Goal: Task Accomplishment & Management: Complete application form

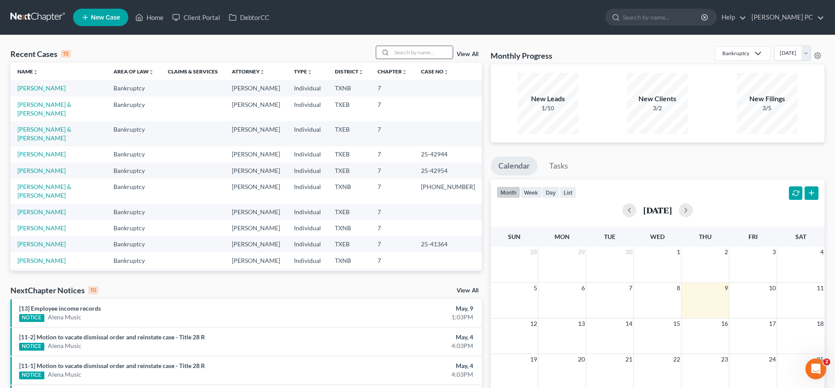
click at [416, 53] on input "search" at bounding box center [422, 52] width 61 height 13
type input "smith"
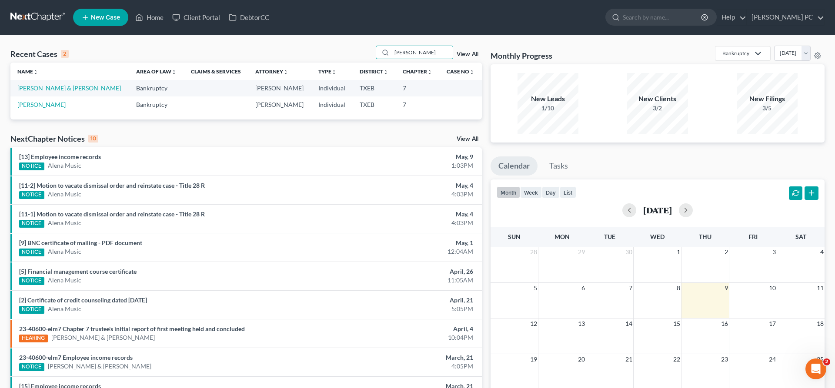
click at [68, 89] on link "Smith, Clint & Jennifer" at bounding box center [68, 87] width 103 height 7
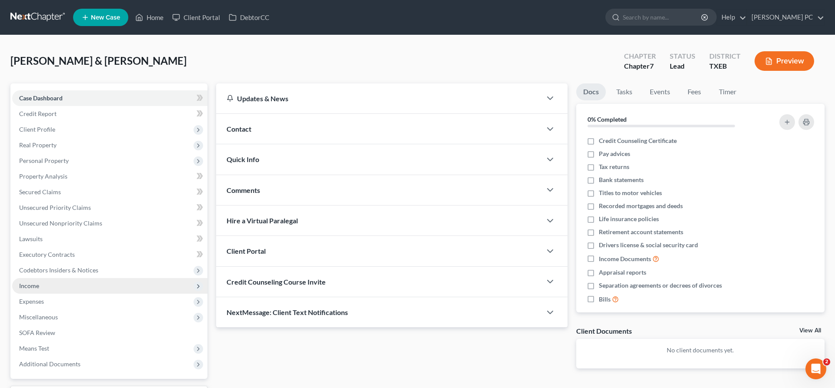
click at [40, 287] on span "Income" at bounding box center [109, 286] width 195 height 16
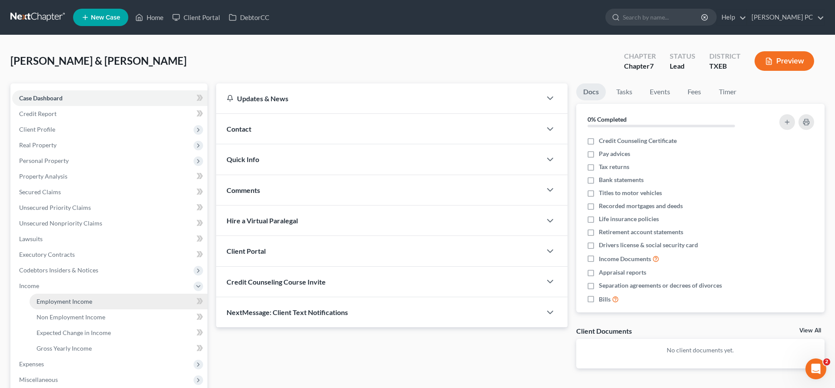
click at [68, 302] on span "Employment Income" at bounding box center [65, 301] width 56 height 7
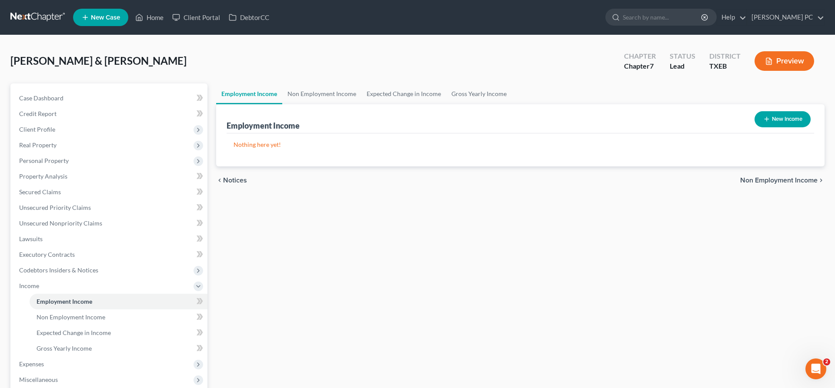
click at [781, 120] on button "New Income" at bounding box center [782, 119] width 56 height 16
select select "0"
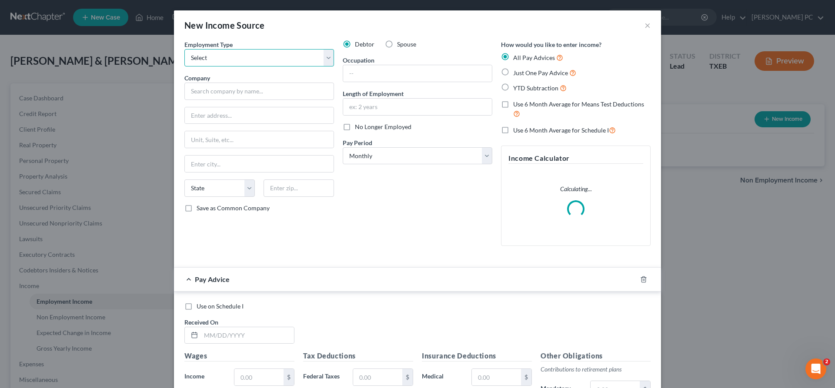
select select "0"
click option "Full or Part Time Employment" at bounding box center [0, 0] width 0 height 0
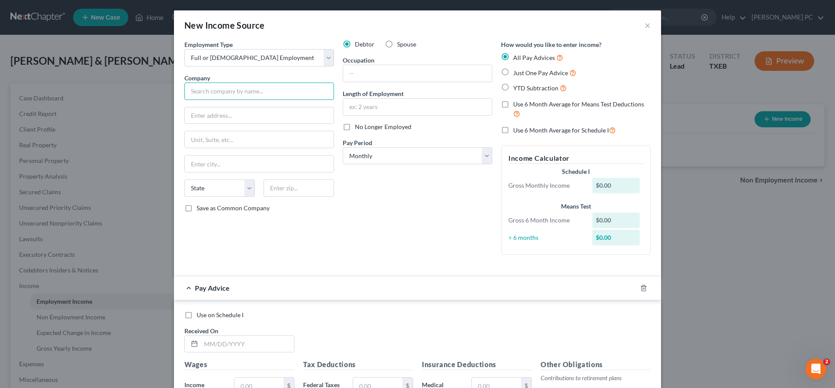
click at [258, 90] on input "text" at bounding box center [259, 91] width 150 height 17
type input "File & Serve Express"
click at [397, 44] on label "Spouse" at bounding box center [406, 44] width 19 height 9
click at [400, 44] on input "Spouse" at bounding box center [403, 43] width 6 height 6
radio input "true"
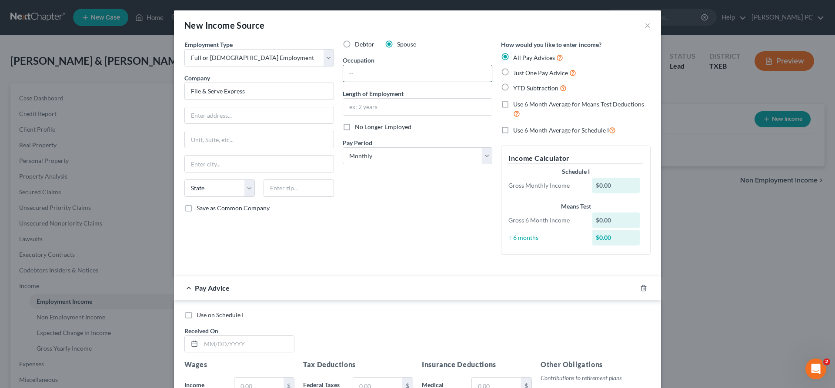
click at [374, 75] on input "text" at bounding box center [417, 73] width 149 height 17
click at [343, 147] on select "Select Monthly Twice Monthly Every Other Week Weekly" at bounding box center [418, 155] width 150 height 17
select select "2"
click option "Every Other Week" at bounding box center [0, 0] width 0 height 0
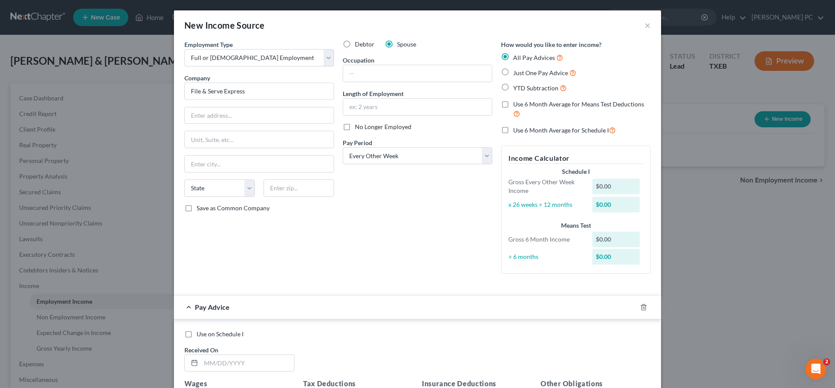
click at [720, 244] on div "New Income Source × Employment Type * Select Full or Part Time Employment Self …" at bounding box center [417, 194] width 835 height 388
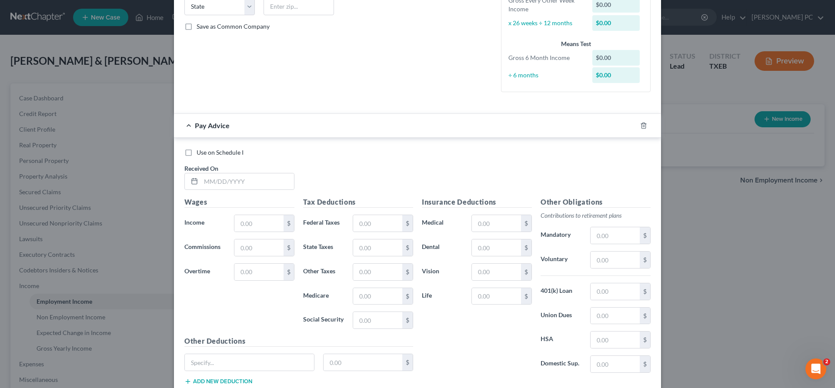
scroll to position [222, 0]
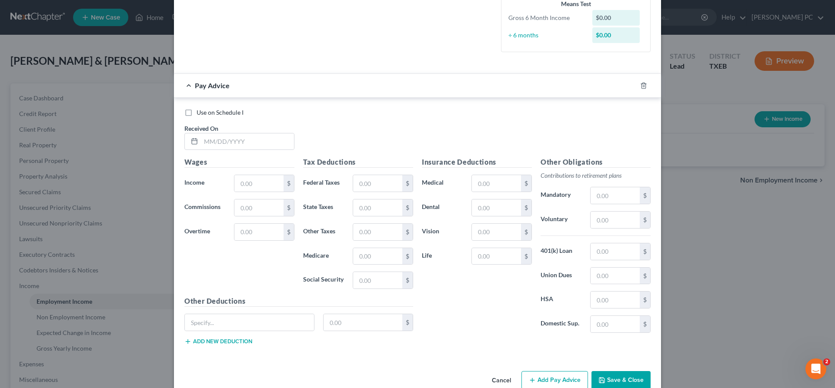
click at [197, 114] on label "Use on Schedule I" at bounding box center [220, 112] width 47 height 9
click at [200, 114] on input "Use on Schedule I" at bounding box center [203, 111] width 6 height 6
checkbox input "true"
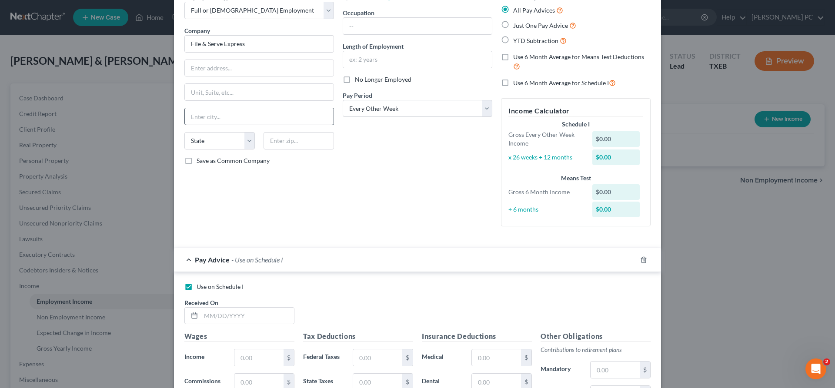
scroll to position [44, 0]
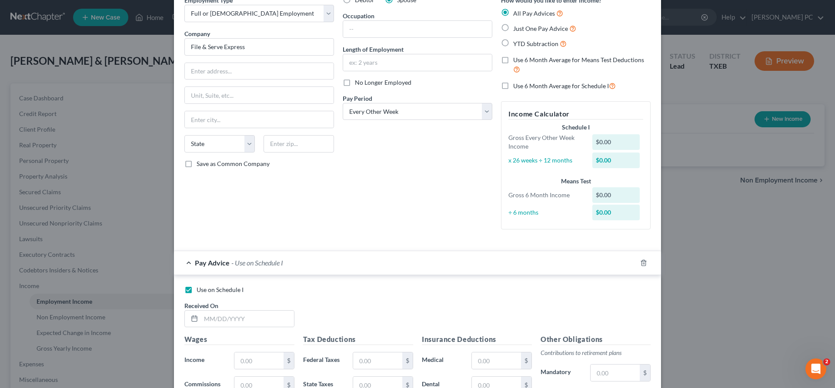
drag, startPoint x: 506, startPoint y: 87, endPoint x: 506, endPoint y: 73, distance: 14.4
click at [513, 87] on label "Use 6 Month Average for Schedule I" at bounding box center [564, 86] width 103 height 10
click at [517, 87] on input "Use 6 Month Average for Schedule I" at bounding box center [520, 84] width 6 height 6
checkbox input "true"
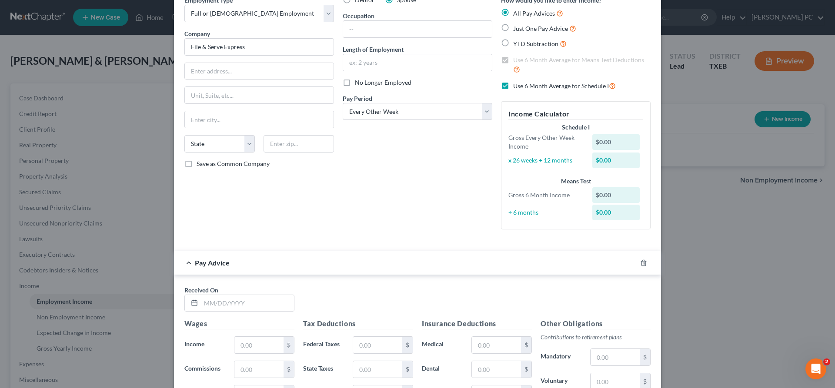
click at [513, 27] on label "Just One Pay Advice" at bounding box center [544, 28] width 63 height 10
click at [517, 27] on input "Just One Pay Advice" at bounding box center [520, 26] width 6 height 6
radio input "true"
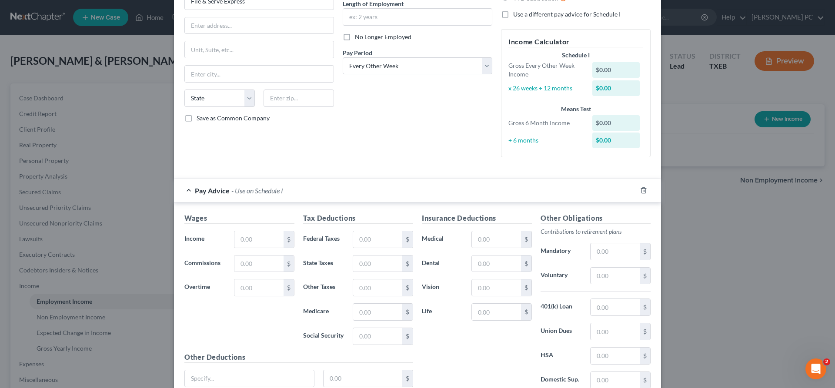
scroll to position [133, 0]
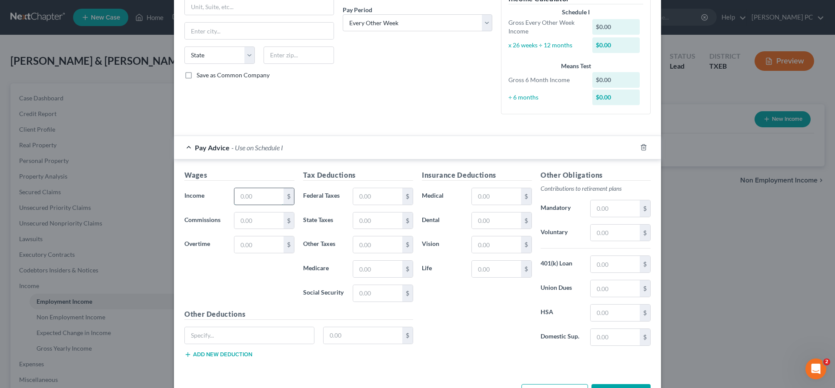
click at [268, 192] on input "text" at bounding box center [258, 196] width 49 height 17
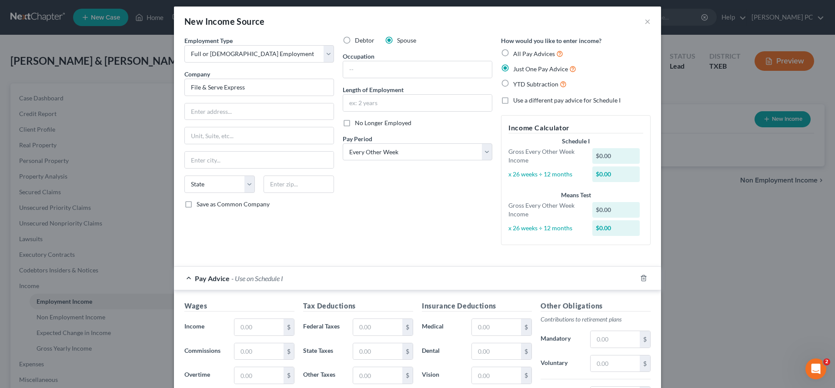
scroll to position [0, 0]
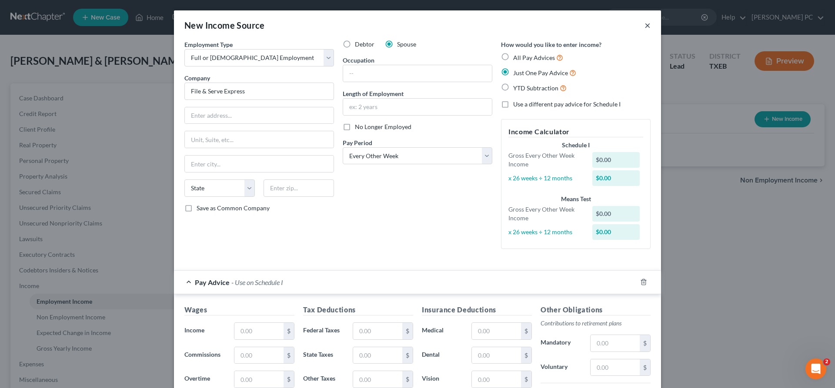
click at [648, 27] on button "×" at bounding box center [647, 25] width 6 height 10
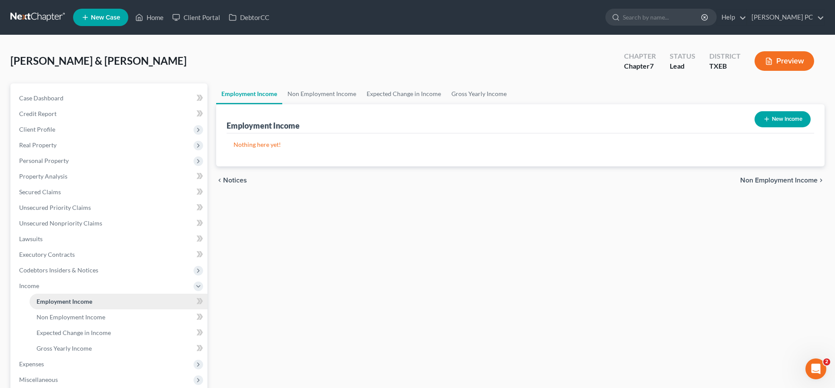
click at [85, 299] on span "Employment Income" at bounding box center [65, 301] width 56 height 7
click at [783, 118] on button "New Income" at bounding box center [782, 119] width 56 height 16
select select "0"
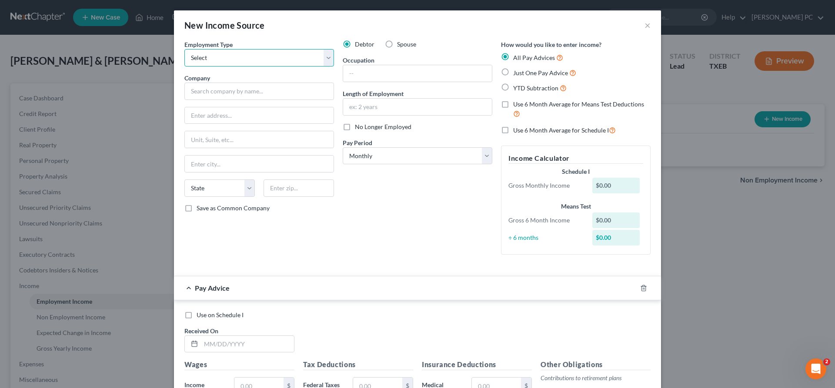
select select "0"
click option "Full or Part Time Employment" at bounding box center [0, 0] width 0 height 0
click at [367, 107] on input "text" at bounding box center [417, 107] width 149 height 17
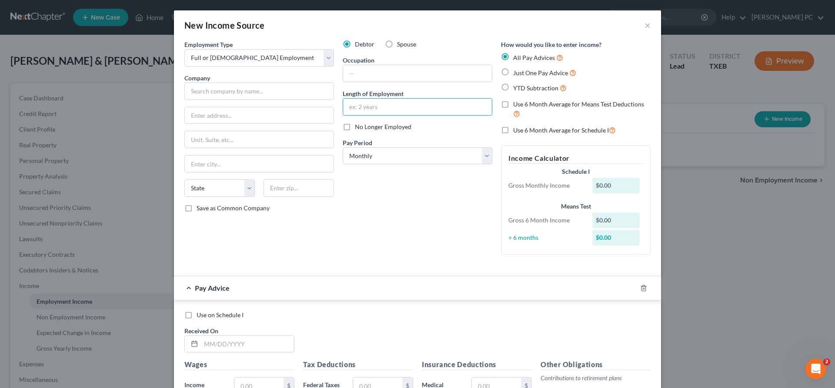
click at [355, 127] on label "No Longer Employed" at bounding box center [383, 127] width 57 height 9
click at [358, 127] on input "No Longer Employed" at bounding box center [361, 126] width 6 height 6
checkbox input "true"
select select "1"
click option "Twice Monthly" at bounding box center [0, 0] width 0 height 0
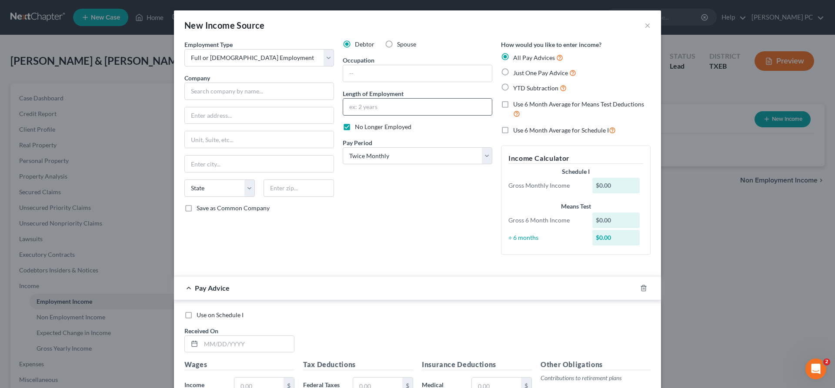
click at [363, 107] on input "text" at bounding box center [417, 107] width 149 height 17
type input "4 months"
click at [378, 68] on input "text" at bounding box center [417, 73] width 149 height 17
type input "Legal Assistant"
click at [214, 95] on input "text" at bounding box center [259, 91] width 150 height 17
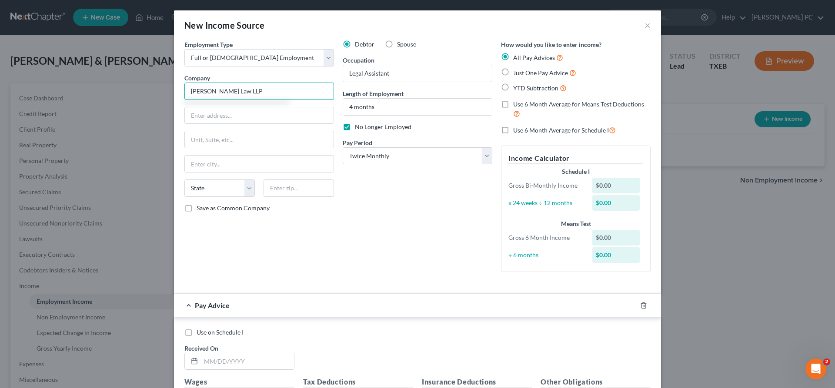
type input "Thompson Law LLP"
click at [513, 107] on label "Use 6 Month Average for Means Test Deductions" at bounding box center [581, 109] width 137 height 19
click at [517, 106] on input "Use 6 Month Average for Means Test Deductions" at bounding box center [520, 103] width 6 height 6
checkbox input "true"
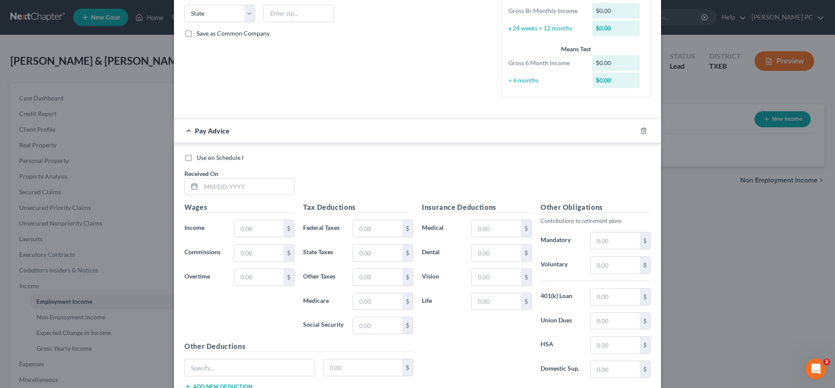
scroll to position [177, 0]
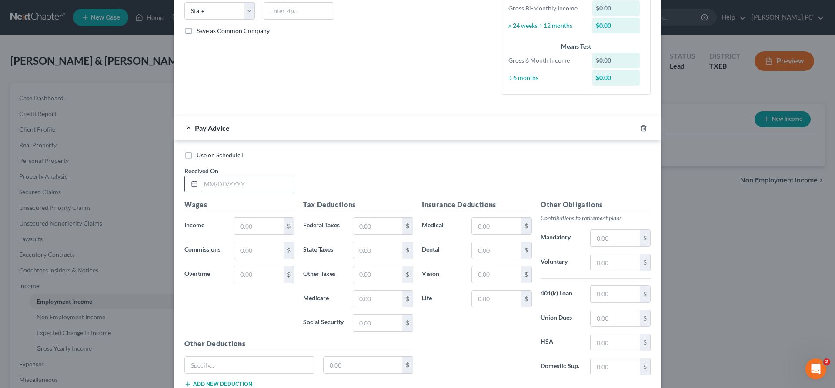
click at [223, 184] on input "text" at bounding box center [247, 184] width 93 height 17
type input "03/14/2025"
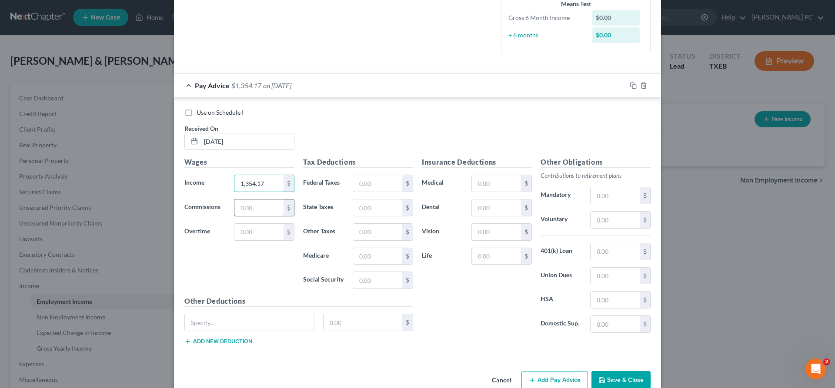
scroll to position [239, 0]
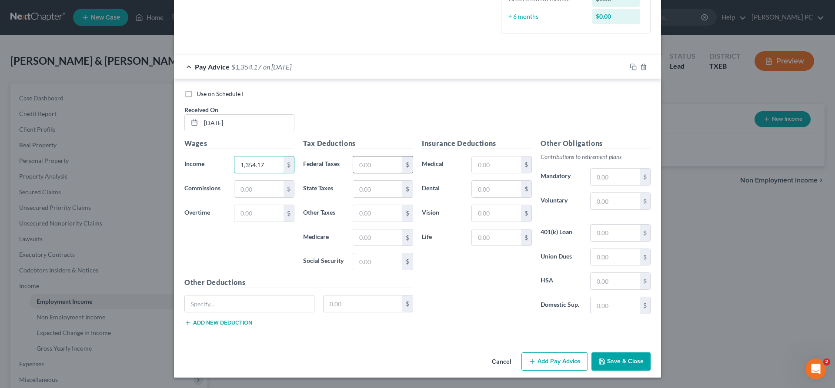
type input "1,354.17"
click at [372, 165] on input "text" at bounding box center [377, 165] width 49 height 17
type input "77.56"
click at [377, 258] on input "text" at bounding box center [377, 261] width 49 height 17
type input "83.96"
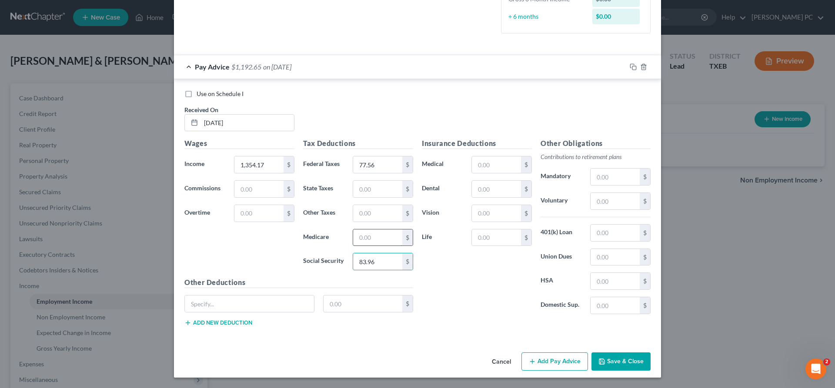
click at [382, 233] on input "text" at bounding box center [377, 238] width 49 height 17
type input "19.64"
click at [619, 365] on button "Save & Close" at bounding box center [620, 362] width 59 height 18
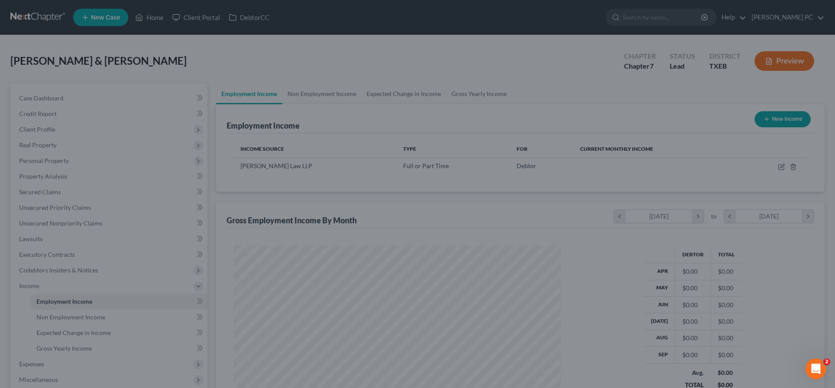
scroll to position [163, 345]
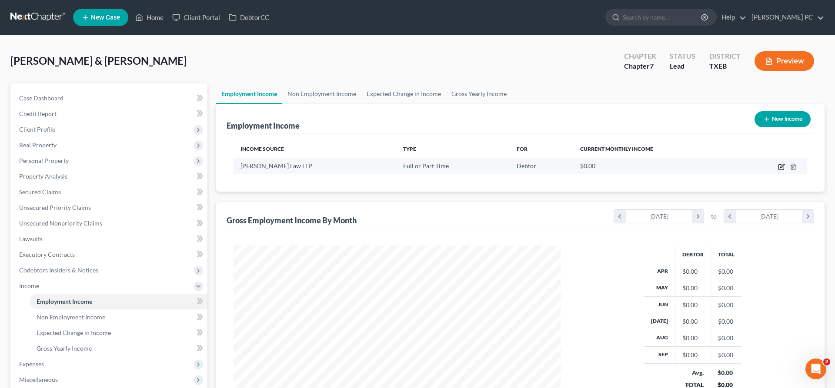
click at [782, 167] on icon "button" at bounding box center [782, 166] width 4 height 4
select select "0"
select select "1"
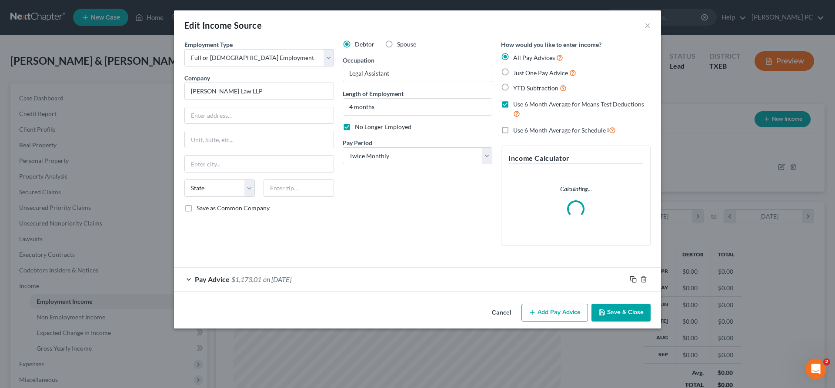
click at [632, 280] on icon "button" at bounding box center [633, 279] width 7 height 7
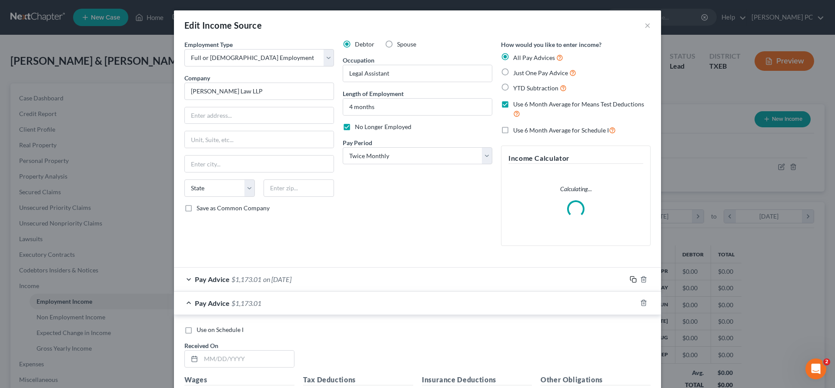
click at [632, 280] on icon "button" at bounding box center [633, 279] width 7 height 7
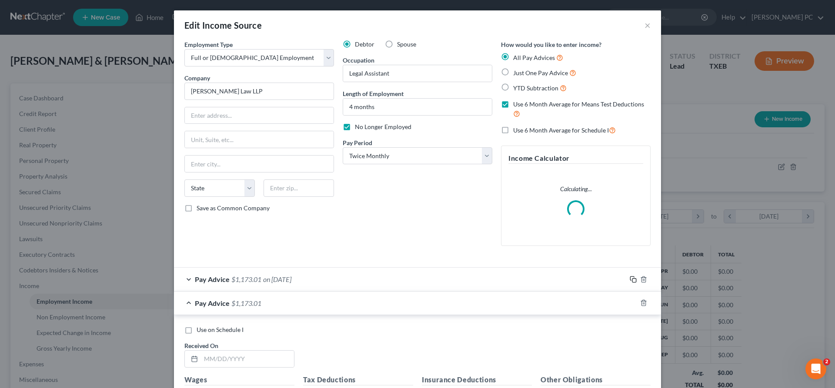
click at [632, 280] on icon "button" at bounding box center [633, 279] width 7 height 7
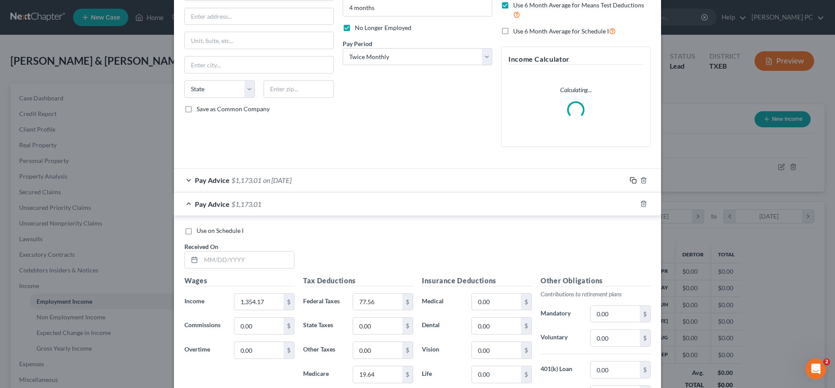
scroll to position [133, 0]
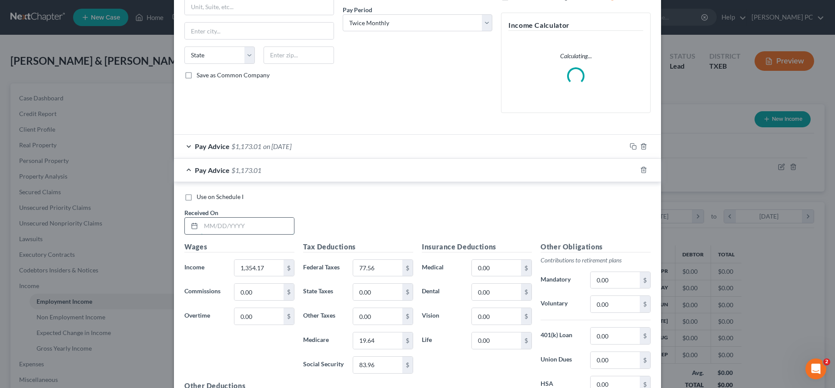
click at [213, 227] on input "text" at bounding box center [247, 226] width 93 height 17
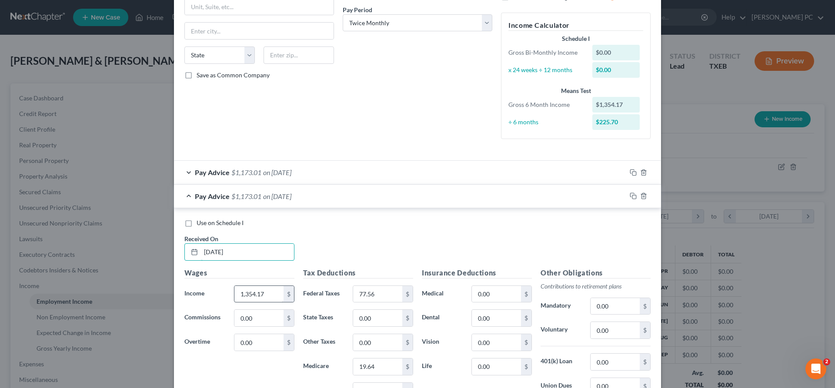
type input "04/01/2025"
drag, startPoint x: 244, startPoint y: 296, endPoint x: 202, endPoint y: 290, distance: 42.9
click at [234, 290] on input "1,354.17" at bounding box center [258, 294] width 49 height 17
drag, startPoint x: 272, startPoint y: 296, endPoint x: 211, endPoint y: 294, distance: 60.9
click at [234, 293] on input "1,354.17" at bounding box center [258, 294] width 49 height 17
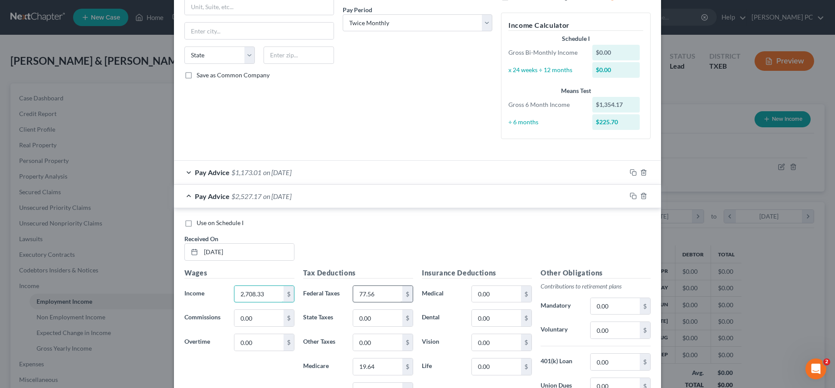
type input "2,708.33"
click at [387, 291] on input "77.56" at bounding box center [377, 294] width 49 height 17
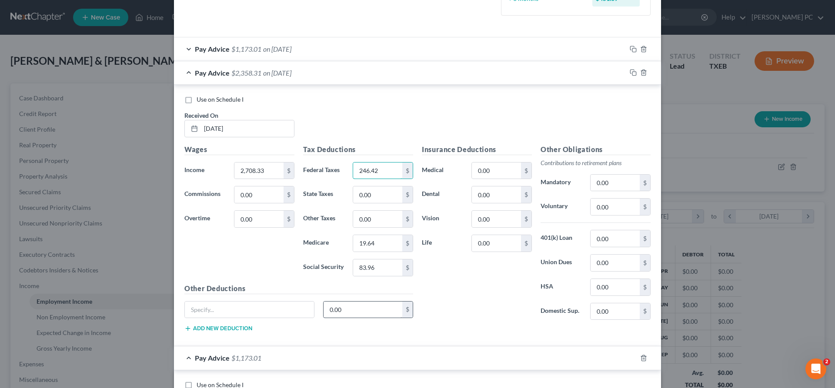
scroll to position [266, 0]
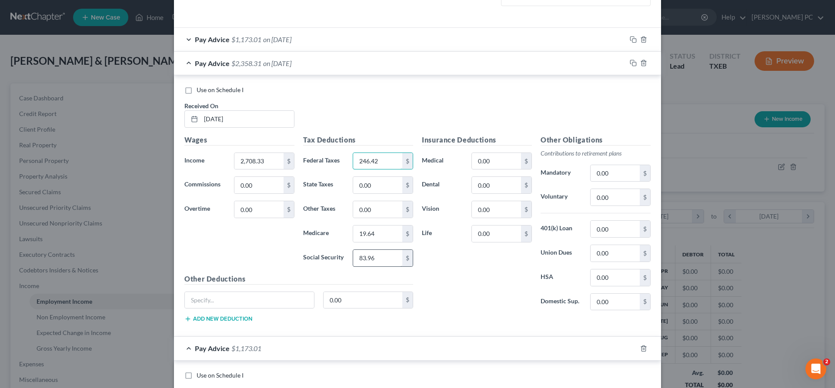
type input "246.42"
click at [379, 261] on input "83.96" at bounding box center [377, 258] width 49 height 17
click at [383, 259] on input "83.96" at bounding box center [377, 258] width 49 height 17
drag, startPoint x: 383, startPoint y: 259, endPoint x: 330, endPoint y: 254, distance: 52.8
click at [353, 254] on input "83.96" at bounding box center [377, 258] width 49 height 17
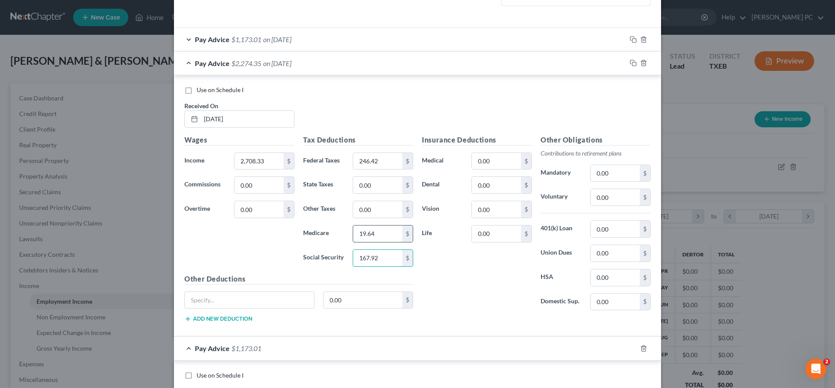
type input "167.92"
click at [384, 235] on input "19.64" at bounding box center [377, 234] width 49 height 17
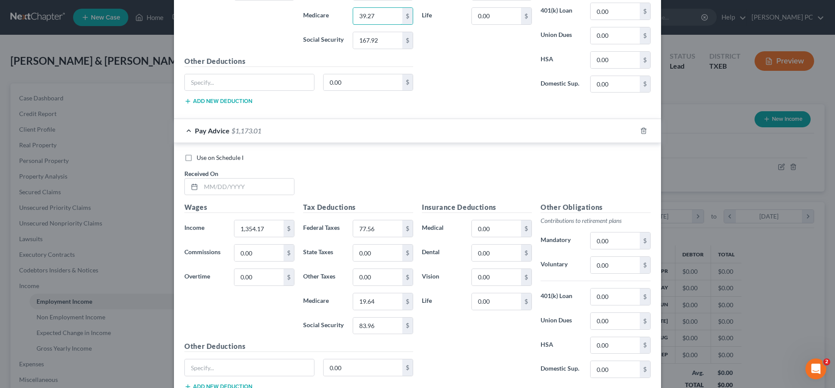
scroll to position [488, 0]
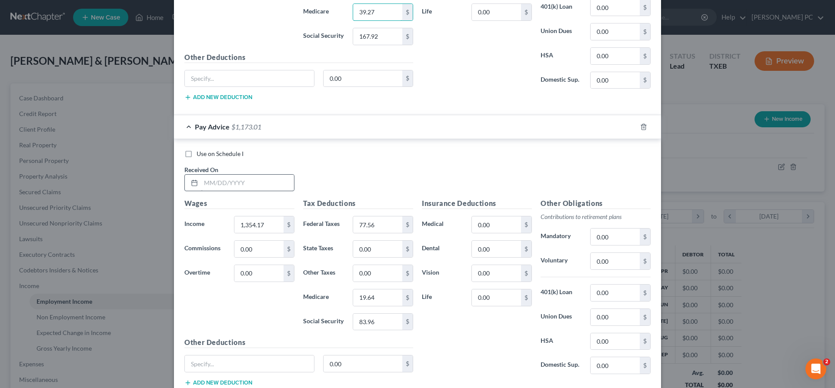
type input "39.27"
click at [242, 185] on input "text" at bounding box center [247, 183] width 93 height 17
type input "04/15/2025"
click at [271, 226] on input "1,354.17" at bounding box center [258, 225] width 49 height 17
type input "2,708.33"
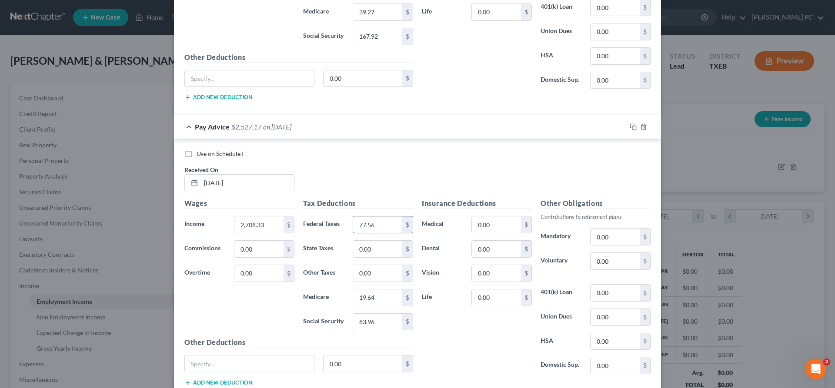
click at [377, 225] on input "77.56" at bounding box center [377, 225] width 49 height 17
type input "240.98"
click at [383, 299] on input "19.64" at bounding box center [377, 298] width 49 height 17
type input "38.91"
click at [385, 323] on input "83.96" at bounding box center [377, 322] width 49 height 17
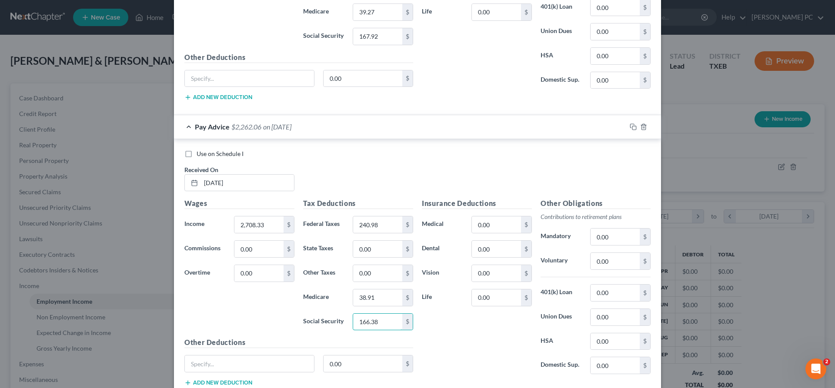
type input "166.38"
click at [467, 327] on div "Insurance Deductions Medical 0.00 $ Dental 0.00 $ Vision 0.00 $ Life 0.00 $" at bounding box center [476, 289] width 119 height 183
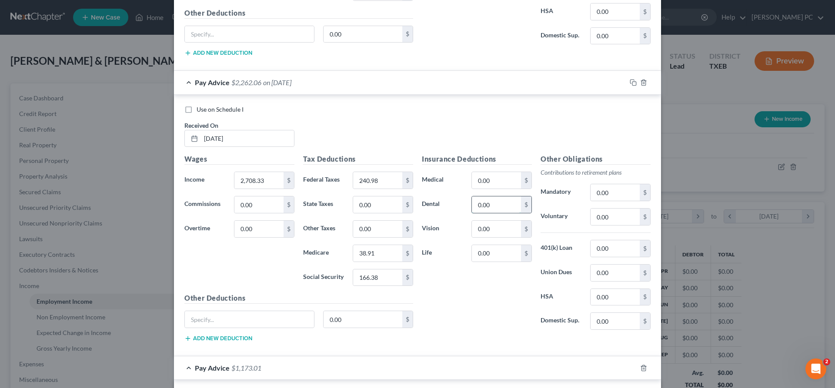
click at [487, 207] on input "0.00" at bounding box center [496, 205] width 49 height 17
type input "20.92"
click at [491, 228] on input "0.00" at bounding box center [496, 229] width 49 height 17
type input "3.80"
click at [456, 284] on div "Insurance Deductions Medical 0.00 $ Dental 20.92 $ Vision 3.80 $ Life 0.00 $" at bounding box center [476, 245] width 119 height 183
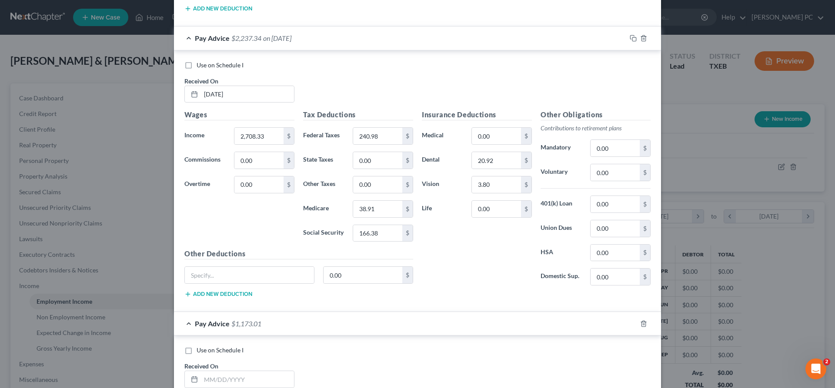
scroll to position [665, 0]
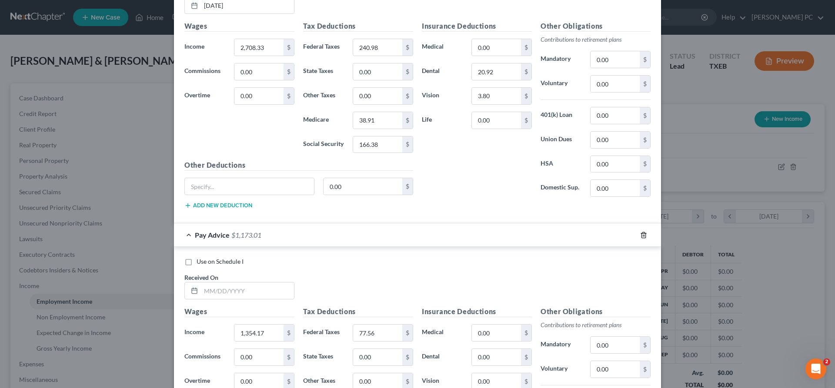
click at [643, 234] on icon "button" at bounding box center [643, 235] width 7 height 7
click at [642, 237] on icon "button" at bounding box center [643, 235] width 7 height 7
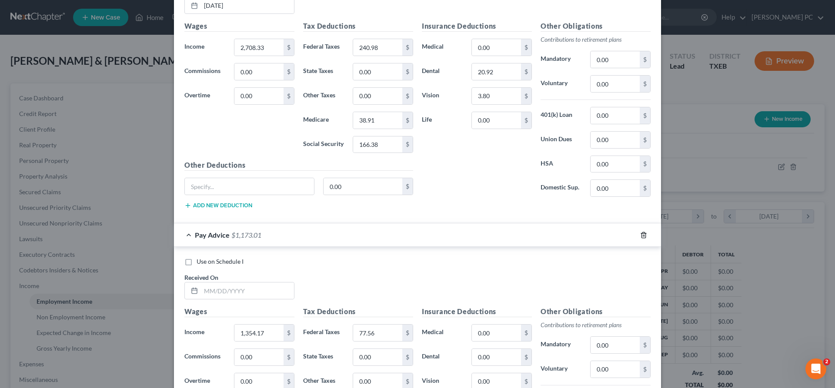
scroll to position [548, 0]
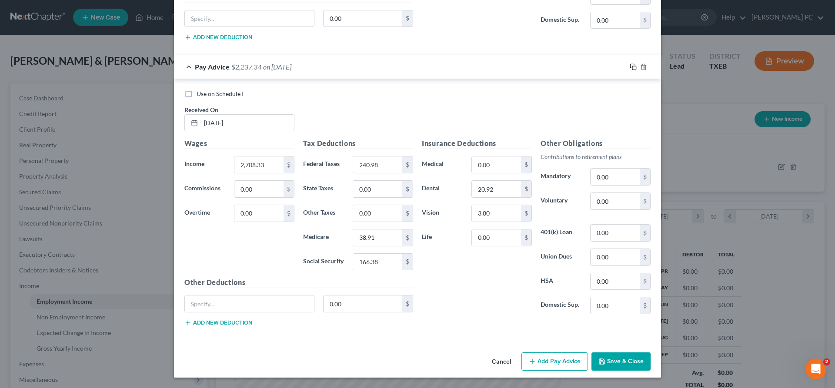
click at [632, 67] on icon "button" at bounding box center [633, 66] width 7 height 7
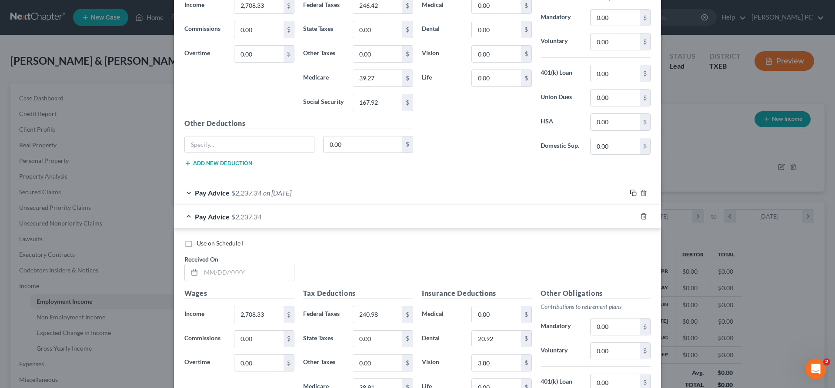
scroll to position [459, 0]
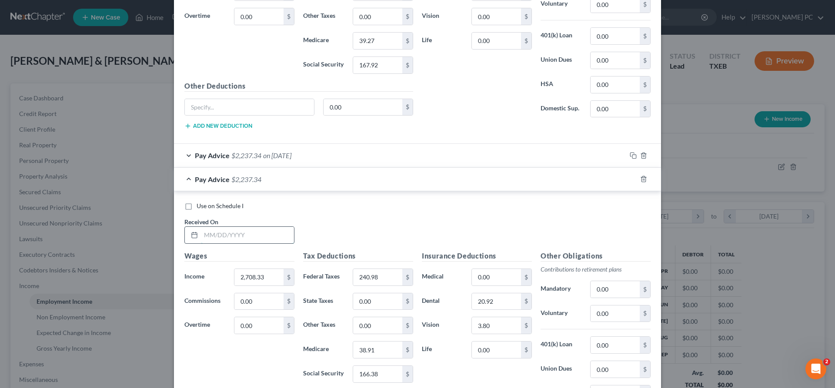
click at [223, 230] on input "text" at bounding box center [247, 235] width 93 height 17
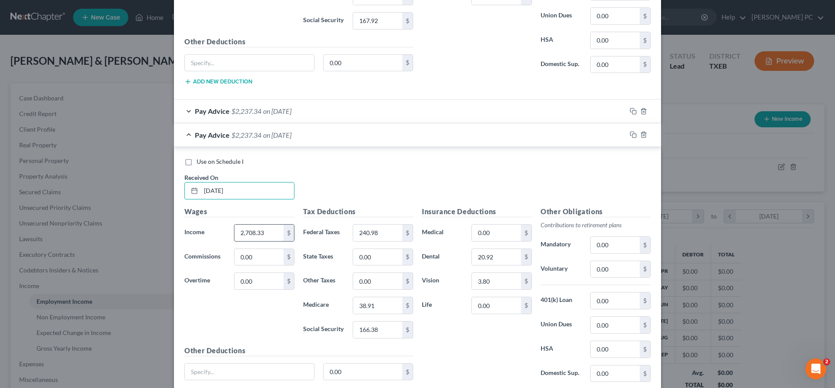
type input "05/01/2025"
click at [272, 230] on input "2,708.33" at bounding box center [258, 233] width 49 height 17
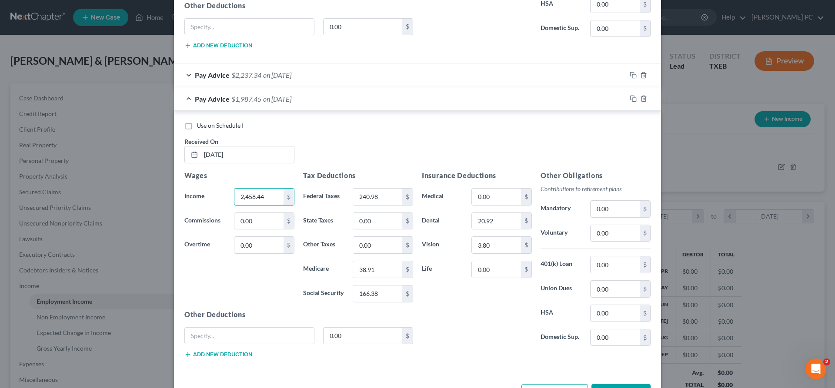
scroll to position [571, 0]
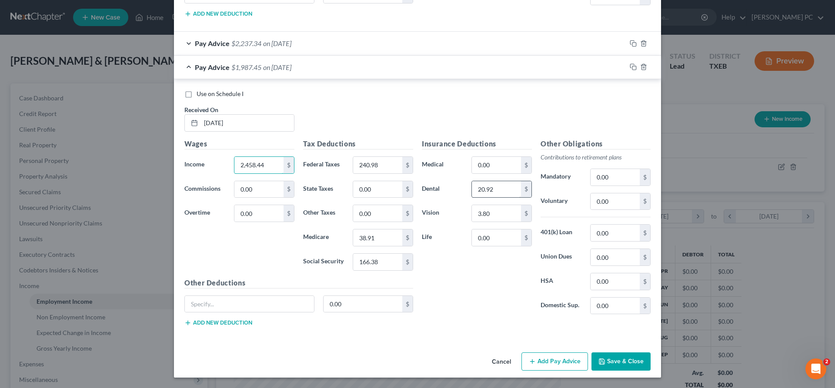
type input "2,458.44"
click at [494, 188] on input "20.92" at bounding box center [496, 189] width 49 height 17
click at [501, 215] on input "3.80" at bounding box center [496, 213] width 49 height 17
click at [500, 190] on input "41.84" at bounding box center [496, 189] width 49 height 17
type input "20.92"
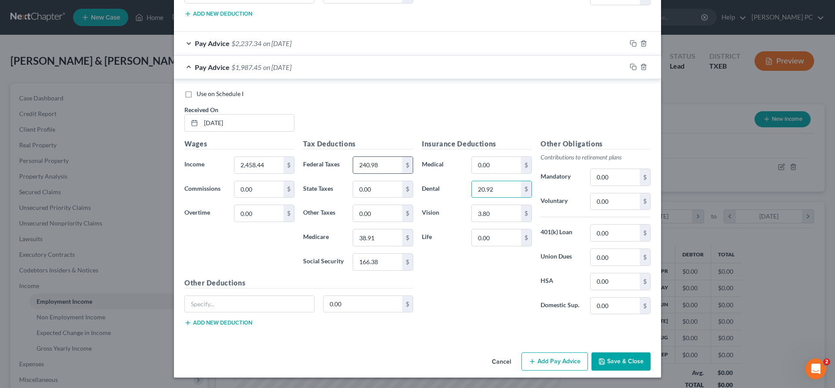
click at [380, 164] on input "240.98" at bounding box center [377, 165] width 49 height 17
type input "207.11"
click at [386, 239] on input "38.91" at bounding box center [377, 238] width 49 height 17
type input "35.29"
click at [383, 261] on input "166.38" at bounding box center [377, 262] width 49 height 17
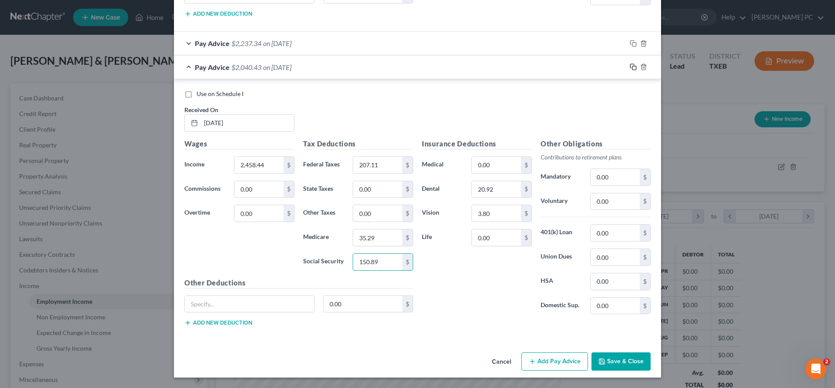
type input "150.89"
click at [632, 69] on icon "button" at bounding box center [633, 66] width 7 height 7
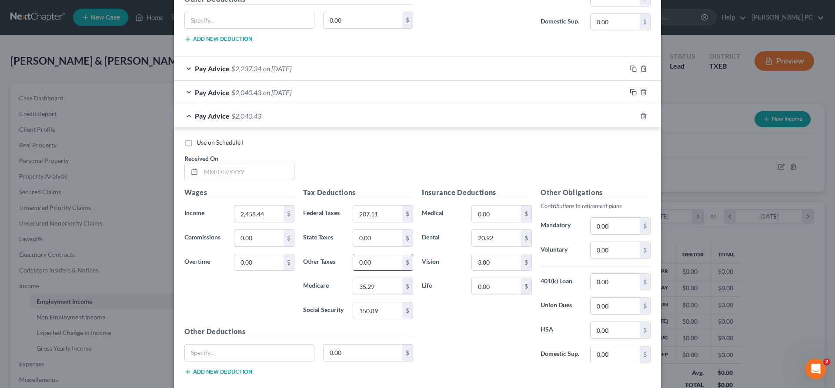
scroll to position [548, 0]
click at [252, 170] on input "text" at bounding box center [247, 170] width 93 height 17
type input "05/15/2025"
click at [267, 210] on input "2,458.44" at bounding box center [258, 212] width 49 height 17
type input "2,708.33"
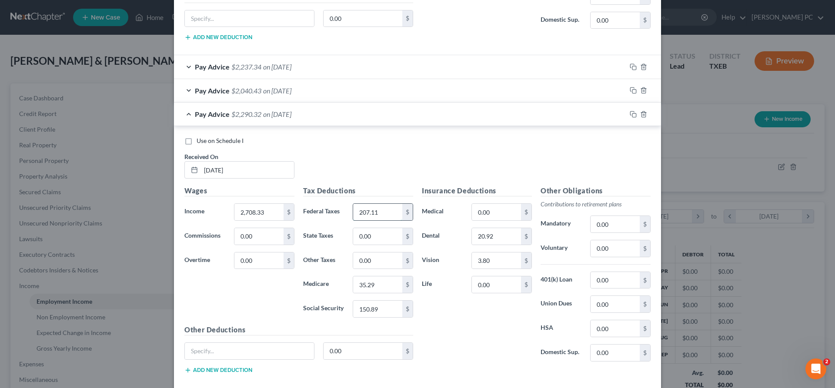
click at [386, 212] on input "207.11" at bounding box center [377, 212] width 49 height 17
type input "238.78"
click at [383, 284] on input "35.29" at bounding box center [377, 285] width 49 height 17
type input "38.77"
click at [388, 305] on input "150.89" at bounding box center [377, 309] width 49 height 17
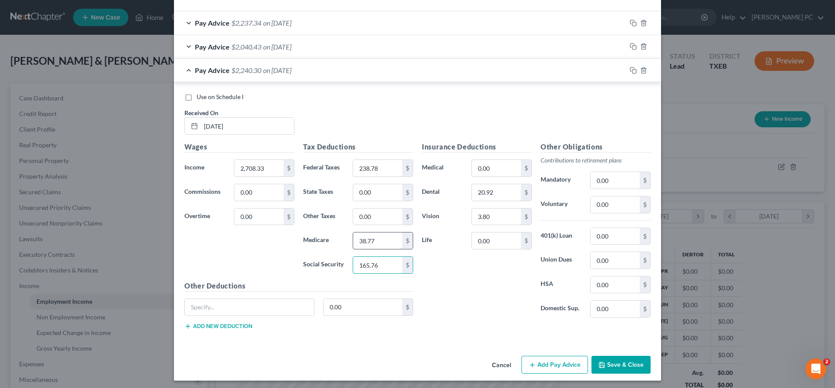
scroll to position [595, 0]
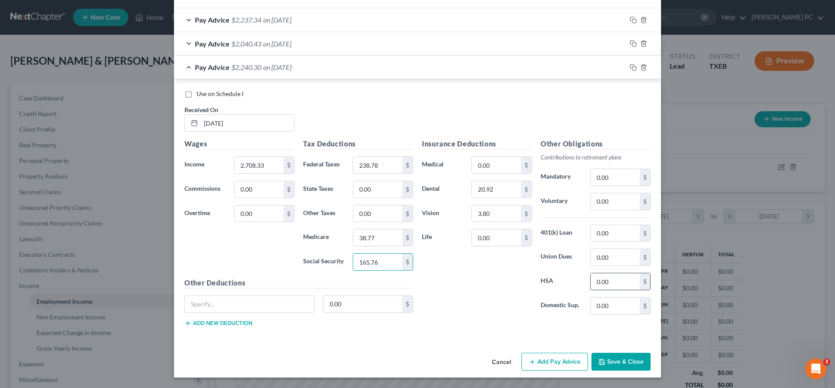
type input "165.76"
click at [601, 280] on input "0.00" at bounding box center [614, 281] width 49 height 17
type input "10.00"
click at [624, 362] on button "Save & Close" at bounding box center [620, 362] width 59 height 18
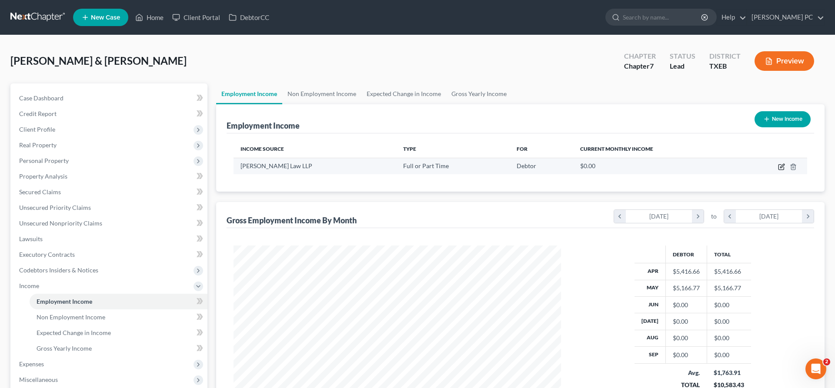
click at [782, 167] on icon "button" at bounding box center [782, 166] width 4 height 4
select select "0"
select select "1"
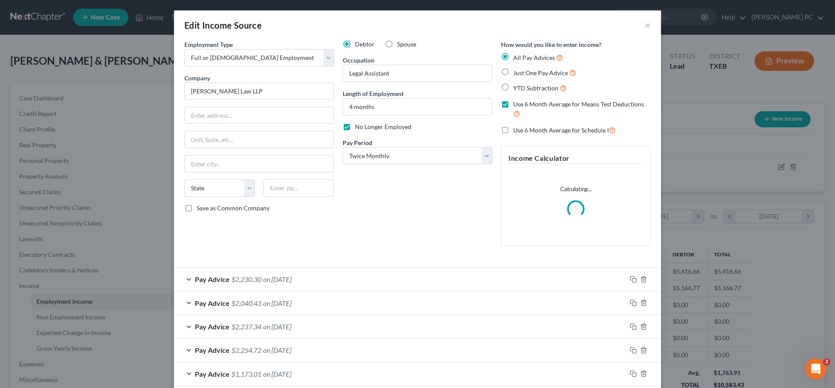
scroll to position [46, 0]
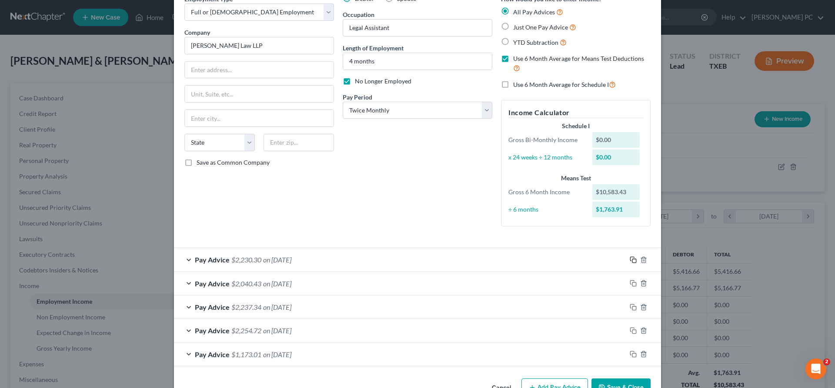
click at [631, 260] on icon "button" at bounding box center [633, 260] width 7 height 7
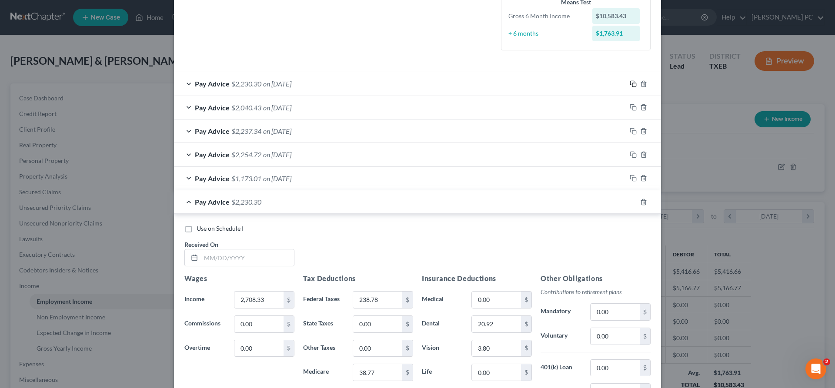
scroll to position [357, 0]
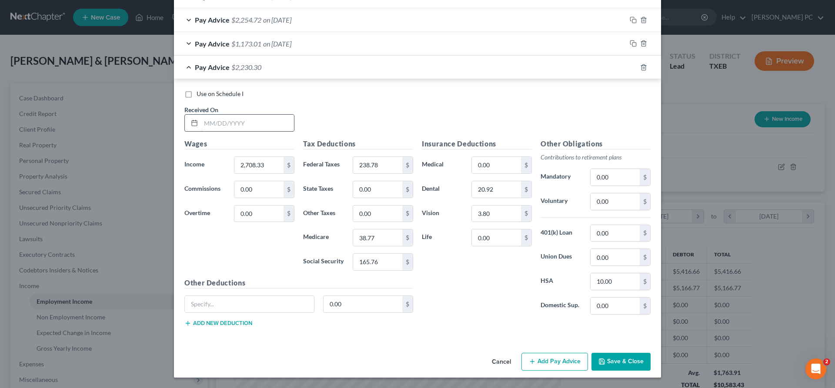
click at [223, 124] on input "text" at bounding box center [247, 123] width 93 height 17
type input "05/30/2025"
type input "1,477.27"
click at [384, 164] on input "238.78" at bounding box center [377, 165] width 49 height 17
click at [388, 263] on input "165.76" at bounding box center [377, 262] width 49 height 17
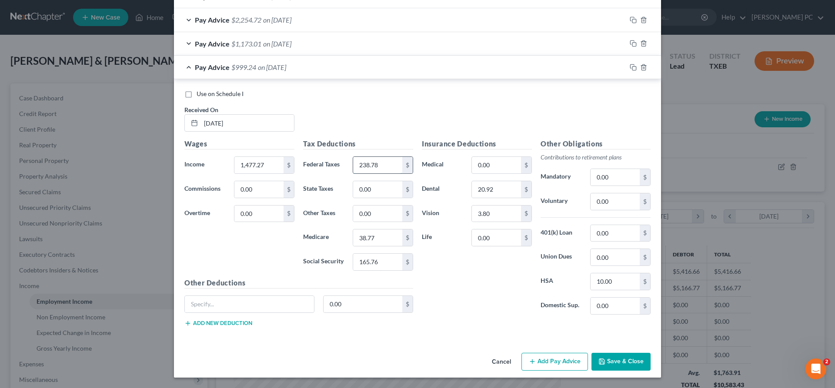
click at [379, 167] on input "238.78" at bounding box center [377, 165] width 49 height 17
type input "88.17"
click at [378, 239] on input "38.77" at bounding box center [377, 238] width 49 height 17
type input "89.44"
click at [384, 263] on input "165.76" at bounding box center [377, 262] width 49 height 17
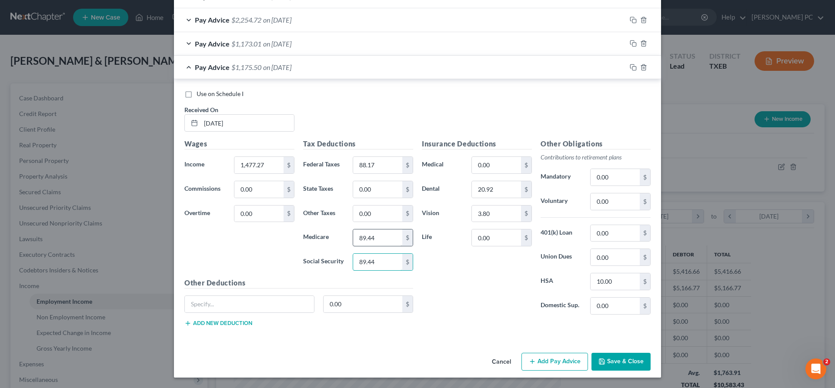
type input "89.44"
click at [381, 237] on input "89.44" at bounding box center [377, 238] width 49 height 17
type input "20.92"
click at [517, 313] on div "Insurance Deductions Medical 0.00 $ Dental 20.92 $ Vision 3.80 $ Life 0.00 $" at bounding box center [476, 230] width 119 height 183
click at [614, 360] on button "Save & Close" at bounding box center [620, 362] width 59 height 18
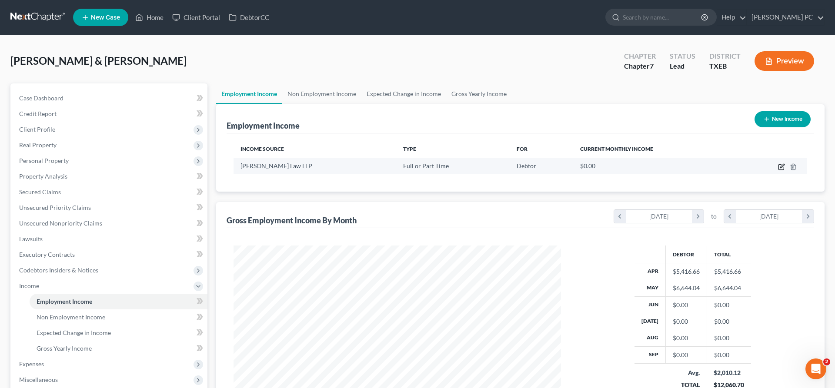
click at [781, 168] on icon "button" at bounding box center [781, 166] width 7 height 7
select select "0"
select select "1"
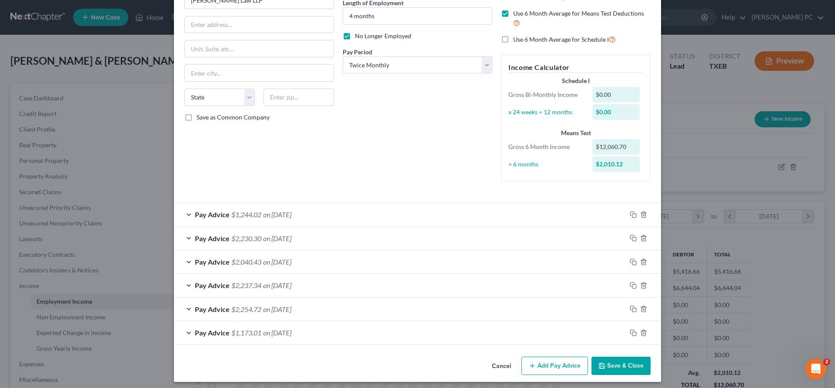
scroll to position [95, 0]
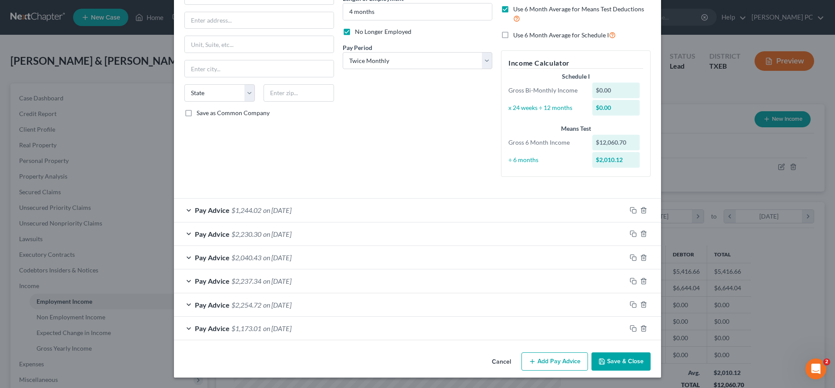
click at [611, 360] on button "Save & Close" at bounding box center [620, 362] width 59 height 18
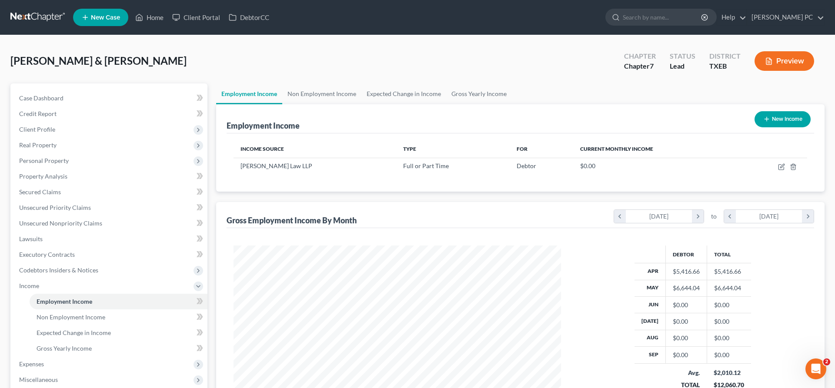
click at [778, 120] on button "New Income" at bounding box center [782, 119] width 56 height 16
select select "0"
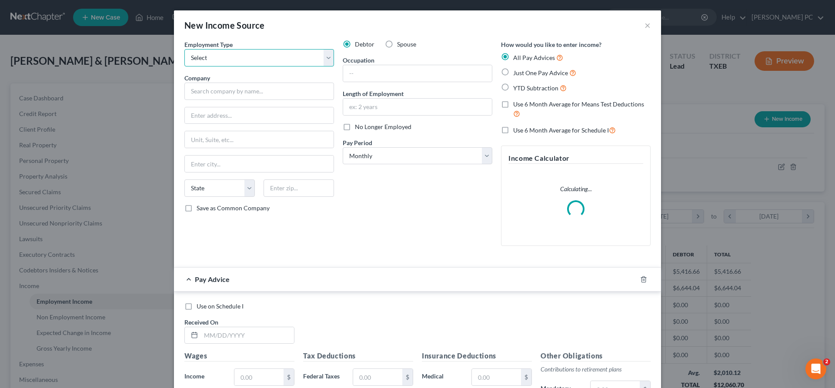
select select "0"
click option "Full or Part Time Employment" at bounding box center [0, 0] width 0 height 0
click at [397, 45] on label "Spouse" at bounding box center [406, 44] width 19 height 9
click at [400, 45] on input "Spouse" at bounding box center [403, 43] width 6 height 6
radio input "true"
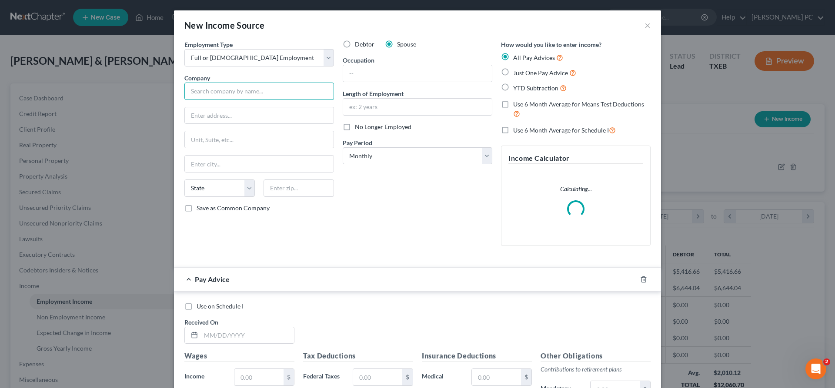
click at [272, 93] on input "text" at bounding box center [259, 91] width 150 height 17
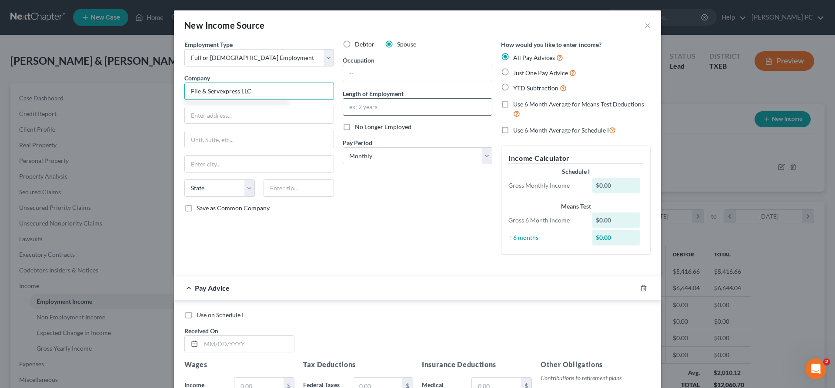
type input "File & Servexpress LLC"
click at [360, 109] on input "text" at bounding box center [417, 107] width 149 height 17
click at [343, 147] on select "Select Monthly Twice Monthly Every Other Week Weekly" at bounding box center [418, 155] width 150 height 17
select select "1"
click option "Twice Monthly" at bounding box center [0, 0] width 0 height 0
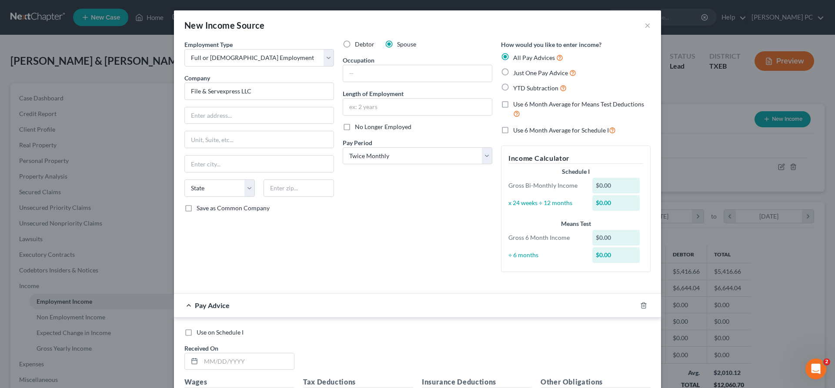
click at [513, 104] on label "Use 6 Month Average for Means Test Deductions" at bounding box center [581, 109] width 137 height 19
click at [517, 104] on input "Use 6 Month Average for Means Test Deductions" at bounding box center [520, 103] width 6 height 6
checkbox input "true"
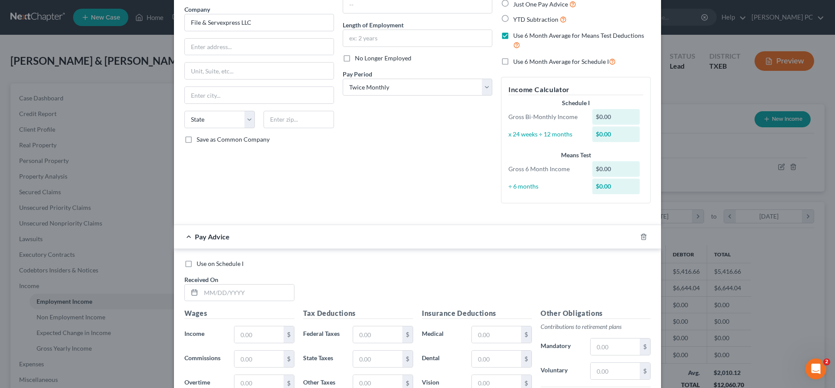
scroll to position [89, 0]
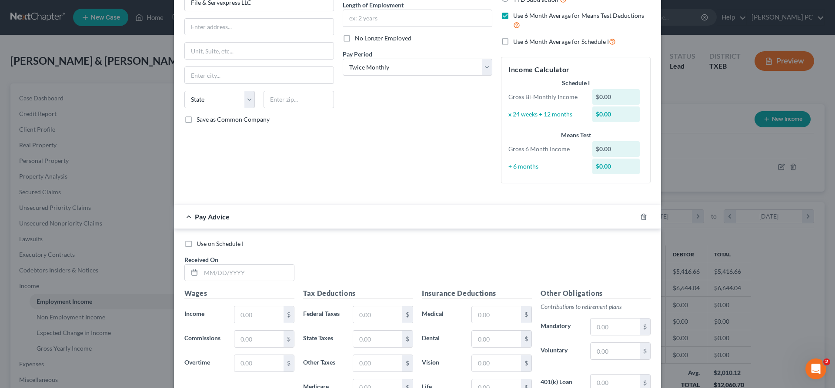
click at [513, 43] on label "Use 6 Month Average for Schedule I" at bounding box center [564, 42] width 103 height 10
click at [517, 42] on input "Use 6 Month Average for Schedule I" at bounding box center [520, 40] width 6 height 6
checkbox input "true"
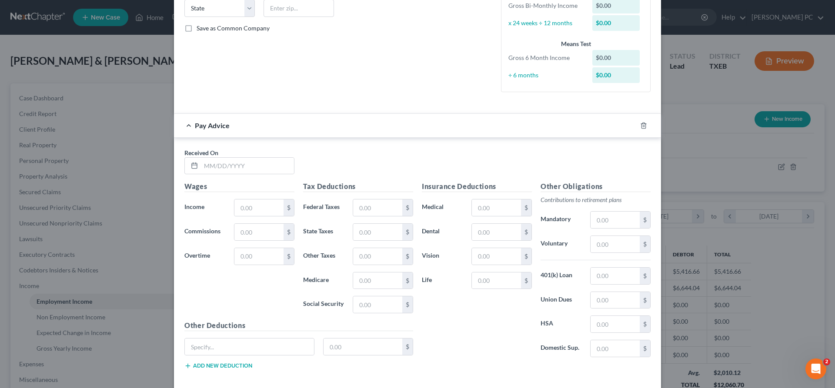
scroll to position [222, 0]
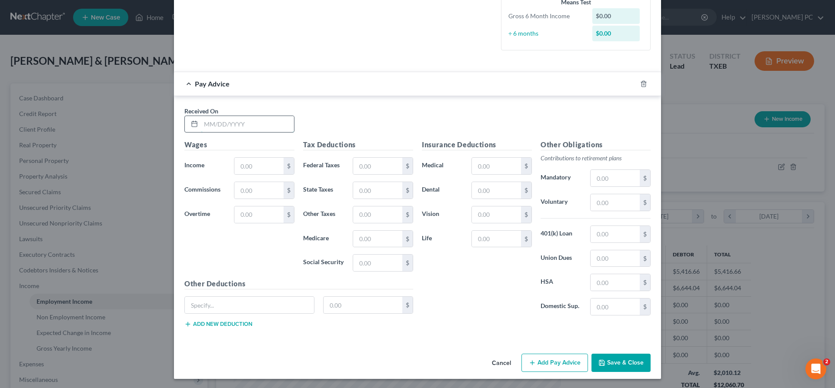
click at [269, 125] on input "text" at bounding box center [247, 124] width 93 height 17
drag, startPoint x: 213, startPoint y: 126, endPoint x: 223, endPoint y: 122, distance: 10.3
click at [220, 124] on input "04/15/2025" at bounding box center [247, 124] width 93 height 17
type input "04/30/2025"
click at [274, 164] on input "text" at bounding box center [258, 166] width 49 height 17
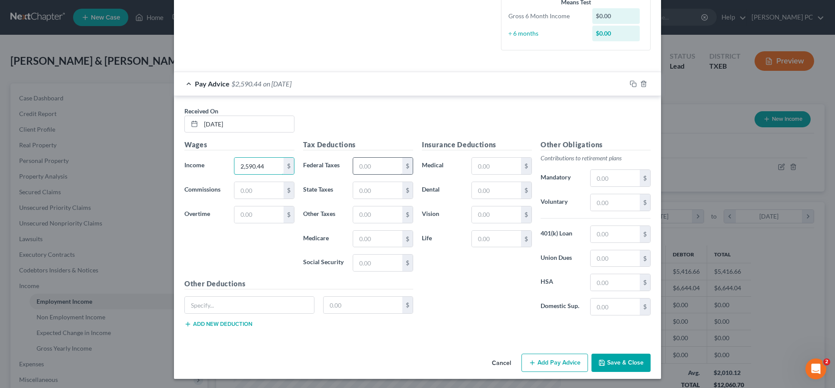
type input "2,590.44"
click at [377, 162] on input "text" at bounding box center [377, 166] width 49 height 17
type input "199.02"
click at [367, 189] on input "text" at bounding box center [377, 190] width 49 height 17
click at [372, 236] on input "text" at bounding box center [377, 239] width 49 height 17
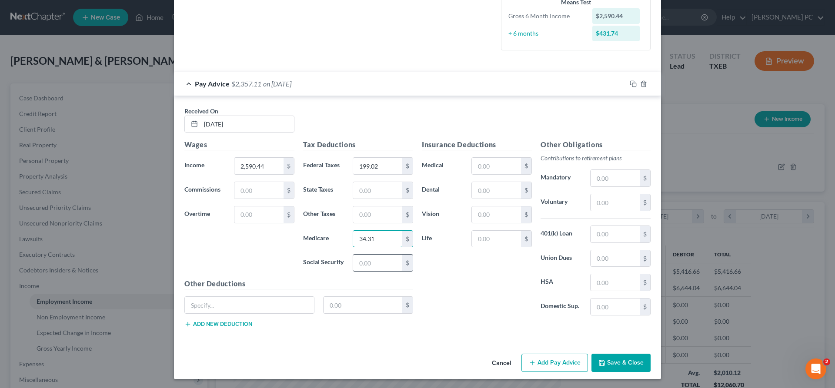
type input "34.31"
click at [373, 261] on input "text" at bounding box center [377, 263] width 49 height 17
type input "146.71"
click at [461, 289] on div "Insurance Deductions Medical $ Dental $ Vision $ Life $" at bounding box center [476, 231] width 119 height 183
click at [500, 190] on input "text" at bounding box center [496, 190] width 49 height 17
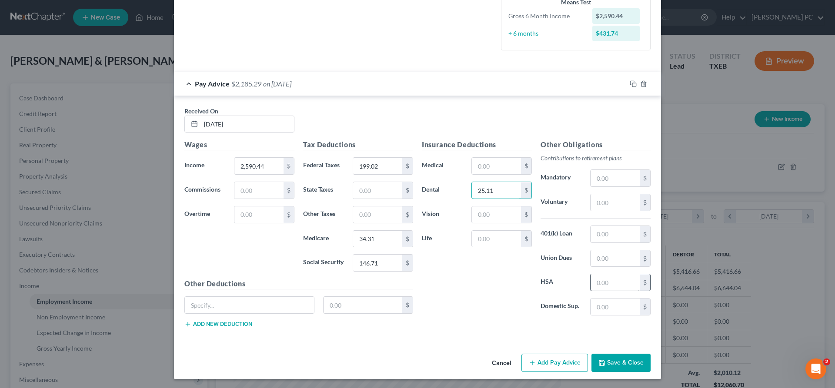
type input "25.11"
click at [607, 285] on input "text" at bounding box center [614, 282] width 49 height 17
type input "6.25"
click at [230, 307] on input "text" at bounding box center [249, 305] width 129 height 17
type input "STD"
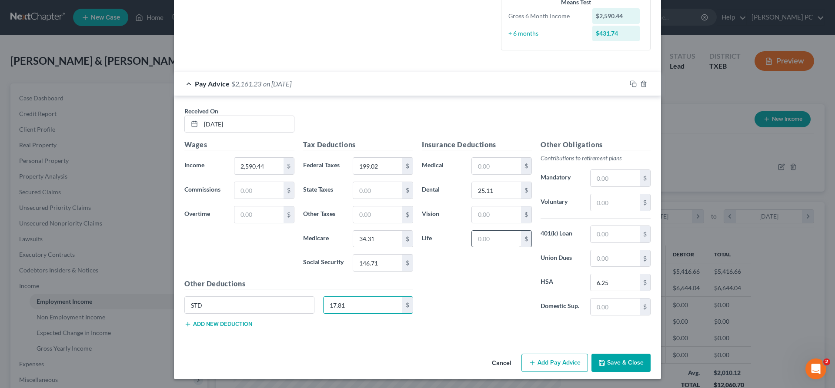
type input "17.81"
click at [484, 241] on input "text" at bounding box center [496, 239] width 49 height 17
type input "9.75"
click at [489, 213] on input "text" at bounding box center [496, 215] width 49 height 17
type input "5.99"
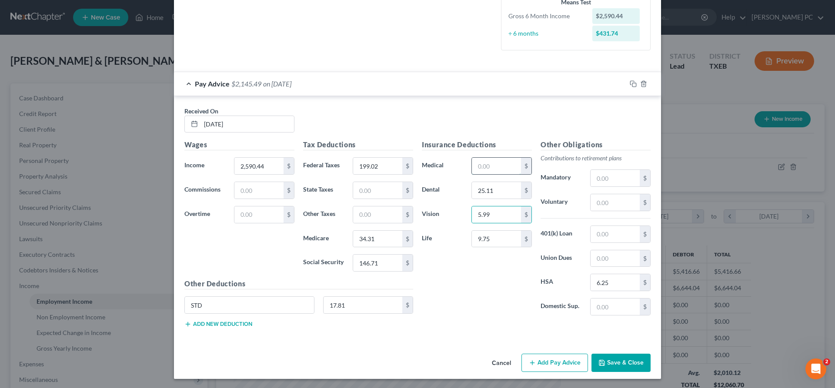
click at [498, 169] on input "text" at bounding box center [496, 166] width 49 height 17
type input "168.93"
click at [502, 291] on div "Insurance Deductions Medical 168.93 $ Dental 25.11 $ Vision 5.99 $ Life 9.75 $" at bounding box center [476, 231] width 119 height 183
click at [633, 85] on icon "button" at bounding box center [633, 83] width 7 height 7
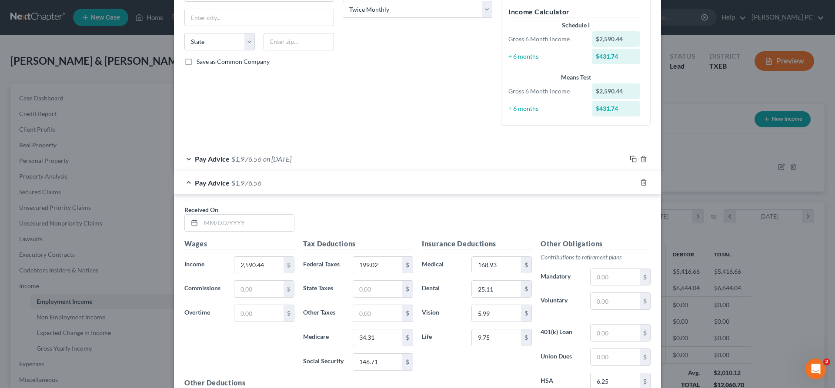
scroll to position [193, 0]
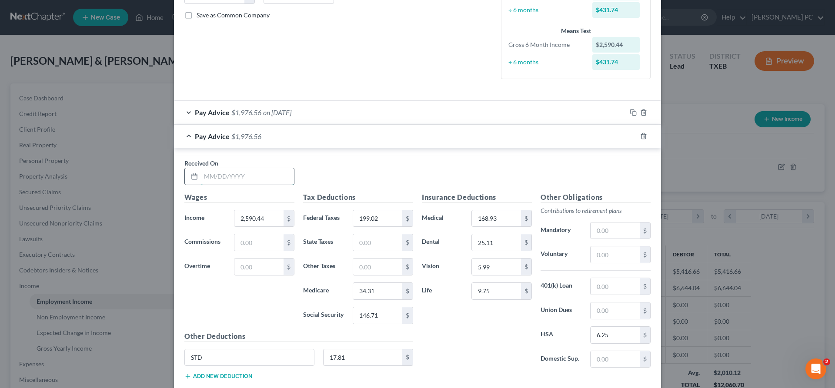
click at [262, 175] on input "text" at bounding box center [247, 176] width 93 height 17
type input "05/15/2025"
click at [271, 217] on input "2,590.44" at bounding box center [258, 218] width 49 height 17
type input "2,414.02"
click at [385, 220] on input "199.02" at bounding box center [377, 218] width 49 height 17
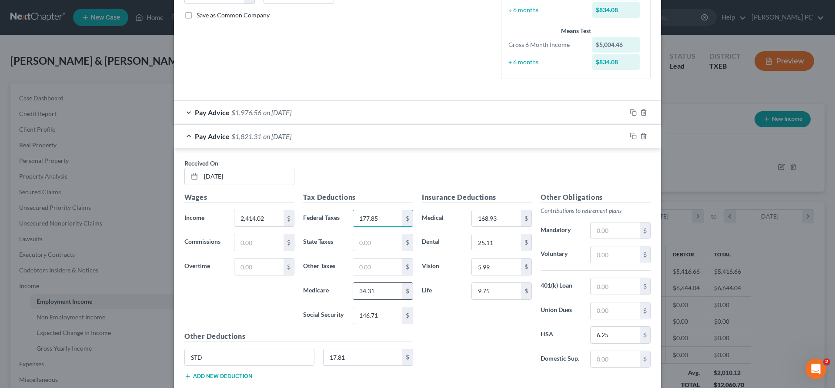
type input "177.85"
click at [385, 291] on input "34.31" at bounding box center [377, 291] width 49 height 17
type input "31.75"
click at [392, 317] on input "146.71" at bounding box center [377, 315] width 49 height 17
type input "135.78"
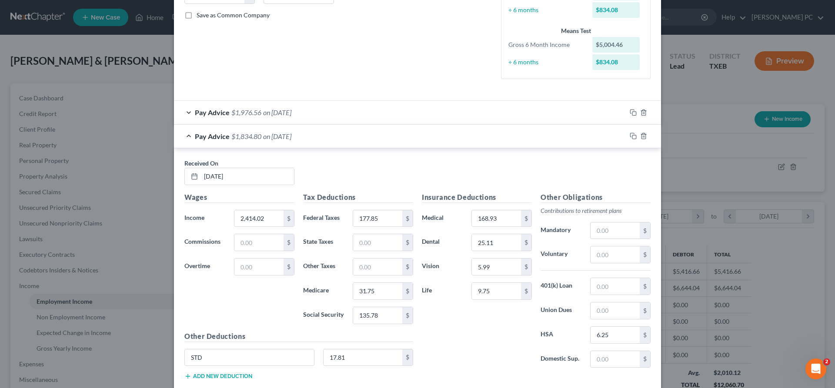
click at [467, 325] on div "Insurance Deductions Medical 168.93 $ Dental 25.11 $ Vision 5.99 $ Life 9.75 $" at bounding box center [476, 283] width 119 height 183
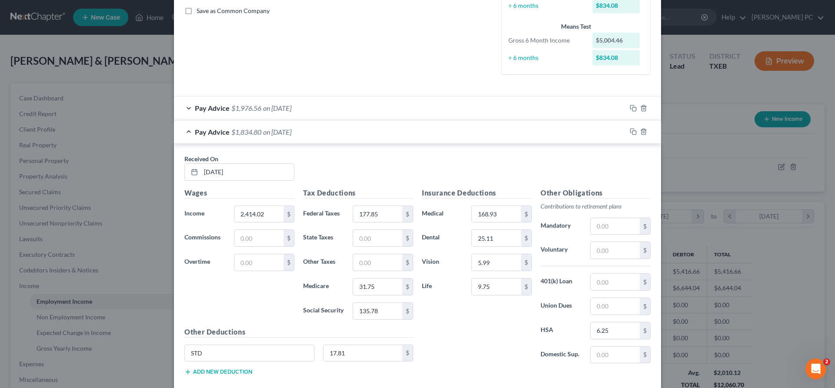
scroll to position [158, 0]
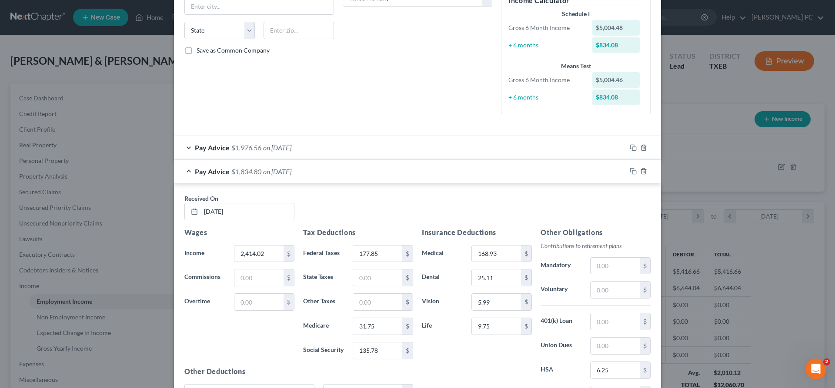
click at [356, 151] on div "Pay Advice $1,976.56 on 04/30/2025" at bounding box center [400, 147] width 452 height 23
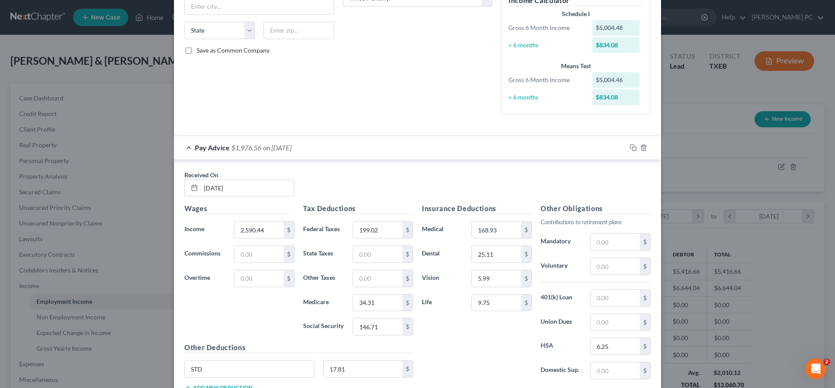
scroll to position [202, 0]
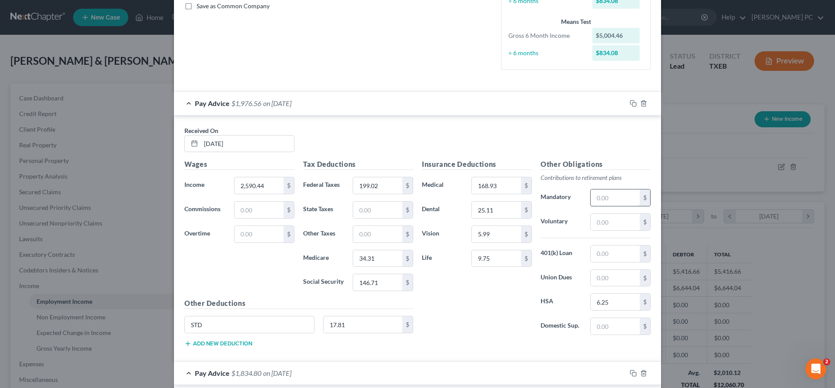
click at [603, 198] on input "text" at bounding box center [614, 198] width 49 height 17
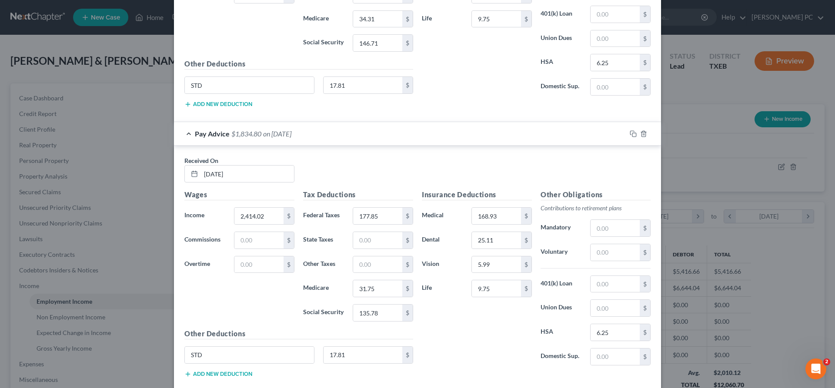
scroll to position [493, 0]
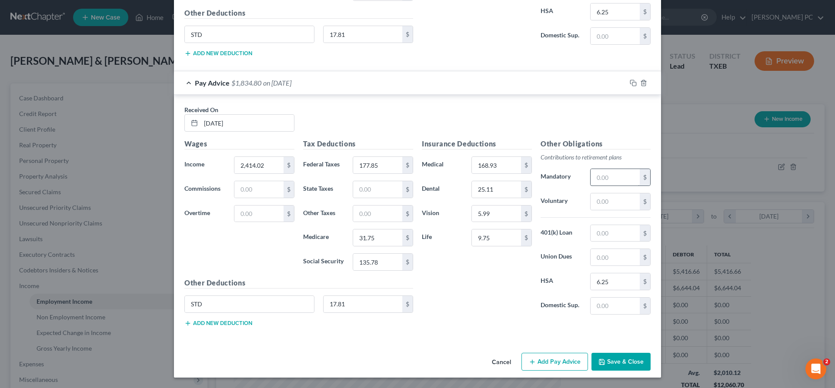
type input "0.40"
click at [604, 181] on input "text" at bounding box center [614, 177] width 49 height 17
type input "0.40"
click at [617, 364] on button "Save & Close" at bounding box center [620, 362] width 59 height 18
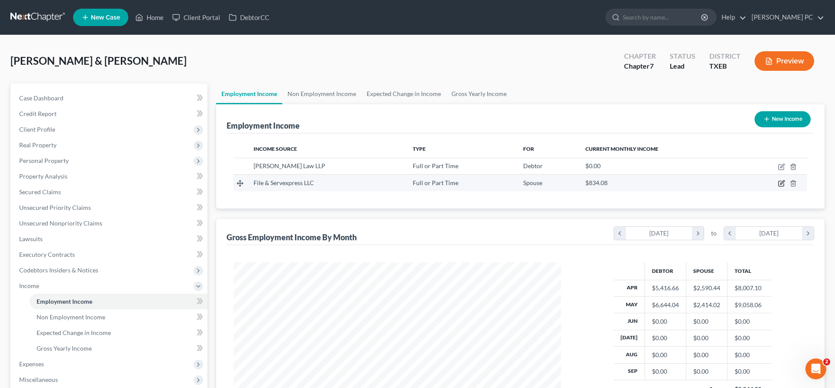
click at [781, 184] on icon "button" at bounding box center [781, 183] width 7 height 7
select select "0"
select select "1"
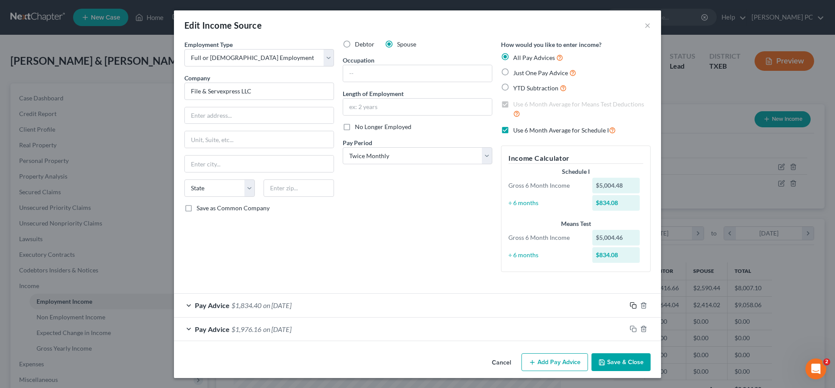
click at [631, 307] on icon "button" at bounding box center [632, 305] width 4 height 4
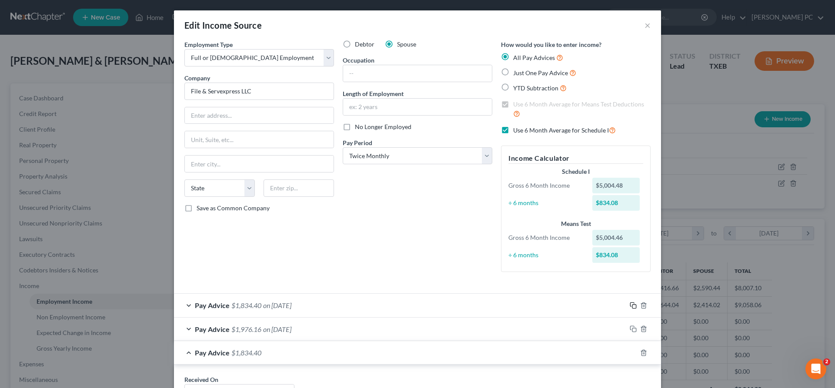
scroll to position [177, 0]
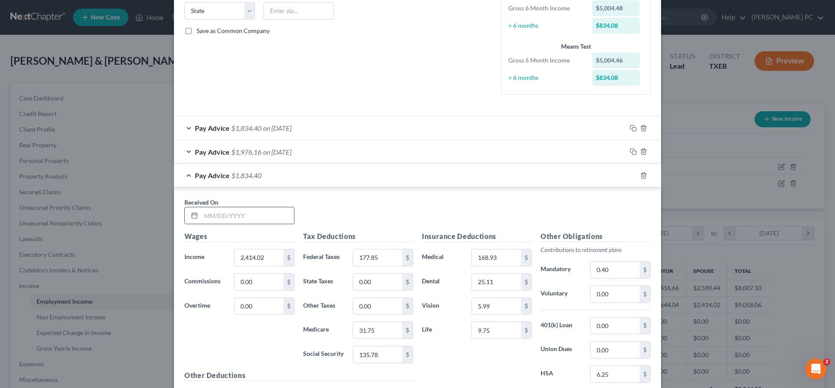
drag, startPoint x: 248, startPoint y: 219, endPoint x: 249, endPoint y: 215, distance: 4.4
click at [248, 218] on input "text" at bounding box center [247, 215] width 93 height 17
type input "05/30/2025"
click at [273, 255] on input "2,414.02" at bounding box center [258, 258] width 49 height 17
type input "2,543.37"
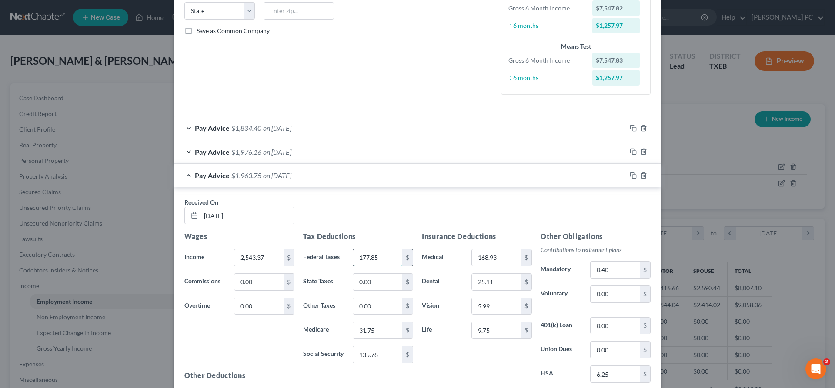
click at [384, 257] on input "177.85" at bounding box center [377, 258] width 49 height 17
type input "193.38"
click at [373, 332] on input "31.75" at bounding box center [377, 330] width 49 height 17
type input "33.63"
click at [380, 357] on input "135.78" at bounding box center [377, 355] width 49 height 17
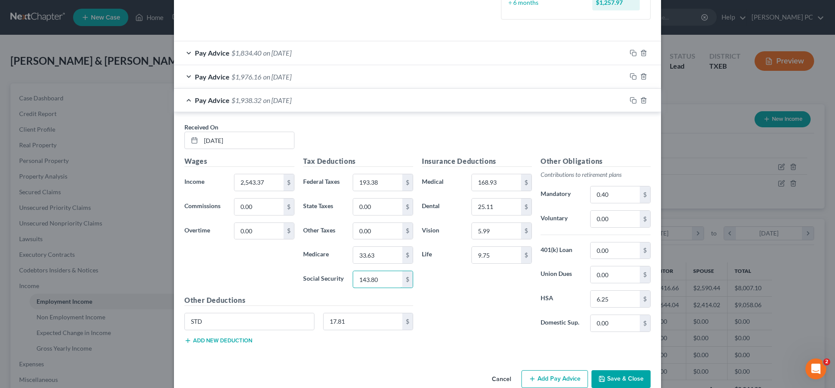
scroll to position [266, 0]
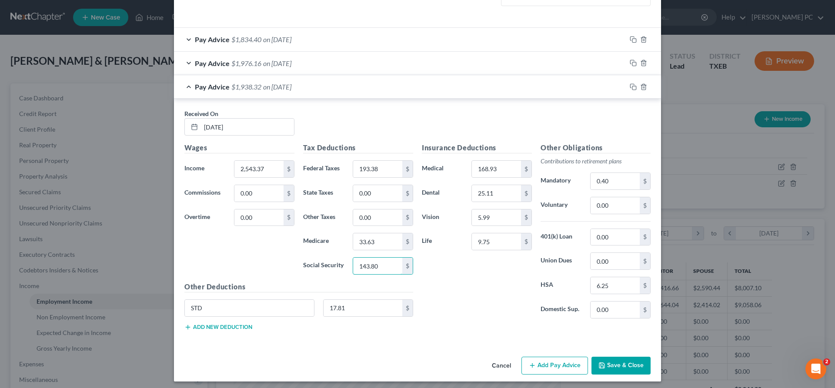
type input "143.80"
click at [631, 88] on icon "button" at bounding box center [632, 86] width 4 height 4
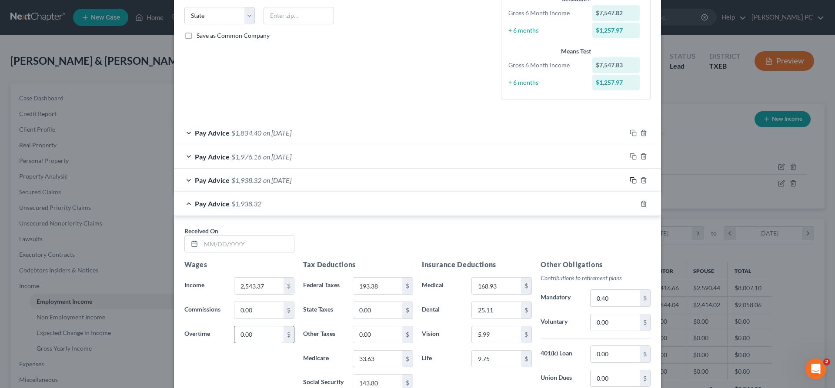
scroll to position [205, 0]
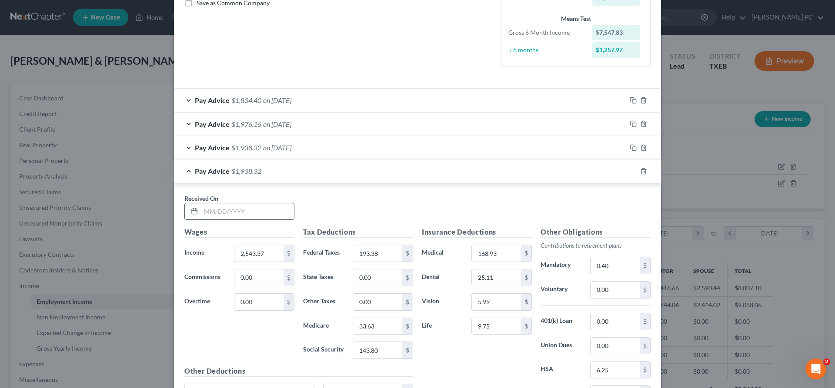
click at [214, 208] on input "text" at bounding box center [247, 211] width 93 height 17
type input "06/13/2025"
click at [270, 254] on input "2,543.37" at bounding box center [258, 253] width 49 height 17
type input "2,550.10"
click at [397, 251] on input "193.38" at bounding box center [377, 253] width 49 height 17
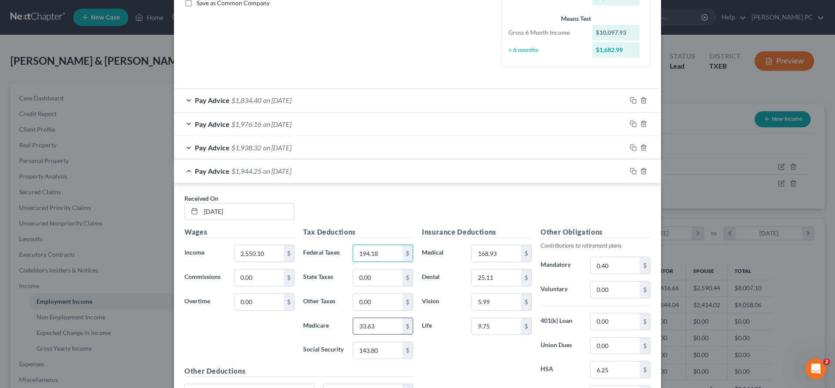
type input "194.18"
click at [390, 320] on input "33.63" at bounding box center [377, 326] width 49 height 17
type input "33.73"
click at [390, 350] on input "143.80" at bounding box center [377, 350] width 49 height 17
type input "144.21"
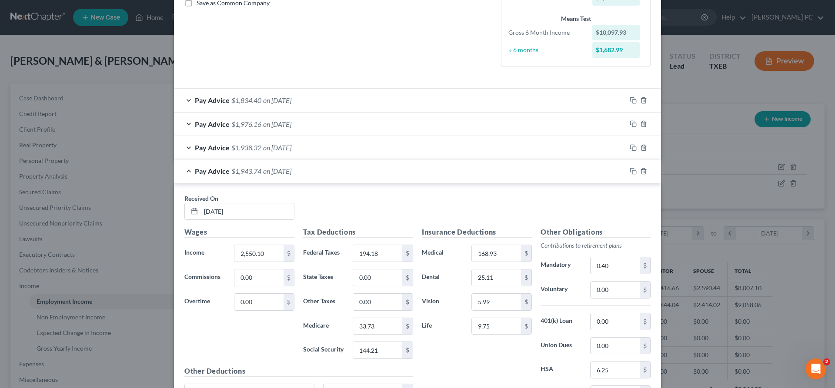
click at [469, 360] on div "Insurance Deductions Medical 168.93 $ Dental 25.11 $ Vision 5.99 $ Life 9.75 $" at bounding box center [476, 318] width 119 height 183
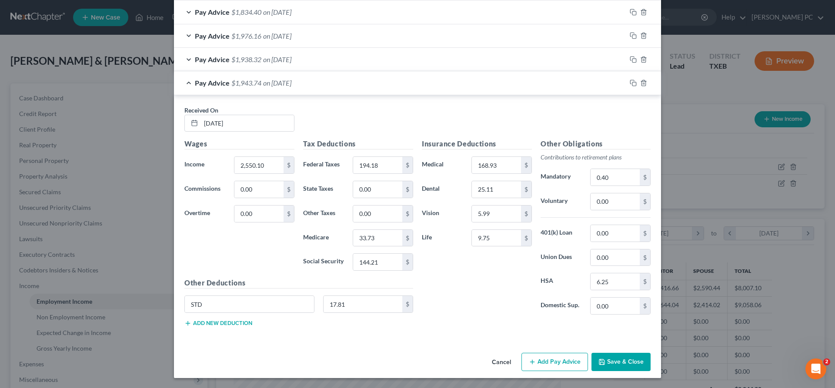
scroll to position [294, 0]
click at [631, 82] on icon "button" at bounding box center [633, 82] width 7 height 7
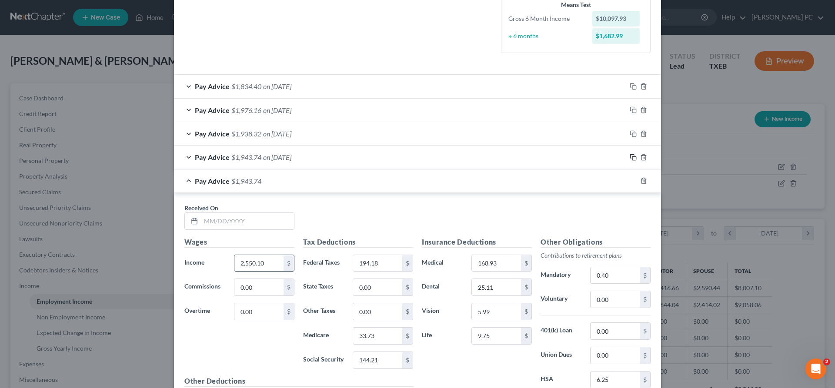
scroll to position [220, 0]
click at [230, 219] on input "text" at bounding box center [247, 220] width 93 height 17
type input "06/30/2025"
click at [270, 263] on input "2,550.10" at bounding box center [258, 262] width 49 height 17
type input "2,582.10"
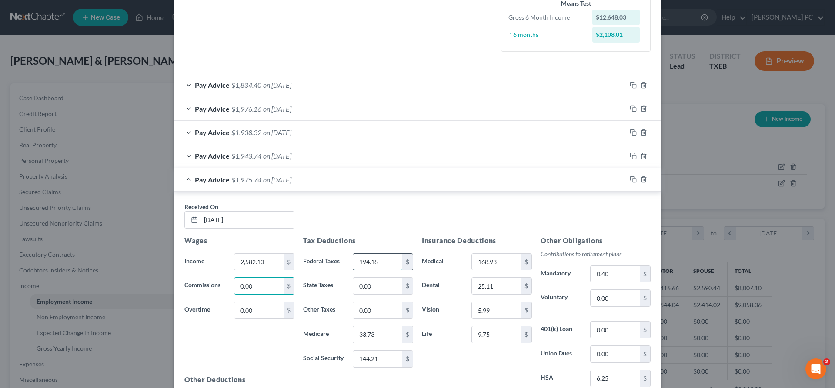
click at [377, 264] on input "194.18" at bounding box center [377, 262] width 49 height 17
type input "198.02"
click at [385, 333] on input "33.73" at bounding box center [377, 335] width 49 height 17
type input "34.19"
click at [397, 357] on input "144.21" at bounding box center [377, 359] width 49 height 17
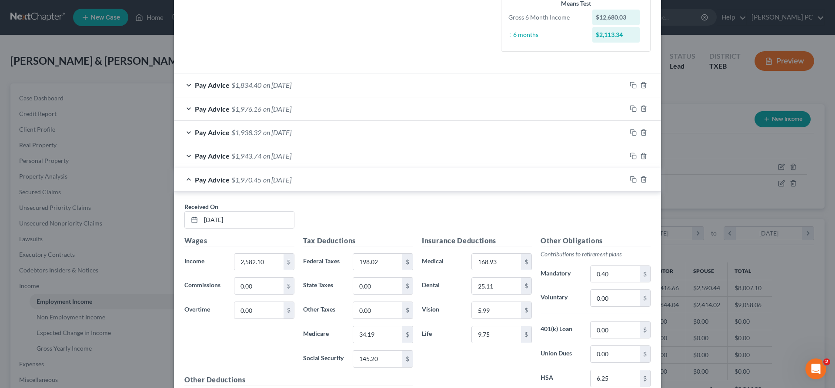
click at [268, 337] on div "Wages Income * 2,582.10 $ Commissions 0.00 $ Overtime 0.00 $" at bounding box center [239, 305] width 119 height 139
click at [390, 359] on input "145.20" at bounding box center [377, 359] width 49 height 17
click at [365, 360] on input "145.20" at bounding box center [377, 359] width 49 height 17
type input "1,46.20"
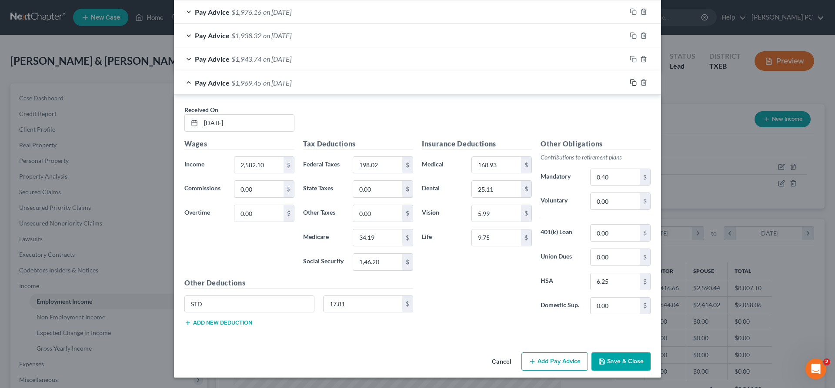
click at [631, 85] on icon "button" at bounding box center [633, 82] width 7 height 7
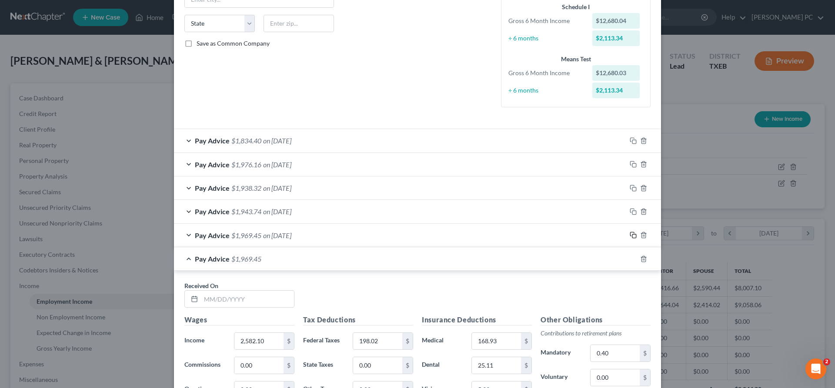
scroll to position [284, 0]
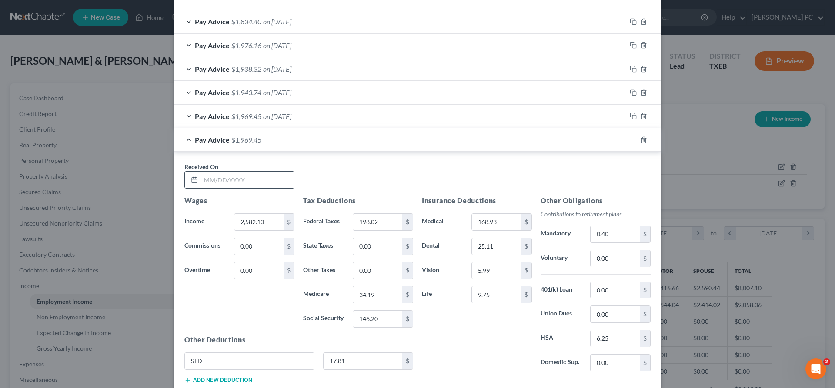
click at [240, 180] on input "text" at bounding box center [247, 180] width 93 height 17
type input "07/31/2025"
type input "2,610.38"
click at [394, 220] on input "198.02" at bounding box center [377, 222] width 49 height 17
type input "201.42"
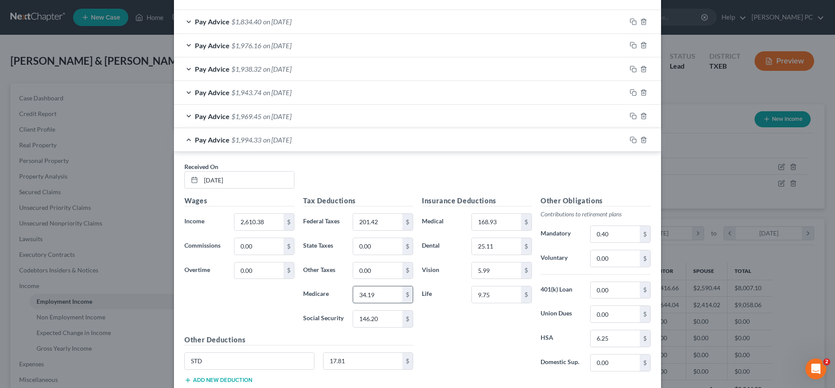
click at [384, 296] on input "34.19" at bounding box center [377, 295] width 49 height 17
type input "34.60"
click at [384, 317] on input "146.20" at bounding box center [377, 319] width 49 height 17
type input "147.95"
click at [464, 327] on div "Insurance Deductions Medical 168.93 $ Dental 25.11 $ Vision 5.99 $ Life 9.75 $" at bounding box center [476, 287] width 119 height 183
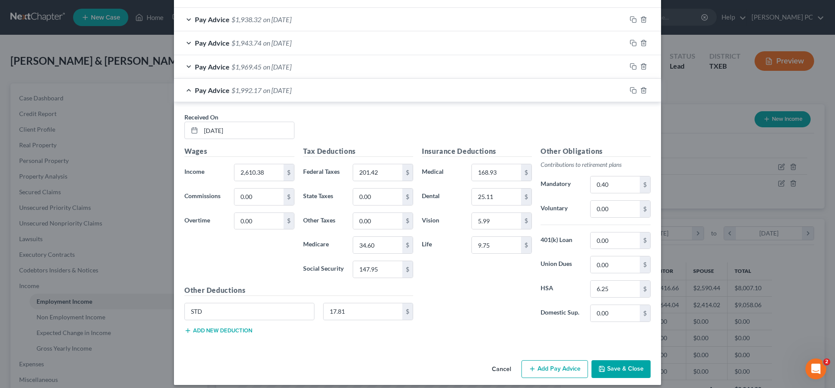
scroll to position [341, 0]
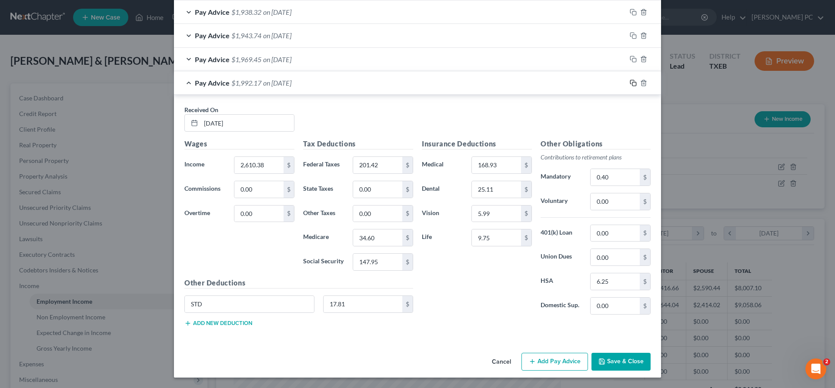
click at [630, 87] on div at bounding box center [643, 83] width 35 height 14
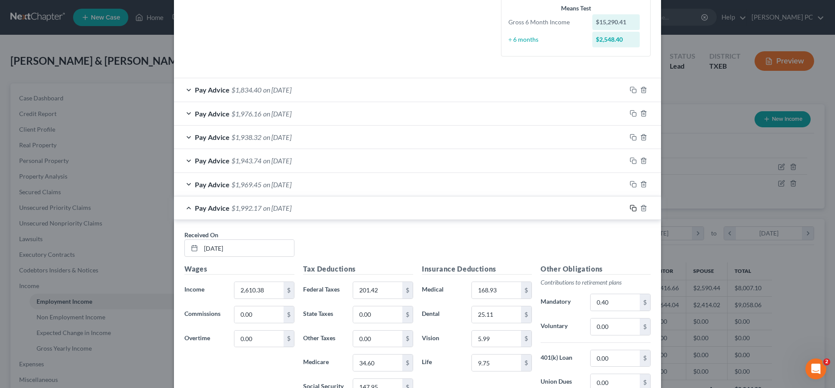
scroll to position [252, 0]
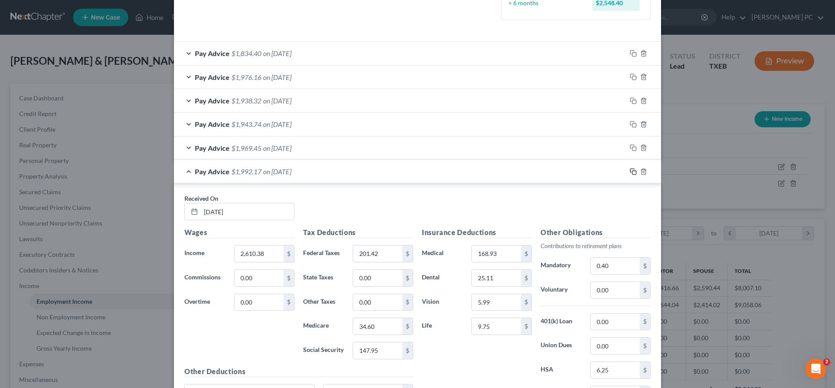
click at [630, 171] on icon "button" at bounding box center [632, 171] width 4 height 4
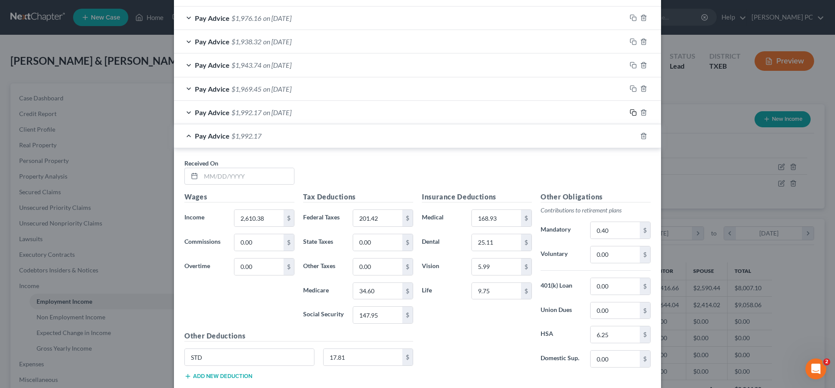
scroll to position [365, 0]
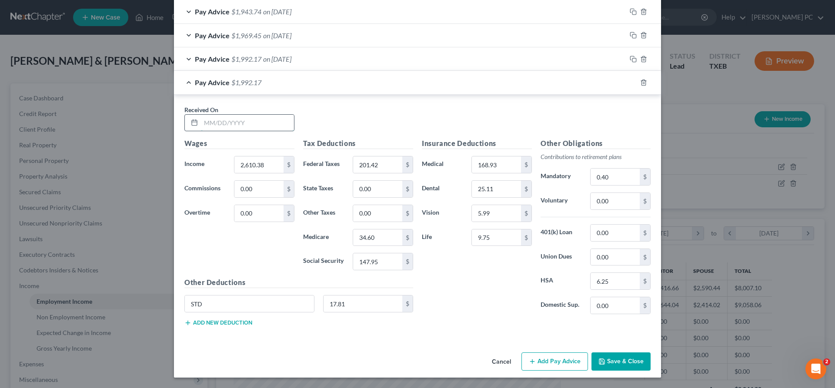
click at [247, 123] on input "text" at bounding box center [247, 123] width 93 height 17
type input "08/15/2025"
click at [269, 164] on input "2,610.38" at bounding box center [258, 165] width 49 height 17
type input "2,320.59"
click at [387, 159] on input "201.42" at bounding box center [377, 165] width 49 height 17
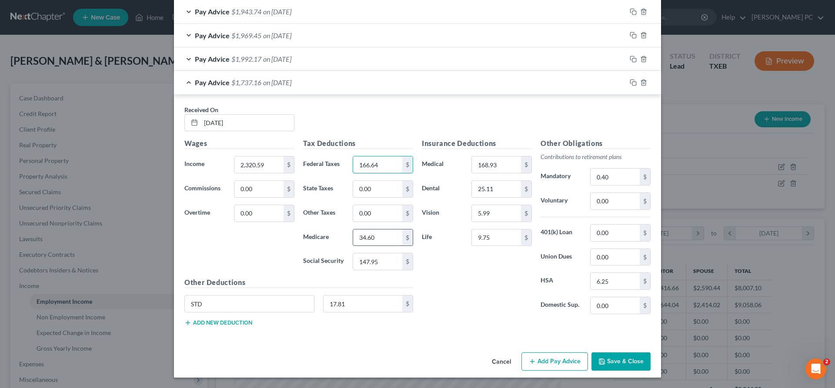
type input "166.64"
click at [388, 236] on input "34.60" at bounding box center [377, 238] width 49 height 17
type input "30.40"
click at [384, 263] on input "147.95" at bounding box center [377, 261] width 49 height 17
type input "129.98"
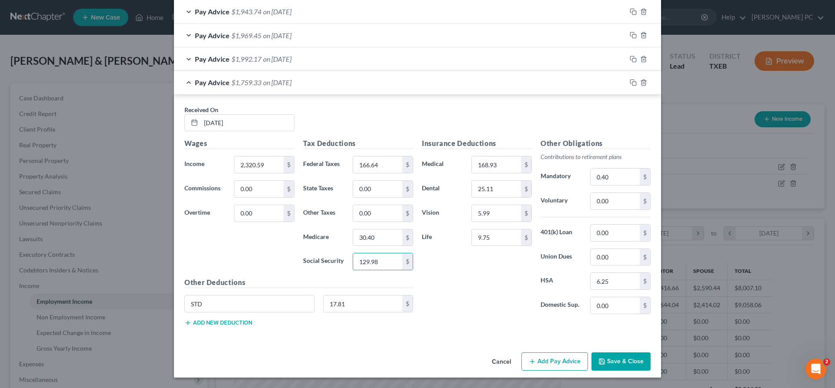
click at [454, 297] on div "Insurance Deductions Medical 168.93 $ Dental 25.11 $ Vision 5.99 $ Life 9.75 $" at bounding box center [476, 229] width 119 height 183
click at [615, 361] on button "Save & Close" at bounding box center [620, 362] width 59 height 18
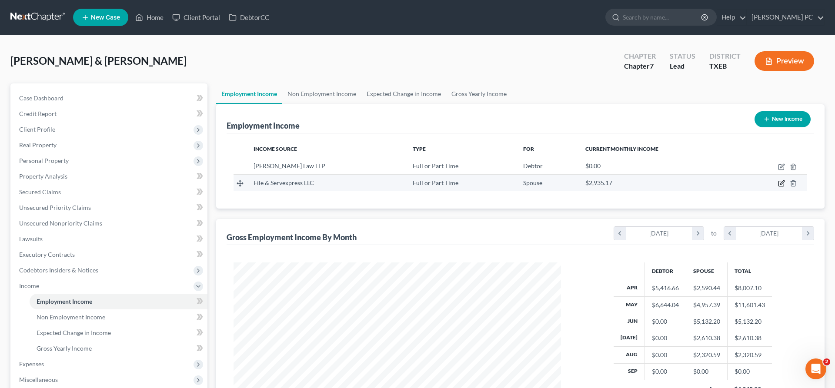
click at [780, 184] on icon "button" at bounding box center [781, 183] width 7 height 7
select select "0"
select select "1"
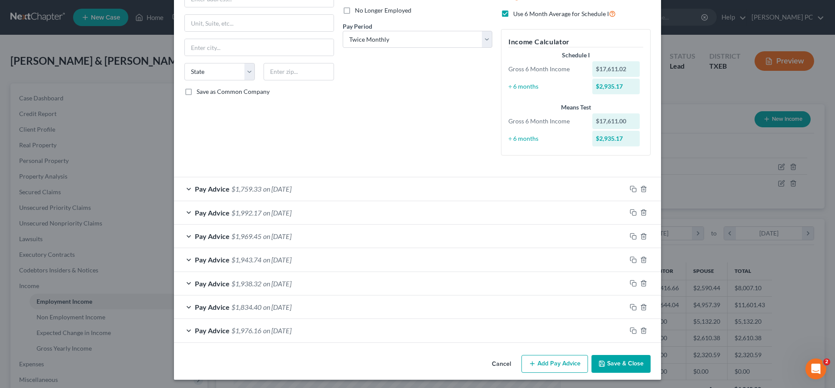
scroll to position [119, 0]
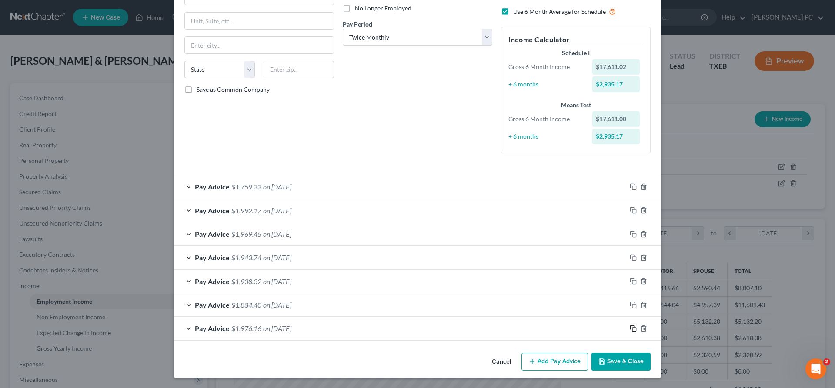
click at [632, 330] on rect "button" at bounding box center [634, 330] width 4 height 4
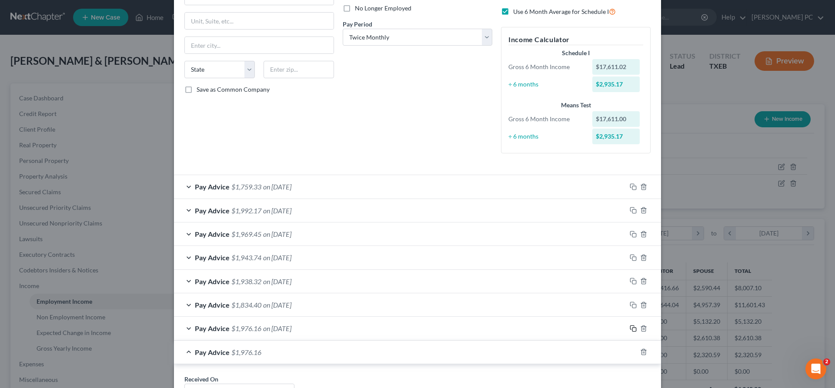
scroll to position [296, 0]
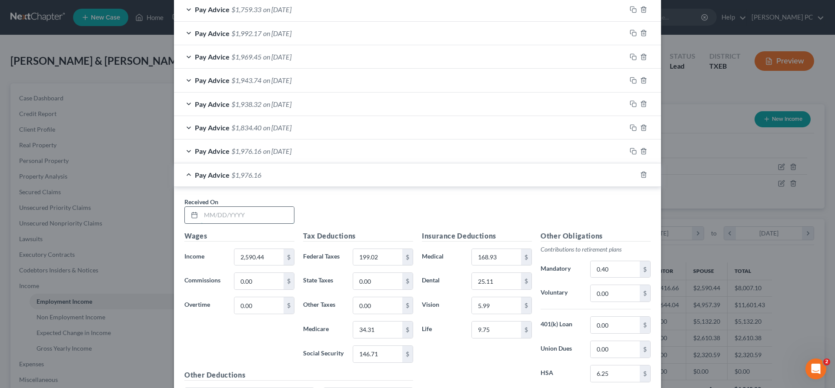
click at [216, 216] on input "text" at bounding box center [247, 215] width 93 height 17
type input "04/15/2025"
click at [273, 257] on input "2,590.44" at bounding box center [258, 257] width 49 height 17
type input "5,076.07"
click at [390, 256] on input "199.02" at bounding box center [377, 257] width 49 height 17
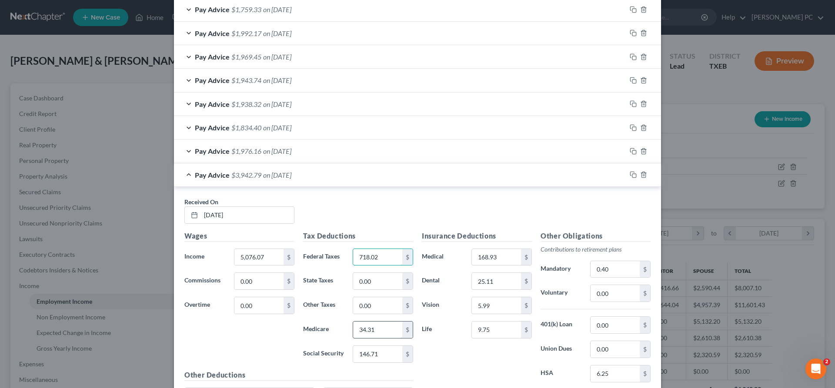
type input "718.02"
click at [380, 332] on input "34.31" at bounding box center [377, 330] width 49 height 17
type input "70.35"
click at [380, 353] on input "146.71" at bounding box center [377, 354] width 49 height 17
type input "300.82"
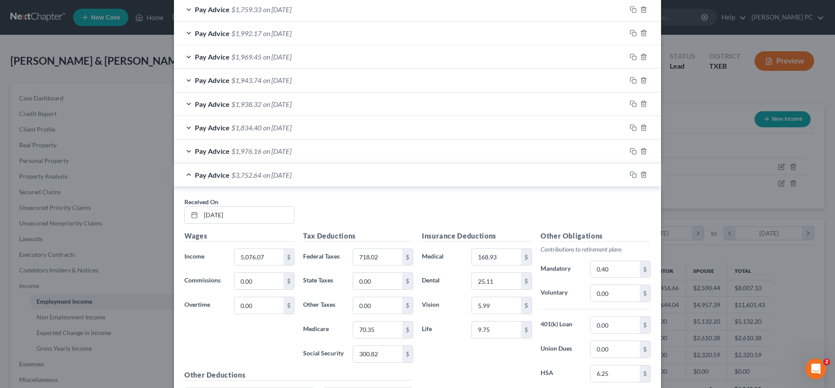
click at [440, 357] on div "Insurance Deductions Medical 168.93 $ Dental 25.11 $ Vision 5.99 $ Life 9.75 $" at bounding box center [476, 322] width 119 height 183
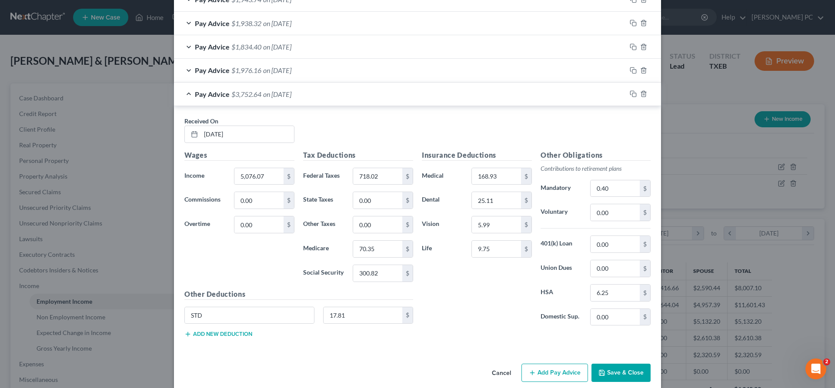
scroll to position [385, 0]
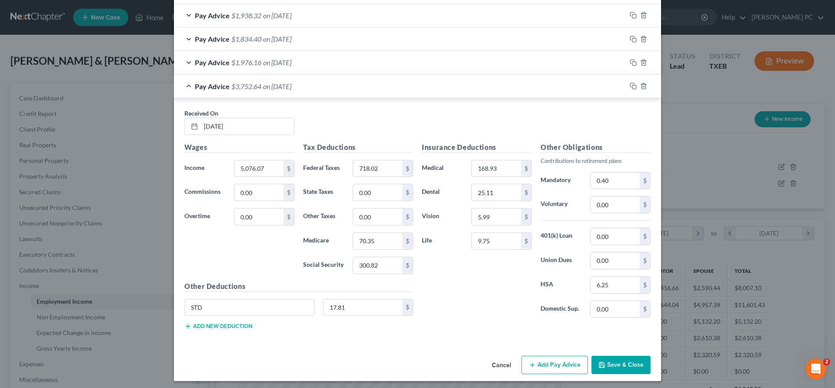
click at [621, 365] on button "Save & Close" at bounding box center [620, 365] width 59 height 18
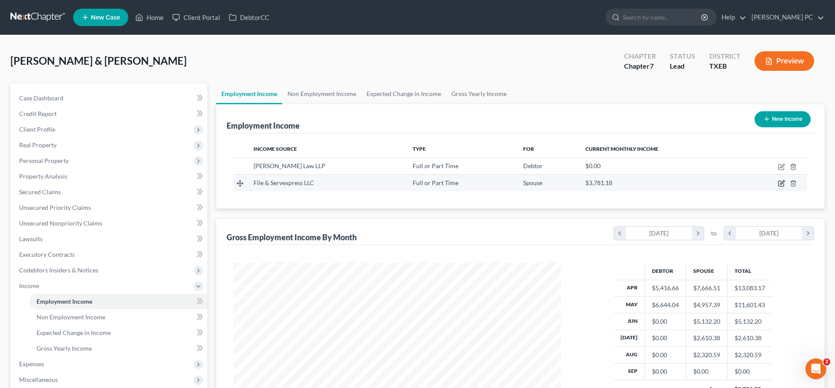
click at [781, 185] on icon "button" at bounding box center [781, 183] width 7 height 7
select select "0"
select select "1"
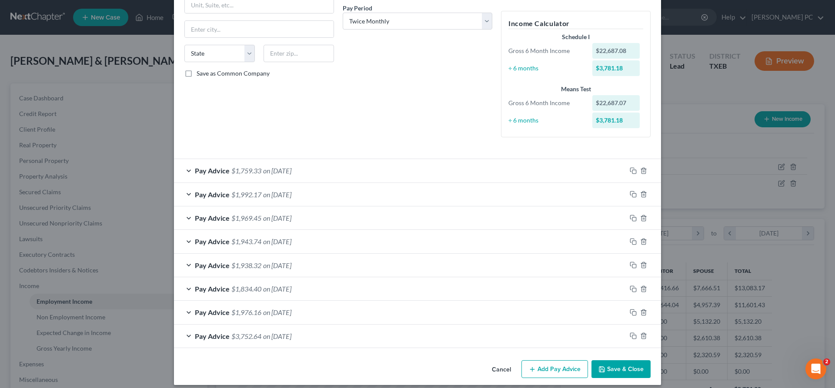
scroll to position [143, 0]
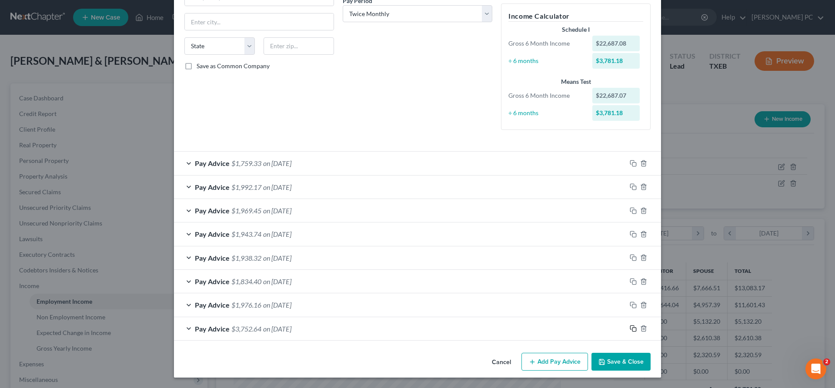
click at [633, 330] on icon "button" at bounding box center [633, 328] width 7 height 7
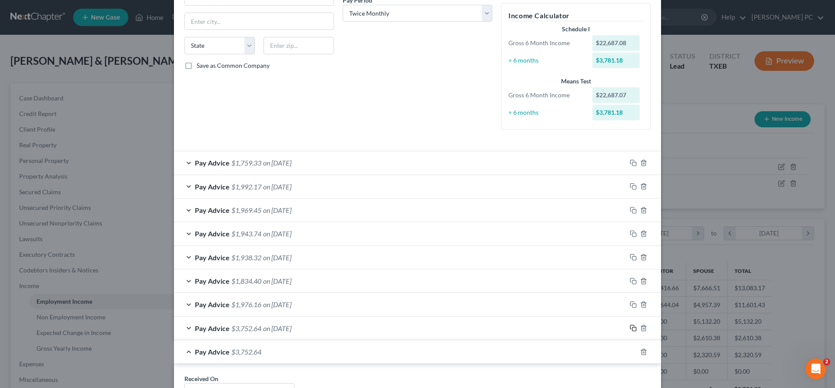
scroll to position [320, 0]
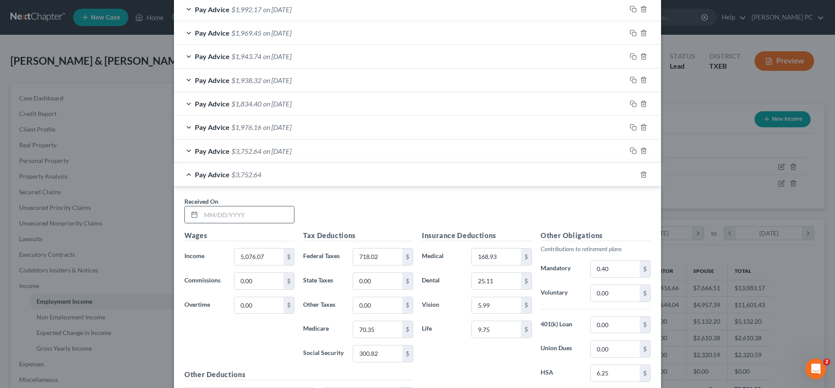
click at [226, 217] on input "text" at bounding box center [247, 215] width 93 height 17
type input "07/15/2025"
click at [270, 256] on input "5,076.07" at bounding box center [258, 257] width 49 height 17
type input "5,152.83"
click at [380, 256] on input "718.02" at bounding box center [377, 257] width 49 height 17
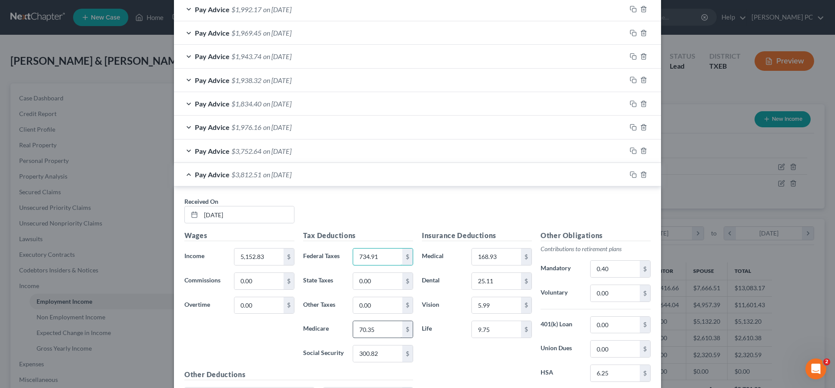
type input "734.91"
click at [383, 330] on input "70.35" at bounding box center [377, 329] width 49 height 17
type input "71.47"
click at [390, 353] on input "300.82" at bounding box center [377, 354] width 49 height 17
type input "305.58"
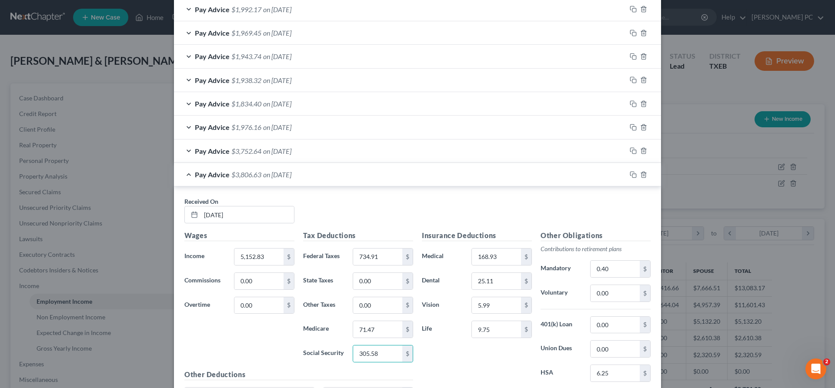
click at [451, 341] on div "Insurance Deductions Medical 168.93 $ Dental 25.11 $ Vision 5.99 $ Life 9.75 $" at bounding box center [476, 321] width 119 height 183
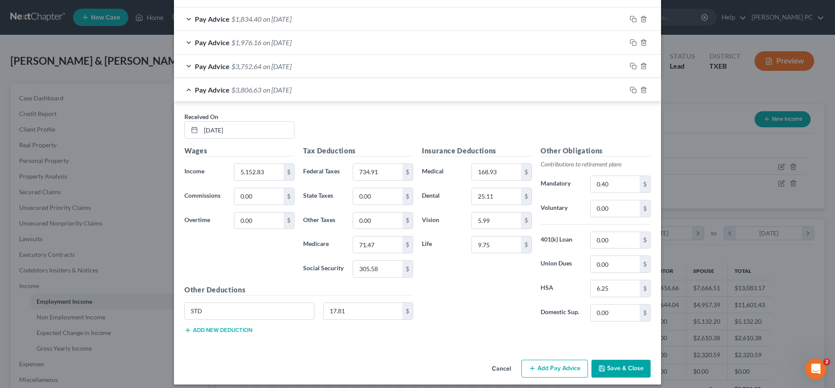
scroll to position [412, 0]
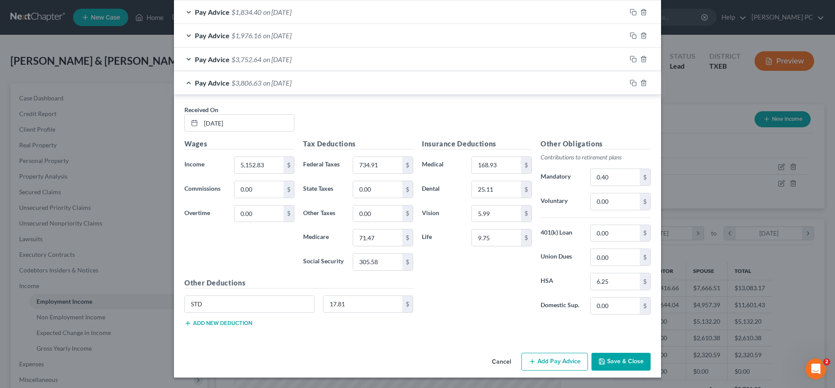
click at [623, 365] on button "Save & Close" at bounding box center [620, 362] width 59 height 18
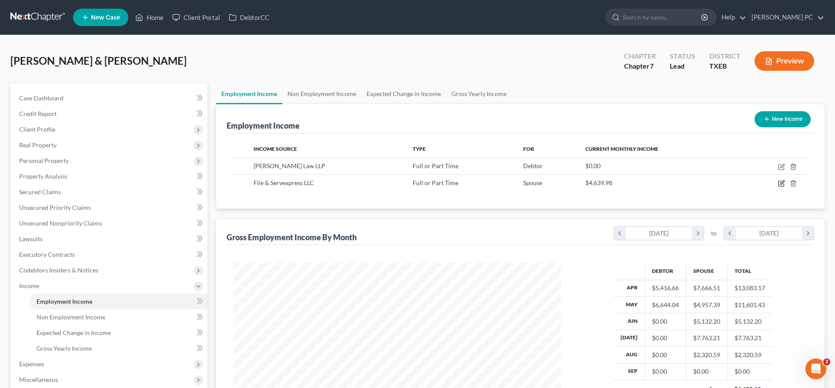
click at [780, 183] on icon "button" at bounding box center [781, 183] width 7 height 7
select select "0"
select select "1"
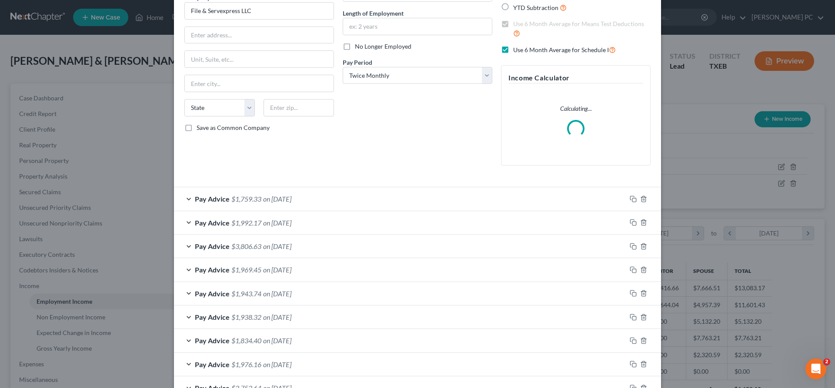
scroll to position [140, 0]
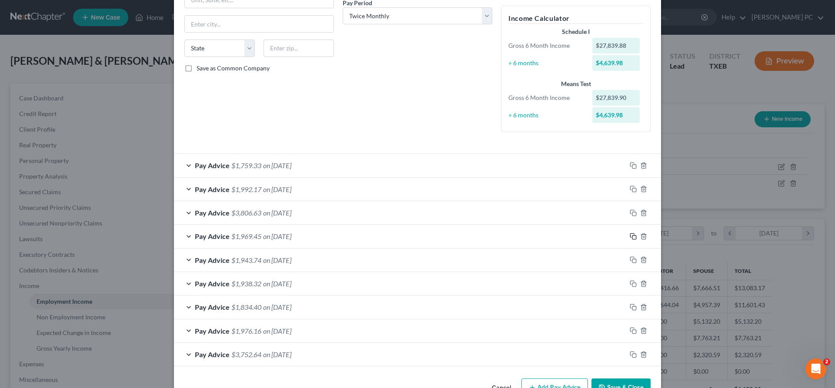
click at [634, 236] on icon "button" at bounding box center [633, 236] width 7 height 7
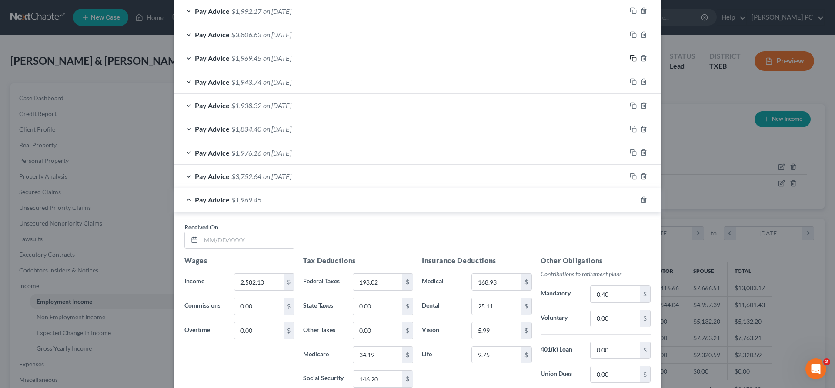
scroll to position [362, 0]
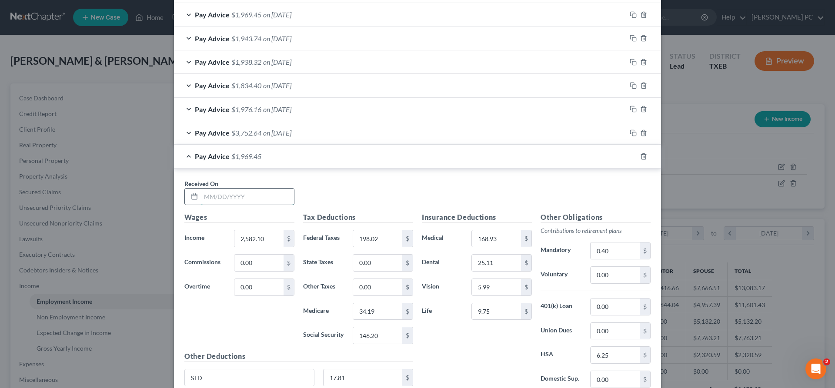
click at [252, 192] on input "text" at bounding box center [247, 197] width 93 height 17
type input "08/31/2025"
click at [633, 158] on icon "button" at bounding box center [633, 156] width 7 height 7
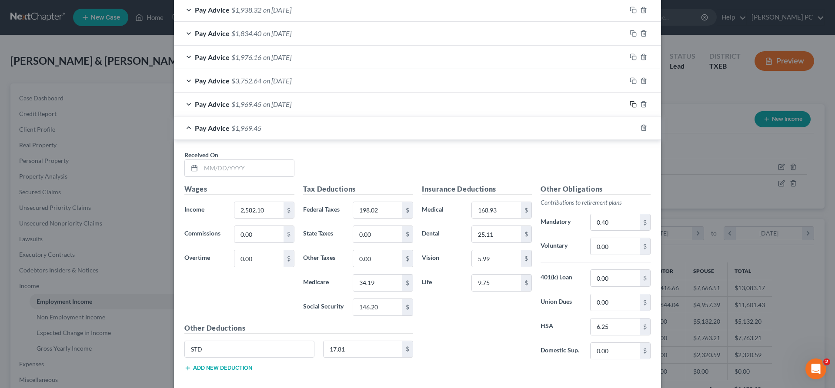
scroll to position [426, 0]
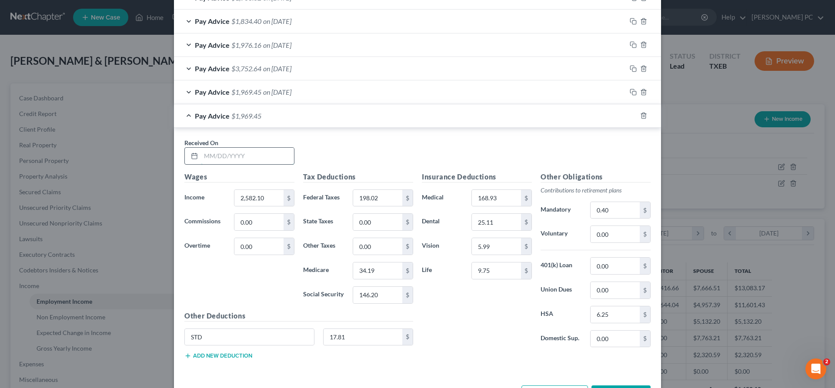
click at [224, 156] on input "text" at bounding box center [247, 156] width 93 height 17
type input "09/15/2025"
click at [634, 117] on icon "button" at bounding box center [633, 115] width 7 height 7
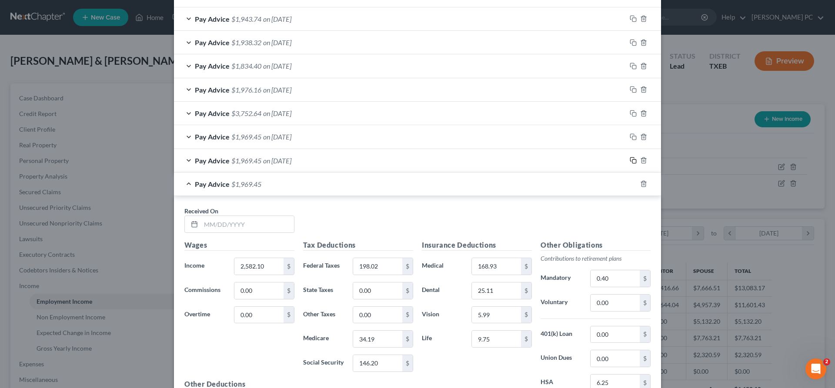
scroll to position [386, 0]
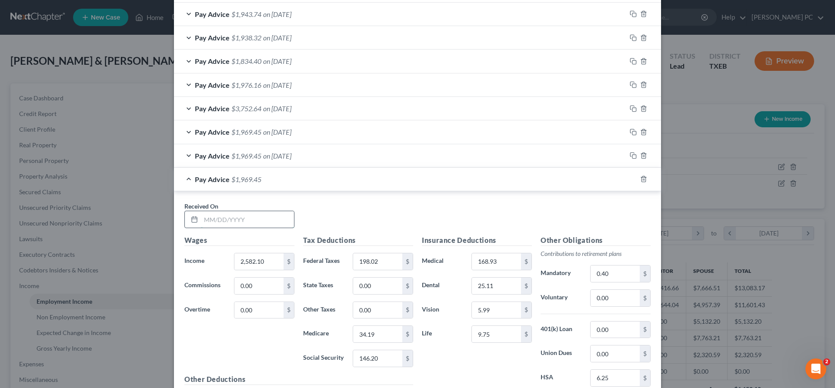
click at [213, 217] on input "text" at bounding box center [247, 219] width 93 height 17
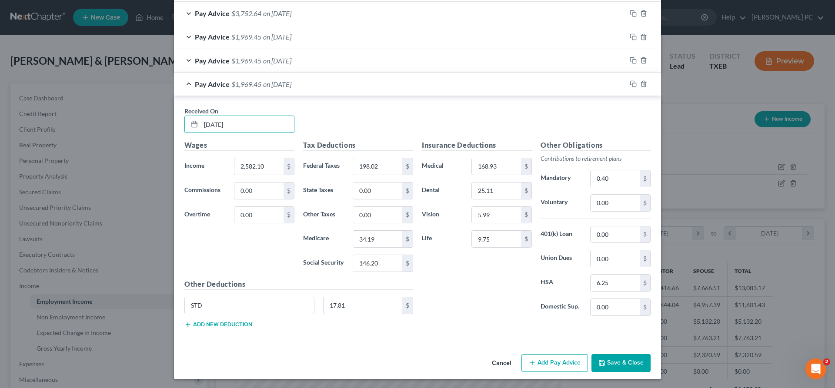
scroll to position [483, 0]
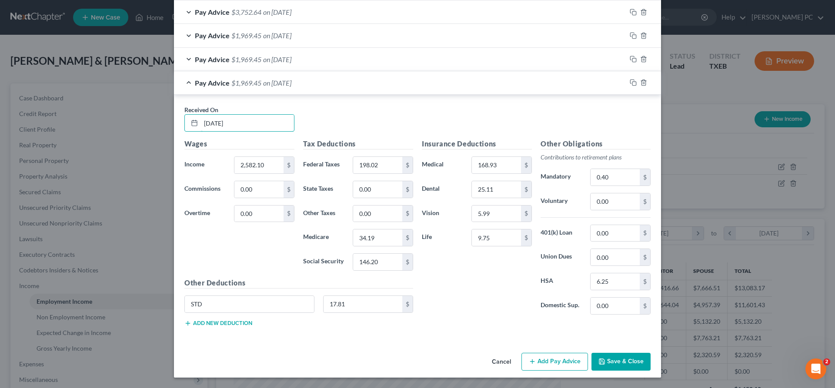
type input "09/30/2025"
click at [618, 360] on button "Save & Close" at bounding box center [620, 362] width 59 height 18
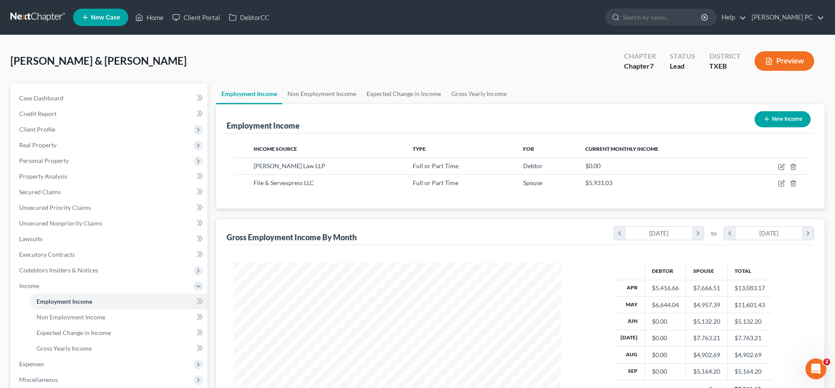
click at [780, 120] on button "New Income" at bounding box center [782, 119] width 56 height 16
select select "0"
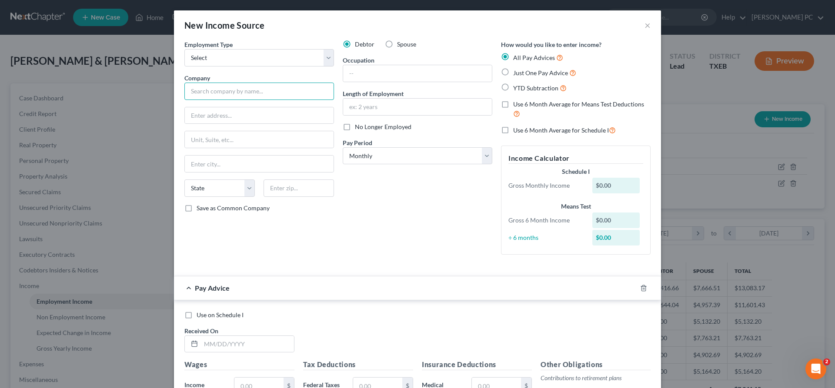
click at [249, 93] on input "text" at bounding box center [259, 91] width 150 height 17
type input "Real Network Services"
click at [356, 105] on input "text" at bounding box center [417, 107] width 149 height 17
type input "2 months"
select select "2"
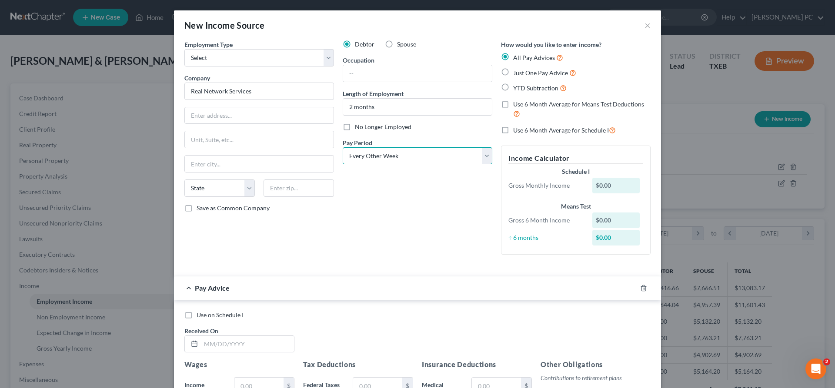
click option "Every Other Week" at bounding box center [0, 0] width 0 height 0
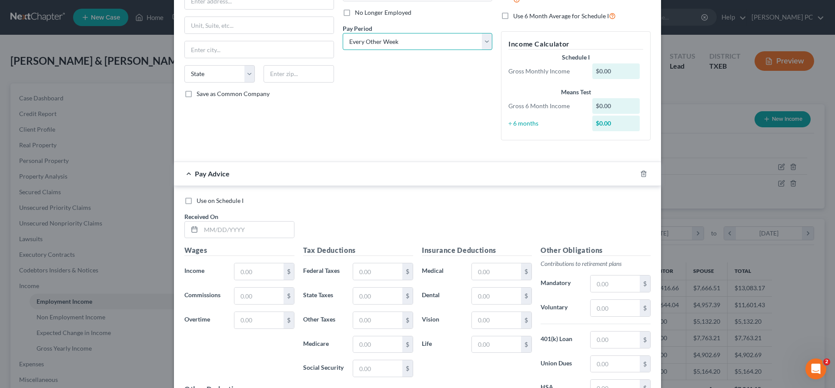
scroll to position [177, 0]
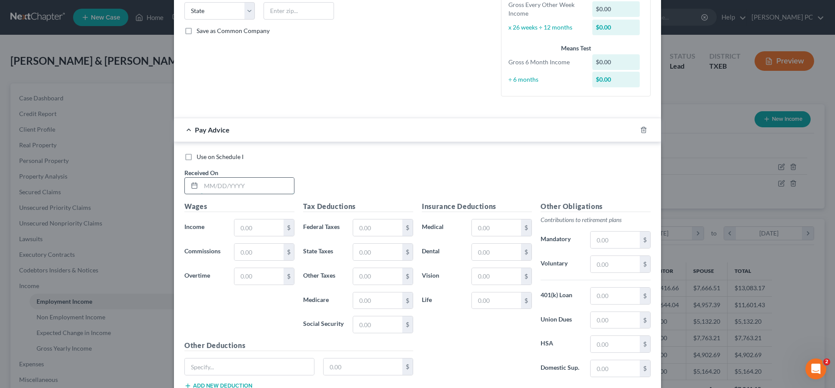
click at [239, 184] on input "text" at bounding box center [247, 186] width 93 height 17
type input "09/19/2025"
click at [253, 227] on input "text" at bounding box center [258, 228] width 49 height 17
type input "2,344.00"
click at [371, 222] on input "text" at bounding box center [377, 228] width 49 height 17
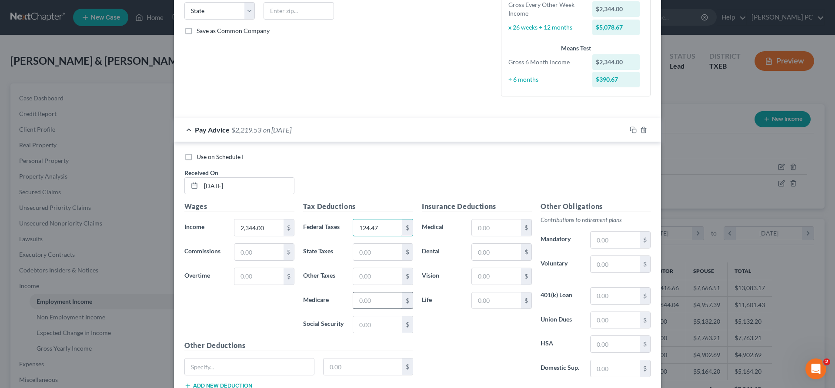
type input "124.47"
click at [378, 302] on input "text" at bounding box center [377, 301] width 49 height 17
type input "33.99"
click at [380, 327] on input "text" at bounding box center [377, 325] width 49 height 17
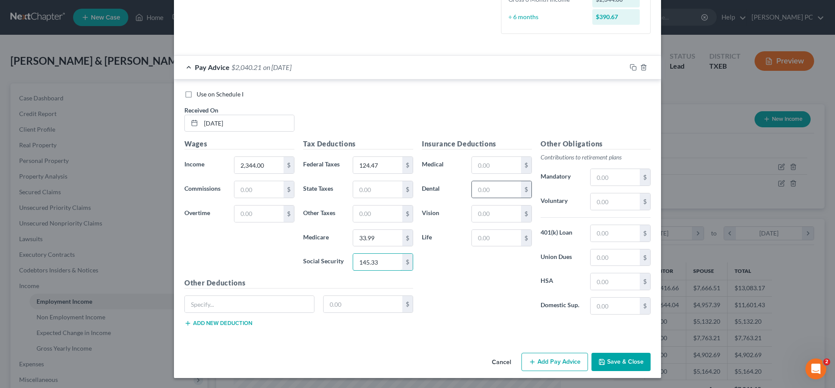
scroll to position [240, 0]
type input "145.33"
drag, startPoint x: 620, startPoint y: 363, endPoint x: 631, endPoint y: 358, distance: 12.7
click at [620, 362] on button "Save & Close" at bounding box center [620, 362] width 59 height 18
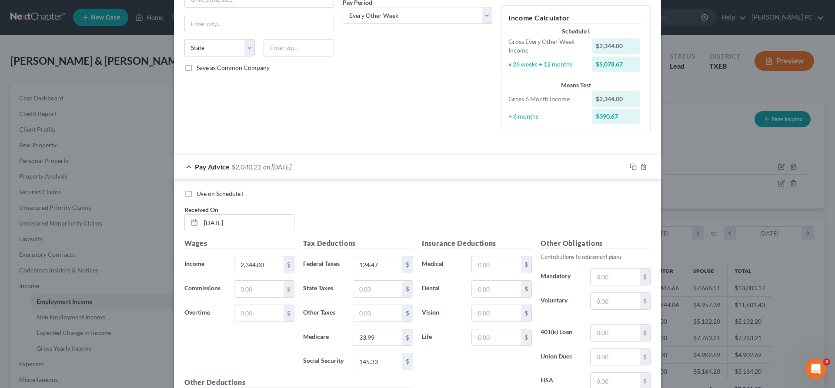
scroll to position [107, 0]
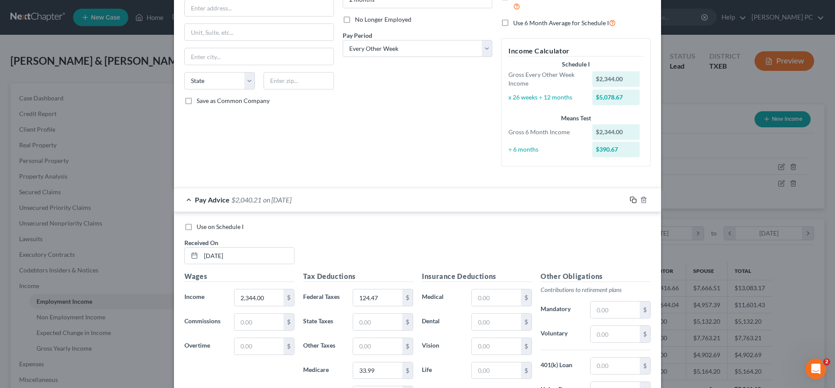
click at [630, 201] on icon "button" at bounding box center [632, 199] width 4 height 4
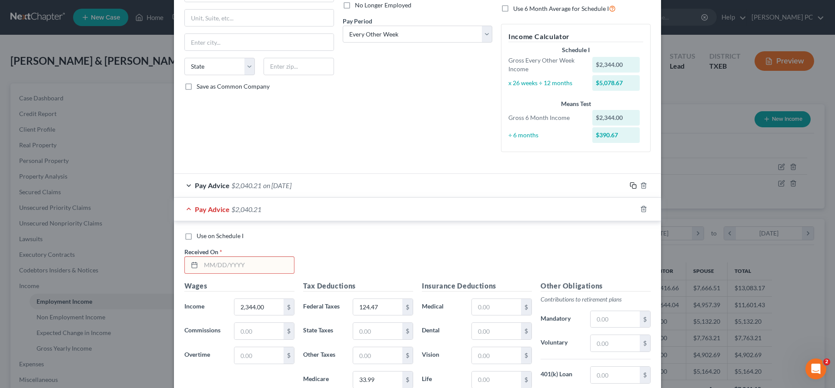
scroll to position [151, 0]
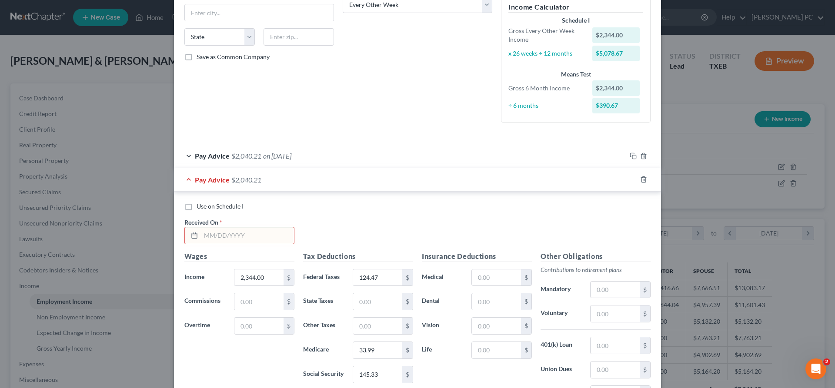
click at [217, 238] on input "text" at bounding box center [247, 235] width 93 height 17
type input "09/05/2025"
type input "3"
type input "2,304.00"
click at [390, 281] on input "124.47" at bounding box center [377, 278] width 49 height 17
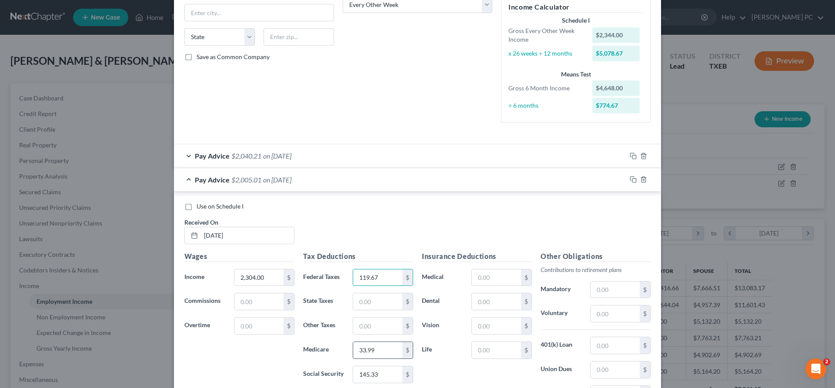
type input "119.67"
click at [383, 349] on input "33.99" at bounding box center [377, 350] width 49 height 17
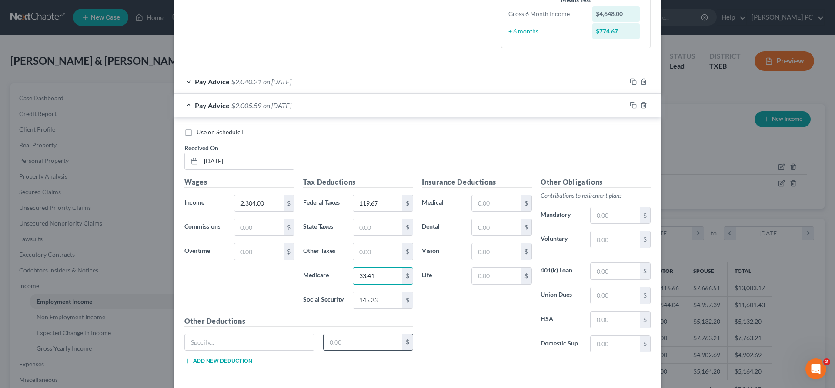
scroll to position [240, 0]
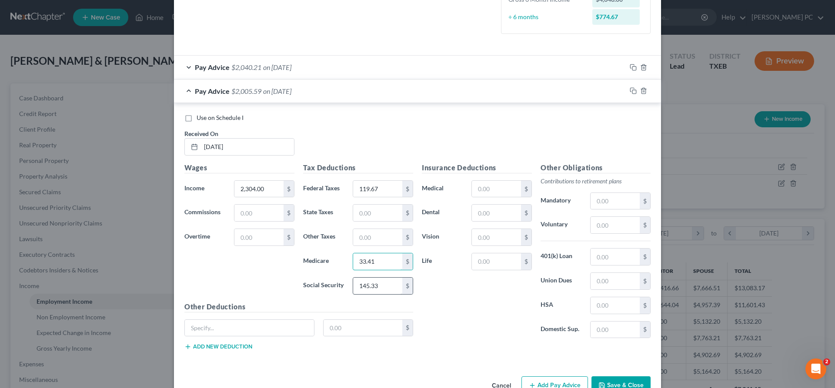
type input "33.41"
click at [387, 287] on input "145.33" at bounding box center [377, 286] width 49 height 17
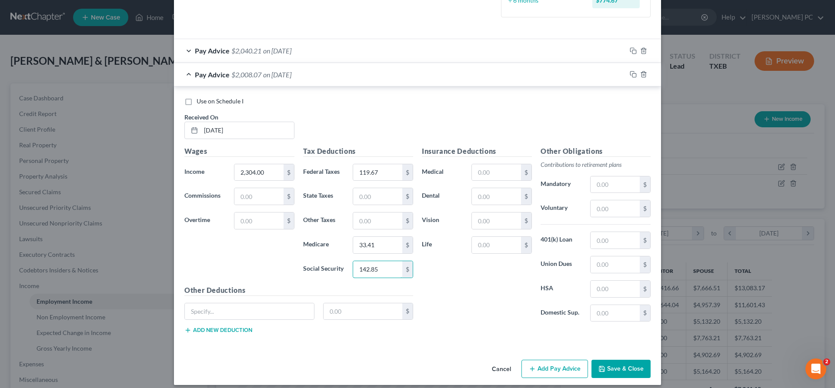
scroll to position [264, 0]
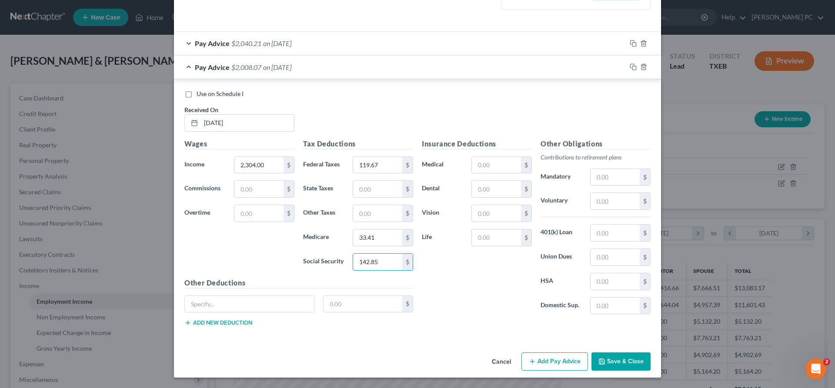
type input "142.85"
click at [628, 363] on button "Save & Close" at bounding box center [620, 362] width 59 height 18
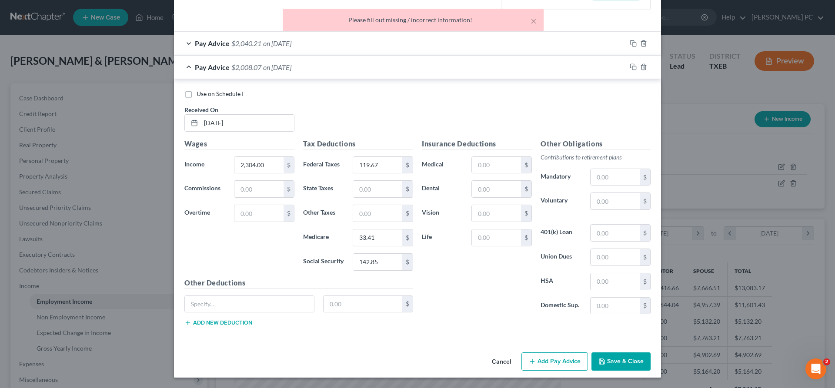
click at [268, 267] on div "Wages Income * 2,304.00 $ Commissions $ Overtime $" at bounding box center [239, 208] width 119 height 139
click at [475, 284] on div "Insurance Deductions Medical $ Dental $ Vision $ Life $" at bounding box center [476, 230] width 119 height 183
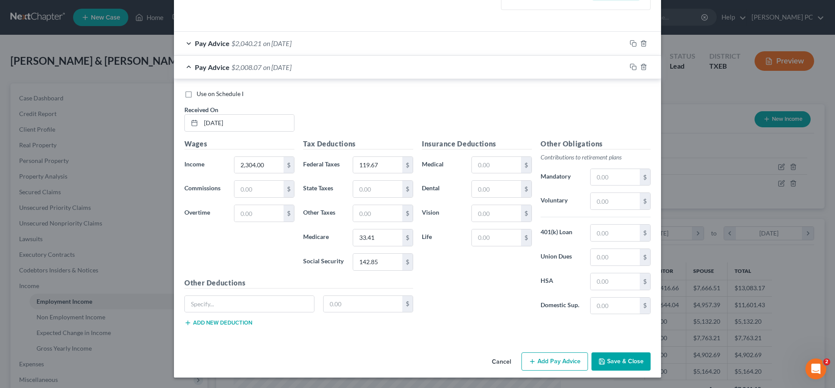
click at [612, 360] on button "Save & Close" at bounding box center [620, 362] width 59 height 18
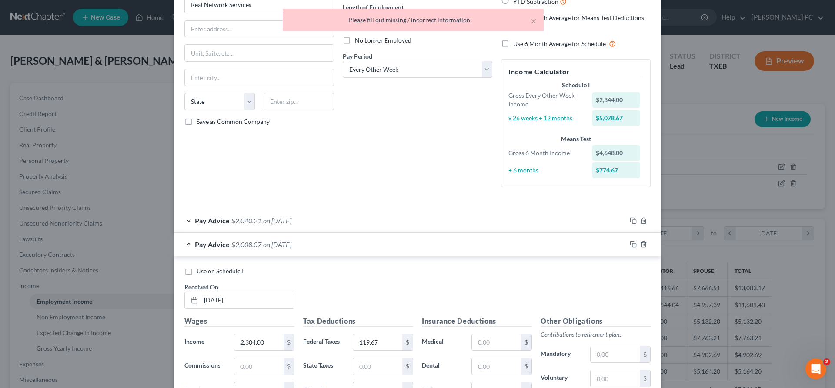
scroll to position [0, 0]
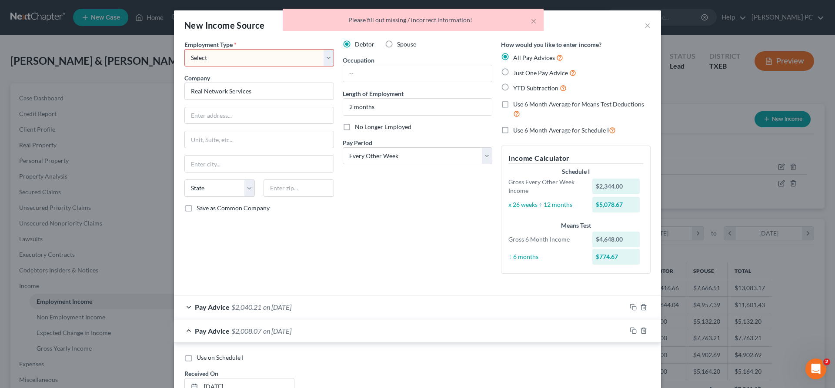
click at [184, 49] on select "Select Full or Part Time Employment Self Employment" at bounding box center [259, 57] width 150 height 17
select select "0"
click option "Full or Part Time Employment" at bounding box center [0, 0] width 0 height 0
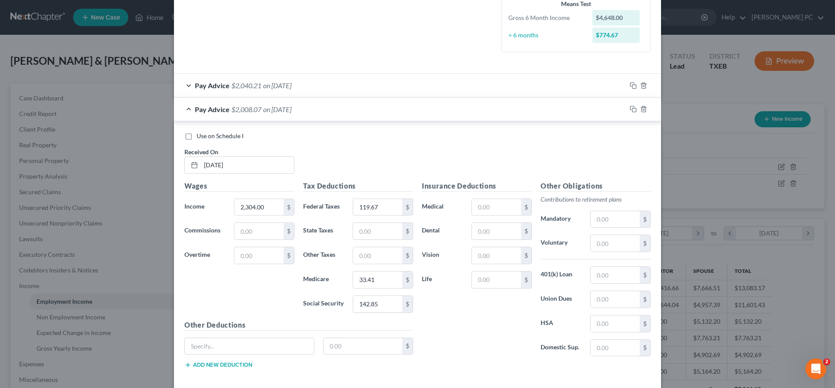
scroll to position [264, 0]
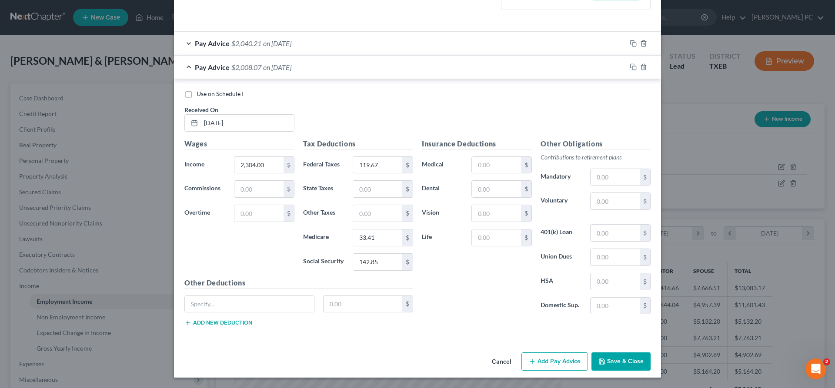
click at [620, 362] on button "Save & Close" at bounding box center [620, 362] width 59 height 18
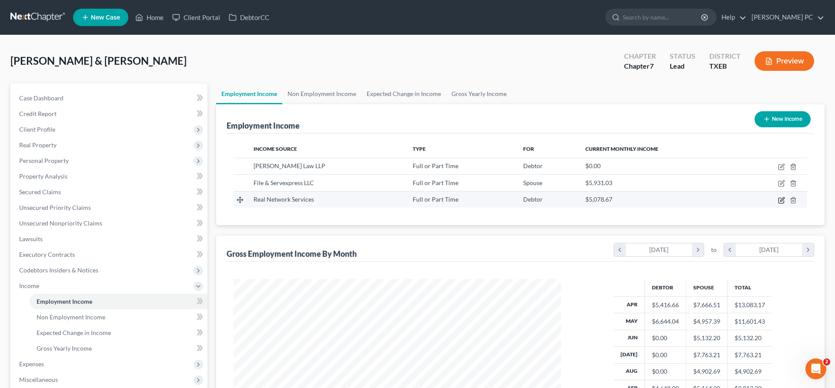
click at [782, 200] on icon "button" at bounding box center [782, 199] width 4 height 4
select select "0"
select select "2"
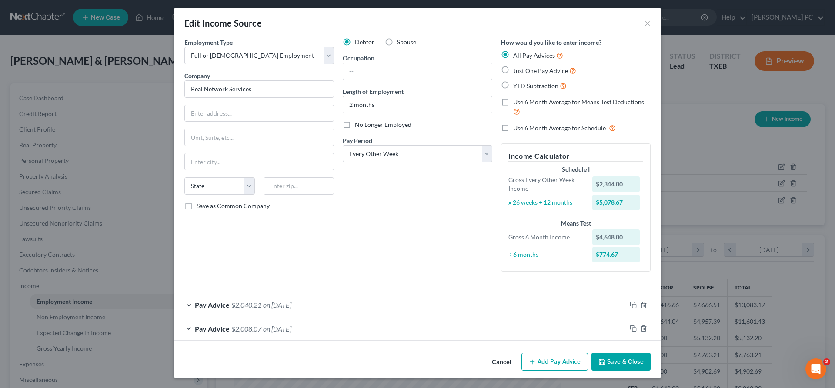
scroll to position [3, 0]
click at [634, 328] on icon "button" at bounding box center [633, 328] width 7 height 7
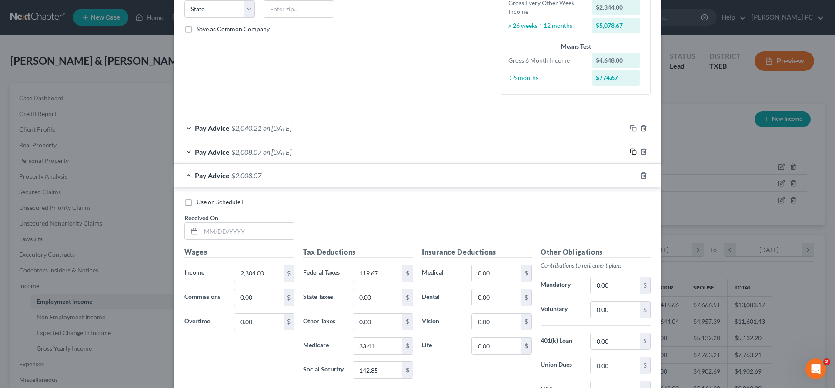
scroll to position [224, 0]
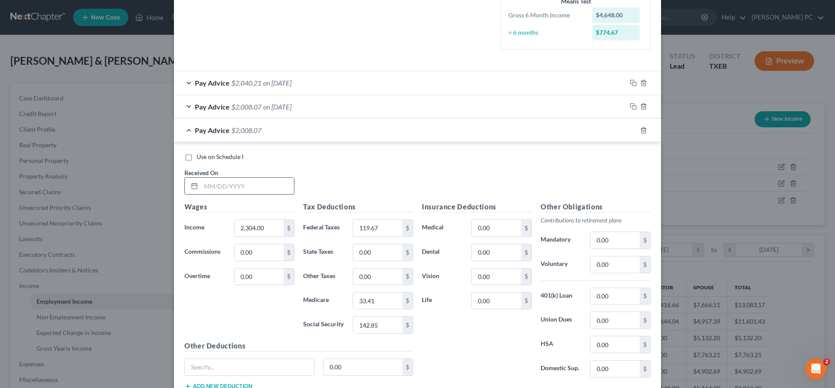
click at [216, 188] on input "text" at bounding box center [247, 186] width 93 height 17
type input "08/29/2025"
click at [270, 229] on input "2,304.00" at bounding box center [258, 228] width 49 height 17
type input "512.00"
click at [380, 300] on input "33.41" at bounding box center [377, 301] width 49 height 17
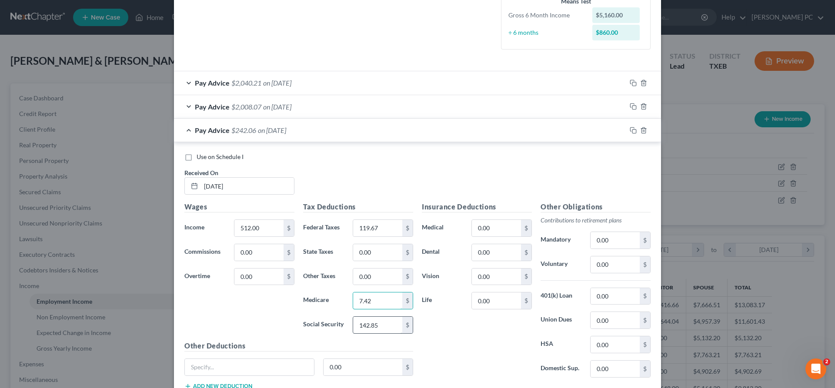
type input "7.42"
click at [383, 323] on input "142.85" at bounding box center [377, 325] width 49 height 17
type input "31.74"
click at [380, 229] on input "119.67" at bounding box center [377, 228] width 49 height 17
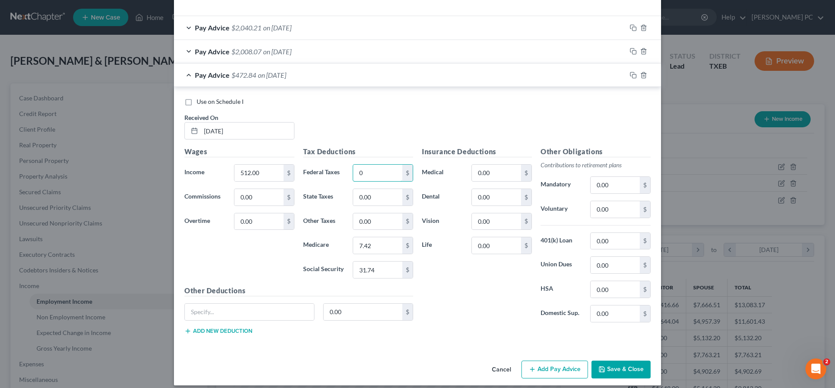
scroll to position [287, 0]
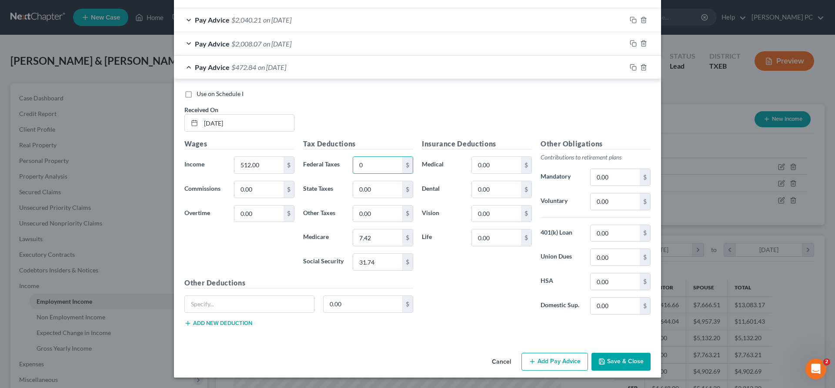
type input "0"
click at [619, 361] on button "Save & Close" at bounding box center [620, 362] width 59 height 18
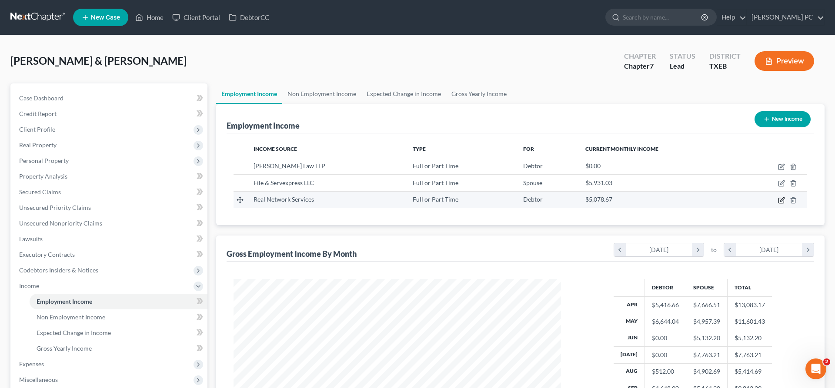
click at [783, 200] on icon "button" at bounding box center [781, 200] width 7 height 7
select select "0"
select select "2"
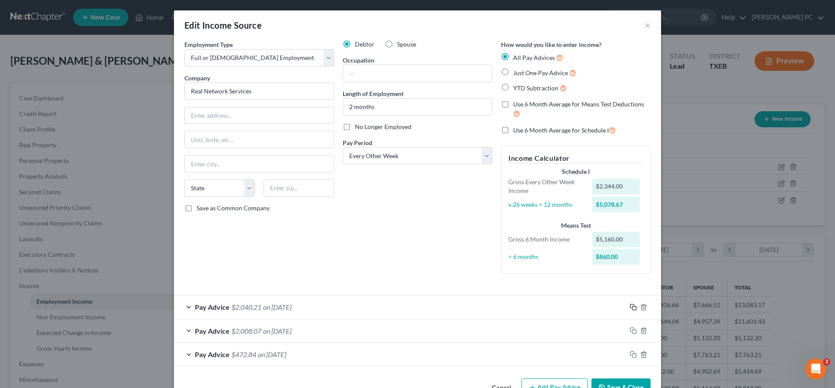
click at [632, 309] on rect "button" at bounding box center [634, 309] width 4 height 4
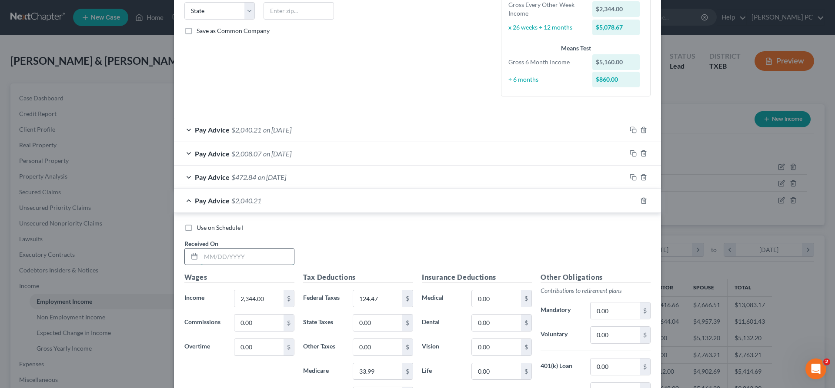
click at [227, 256] on input "text" at bounding box center [247, 257] width 93 height 17
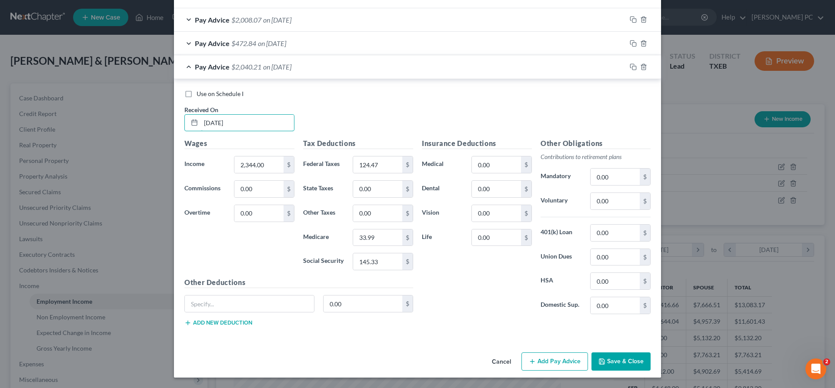
type input "10/03/2025"
click at [626, 362] on button "Save & Close" at bounding box center [620, 362] width 59 height 18
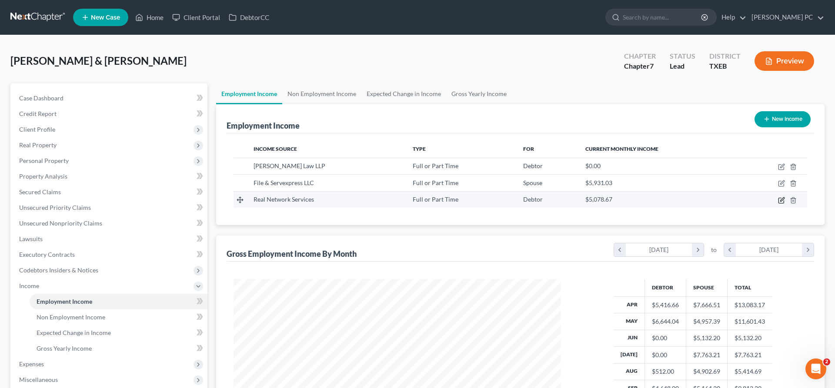
click at [780, 202] on icon "button" at bounding box center [781, 200] width 7 height 7
select select "0"
select select "2"
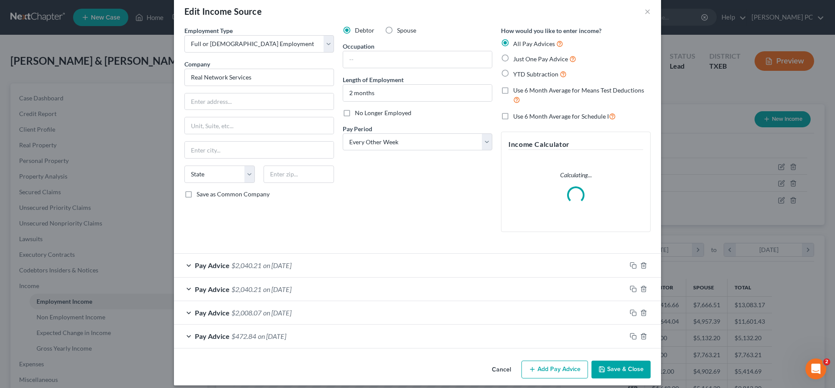
scroll to position [22, 0]
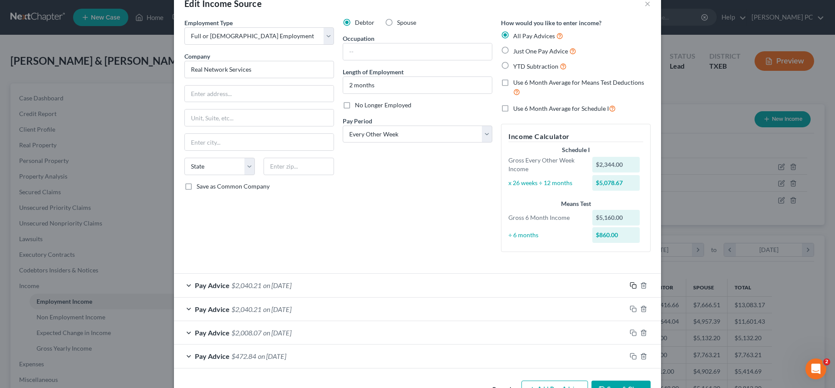
click at [633, 287] on icon "button" at bounding box center [633, 285] width 7 height 7
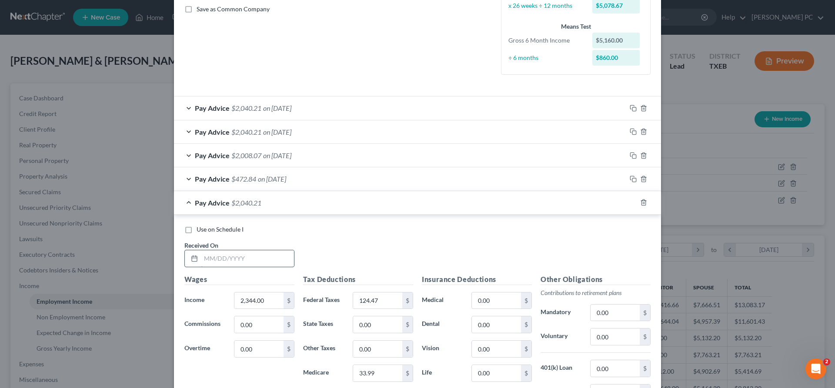
click at [248, 259] on input "text" at bounding box center [247, 258] width 93 height 17
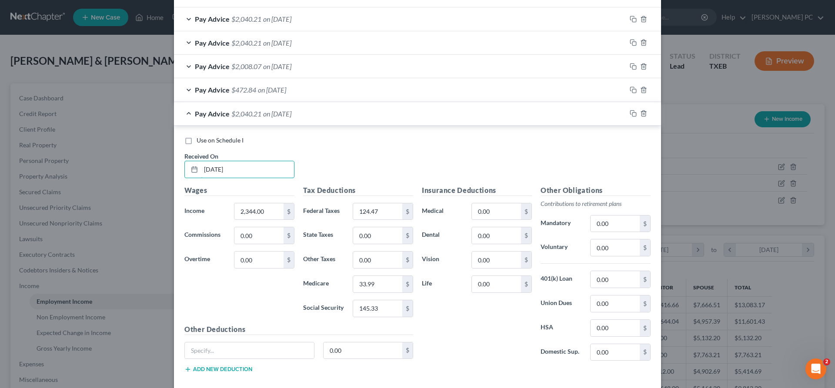
scroll to position [335, 0]
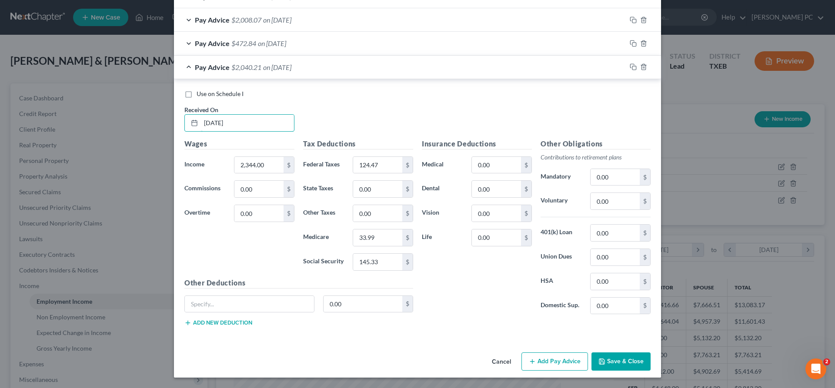
type input "08/20/2025"
click at [620, 360] on button "Save & Close" at bounding box center [620, 362] width 59 height 18
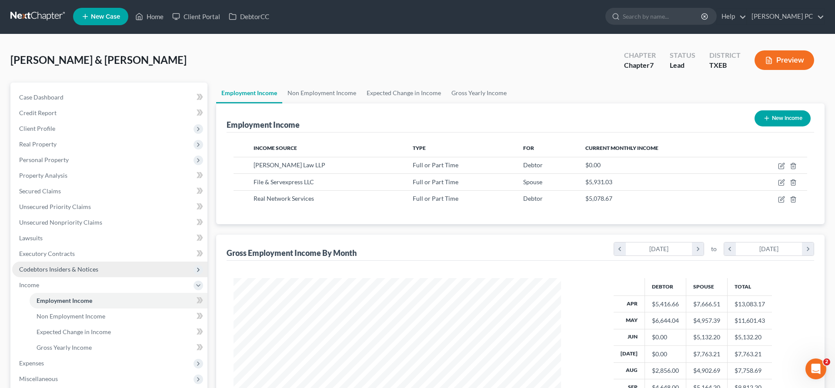
scroll to position [0, 0]
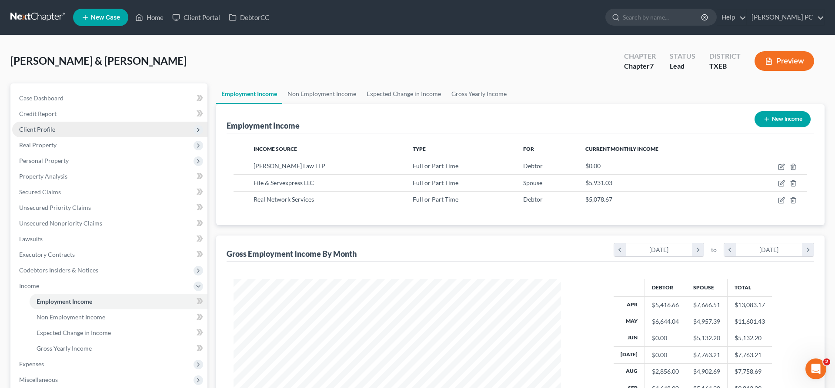
click at [52, 127] on span "Client Profile" at bounding box center [37, 129] width 36 height 7
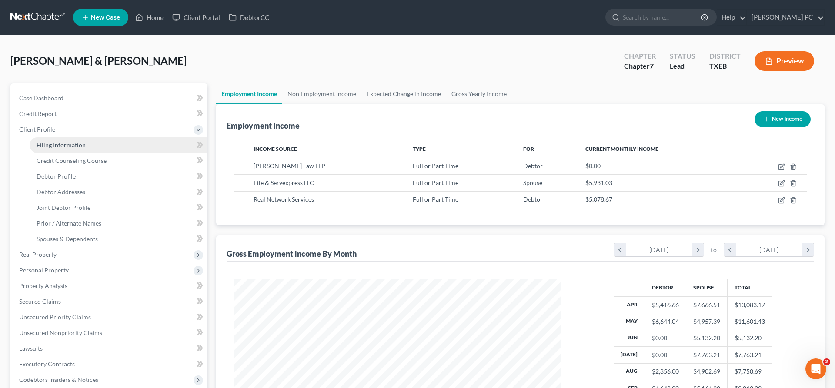
click at [72, 146] on span "Filing Information" at bounding box center [61, 144] width 49 height 7
select select "1"
select select "0"
select select "45"
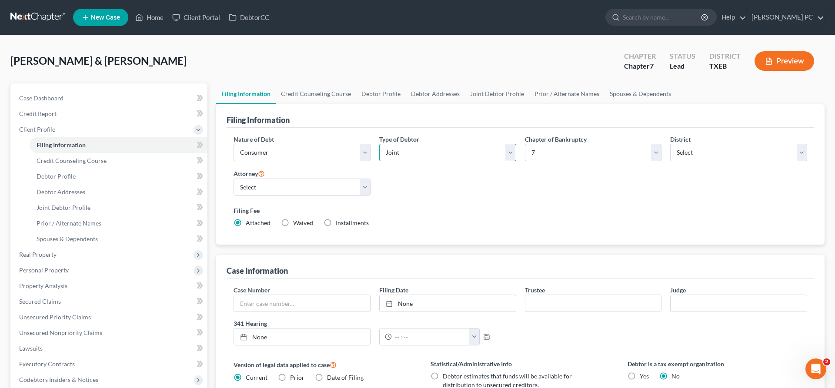
click at [379, 144] on select "Select Individual Joint" at bounding box center [447, 152] width 137 height 17
click option "Individual" at bounding box center [0, 0] width 0 height 0
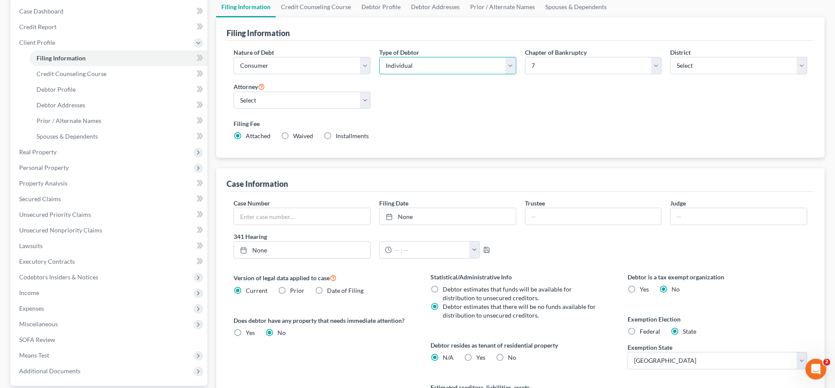
scroll to position [89, 0]
click at [379, 55] on select "Select Individual Joint" at bounding box center [447, 63] width 137 height 17
select select "1"
click option "Joint" at bounding box center [0, 0] width 0 height 0
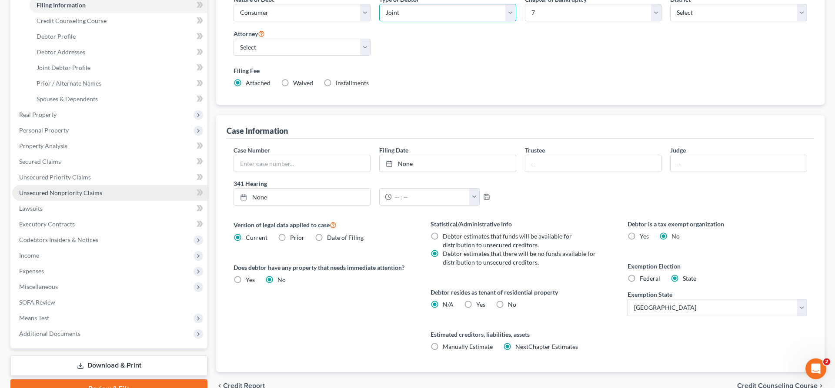
scroll to position [184, 0]
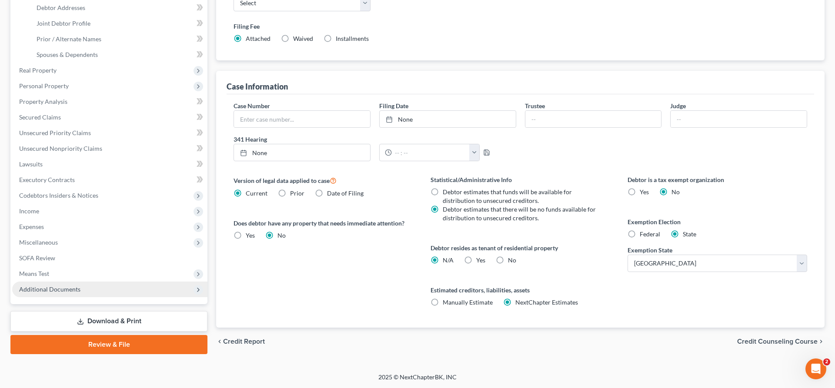
click at [86, 287] on span "Additional Documents" at bounding box center [109, 290] width 195 height 16
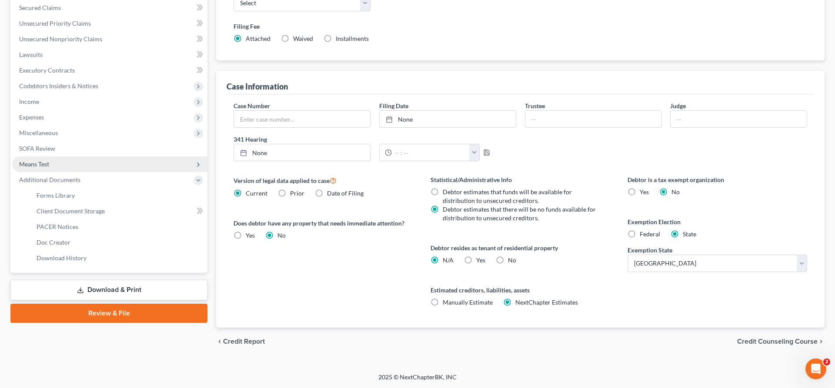
click at [77, 163] on span "Means Test" at bounding box center [109, 165] width 195 height 16
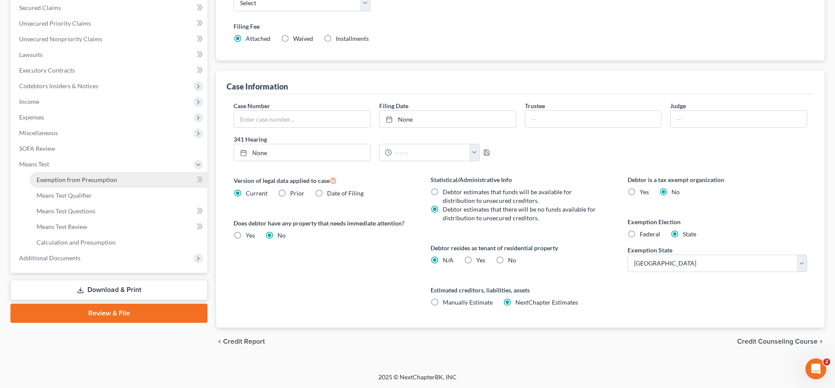
click at [94, 182] on span "Exemption from Presumption" at bounding box center [77, 179] width 80 height 7
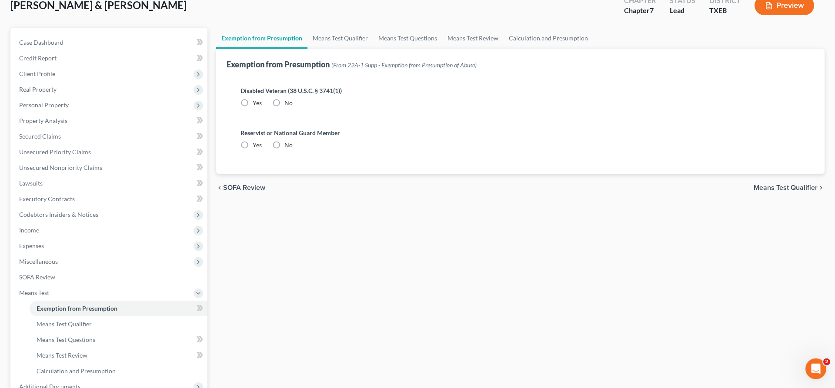
scroll to position [18, 0]
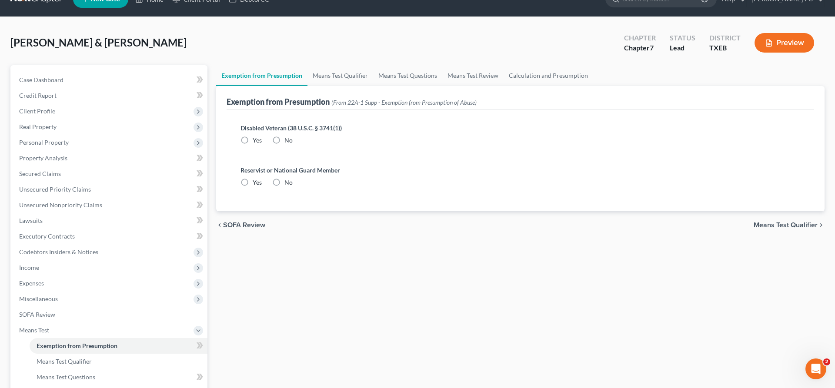
click at [284, 140] on label "No" at bounding box center [288, 140] width 8 height 9
click at [288, 140] on input "No" at bounding box center [291, 139] width 6 height 6
radio input "true"
click at [284, 180] on label "No" at bounding box center [288, 182] width 8 height 9
click at [288, 180] on input "No" at bounding box center [291, 181] width 6 height 6
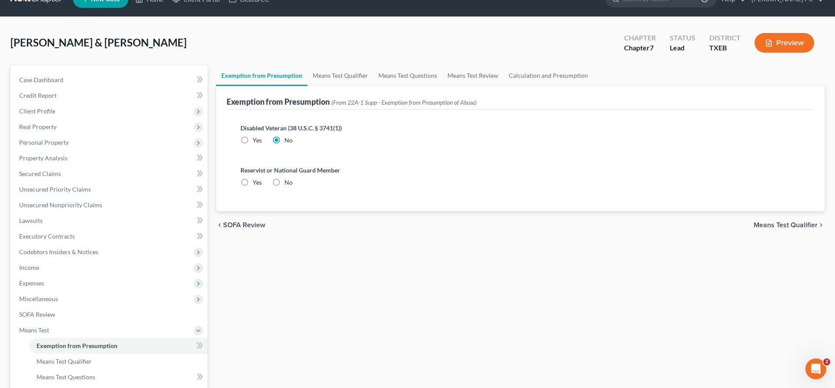
radio input "true"
click at [791, 223] on span "Means Test Qualifier" at bounding box center [786, 225] width 64 height 7
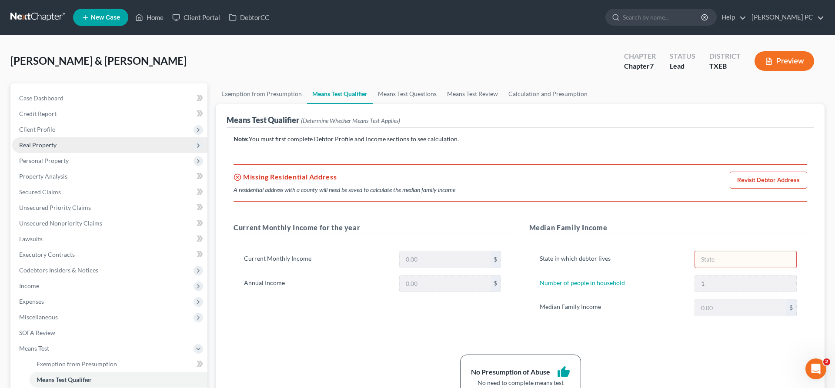
click at [58, 145] on span "Real Property" at bounding box center [109, 145] width 195 height 16
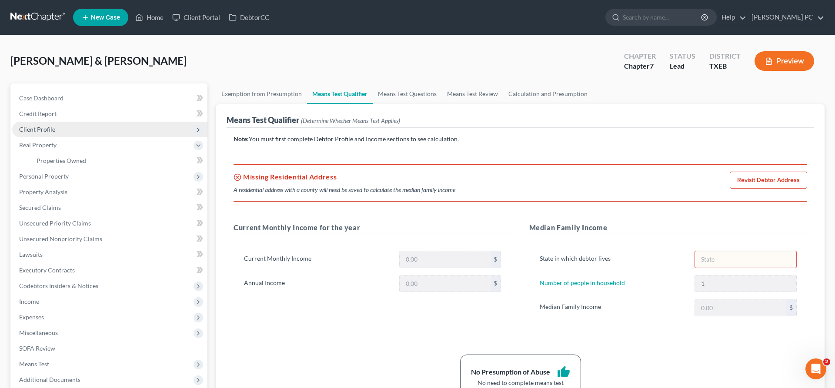
click at [49, 126] on span "Client Profile" at bounding box center [37, 129] width 36 height 7
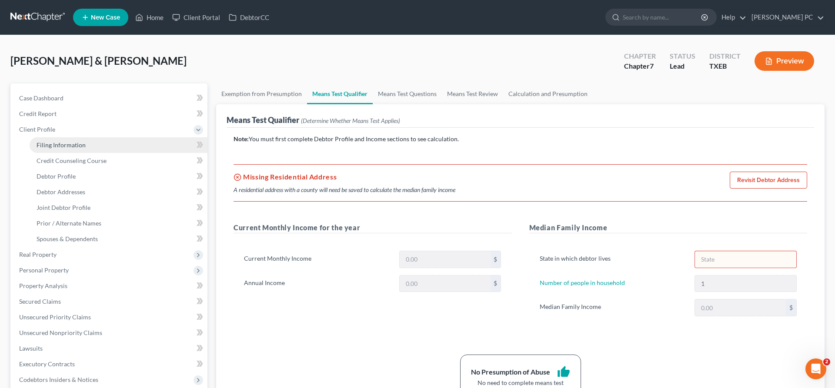
click at [61, 143] on span "Filing Information" at bounding box center [61, 144] width 49 height 7
select select "1"
select select "0"
select select "77"
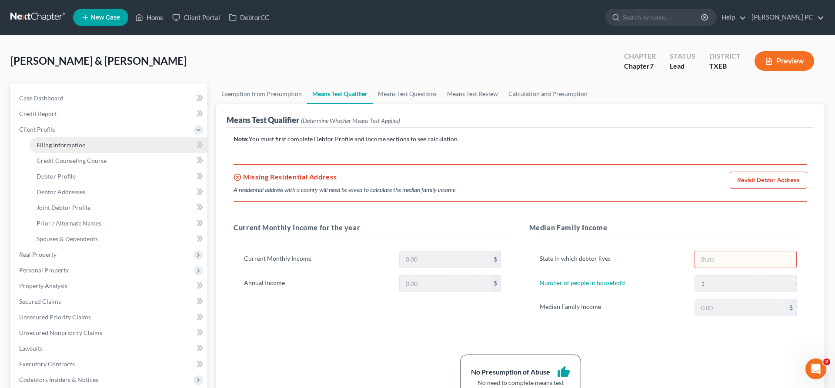
select select "0"
select select "45"
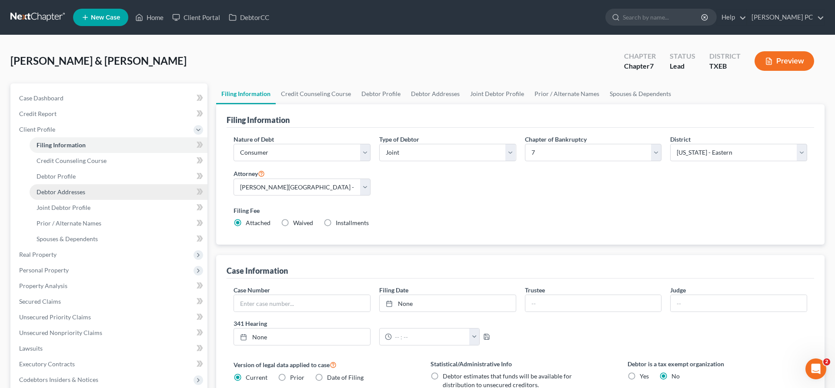
click at [63, 191] on span "Debtor Addresses" at bounding box center [61, 191] width 49 height 7
select select "0"
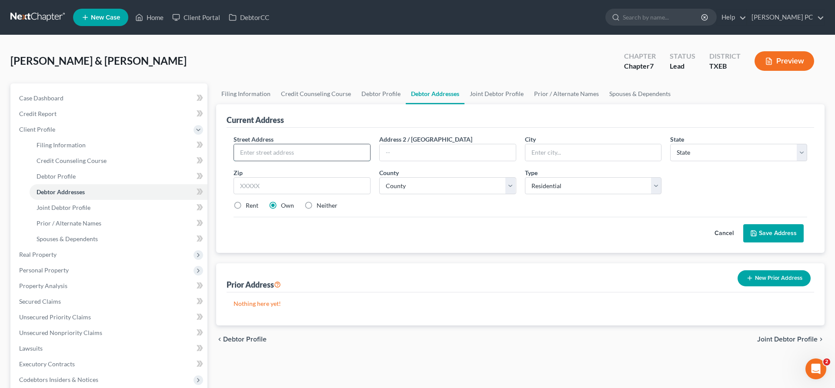
click at [293, 156] on input "text" at bounding box center [302, 152] width 136 height 17
type input "2300 N Lake Trail"
type input "Denton"
select select "45"
type input "76201"
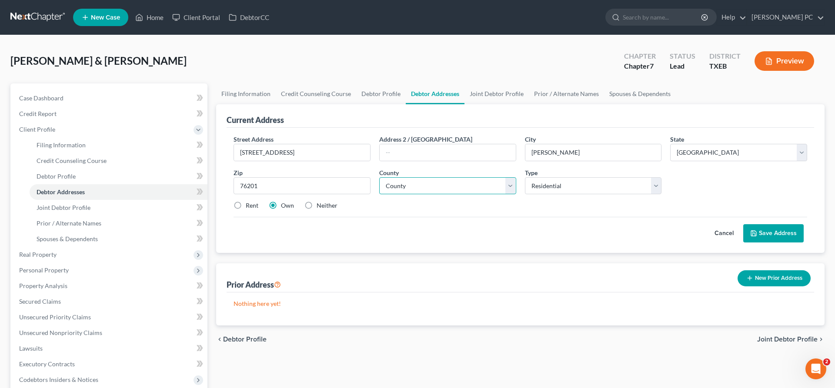
select select "61"
click option "[GEOGRAPHIC_DATA]" at bounding box center [0, 0] width 0 height 0
click at [246, 206] on label "Rent" at bounding box center [252, 205] width 13 height 9
click at [249, 206] on input "Rent" at bounding box center [252, 204] width 6 height 6
radio input "true"
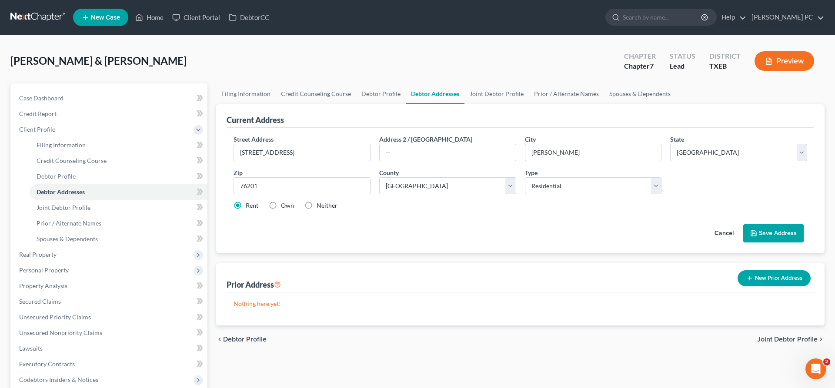
click at [778, 233] on button "Save Address" at bounding box center [773, 233] width 60 height 18
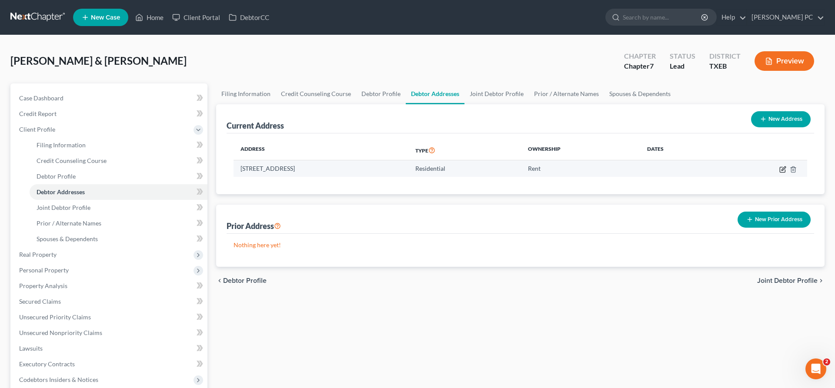
click at [781, 170] on icon "button" at bounding box center [783, 169] width 4 height 4
select select "45"
select select "61"
select select "0"
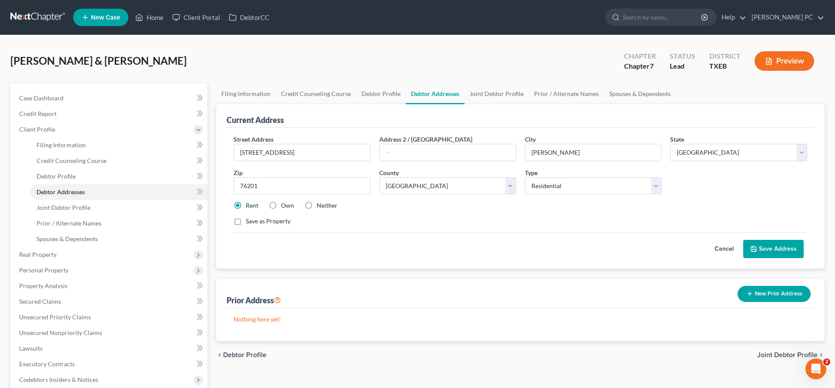
click at [281, 206] on label "Own" at bounding box center [287, 205] width 13 height 9
click at [281, 205] on label "Own" at bounding box center [287, 205] width 13 height 9
click at [284, 205] on input "Own" at bounding box center [287, 204] width 6 height 6
radio input "true"
click at [779, 250] on button "Save Address" at bounding box center [773, 249] width 60 height 18
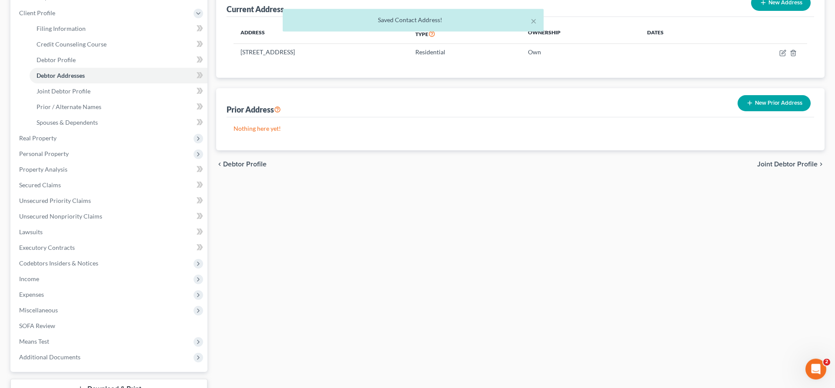
scroll to position [133, 0]
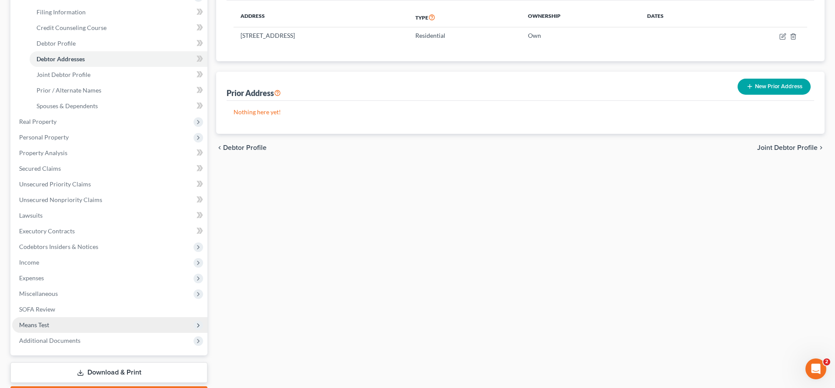
click at [52, 326] on span "Means Test" at bounding box center [109, 325] width 195 height 16
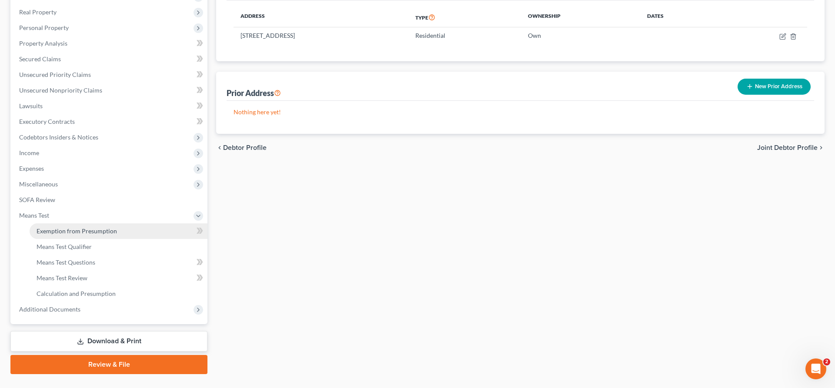
click at [104, 229] on span "Exemption from Presumption" at bounding box center [77, 230] width 80 height 7
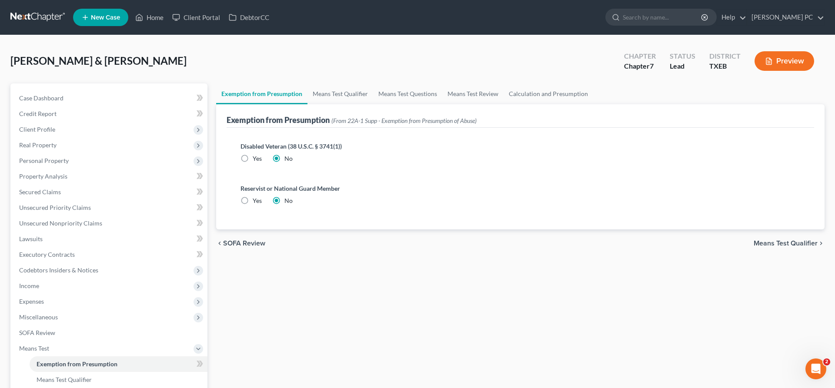
click at [778, 243] on span "Means Test Qualifier" at bounding box center [786, 243] width 64 height 7
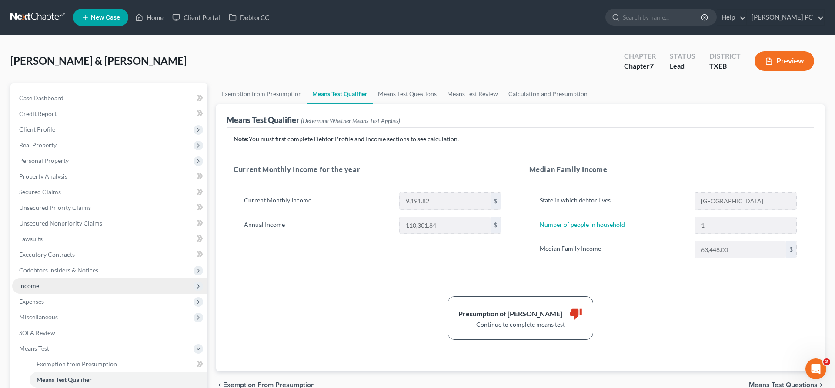
click at [46, 284] on span "Income" at bounding box center [109, 286] width 195 height 16
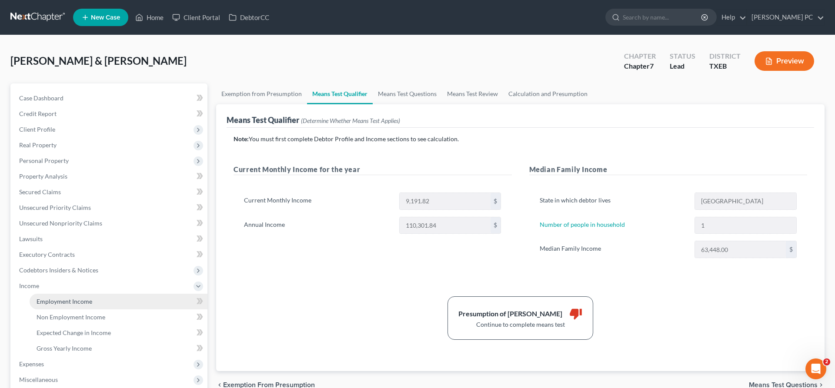
click at [76, 300] on span "Employment Income" at bounding box center [65, 301] width 56 height 7
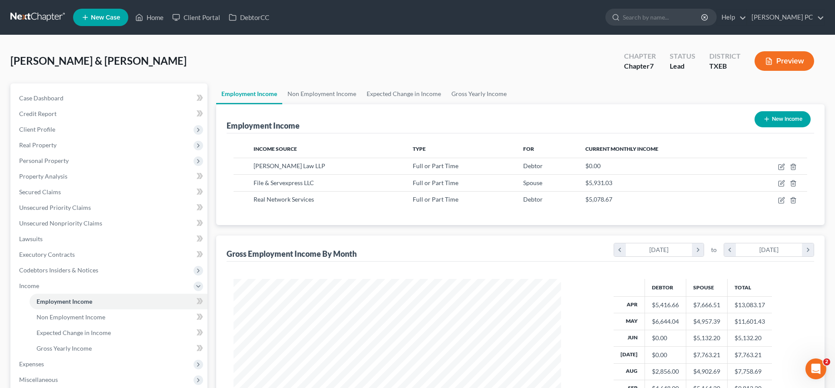
scroll to position [163, 345]
click at [780, 186] on icon "button" at bounding box center [780, 183] width 5 height 5
select select "0"
select select "1"
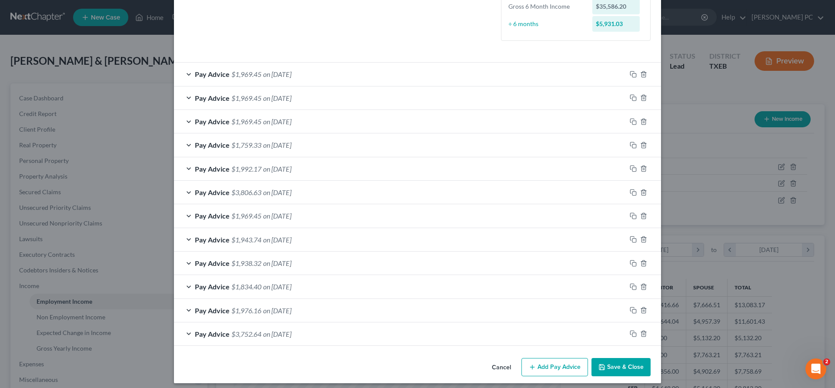
scroll to position [237, 0]
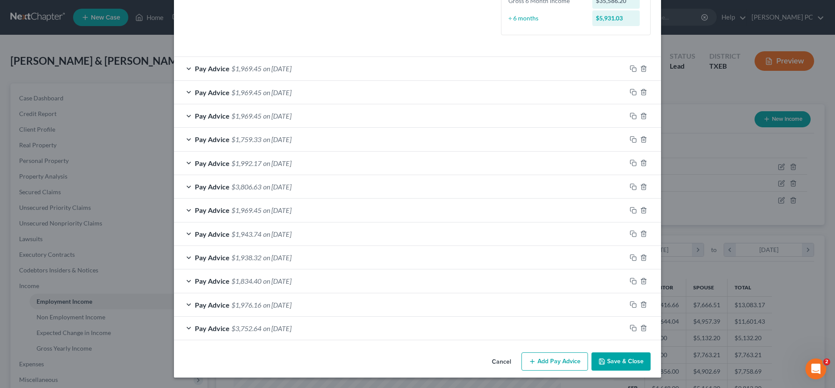
click at [621, 361] on button "Save & Close" at bounding box center [620, 362] width 59 height 18
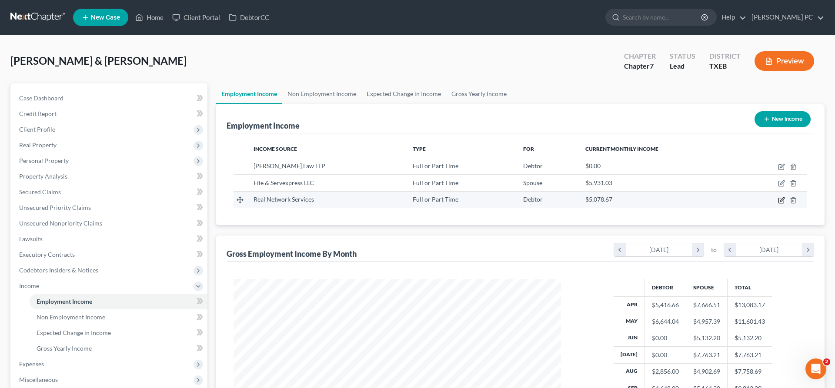
click at [780, 200] on icon "button" at bounding box center [781, 200] width 7 height 7
select select "0"
select select "2"
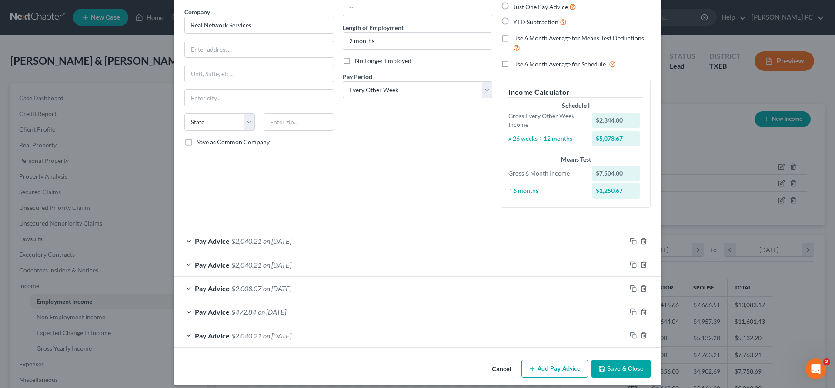
scroll to position [73, 0]
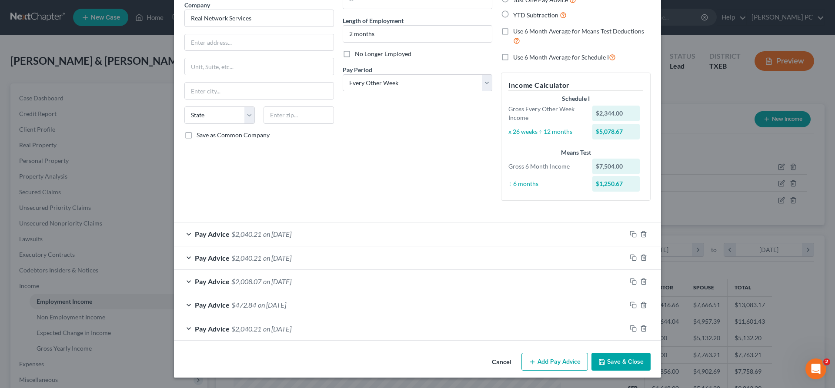
click at [617, 361] on button "Save & Close" at bounding box center [620, 362] width 59 height 18
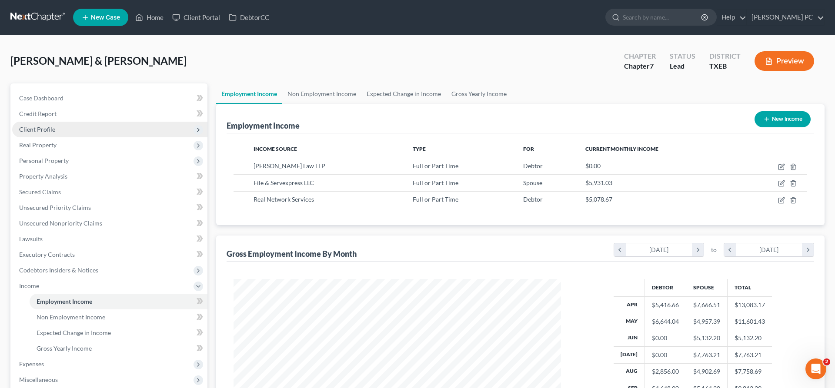
click at [40, 131] on span "Client Profile" at bounding box center [37, 129] width 36 height 7
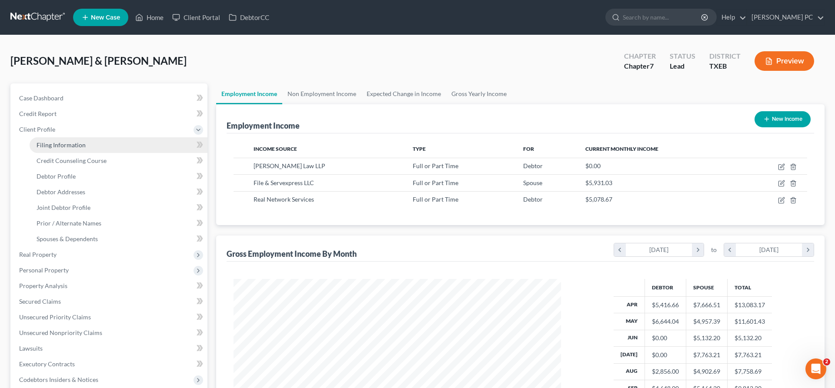
click at [48, 143] on span "Filing Information" at bounding box center [61, 144] width 49 height 7
select select "1"
select select "0"
select select "77"
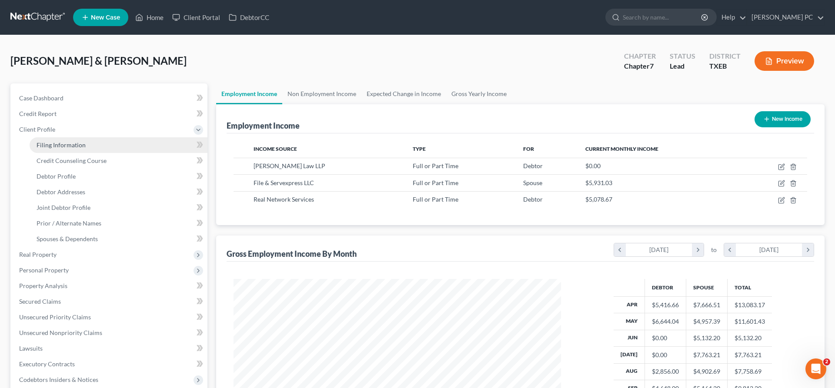
select select "0"
select select "45"
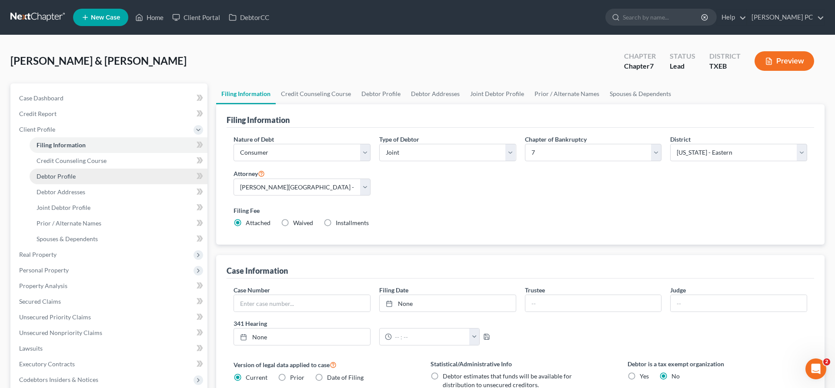
click at [70, 174] on span "Debtor Profile" at bounding box center [56, 176] width 39 height 7
select select "1"
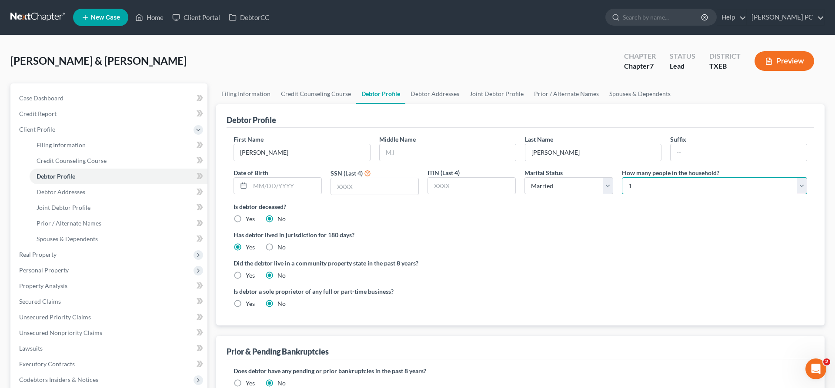
click at [622, 177] on select "Select 1 2 3 4 5 6 7 8 9 10 11 12 13 14 15 16 17 18 19 20" at bounding box center [714, 185] width 185 height 17
select select "1"
click option "2" at bounding box center [0, 0] width 0 height 0
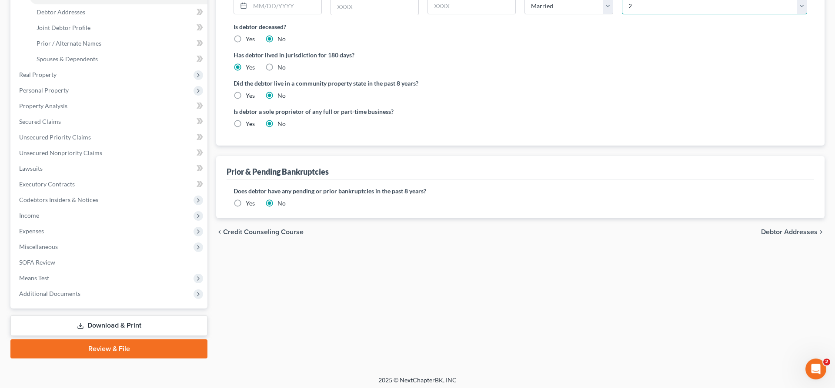
scroll to position [183, 0]
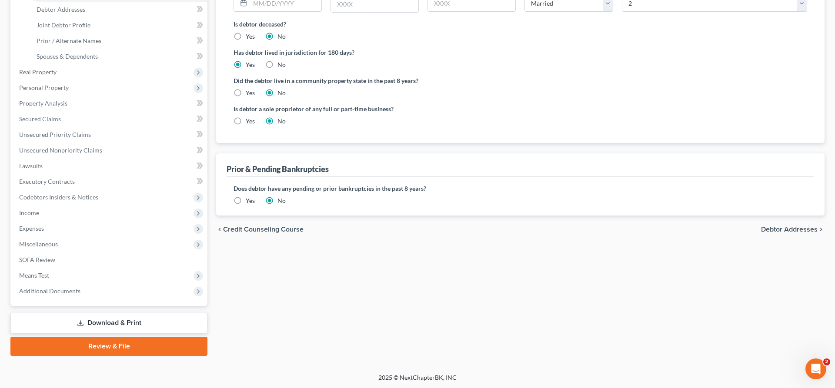
click at [798, 229] on span "Debtor Addresses" at bounding box center [789, 229] width 57 height 7
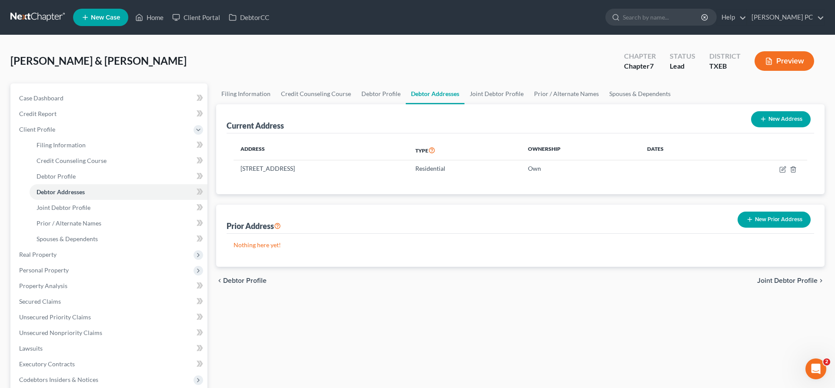
click at [783, 280] on span "Joint Debtor Profile" at bounding box center [787, 280] width 60 height 7
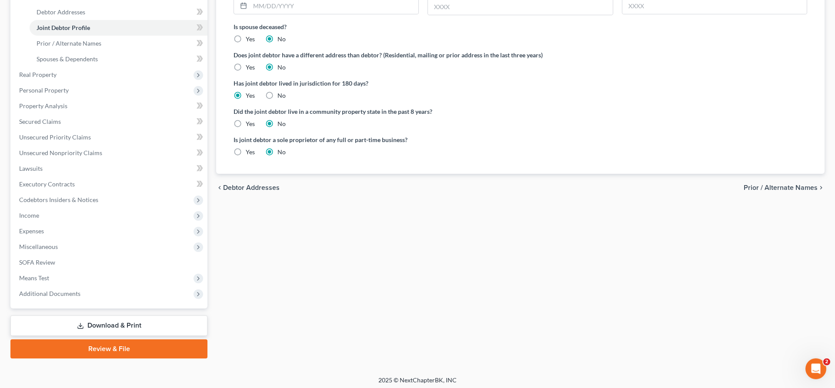
scroll to position [183, 0]
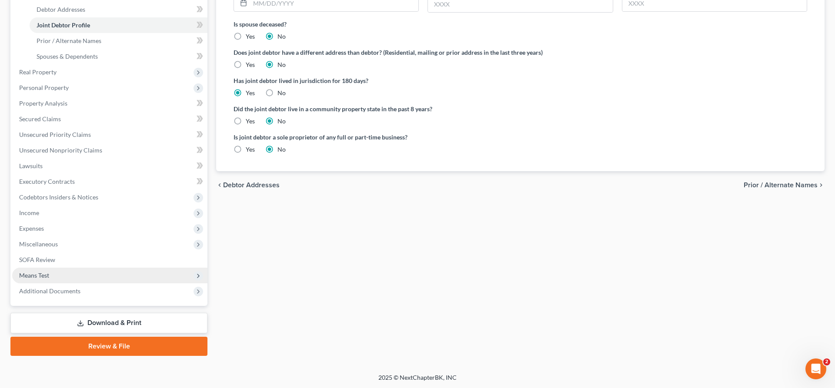
click at [71, 275] on span "Means Test" at bounding box center [109, 276] width 195 height 16
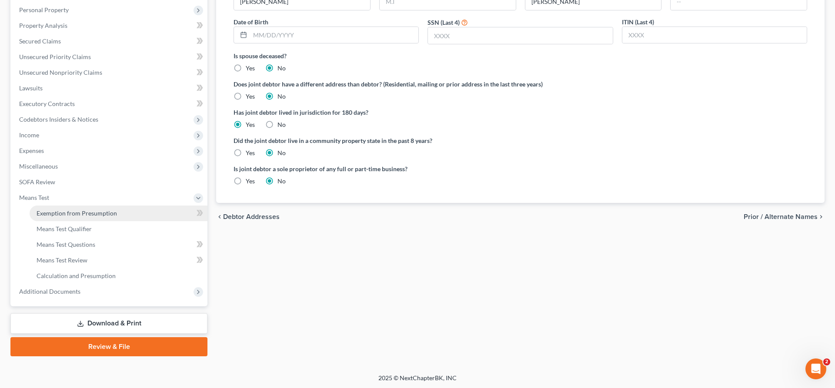
click at [107, 214] on span "Exemption from Presumption" at bounding box center [77, 213] width 80 height 7
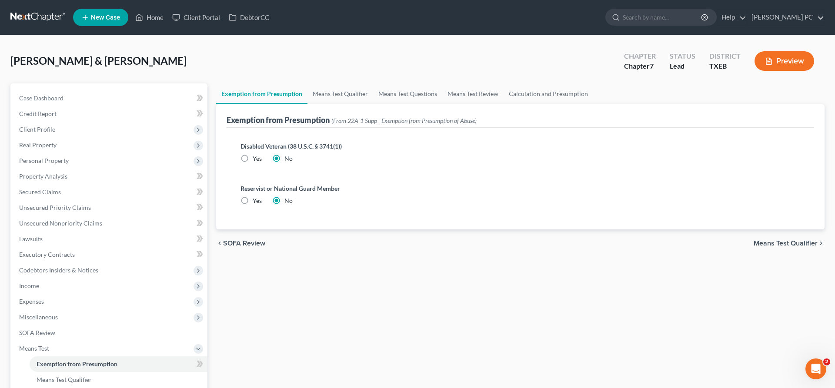
click at [769, 238] on div "chevron_left SOFA Review Means Test Qualifier chevron_right" at bounding box center [520, 244] width 608 height 28
click at [769, 241] on span "Means Test Qualifier" at bounding box center [786, 243] width 64 height 7
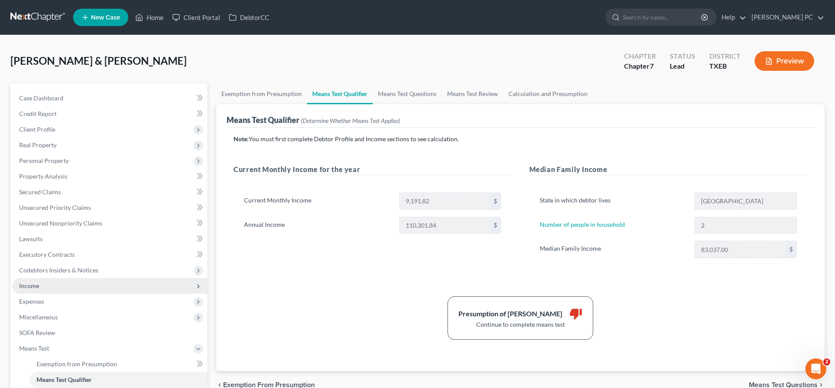
click at [50, 287] on span "Income" at bounding box center [109, 286] width 195 height 16
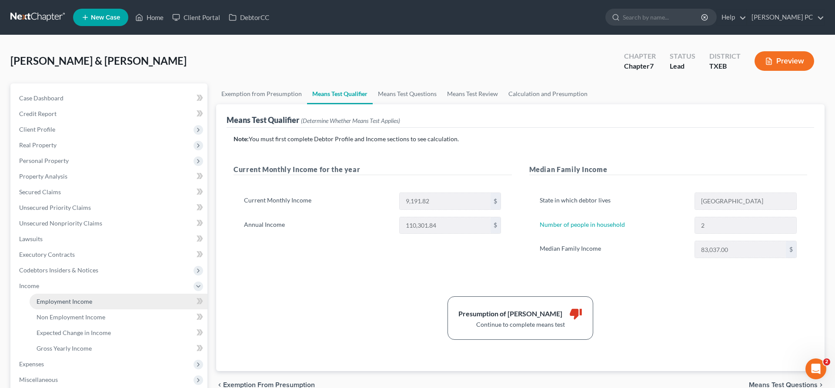
click at [75, 303] on span "Employment Income" at bounding box center [65, 301] width 56 height 7
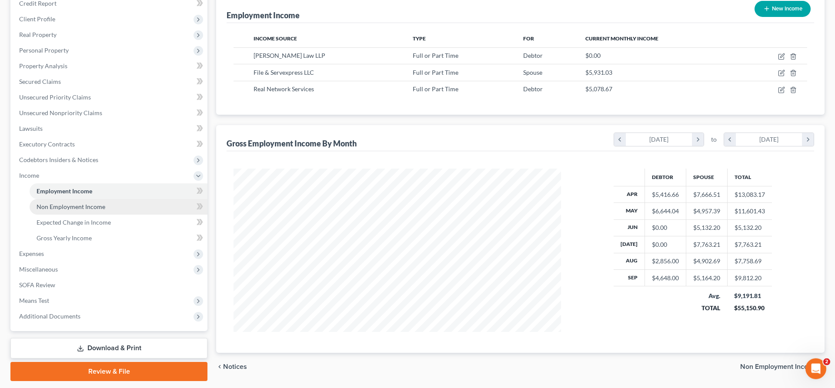
scroll to position [136, 0]
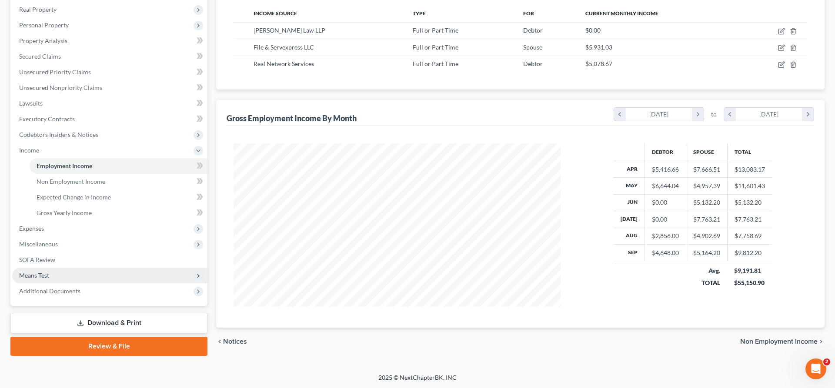
click at [63, 277] on span "Means Test" at bounding box center [109, 276] width 195 height 16
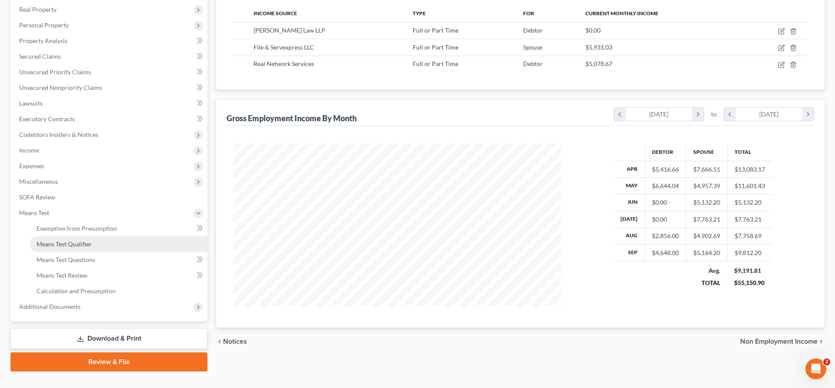
click at [80, 246] on span "Means Test Qualifier" at bounding box center [64, 243] width 55 height 7
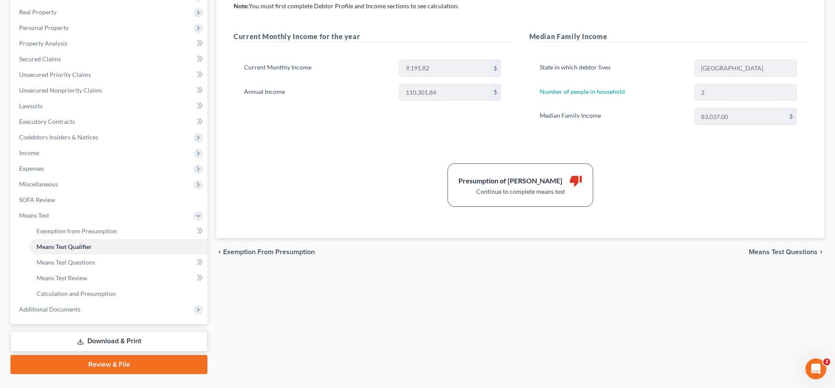
click at [778, 251] on span "Means Test Questions" at bounding box center [783, 252] width 69 height 7
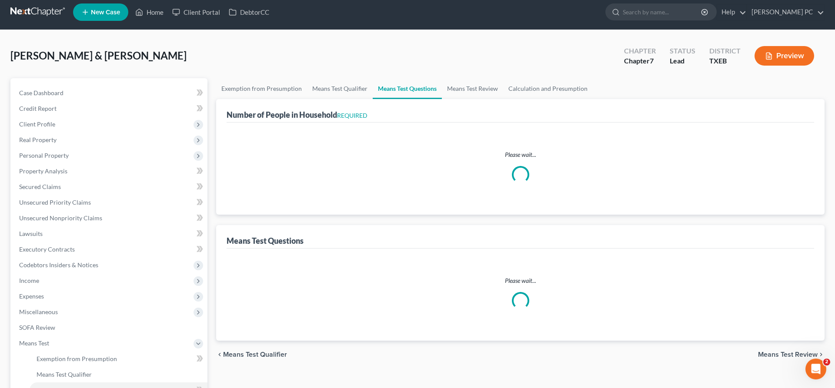
select select "0"
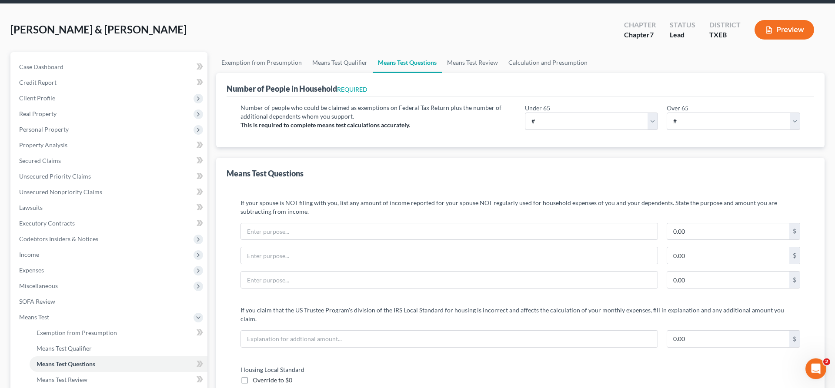
scroll to position [44, 0]
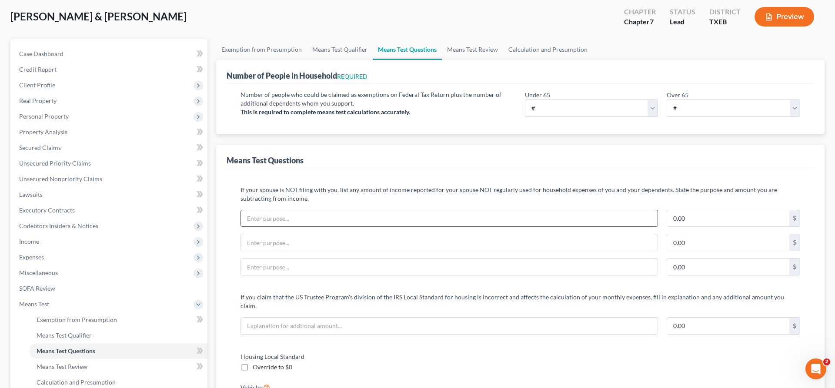
click at [416, 215] on input "text" at bounding box center [449, 218] width 417 height 17
type input "Spouse's money"
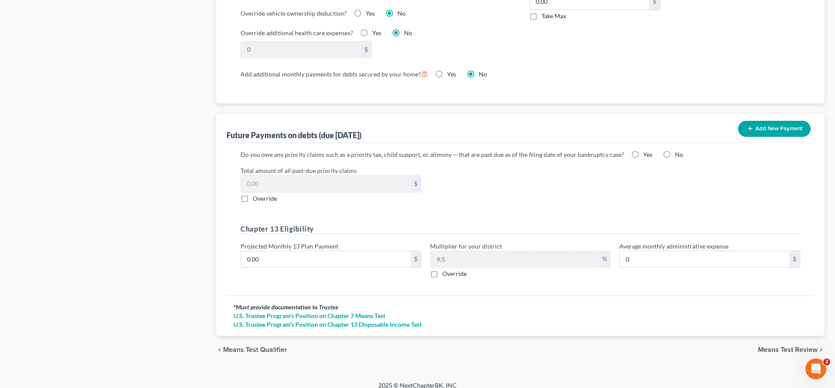
type input "2,500"
click at [778, 347] on span "Means Test Review" at bounding box center [788, 350] width 60 height 7
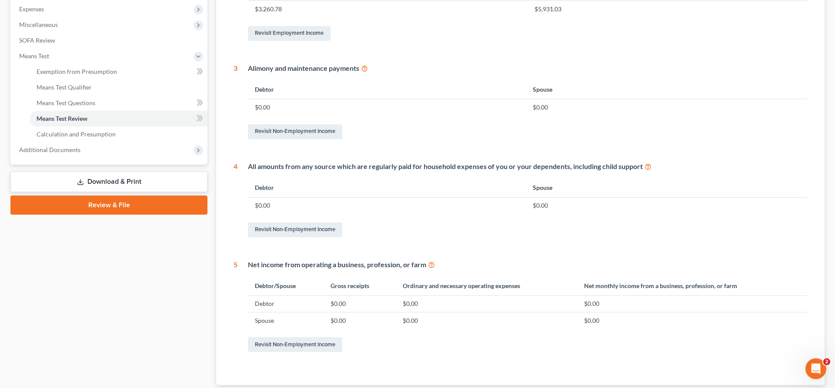
scroll to position [350, 0]
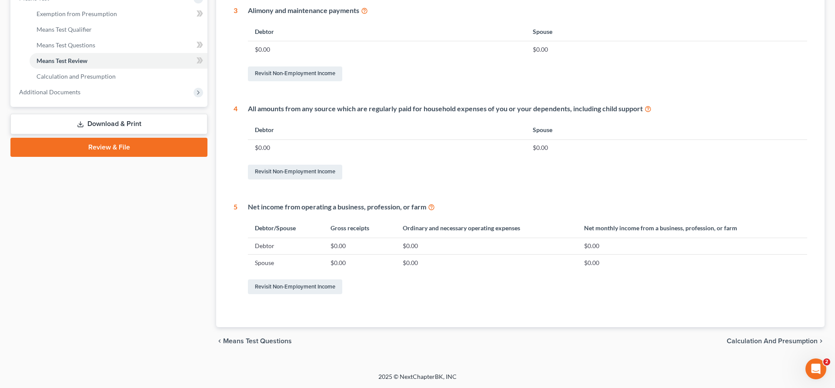
click at [761, 338] on span "Calculation and Presumption" at bounding box center [772, 341] width 91 height 7
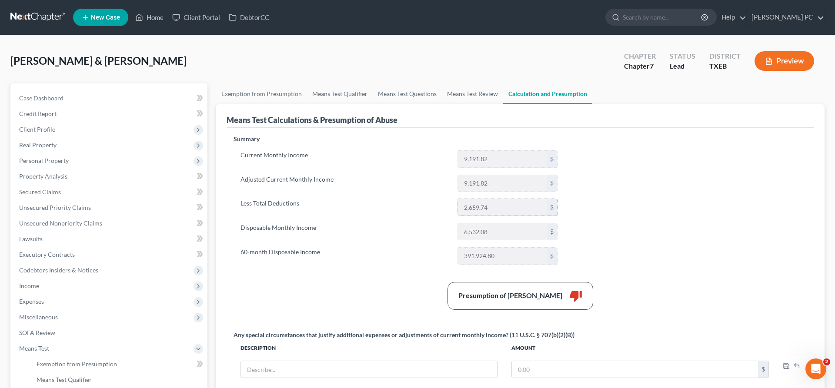
click at [507, 208] on input "2,659.74" at bounding box center [502, 207] width 89 height 17
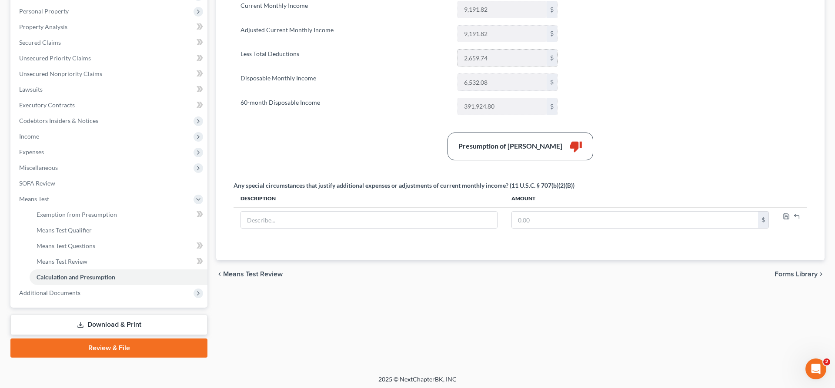
scroll to position [151, 0]
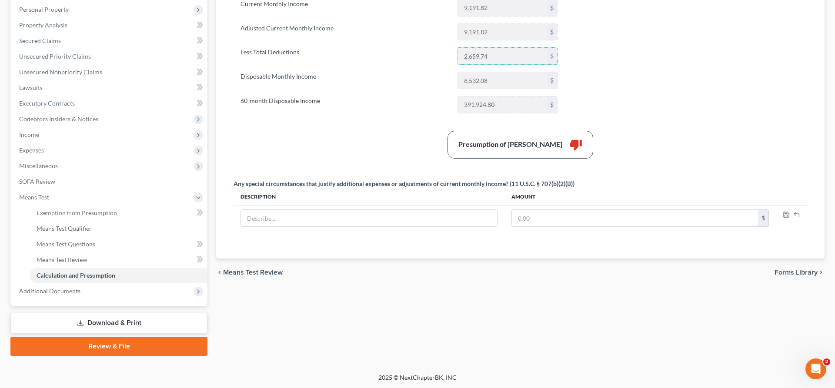
click at [260, 272] on span "Means Test Review" at bounding box center [253, 272] width 60 height 7
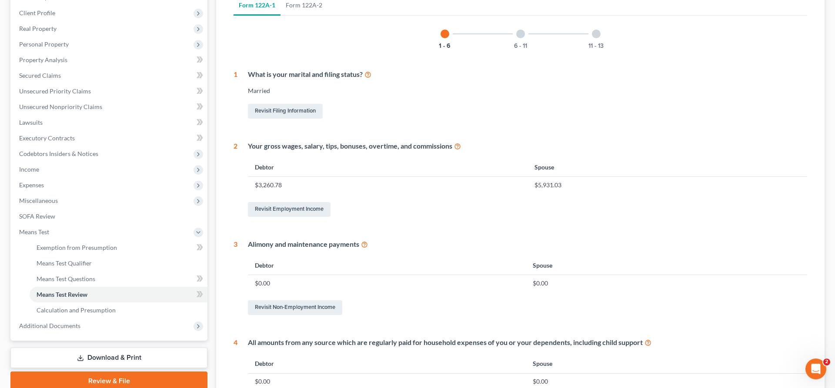
scroll to position [133, 0]
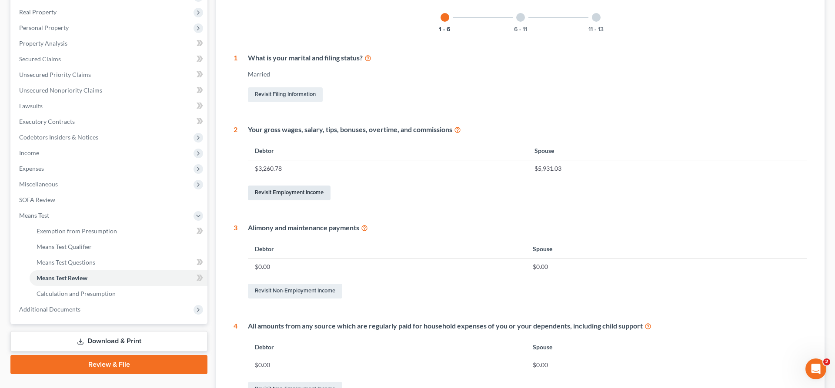
click at [294, 194] on link "Revisit Employment Income" at bounding box center [289, 193] width 83 height 15
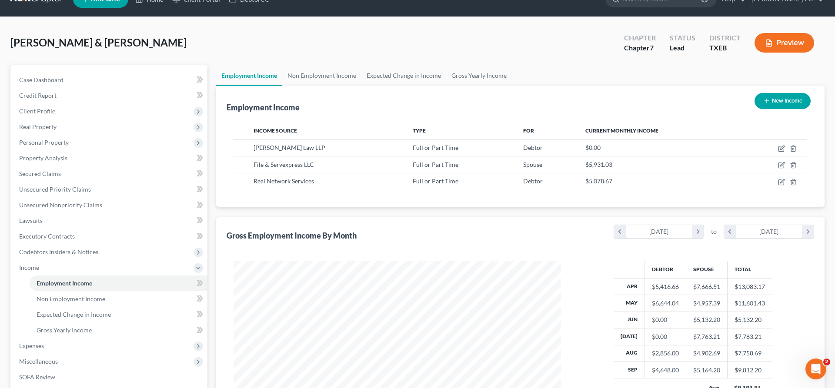
scroll to position [3, 0]
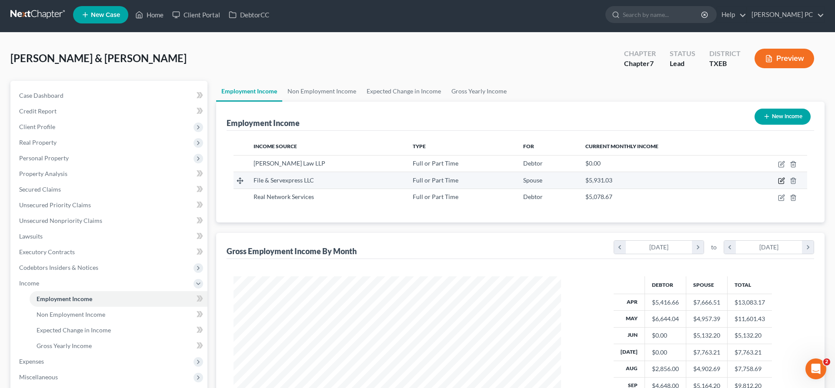
click at [781, 181] on icon "button" at bounding box center [781, 180] width 7 height 7
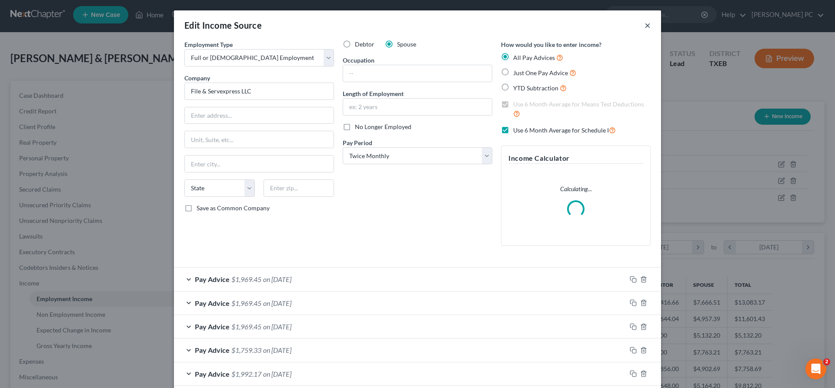
click at [648, 25] on button "×" at bounding box center [647, 25] width 6 height 10
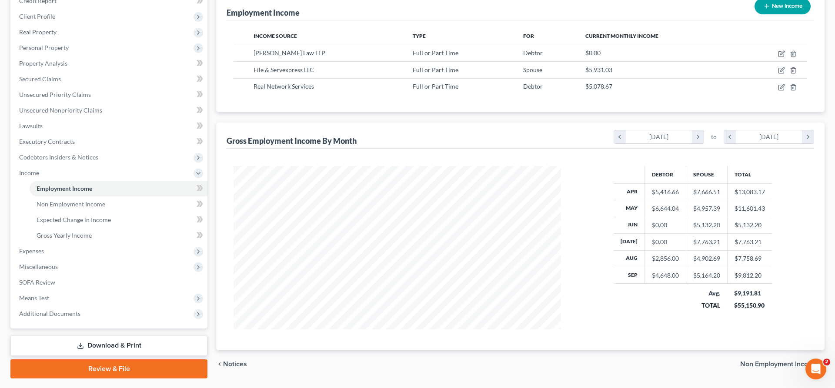
scroll to position [136, 0]
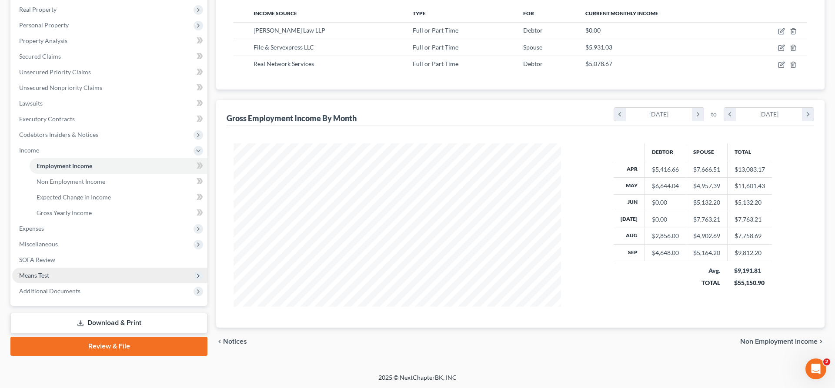
click at [80, 278] on span "Means Test" at bounding box center [109, 276] width 195 height 16
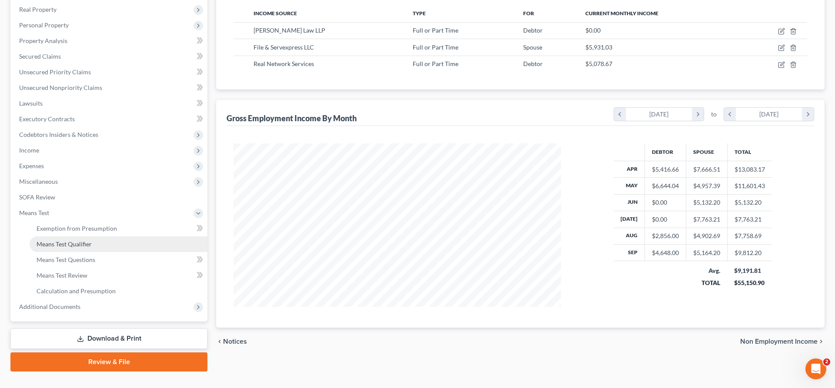
click at [104, 242] on link "Means Test Qualifier" at bounding box center [119, 245] width 178 height 16
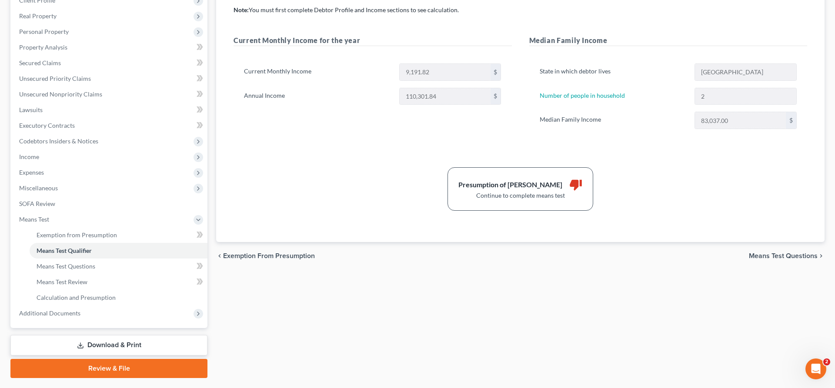
scroll to position [133, 0]
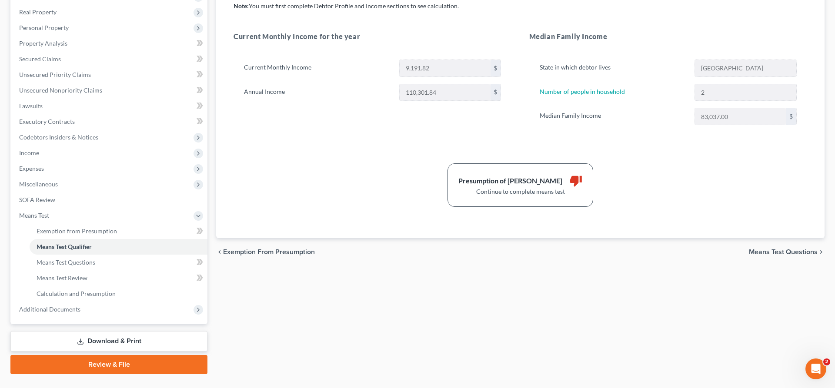
click at [774, 250] on span "Means Test Questions" at bounding box center [783, 252] width 69 height 7
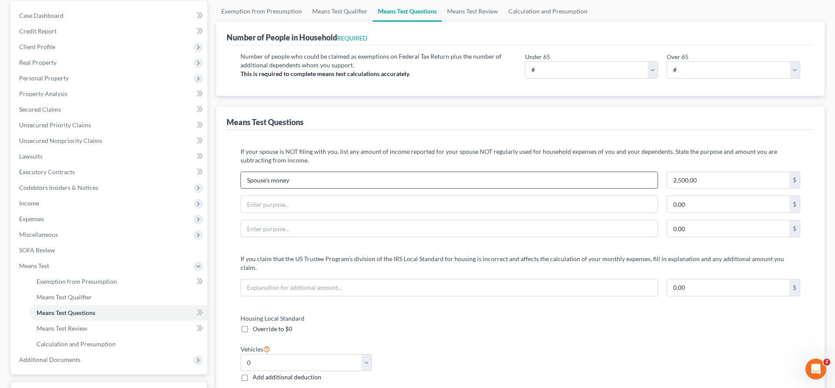
scroll to position [89, 0]
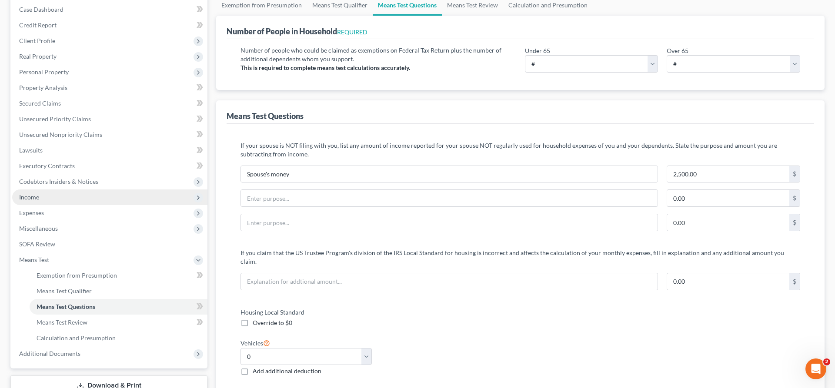
click at [95, 200] on span "Income" at bounding box center [109, 198] width 195 height 16
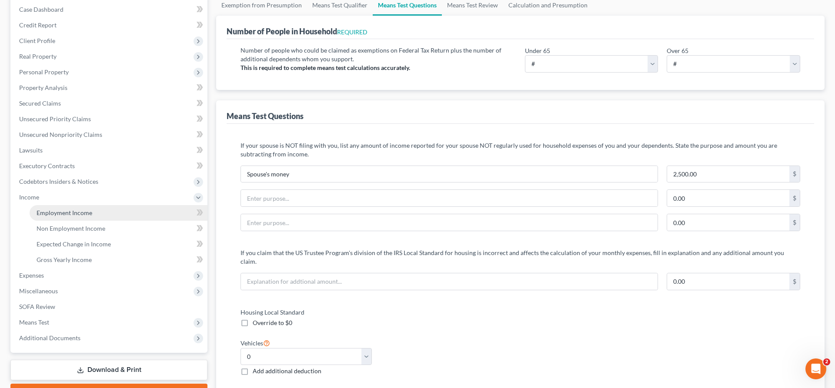
click at [94, 211] on link "Employment Income" at bounding box center [119, 213] width 178 height 16
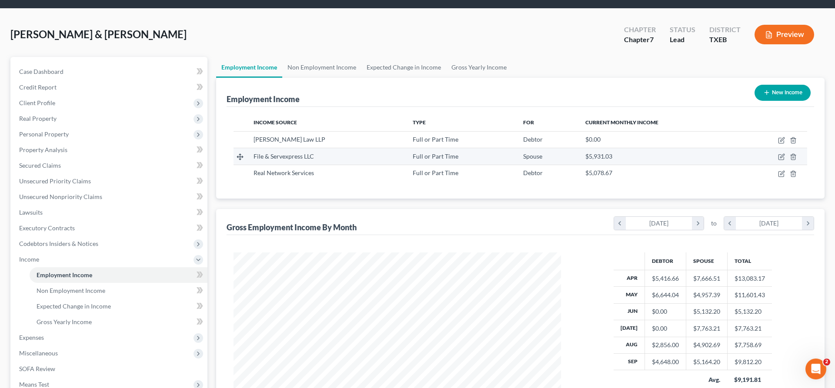
scroll to position [44, 0]
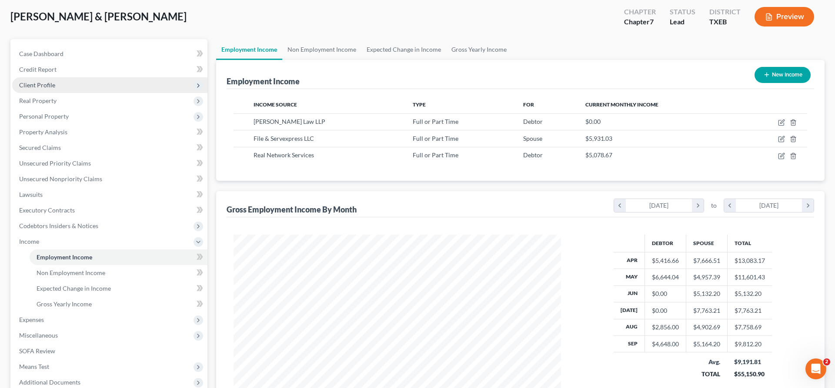
click at [55, 85] on span "Client Profile" at bounding box center [109, 85] width 195 height 16
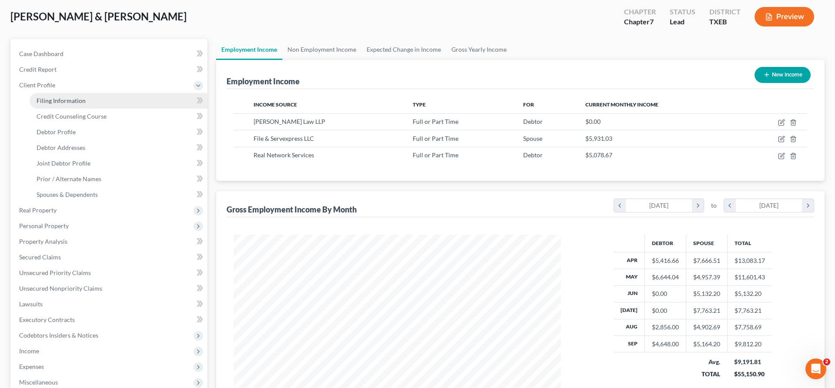
click at [63, 104] on span "Filing Information" at bounding box center [61, 100] width 49 height 7
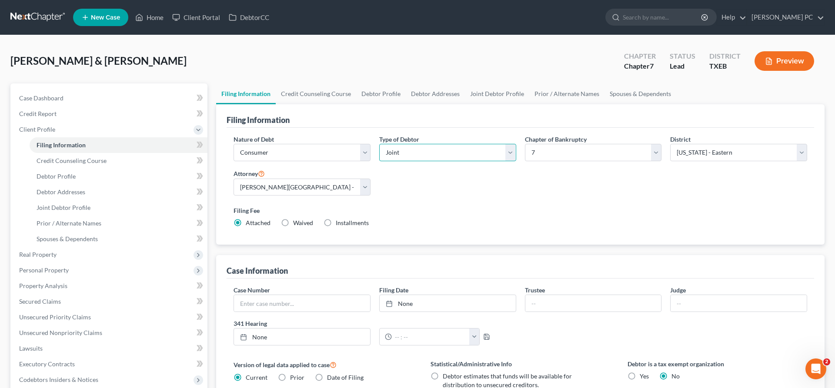
click at [379, 144] on select "Select Individual Joint" at bounding box center [447, 152] width 137 height 17
click option "Individual" at bounding box center [0, 0] width 0 height 0
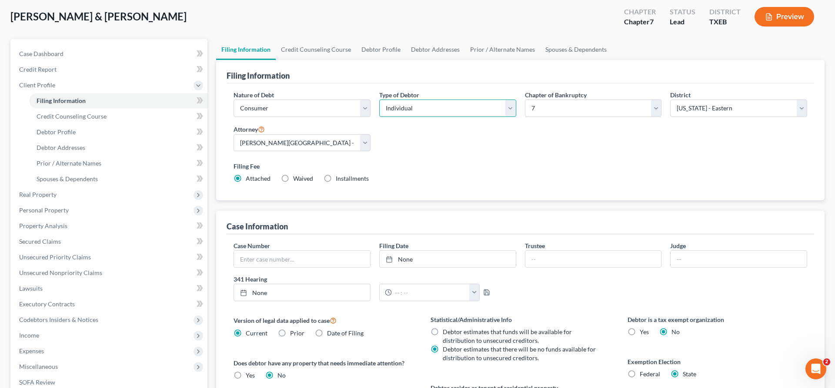
scroll to position [184, 0]
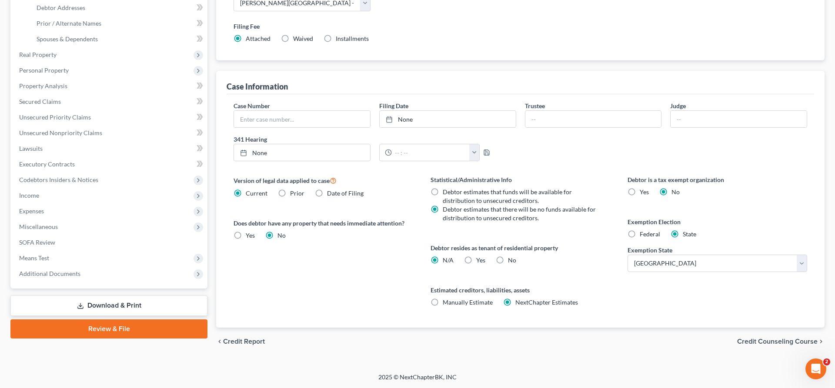
click at [785, 341] on span "Credit Counseling Course" at bounding box center [777, 341] width 80 height 7
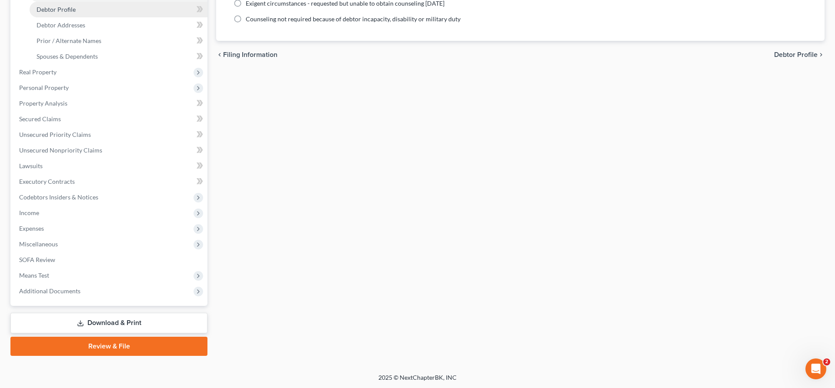
scroll to position [34, 0]
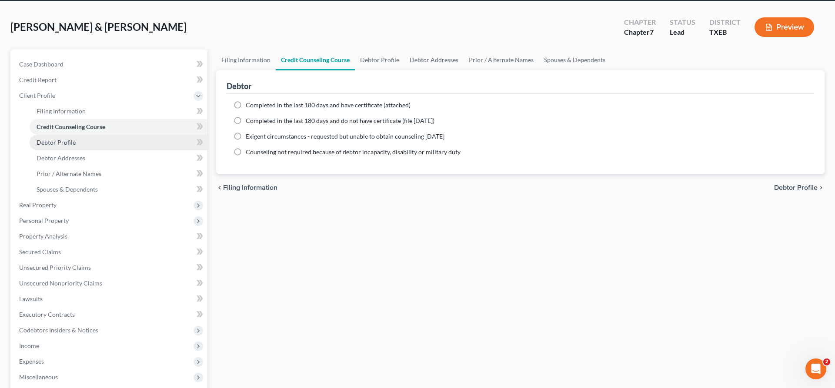
click at [71, 144] on span "Debtor Profile" at bounding box center [56, 142] width 39 height 7
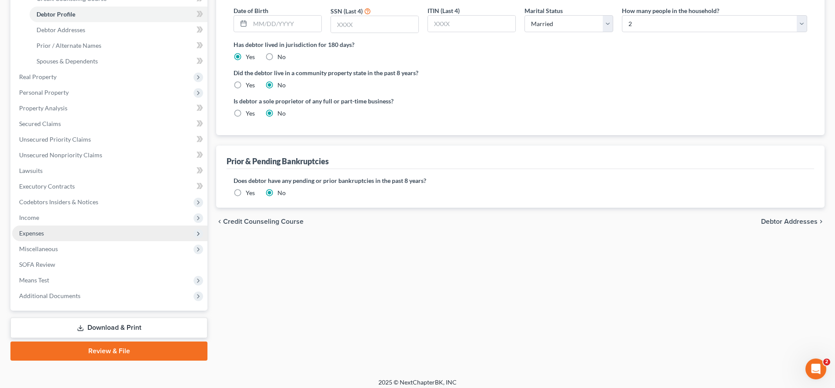
scroll to position [167, 0]
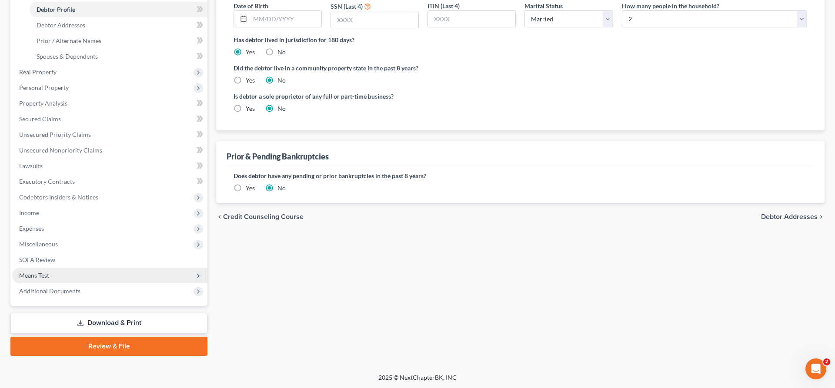
click at [57, 272] on span "Means Test" at bounding box center [109, 276] width 195 height 16
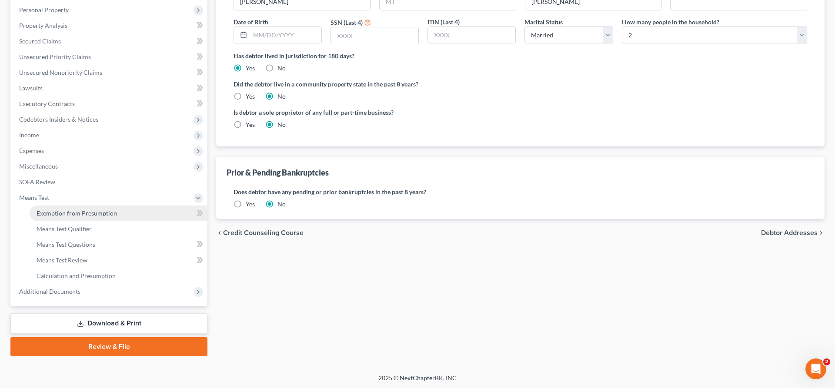
click at [104, 213] on span "Exemption from Presumption" at bounding box center [77, 213] width 80 height 7
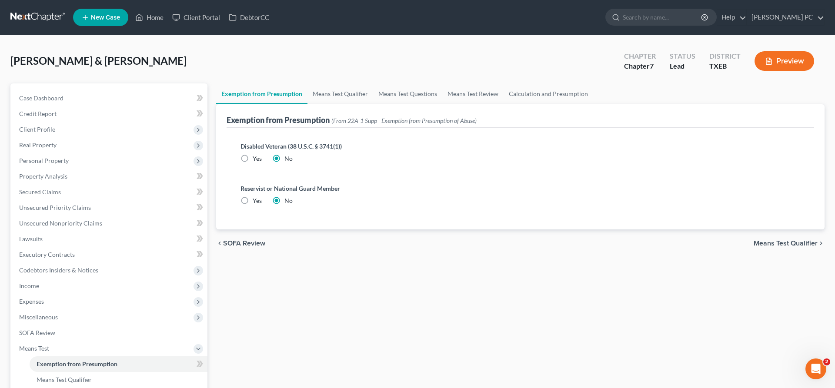
click at [790, 243] on span "Means Test Qualifier" at bounding box center [786, 243] width 64 height 7
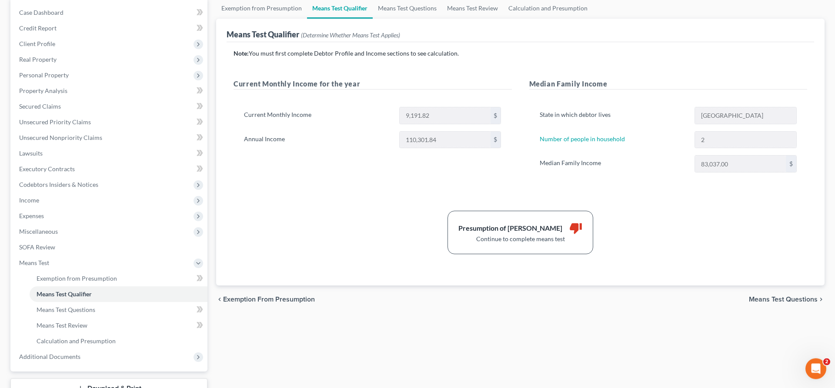
scroll to position [89, 0]
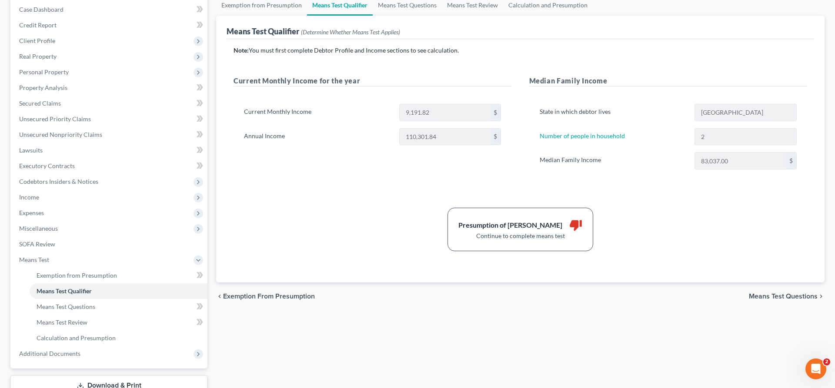
click at [760, 299] on span "Means Test Questions" at bounding box center [783, 296] width 69 height 7
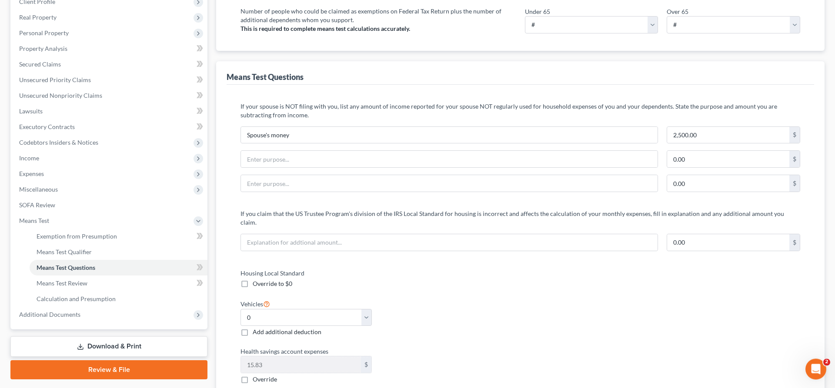
scroll to position [133, 0]
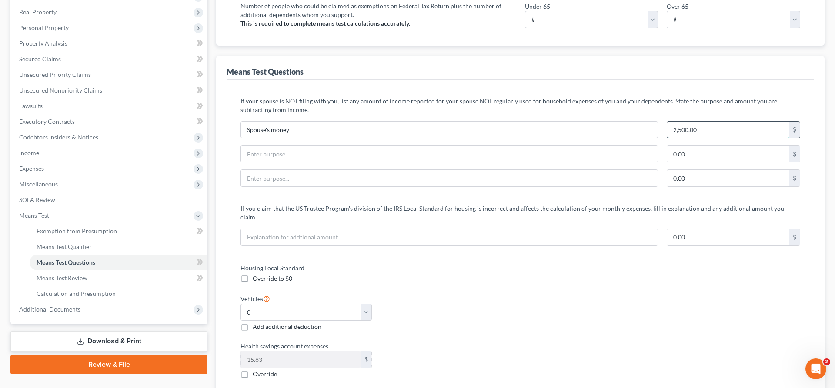
drag, startPoint x: 708, startPoint y: 130, endPoint x: 724, endPoint y: 129, distance: 15.7
click at [724, 129] on input "2,500.00" at bounding box center [728, 130] width 122 height 17
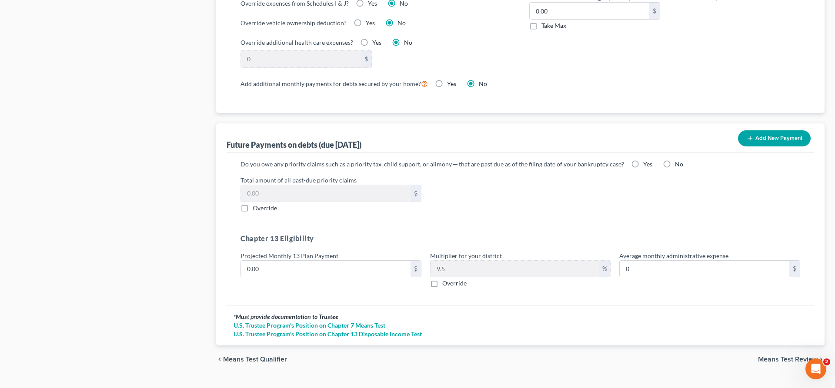
scroll to position [760, 0]
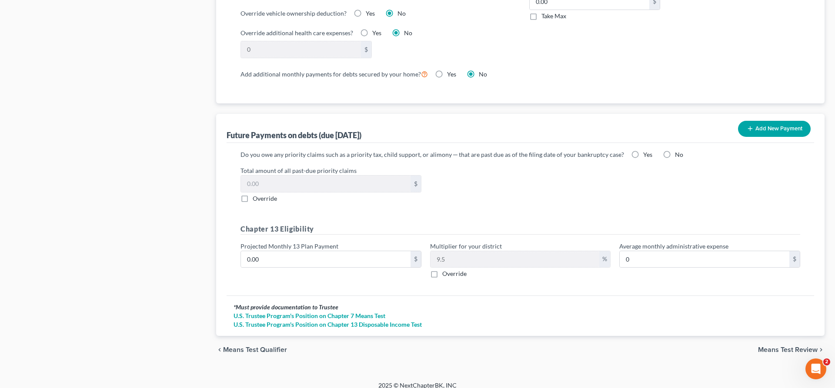
click at [781, 347] on span "Means Test Review" at bounding box center [788, 350] width 60 height 7
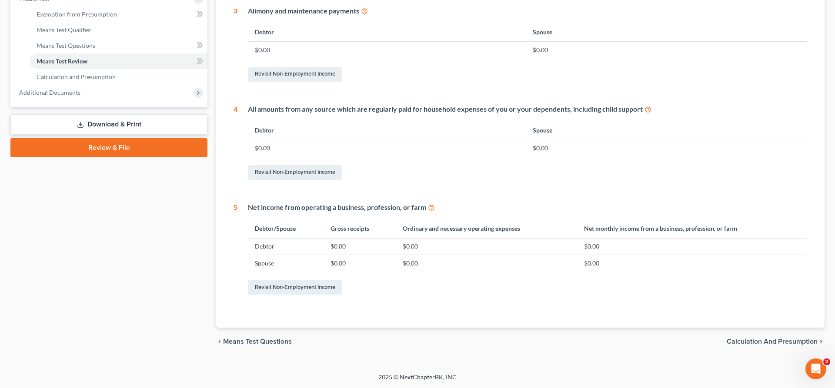
scroll to position [350, 0]
click at [748, 341] on span "Calculation and Presumption" at bounding box center [772, 341] width 91 height 7
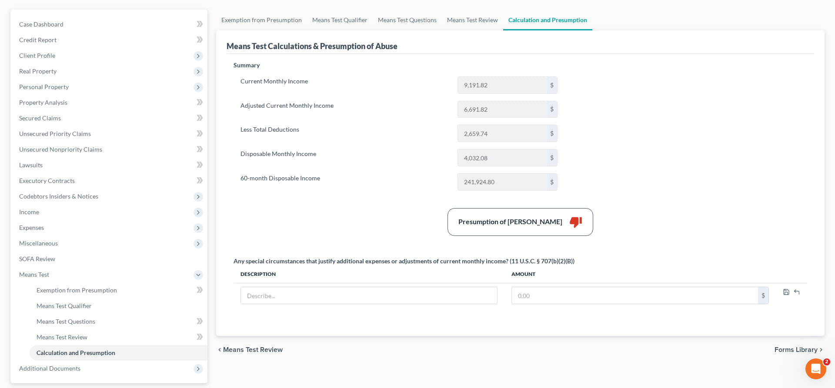
scroll to position [63, 0]
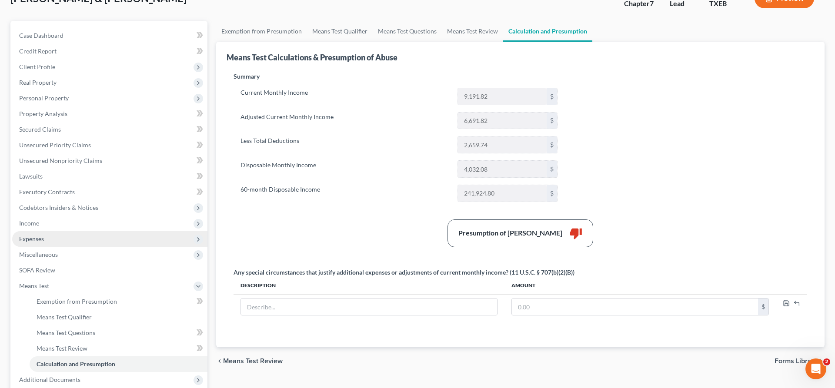
click at [38, 237] on span "Expenses" at bounding box center [31, 238] width 25 height 7
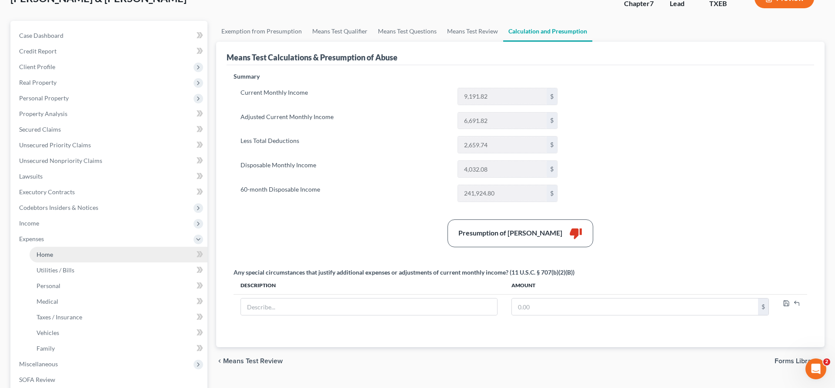
click at [55, 255] on link "Home" at bounding box center [119, 255] width 178 height 16
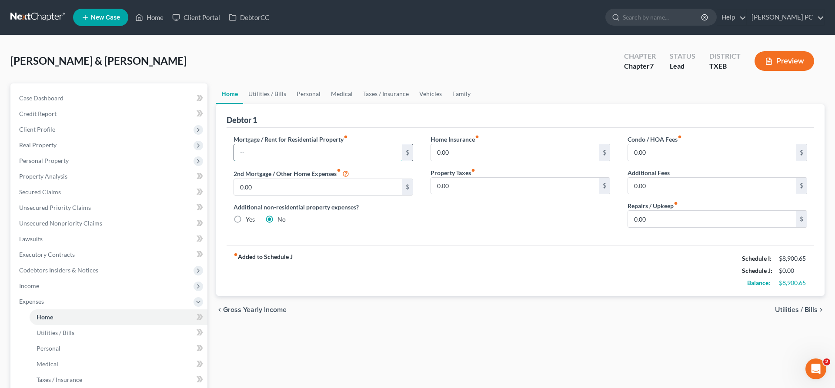
click at [342, 153] on input "text" at bounding box center [318, 152] width 168 height 17
click at [789, 309] on span "Utilities / Bills" at bounding box center [796, 310] width 43 height 7
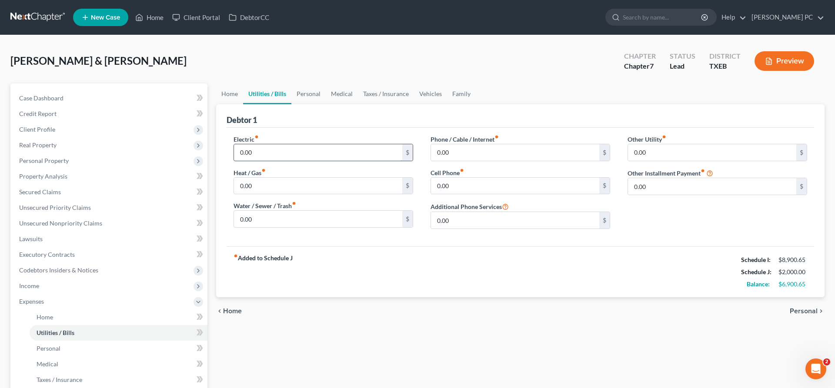
click at [292, 152] on input "0.00" at bounding box center [318, 152] width 168 height 17
click at [287, 181] on input "0.00" at bounding box center [318, 186] width 168 height 17
click at [267, 150] on input "0.00" at bounding box center [318, 152] width 168 height 17
click at [260, 154] on input "0.00" at bounding box center [318, 152] width 168 height 17
drag, startPoint x: 257, startPoint y: 153, endPoint x: 227, endPoint y: 153, distance: 30.4
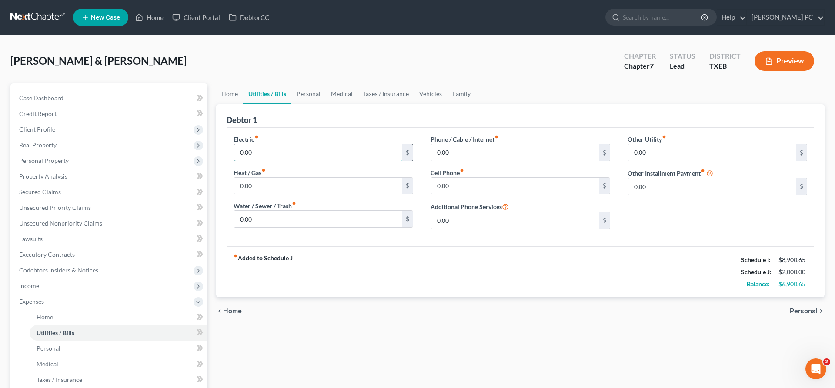
click at [234, 153] on input "0.00" at bounding box center [318, 152] width 168 height 17
click at [460, 187] on input "0.00" at bounding box center [515, 186] width 168 height 17
click at [264, 183] on input "0.00" at bounding box center [318, 186] width 168 height 17
click at [460, 190] on input "0.00" at bounding box center [515, 186] width 168 height 17
click at [471, 154] on input "0.00" at bounding box center [515, 152] width 168 height 17
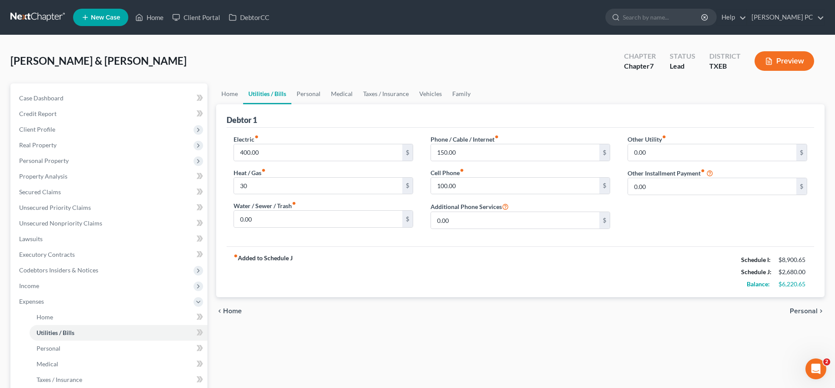
click at [804, 311] on span "Personal" at bounding box center [804, 311] width 28 height 7
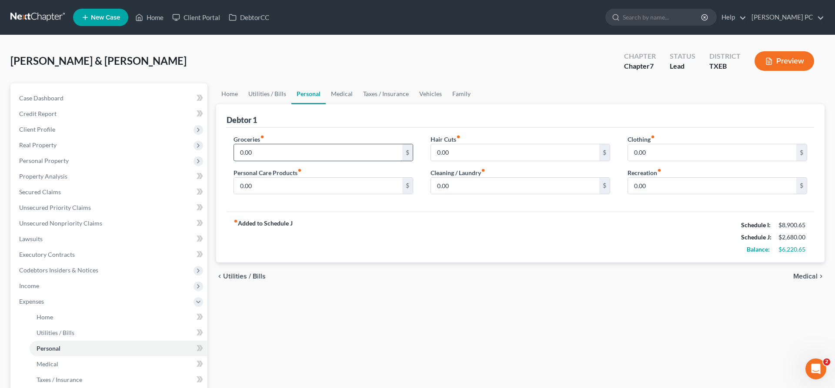
click at [275, 148] on input "0.00" at bounding box center [318, 152] width 168 height 17
click at [265, 184] on input "0.00" at bounding box center [318, 186] width 168 height 17
click at [643, 186] on input "0.00" at bounding box center [712, 186] width 168 height 17
click at [517, 186] on input "0.00" at bounding box center [515, 186] width 168 height 17
click at [684, 152] on input "0.00" at bounding box center [712, 152] width 168 height 17
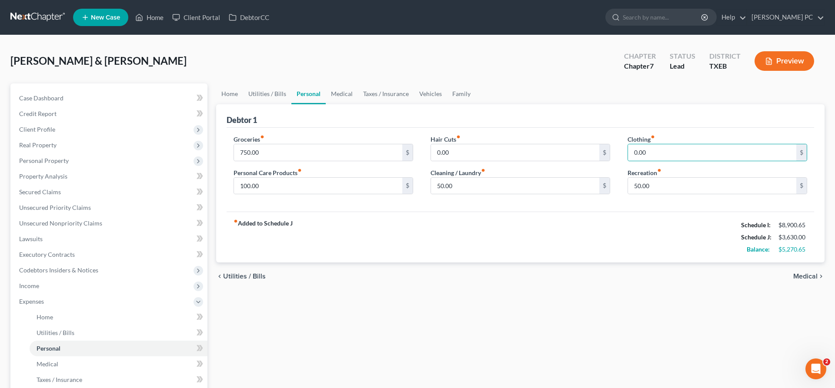
click at [804, 275] on span "Medical" at bounding box center [805, 276] width 24 height 7
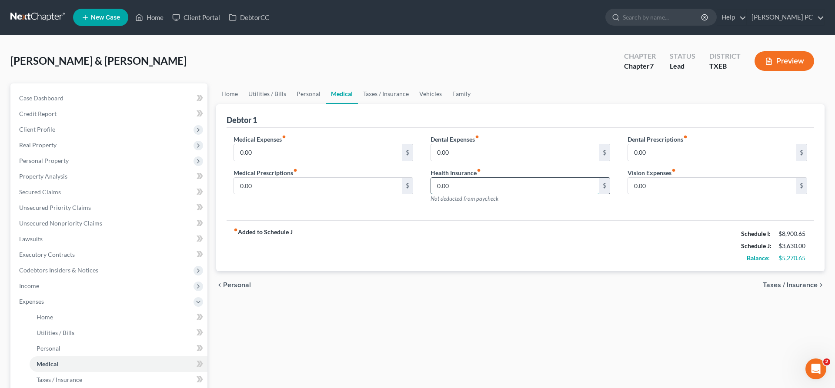
click at [467, 184] on input "0.00" at bounding box center [515, 186] width 168 height 17
click at [292, 146] on input "0.00" at bounding box center [318, 152] width 168 height 17
click at [667, 189] on input "0.00" at bounding box center [712, 186] width 168 height 17
click at [266, 186] on input "0.00" at bounding box center [318, 186] width 168 height 17
click at [786, 284] on span "Taxes / Insurance" at bounding box center [790, 285] width 55 height 7
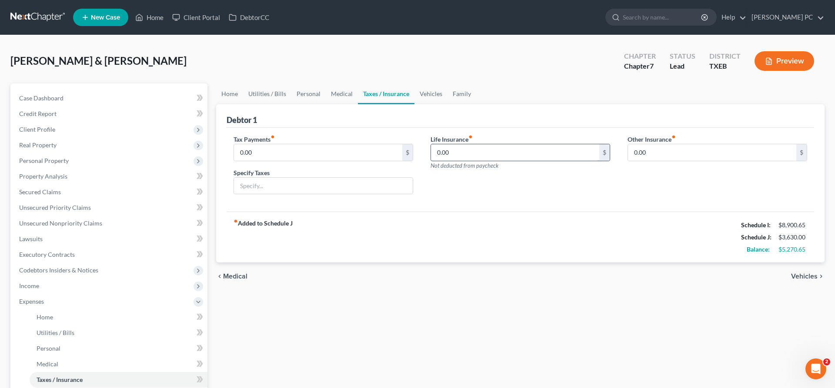
click at [481, 154] on input "0.00" at bounding box center [515, 152] width 168 height 17
click at [805, 274] on span "Vehicles" at bounding box center [804, 276] width 27 height 7
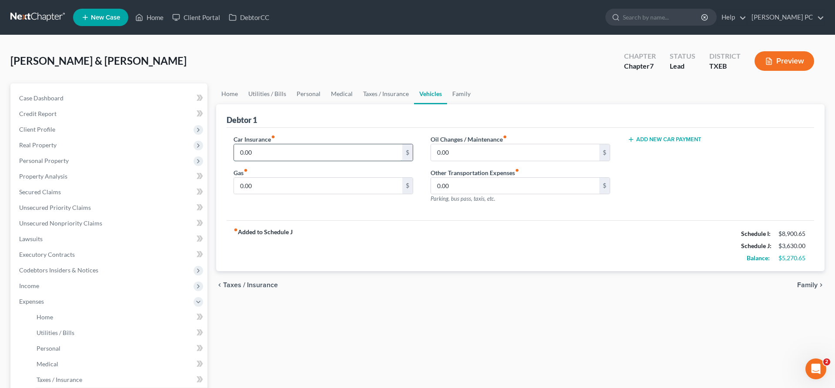
click at [269, 149] on input "0.00" at bounding box center [318, 152] width 168 height 17
click at [261, 185] on input "0.00" at bounding box center [318, 186] width 168 height 17
click at [274, 154] on input "100.00" at bounding box center [318, 152] width 168 height 17
click at [483, 155] on input "0.00" at bounding box center [515, 152] width 168 height 17
click at [508, 222] on div "fiber_manual_record Added to Schedule J Schedule I: $8,900.65 Schedule J: $4,00…" at bounding box center [520, 245] width 587 height 51
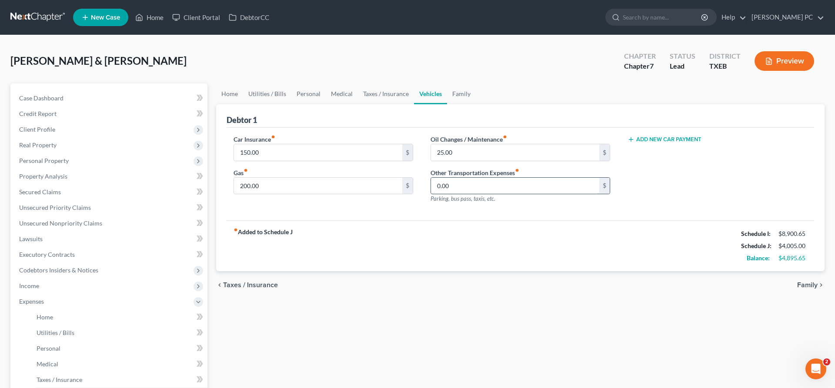
click at [460, 186] on input "0.00" at bounding box center [515, 186] width 168 height 17
click at [809, 285] on span "Family" at bounding box center [807, 285] width 20 height 7
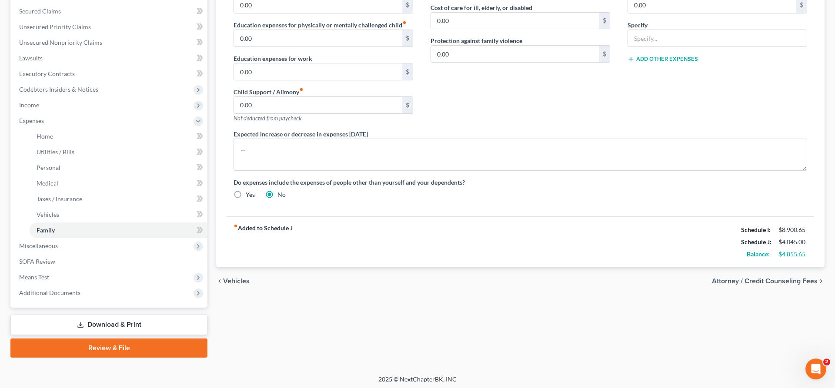
scroll to position [183, 0]
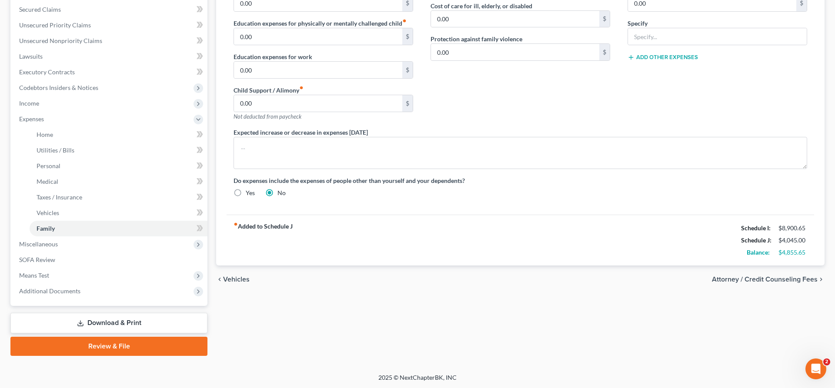
click at [746, 278] on span "Attorney / Credit Counseling Fees" at bounding box center [765, 279] width 106 height 7
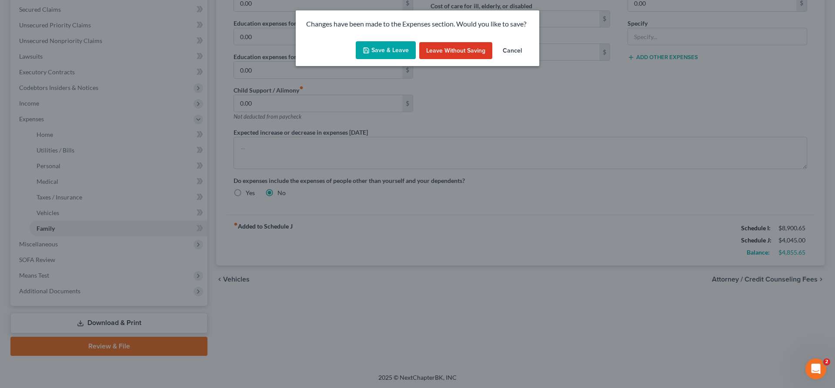
click at [397, 50] on button "Save & Leave" at bounding box center [386, 50] width 60 height 18
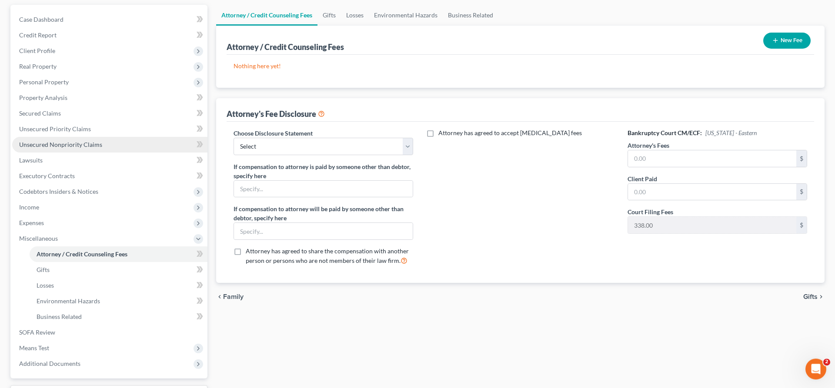
scroll to position [151, 0]
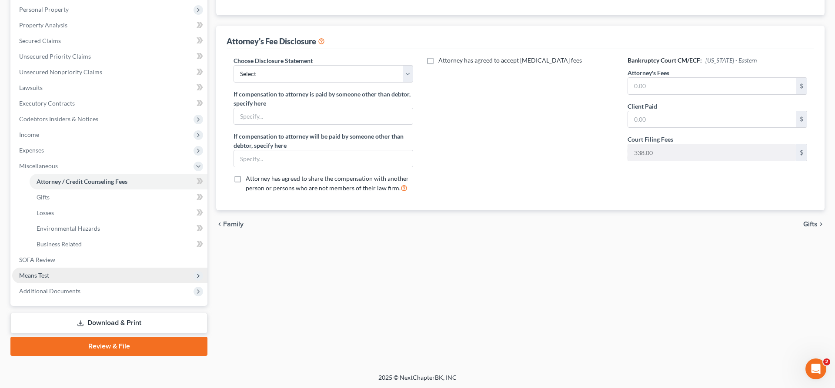
click at [76, 278] on span "Means Test" at bounding box center [109, 276] width 195 height 16
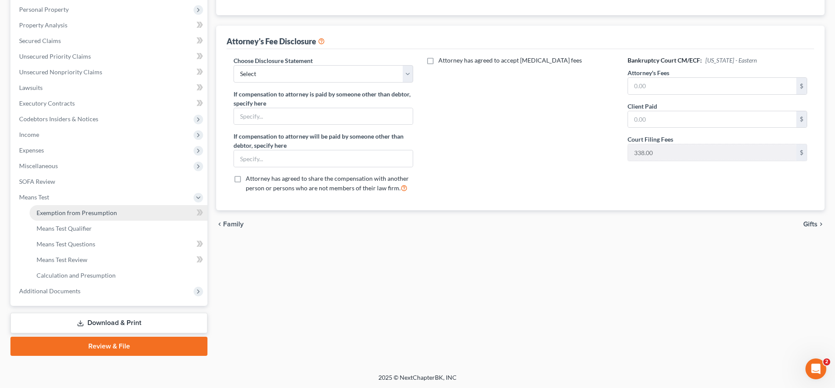
click at [93, 214] on span "Exemption from Presumption" at bounding box center [77, 212] width 80 height 7
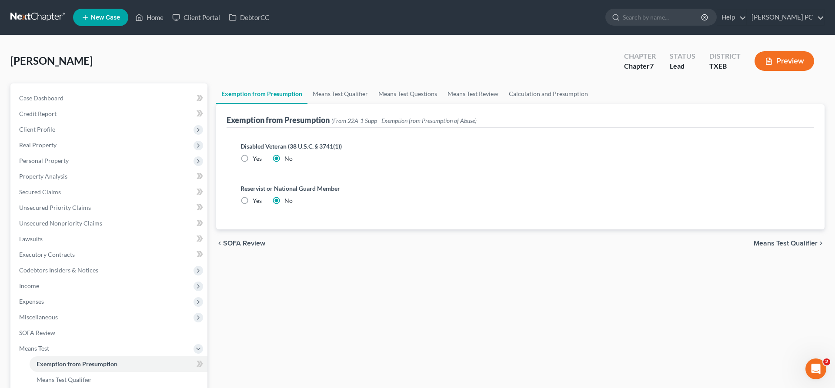
click at [780, 245] on span "Means Test Qualifier" at bounding box center [786, 243] width 64 height 7
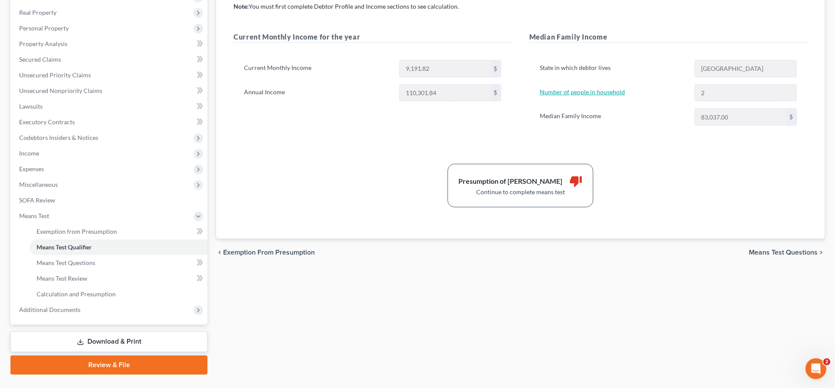
scroll to position [133, 0]
click at [777, 250] on span "Means Test Questions" at bounding box center [783, 252] width 69 height 7
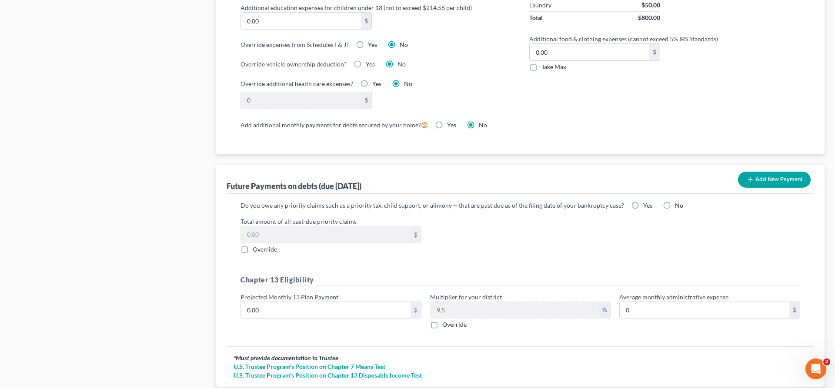
scroll to position [760, 0]
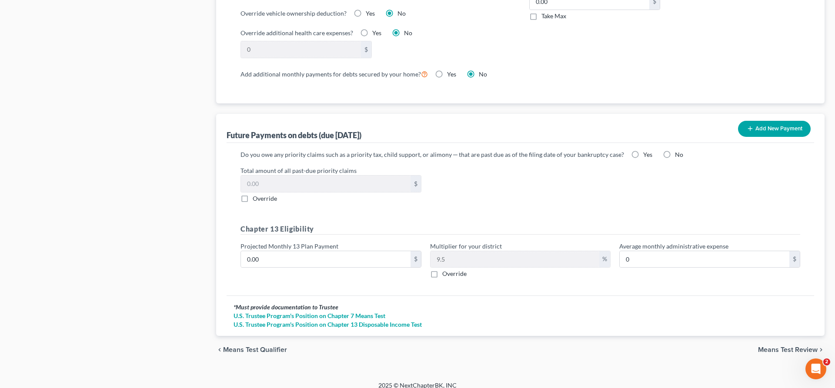
click at [771, 347] on span "Means Test Review" at bounding box center [788, 350] width 60 height 7
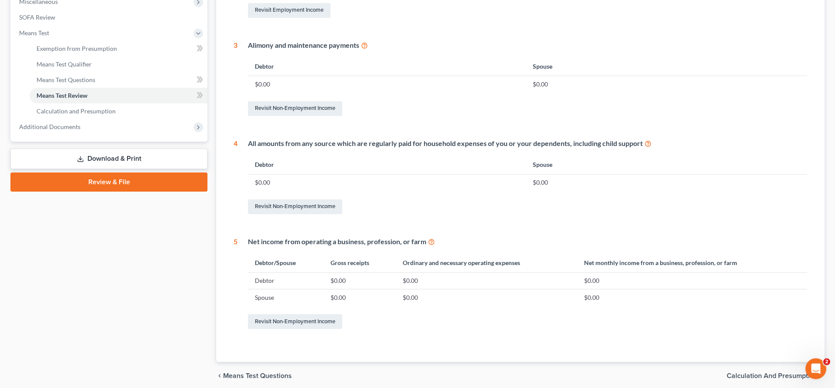
scroll to position [350, 0]
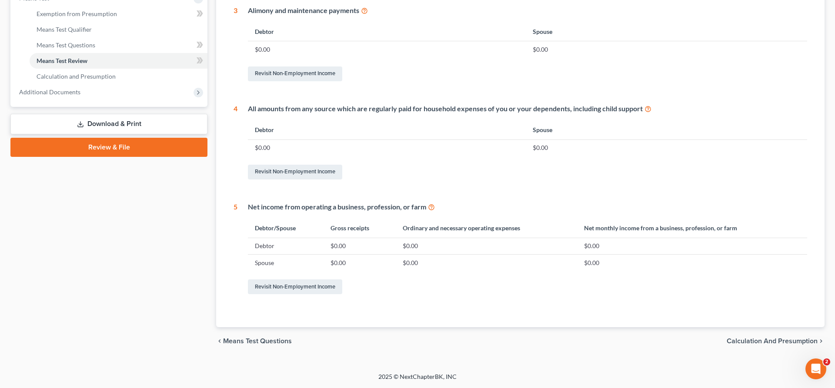
click at [766, 341] on span "Calculation and Presumption" at bounding box center [772, 341] width 91 height 7
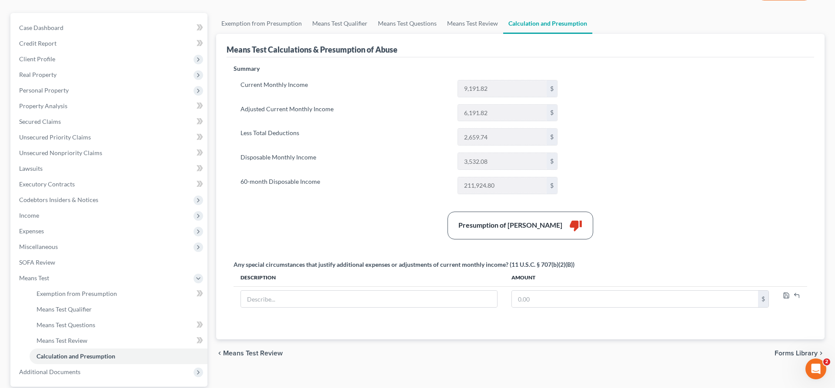
scroll to position [151, 0]
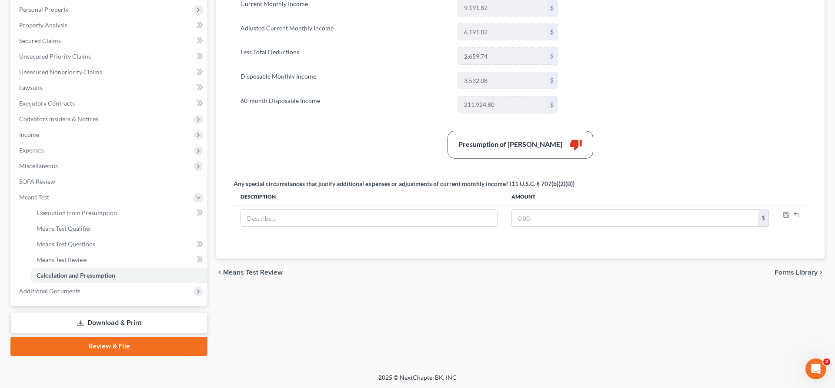
click at [794, 274] on span "Forms Library" at bounding box center [795, 272] width 43 height 7
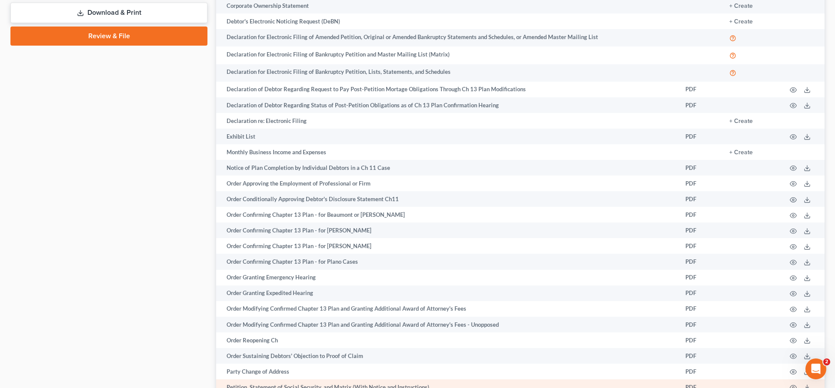
scroll to position [583, 0]
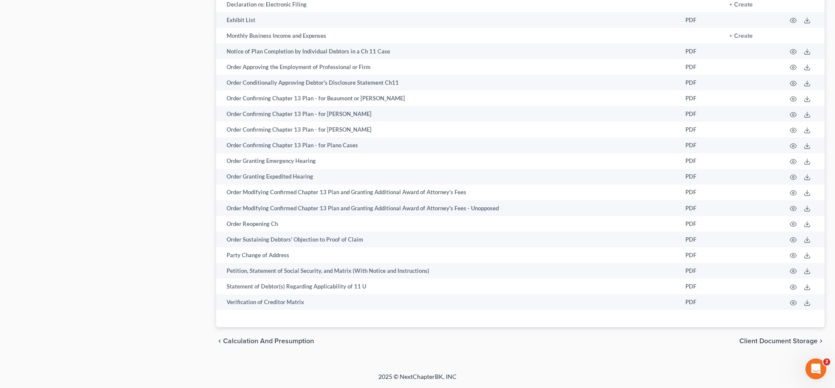
click at [763, 342] on span "Client Document Storage" at bounding box center [778, 341] width 78 height 7
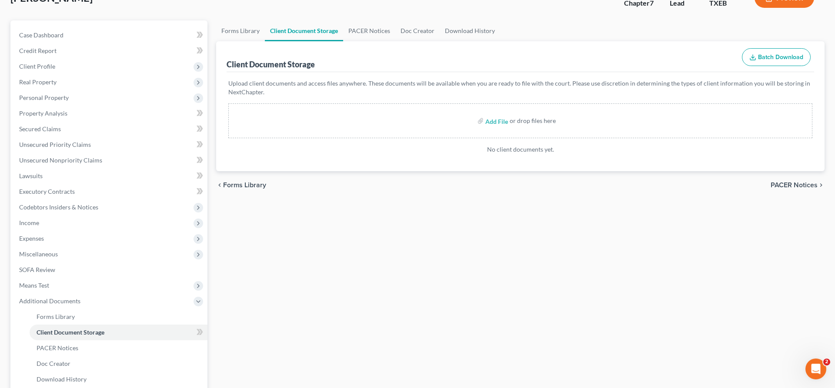
scroll to position [151, 0]
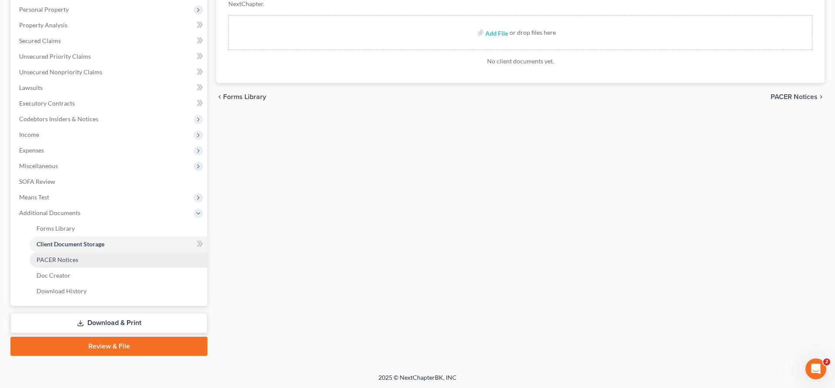
click at [77, 262] on span "PACER Notices" at bounding box center [58, 259] width 42 height 7
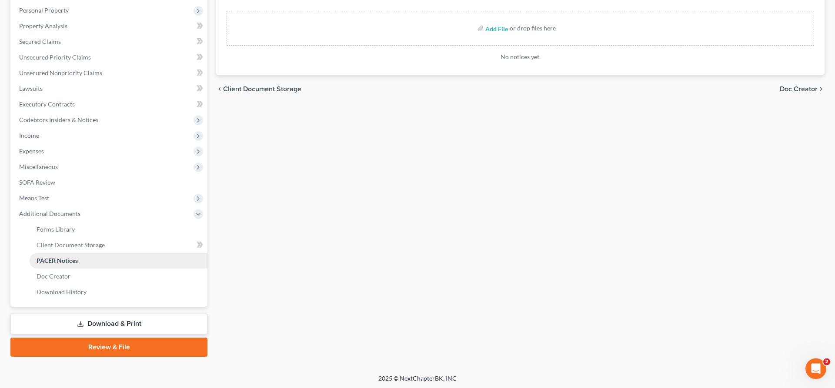
scroll to position [151, 0]
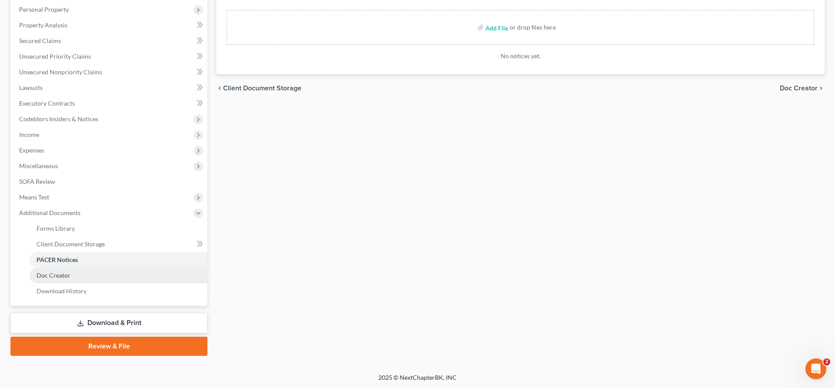
click at [112, 275] on link "Doc Creator" at bounding box center [119, 276] width 178 height 16
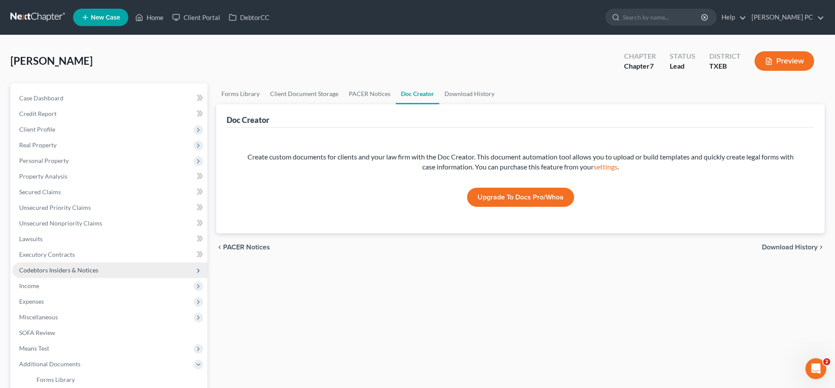
scroll to position [151, 0]
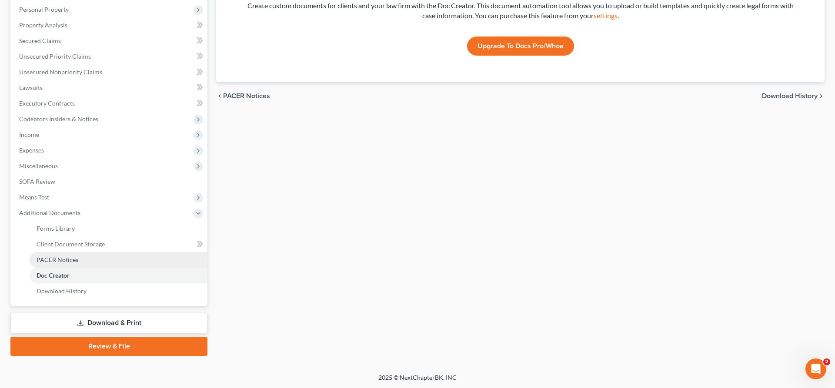
click at [114, 262] on link "PACER Notices" at bounding box center [119, 260] width 178 height 16
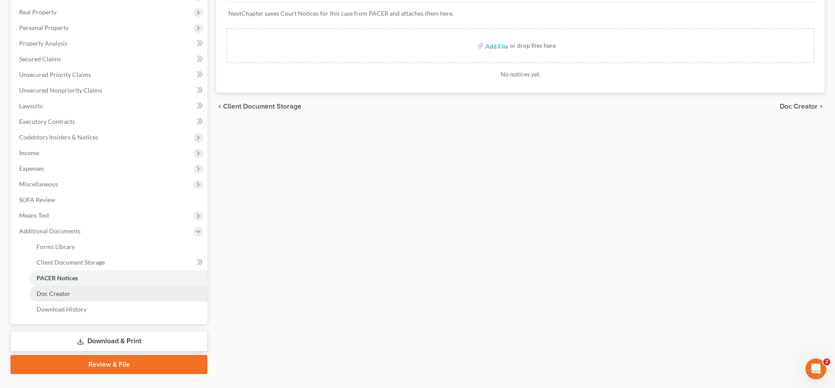
click at [116, 292] on link "Doc Creator" at bounding box center [119, 294] width 178 height 16
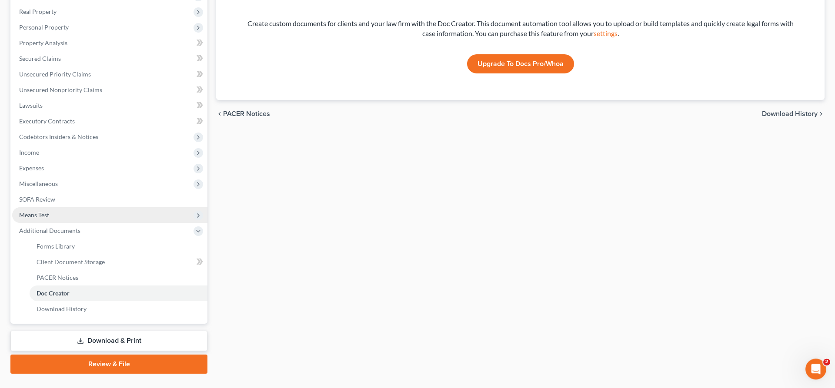
click at [51, 213] on span "Means Test" at bounding box center [109, 215] width 195 height 16
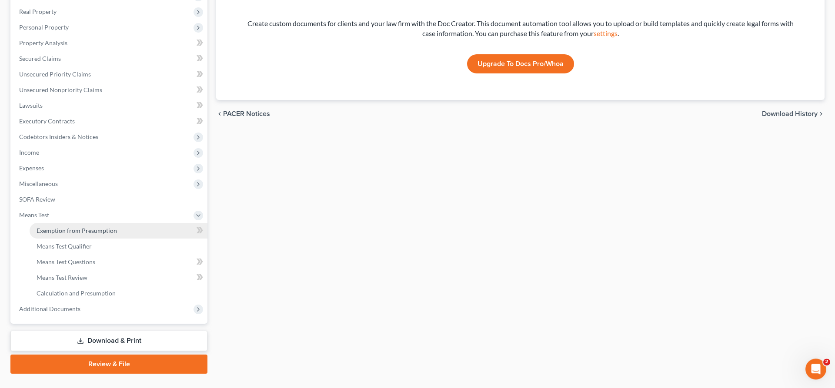
click at [97, 230] on span "Exemption from Presumption" at bounding box center [77, 230] width 80 height 7
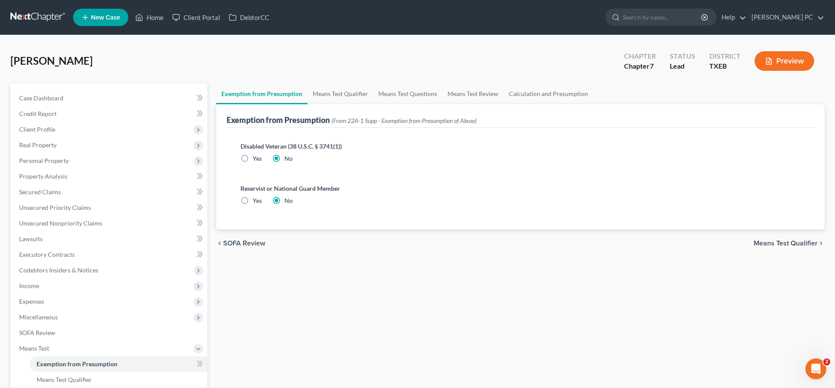
click at [789, 240] on div "chevron_left SOFA Review Means Test Qualifier chevron_right" at bounding box center [520, 244] width 608 height 28
click at [789, 240] on span "Means Test Qualifier" at bounding box center [786, 243] width 64 height 7
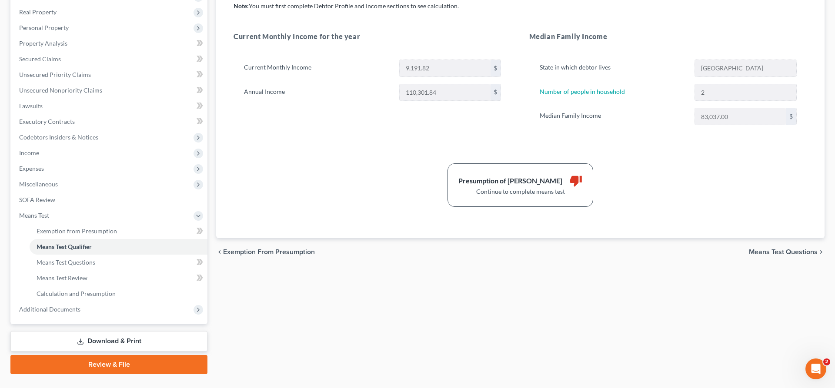
click at [770, 252] on span "Means Test Questions" at bounding box center [783, 252] width 69 height 7
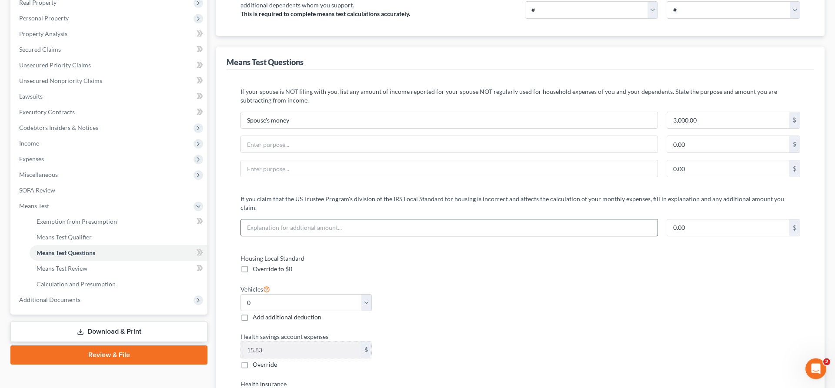
scroll to position [140, 0]
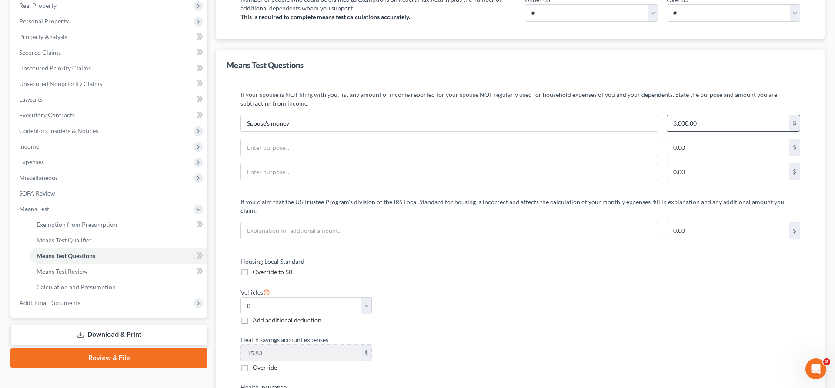
click at [701, 121] on input "3,000.00" at bounding box center [728, 123] width 122 height 17
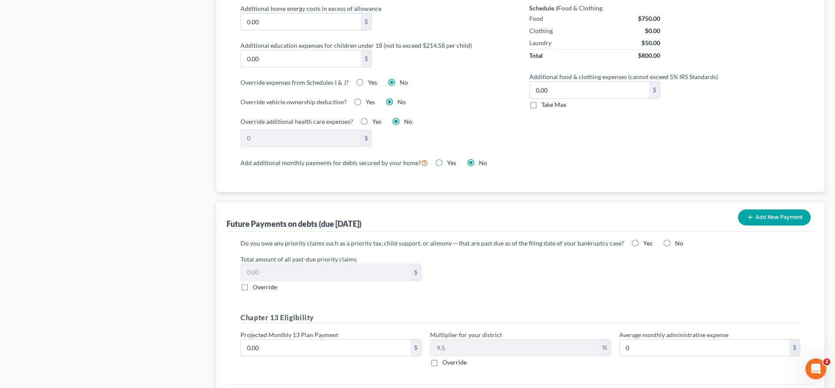
scroll to position [760, 0]
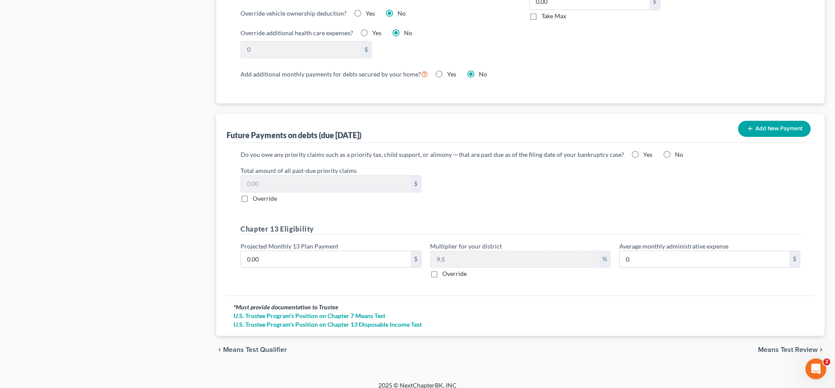
click at [770, 347] on span "Means Test Review" at bounding box center [788, 350] width 60 height 7
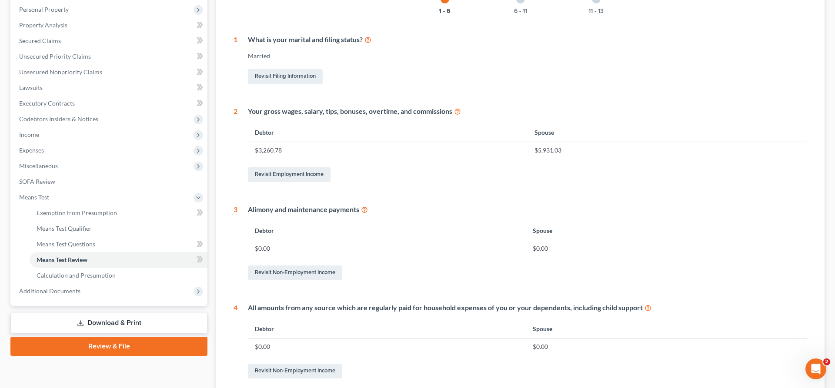
scroll to position [350, 0]
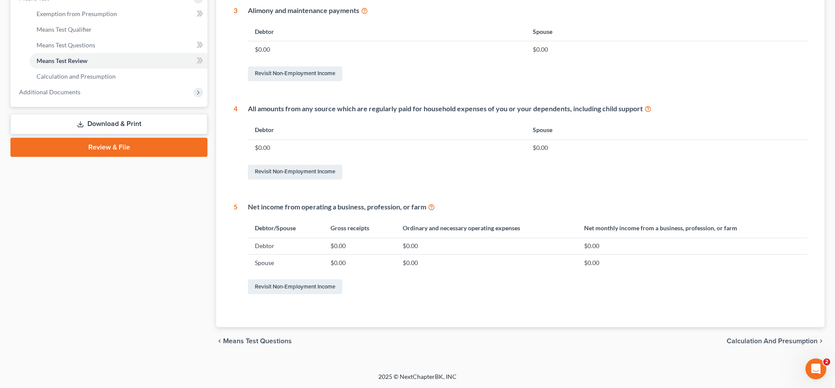
click at [763, 344] on span "Calculation and Presumption" at bounding box center [772, 341] width 91 height 7
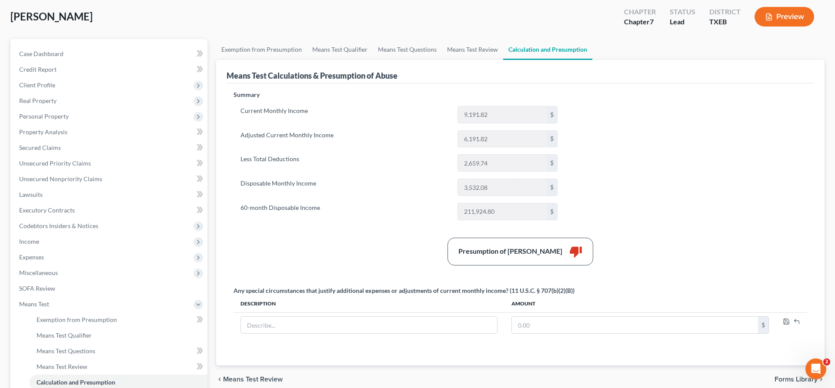
scroll to position [151, 0]
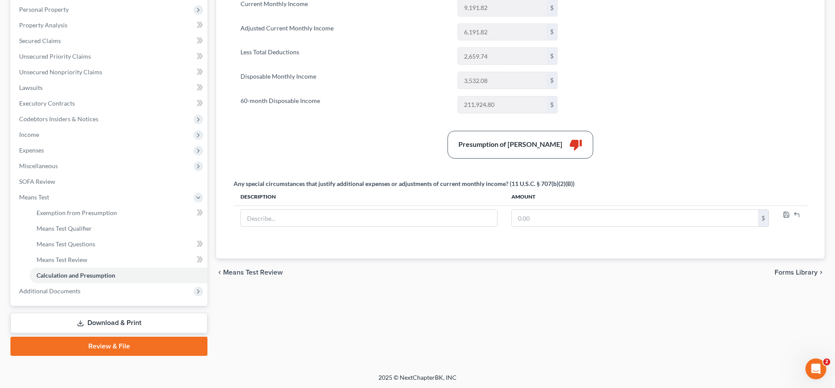
click at [783, 272] on span "Forms Library" at bounding box center [795, 272] width 43 height 7
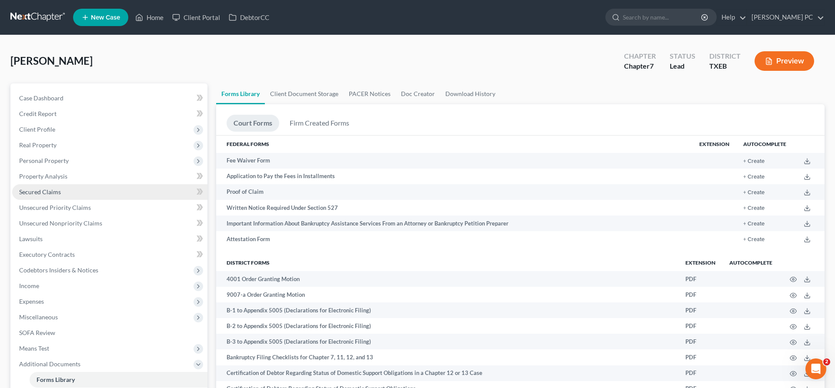
click at [66, 198] on link "Secured Claims" at bounding box center [109, 192] width 195 height 16
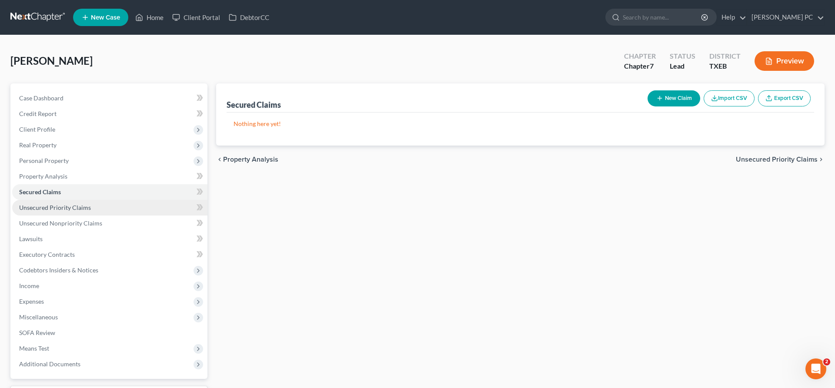
click at [69, 209] on span "Unsecured Priority Claims" at bounding box center [55, 207] width 72 height 7
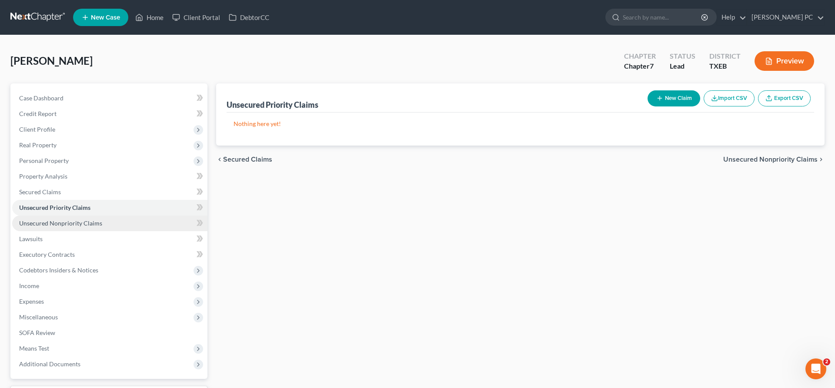
click at [70, 224] on span "Unsecured Nonpriority Claims" at bounding box center [60, 223] width 83 height 7
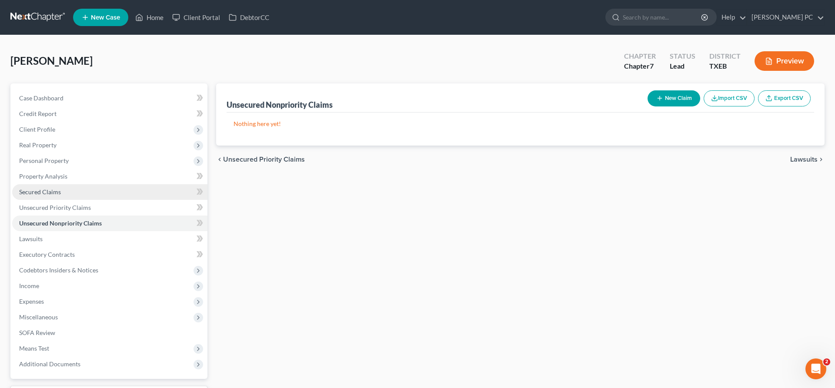
click at [56, 190] on span "Secured Claims" at bounding box center [40, 191] width 42 height 7
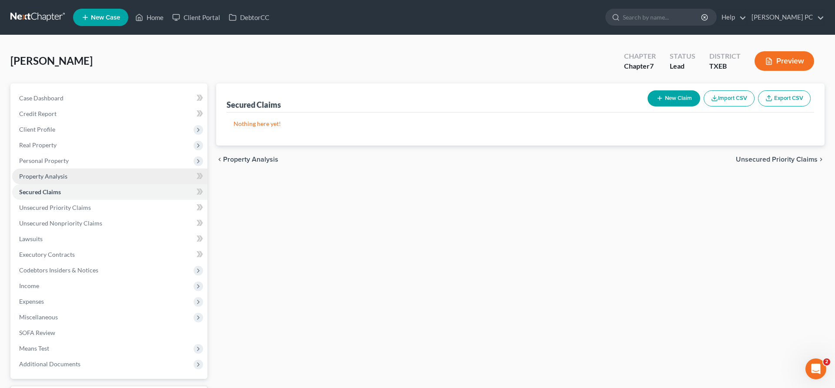
click at [60, 175] on span "Property Analysis" at bounding box center [43, 176] width 48 height 7
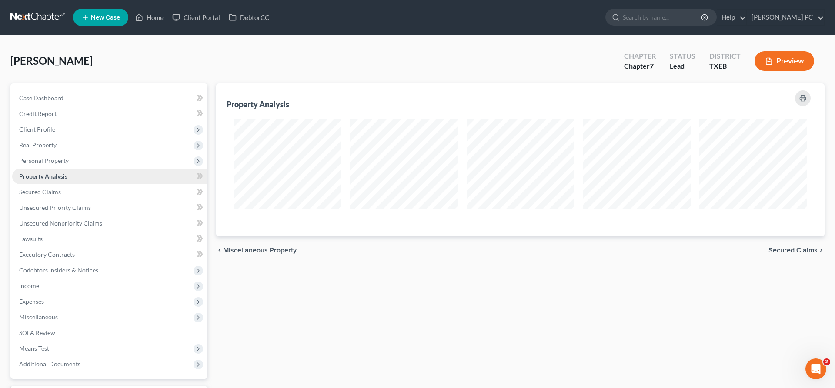
scroll to position [153, 608]
click at [60, 161] on span "Personal Property" at bounding box center [44, 160] width 50 height 7
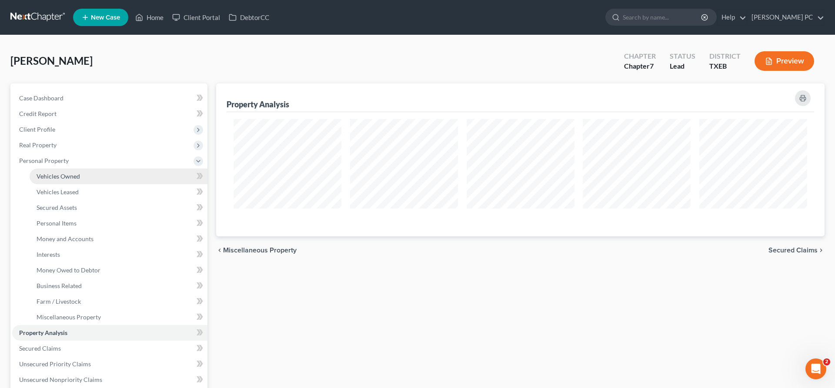
click at [67, 179] on span "Vehicles Owned" at bounding box center [58, 176] width 43 height 7
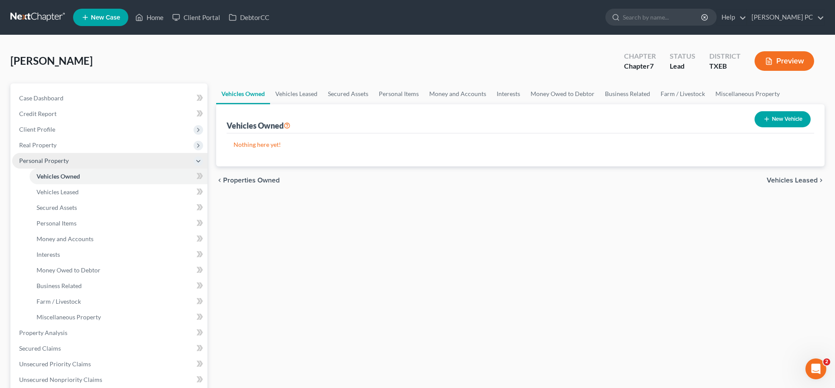
click at [74, 161] on span "Personal Property" at bounding box center [109, 161] width 195 height 16
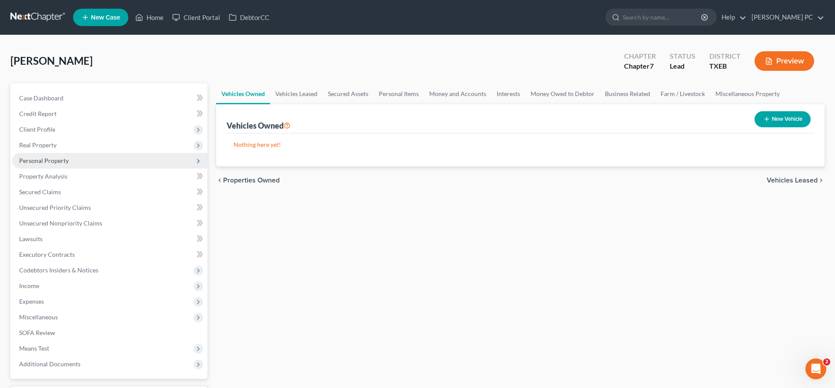
click at [73, 162] on span "Personal Property" at bounding box center [109, 161] width 195 height 16
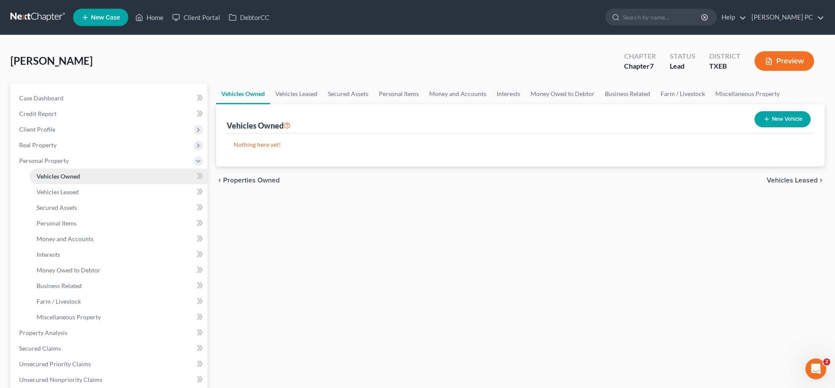
click at [72, 173] on span "Vehicles Owned" at bounding box center [58, 176] width 43 height 7
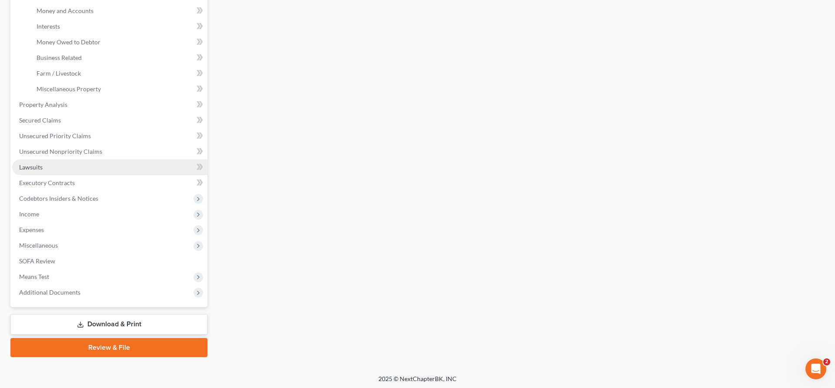
scroll to position [230, 0]
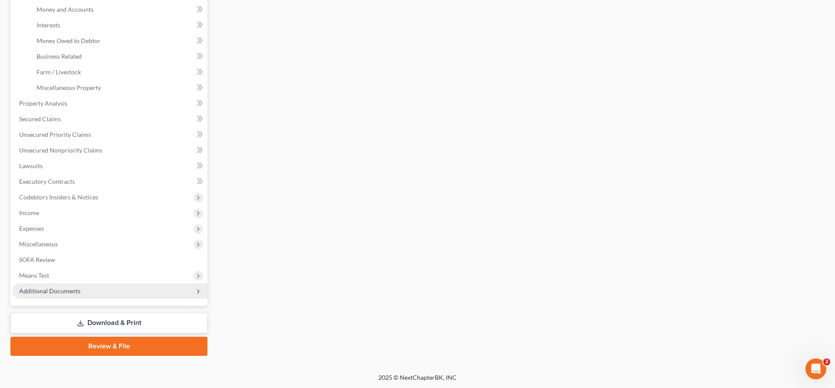
click at [103, 294] on span "Additional Documents" at bounding box center [109, 291] width 195 height 16
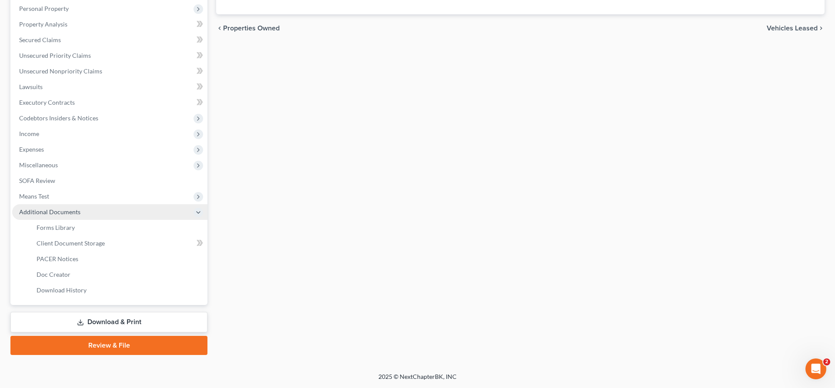
scroll to position [151, 0]
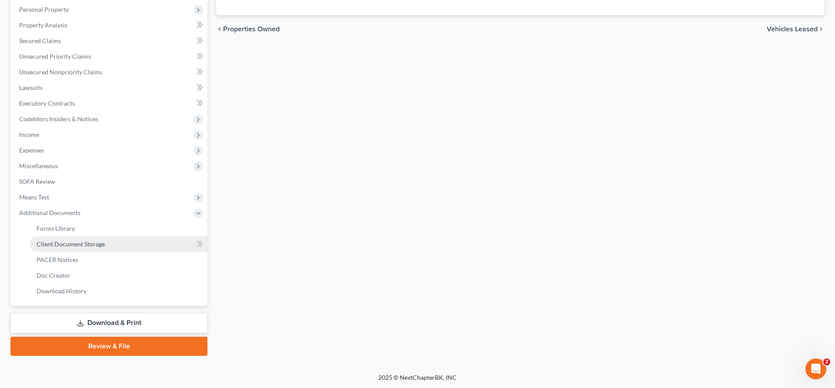
click at [92, 247] on span "Client Document Storage" at bounding box center [71, 243] width 68 height 7
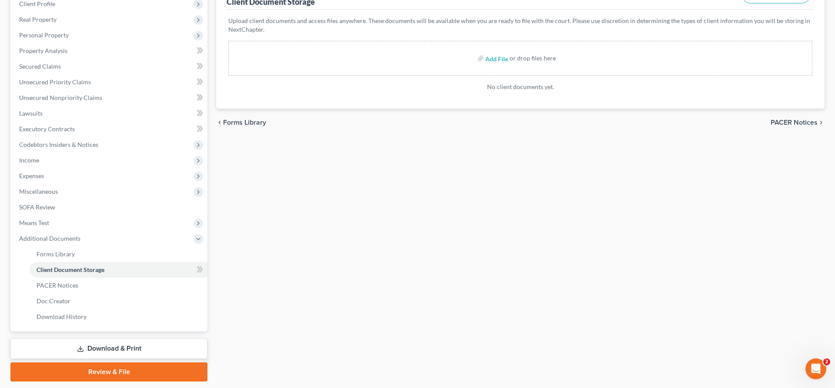
scroll to position [151, 0]
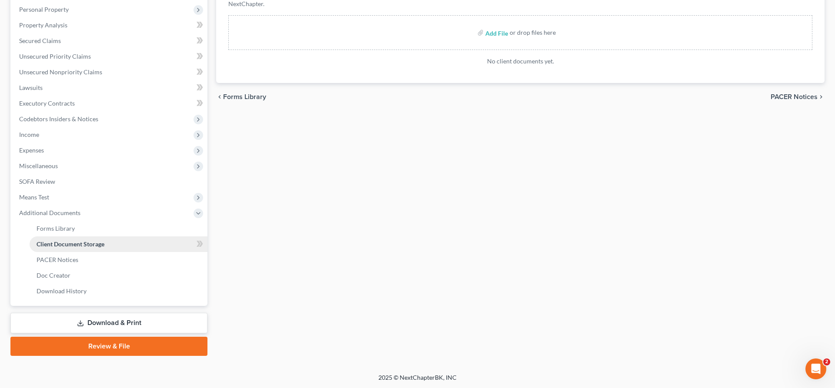
click at [63, 244] on span "Client Document Storage" at bounding box center [71, 243] width 68 height 7
click at [68, 230] on span "Forms Library" at bounding box center [56, 228] width 38 height 7
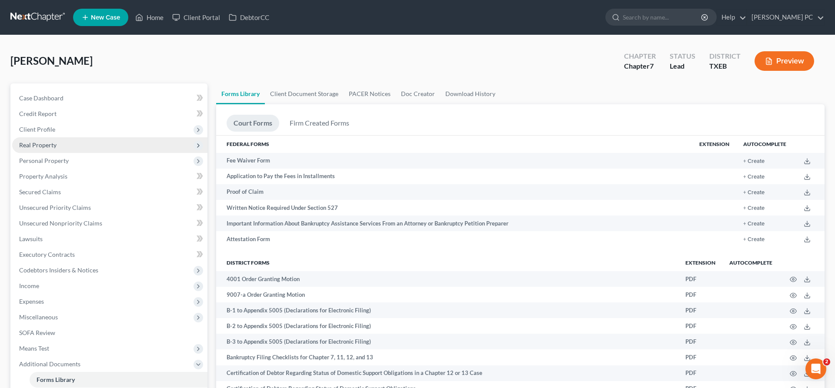
click at [48, 146] on span "Real Property" at bounding box center [37, 144] width 37 height 7
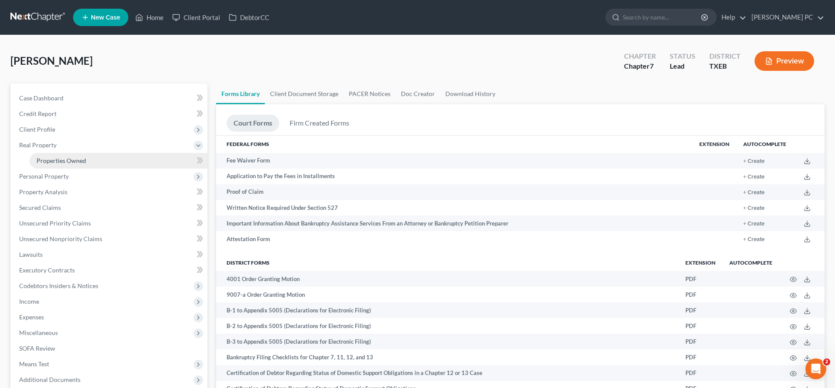
click at [81, 161] on span "Properties Owned" at bounding box center [62, 160] width 50 height 7
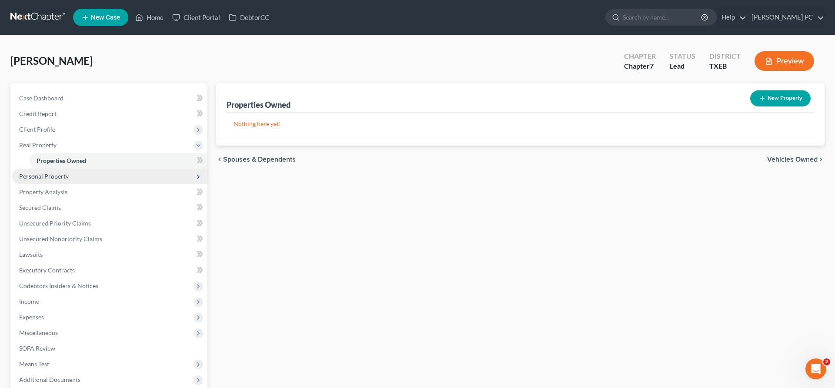
click at [59, 180] on span "Personal Property" at bounding box center [109, 177] width 195 height 16
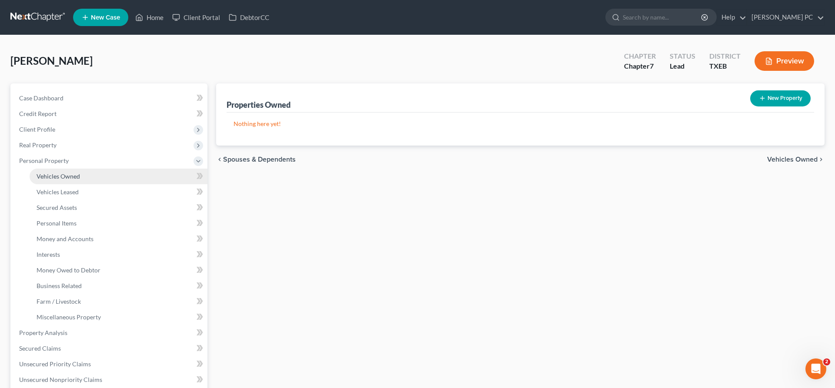
click at [65, 178] on span "Vehicles Owned" at bounding box center [58, 176] width 43 height 7
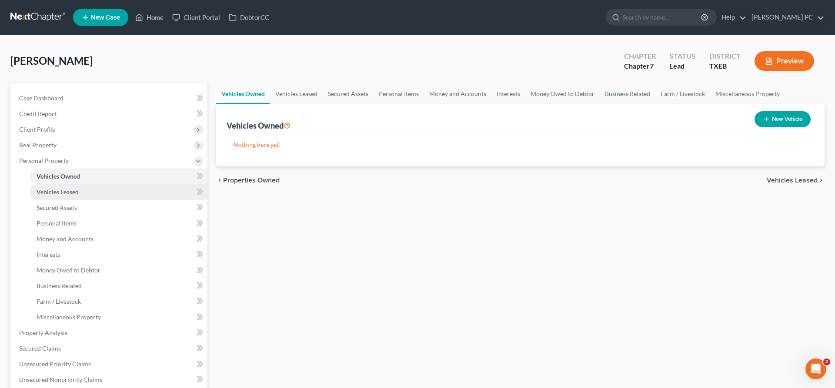
click at [67, 186] on link "Vehicles Leased" at bounding box center [119, 192] width 178 height 16
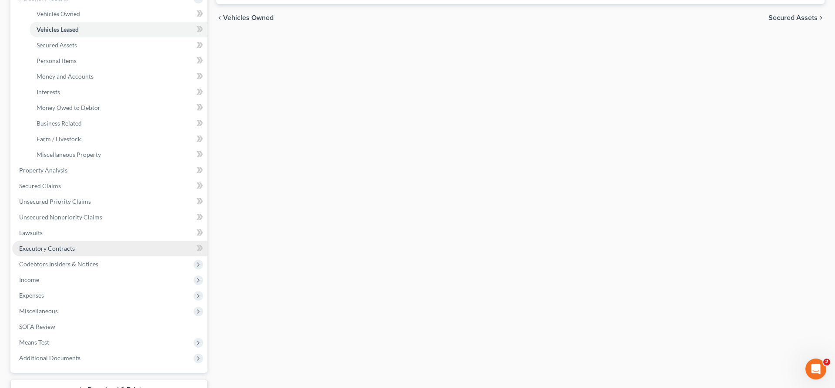
scroll to position [177, 0]
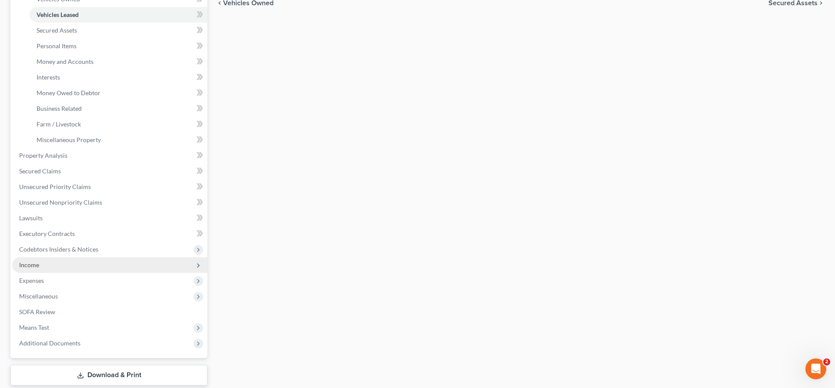
click at [53, 267] on span "Income" at bounding box center [109, 265] width 195 height 16
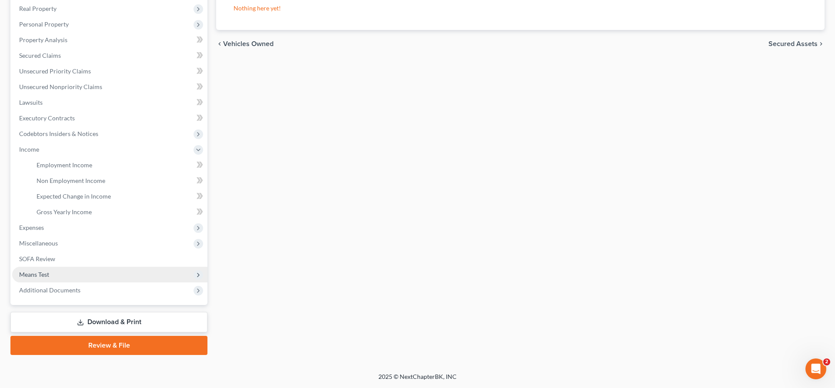
scroll to position [136, 0]
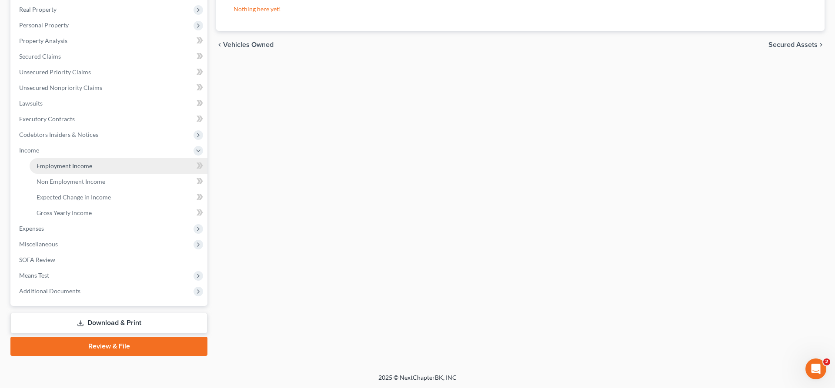
click at [78, 165] on span "Employment Income" at bounding box center [65, 165] width 56 height 7
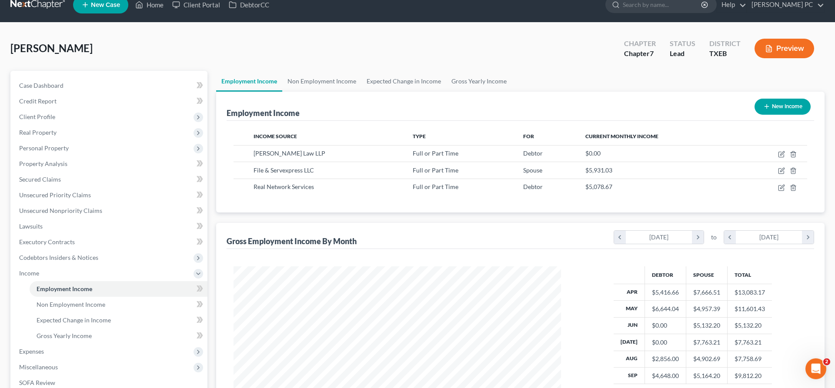
scroll to position [44, 0]
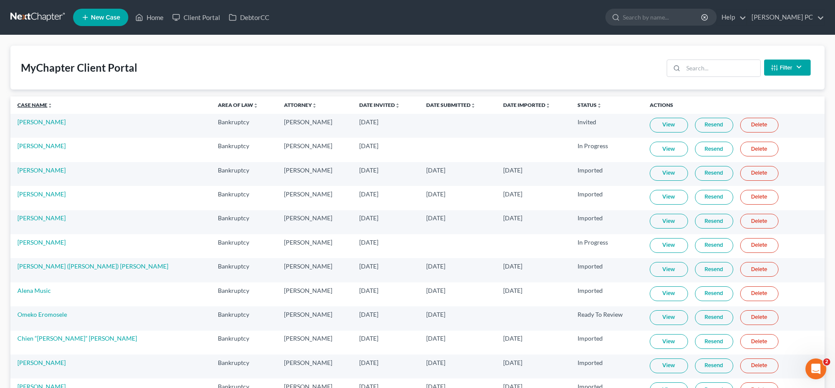
click at [42, 107] on link "Case Name unfold_more expand_more expand_less" at bounding box center [34, 105] width 35 height 7
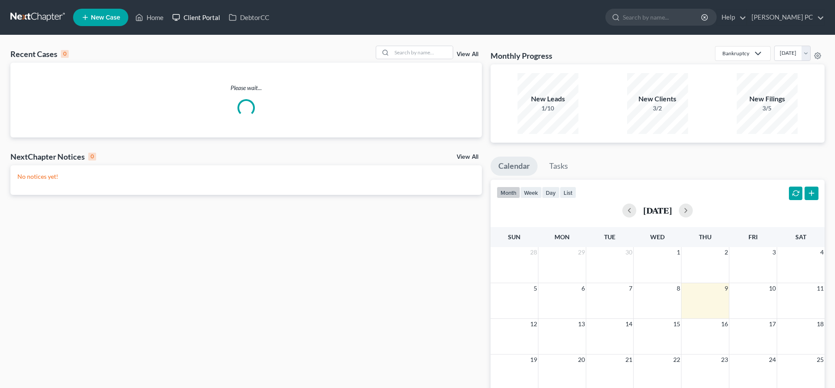
click at [205, 20] on link "Client Portal" at bounding box center [196, 18] width 57 height 16
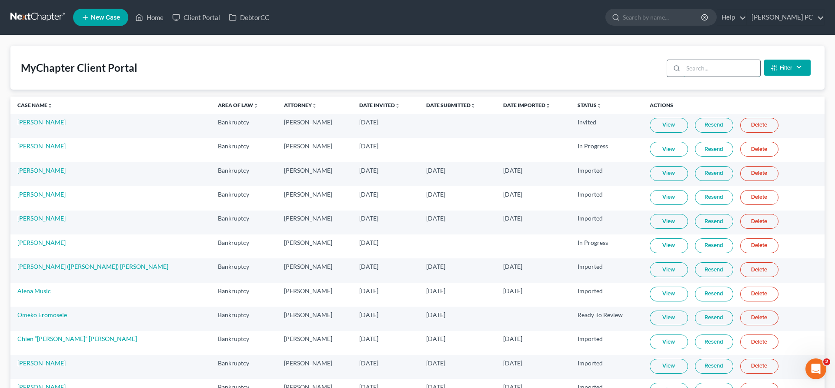
click at [711, 69] on input "search" at bounding box center [721, 68] width 77 height 17
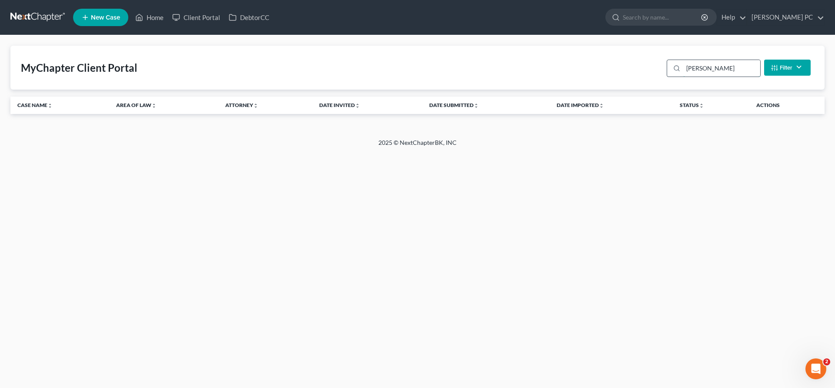
type input "[PERSON_NAME]"
click at [151, 21] on link "Home" at bounding box center [149, 18] width 37 height 16
click at [150, 20] on link "Home" at bounding box center [149, 18] width 37 height 16
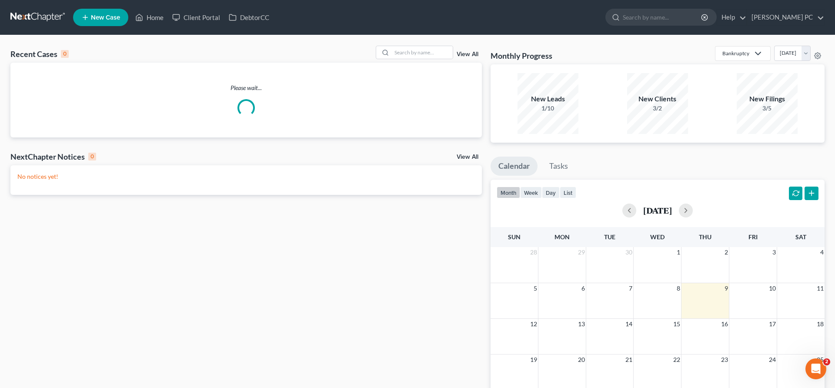
click at [116, 22] on link "New Case" at bounding box center [100, 17] width 55 height 17
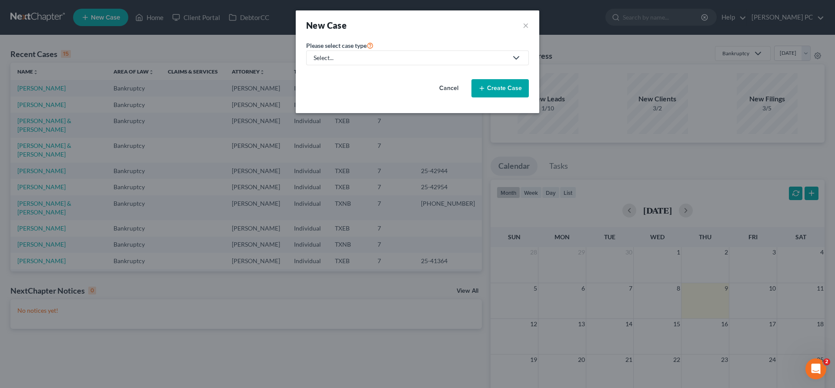
click at [407, 59] on div "Select..." at bounding box center [411, 57] width 194 height 9
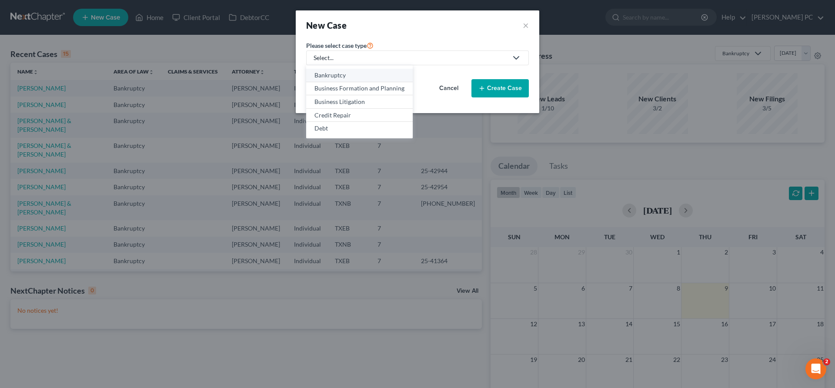
click at [372, 79] on div "Bankruptcy" at bounding box center [359, 75] width 90 height 9
select select "78"
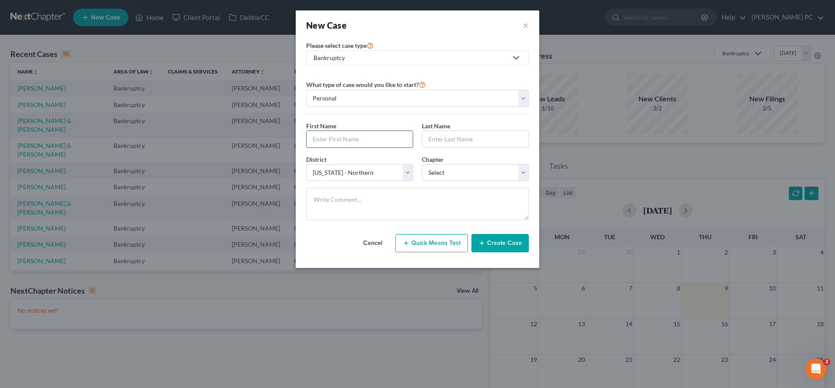
click at [376, 139] on input "text" at bounding box center [360, 139] width 106 height 17
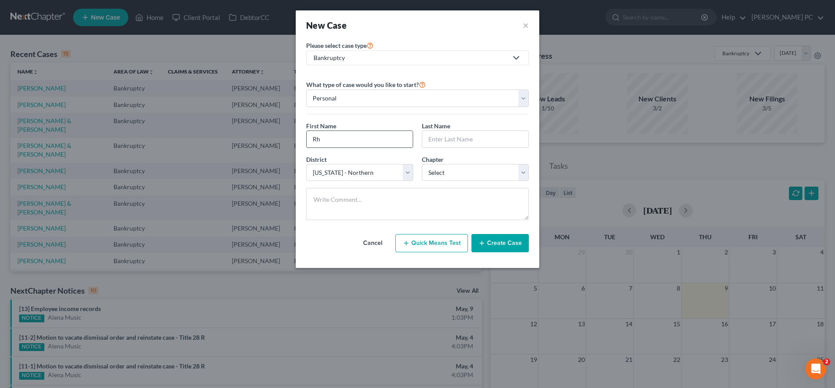
click at [332, 142] on input "Rh" at bounding box center [360, 139] width 106 height 17
type input "[PERSON_NAME]"
click at [388, 177] on select "Select [US_STATE] - [GEOGRAPHIC_DATA] [US_STATE] - [GEOGRAPHIC_DATA][US_STATE] …" at bounding box center [359, 172] width 107 height 17
click at [422, 164] on select "Select 7 11 12 13" at bounding box center [475, 172] width 107 height 17
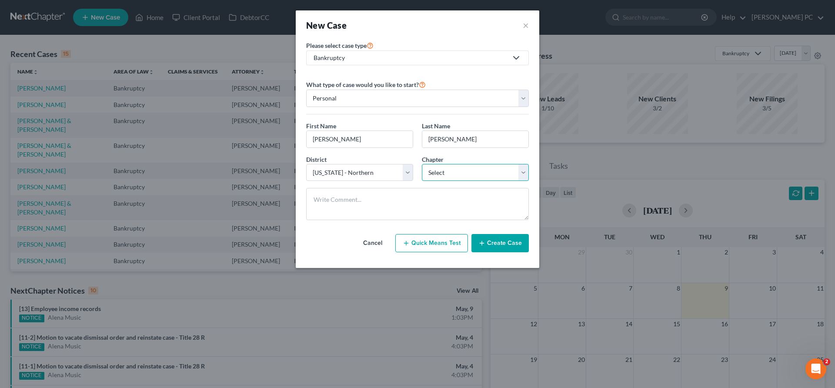
select select "0"
click option "7" at bounding box center [0, 0] width 0 height 0
click at [502, 241] on button "Create Case" at bounding box center [499, 243] width 57 height 18
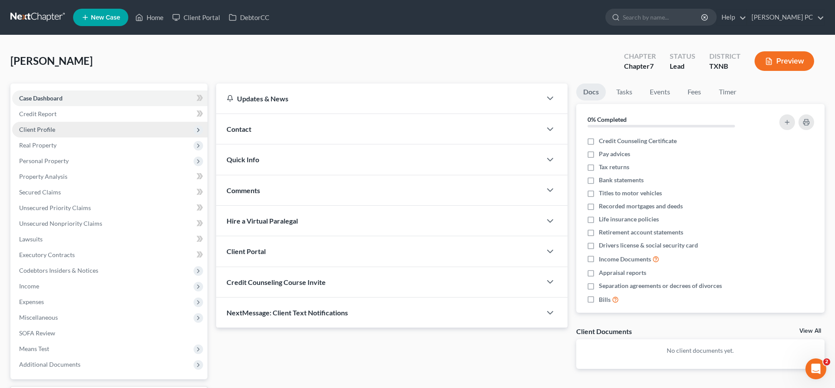
click at [51, 129] on span "Client Profile" at bounding box center [37, 129] width 36 height 7
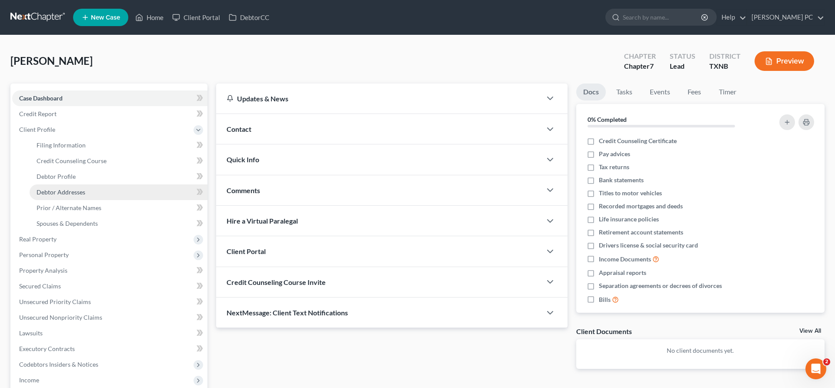
click at [73, 190] on span "Debtor Addresses" at bounding box center [61, 191] width 49 height 7
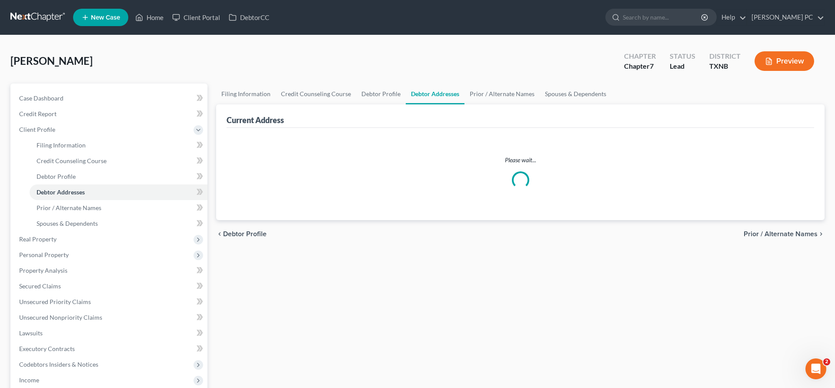
select select "0"
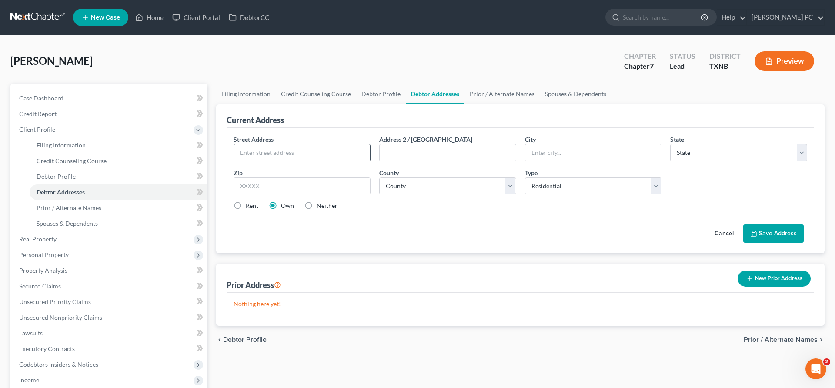
click at [307, 154] on input "text" at bounding box center [302, 152] width 136 height 17
click at [279, 153] on input "text" at bounding box center [302, 152] width 136 height 17
type input "[STREET_ADDRESS]"
type input "Benbrook"
select select "45"
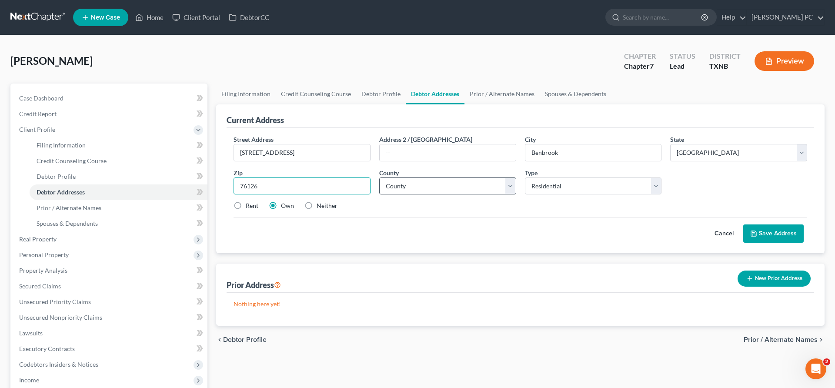
type input "76126"
click at [379, 177] on select "County [GEOGRAPHIC_DATA] [GEOGRAPHIC_DATA] [GEOGRAPHIC_DATA] [GEOGRAPHIC_DATA] …" at bounding box center [447, 185] width 137 height 17
type input "[GEOGRAPHIC_DATA]"
select select "219"
click option "[GEOGRAPHIC_DATA]" at bounding box center [0, 0] width 0 height 0
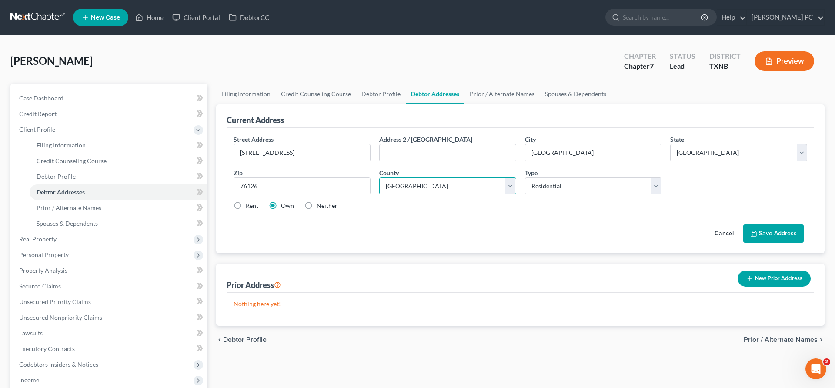
click at [434, 188] on select "County [GEOGRAPHIC_DATA] [GEOGRAPHIC_DATA] [GEOGRAPHIC_DATA] [GEOGRAPHIC_DATA] …" at bounding box center [447, 185] width 137 height 17
click at [766, 236] on button "Save Address" at bounding box center [773, 233] width 60 height 18
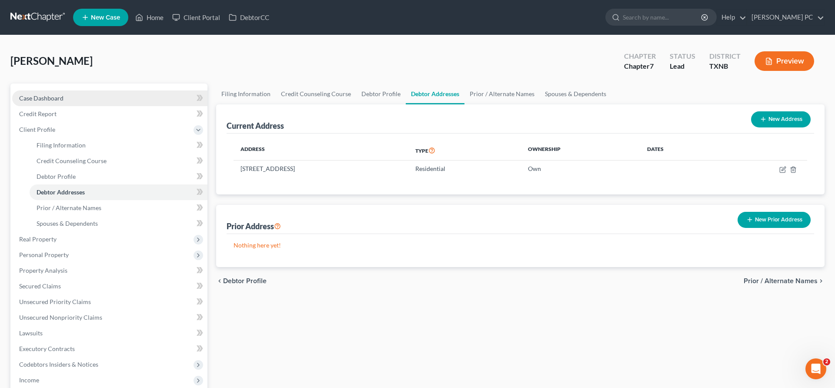
click at [64, 99] on link "Case Dashboard" at bounding box center [109, 98] width 195 height 16
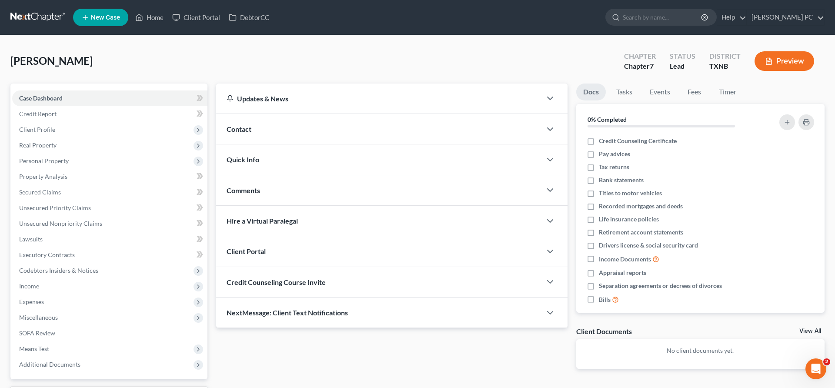
click at [297, 127] on div "Contact" at bounding box center [378, 129] width 325 height 30
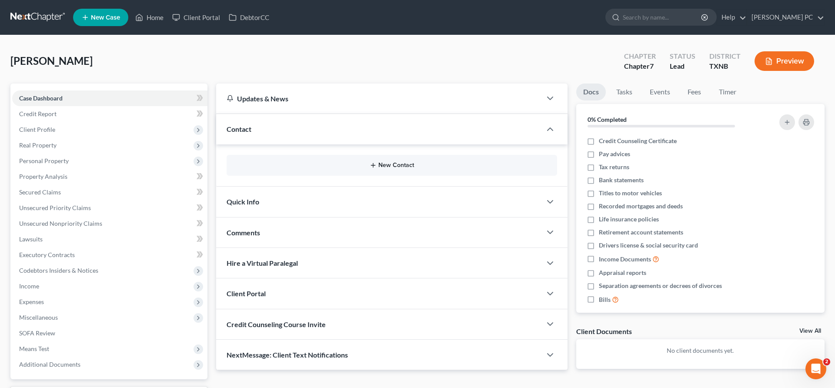
click at [375, 165] on line "button" at bounding box center [373, 165] width 4 height 0
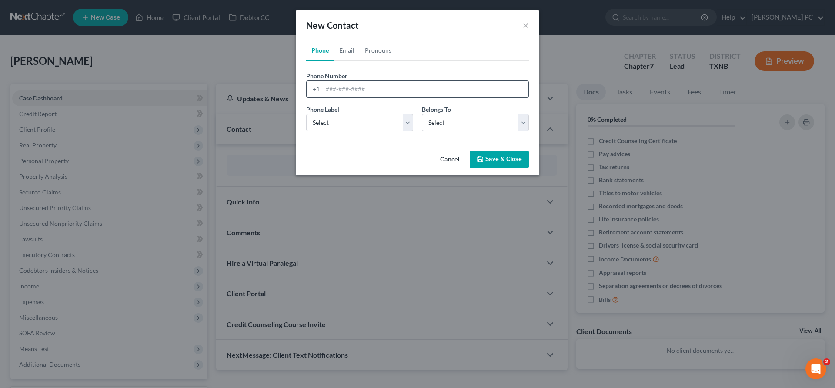
click at [340, 88] on input "tel" at bounding box center [426, 89] width 206 height 17
type input "8172498961"
click at [306, 114] on select "Select Mobile Home Work Other" at bounding box center [359, 122] width 107 height 17
select select "0"
click option "Mobile" at bounding box center [0, 0] width 0 height 0
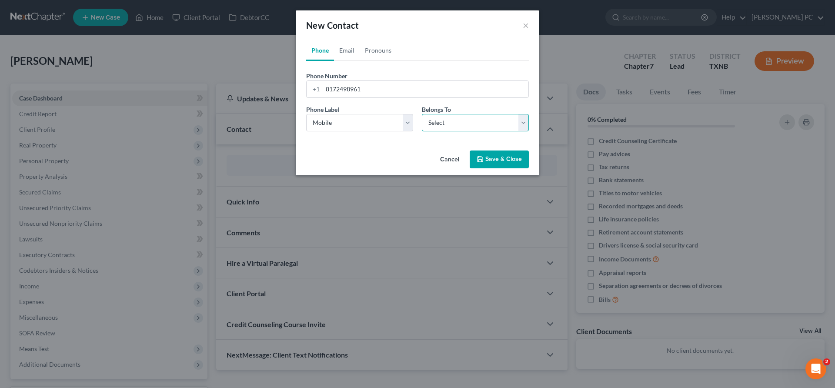
select select "0"
click option "Client" at bounding box center [0, 0] width 0 height 0
click at [351, 52] on link "Email" at bounding box center [347, 50] width 26 height 21
click at [352, 87] on input "email" at bounding box center [426, 89] width 206 height 17
type input "[EMAIL_ADDRESS][DOMAIN_NAME]"
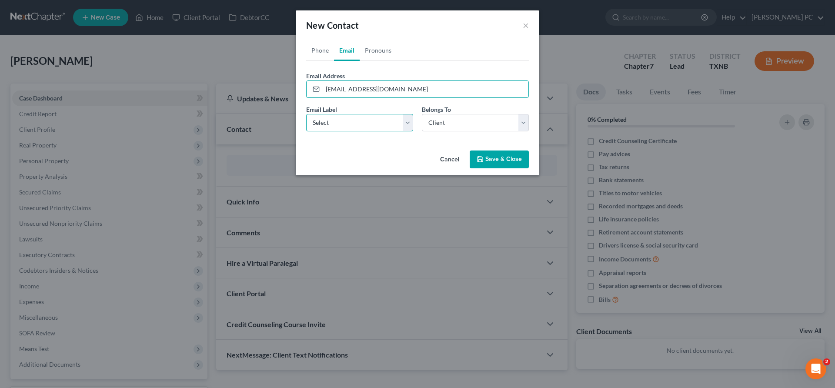
click at [306, 114] on select "Select Home Work Other" at bounding box center [359, 122] width 107 height 17
select select "0"
click option "Home" at bounding box center [0, 0] width 0 height 0
click at [377, 50] on link "Pronouns" at bounding box center [378, 50] width 37 height 21
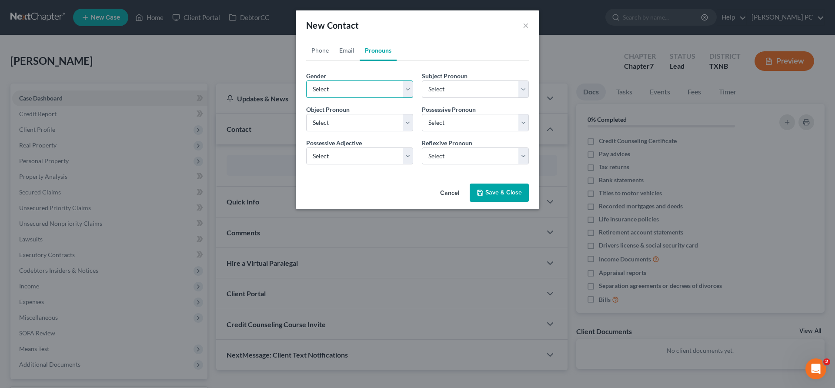
click at [306, 80] on select "Select [DEMOGRAPHIC_DATA] [DEMOGRAPHIC_DATA] [DEMOGRAPHIC_DATA] More Than One P…" at bounding box center [359, 88] width 107 height 17
select select "1"
click option "[DEMOGRAPHIC_DATA]" at bounding box center [0, 0] width 0 height 0
select select "1"
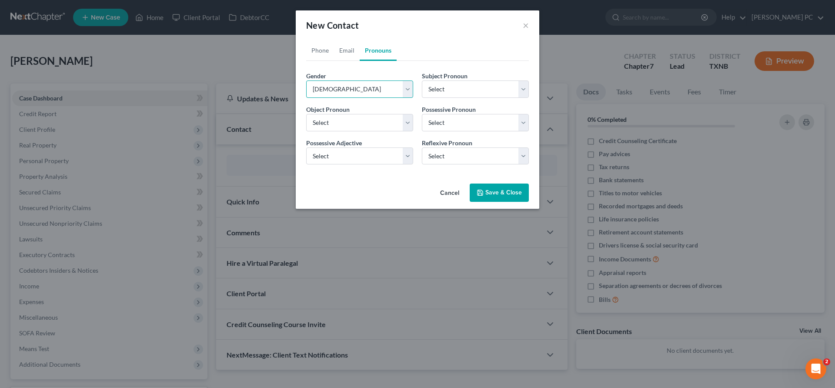
select select "1"
click at [497, 190] on button "Save & Close" at bounding box center [499, 192] width 59 height 18
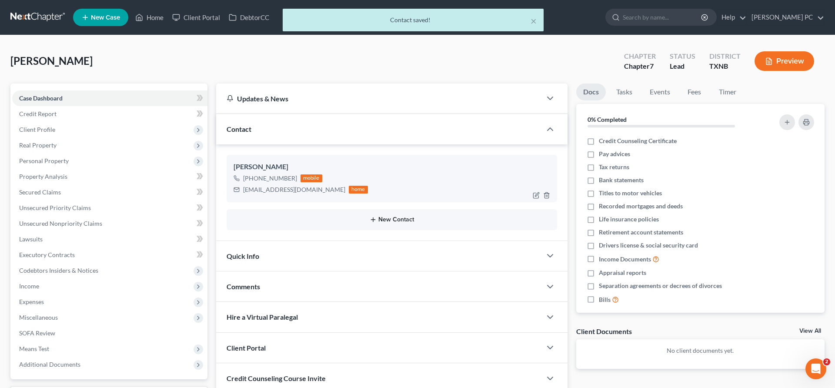
drag, startPoint x: 387, startPoint y: 222, endPoint x: 293, endPoint y: 199, distance: 96.6
click at [385, 220] on button "New Contact" at bounding box center [391, 219] width 317 height 7
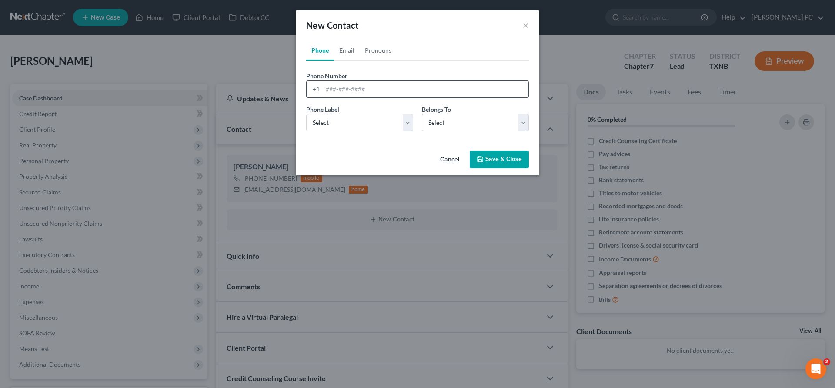
click at [339, 88] on input "tel" at bounding box center [426, 89] width 206 height 17
type input "[PHONE_NUMBER]"
click at [306, 114] on select "Select Mobile Home Work Other" at bounding box center [359, 122] width 107 height 17
select select "0"
click option "Mobile" at bounding box center [0, 0] width 0 height 0
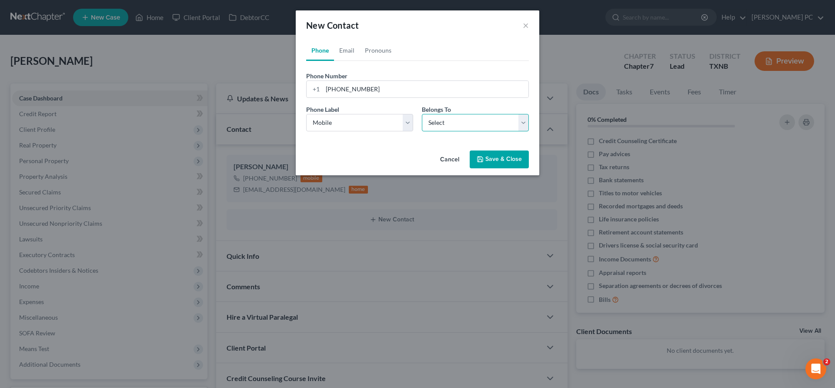
select select "1"
click option "Other" at bounding box center [0, 0] width 0 height 0
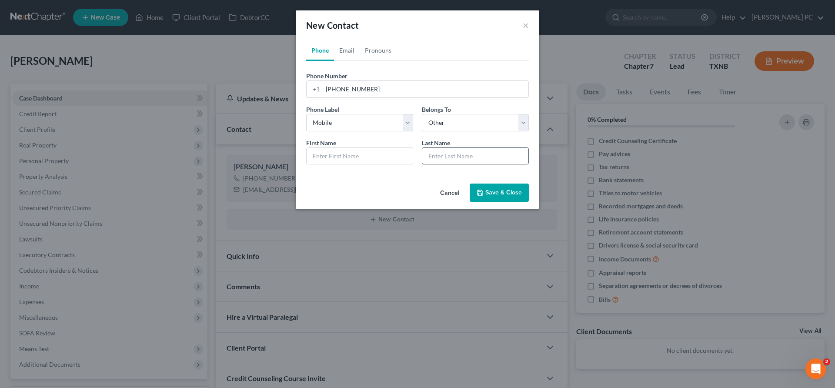
click at [442, 158] on input "text" at bounding box center [475, 156] width 106 height 17
click at [359, 154] on input "text" at bounding box center [360, 156] width 106 height 17
type input "[PERSON_NAME]"
type input "Hes"
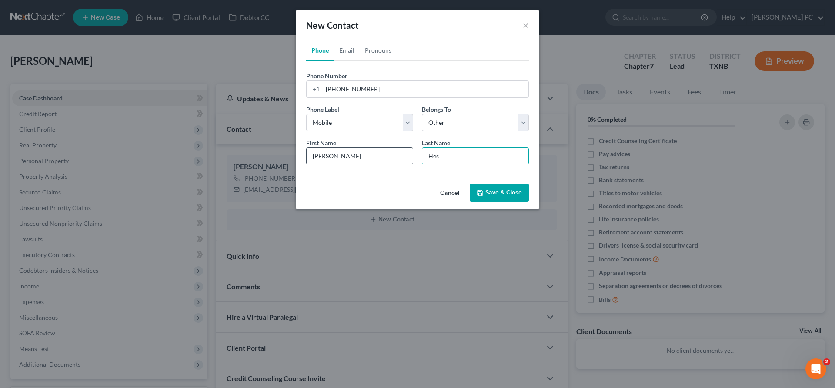
type input "Hest"
type input "Heste"
type input "[PERSON_NAME]"
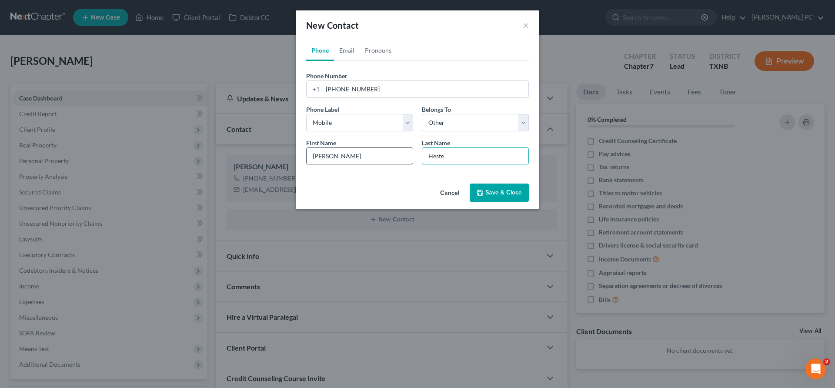
type input "[PERSON_NAME]"
click at [348, 50] on link "Email" at bounding box center [347, 50] width 26 height 21
click at [331, 90] on input "email" at bounding box center [426, 89] width 206 height 17
type input "[EMAIL_ADDRESS][DOMAIN_NAME]"
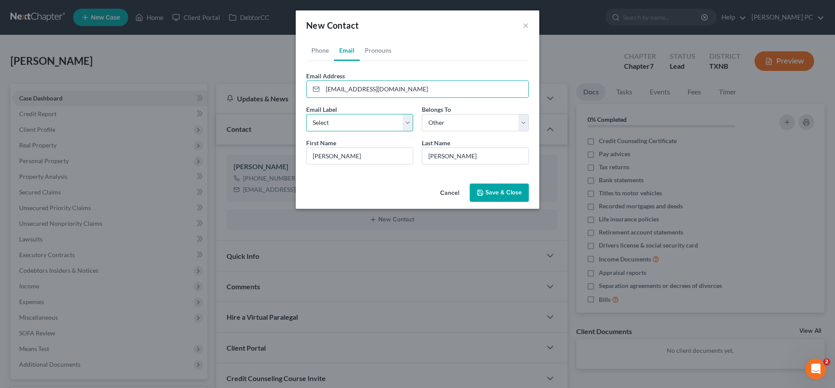
click at [306, 114] on select "Select Home Work Other" at bounding box center [359, 122] width 107 height 17
select select "0"
click option "Home" at bounding box center [0, 0] width 0 height 0
click at [380, 54] on link "Pronouns" at bounding box center [378, 50] width 37 height 21
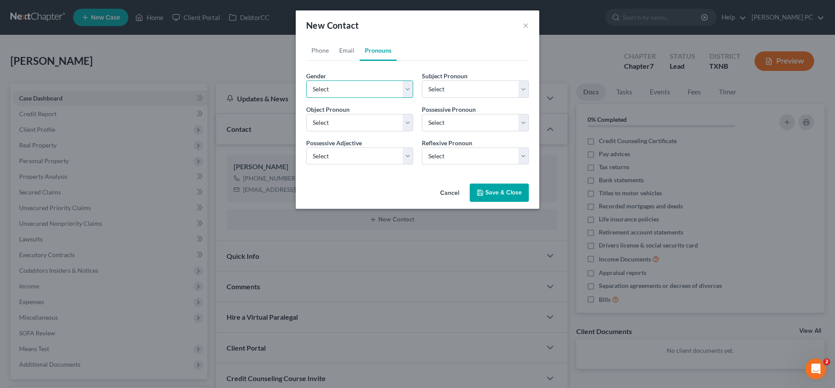
select select "1"
click option "[DEMOGRAPHIC_DATA]" at bounding box center [0, 0] width 0 height 0
select select "1"
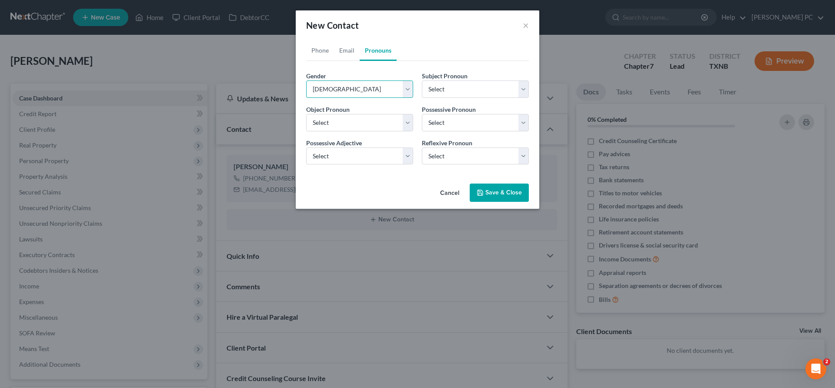
select select "1"
click at [496, 194] on button "Save & Close" at bounding box center [499, 192] width 59 height 18
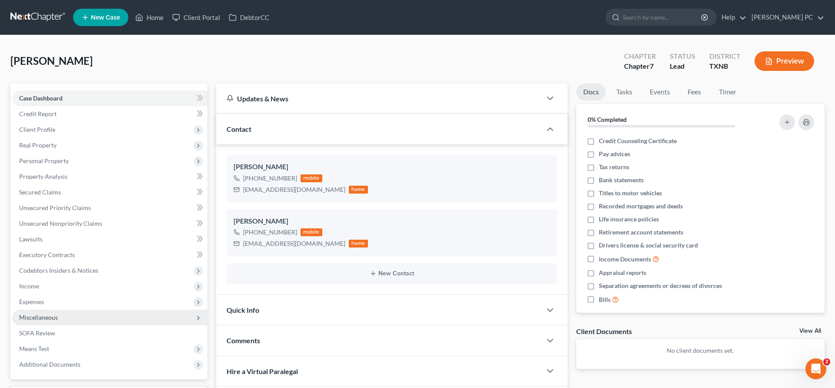
click at [47, 317] on span "Miscellaneous" at bounding box center [38, 317] width 39 height 7
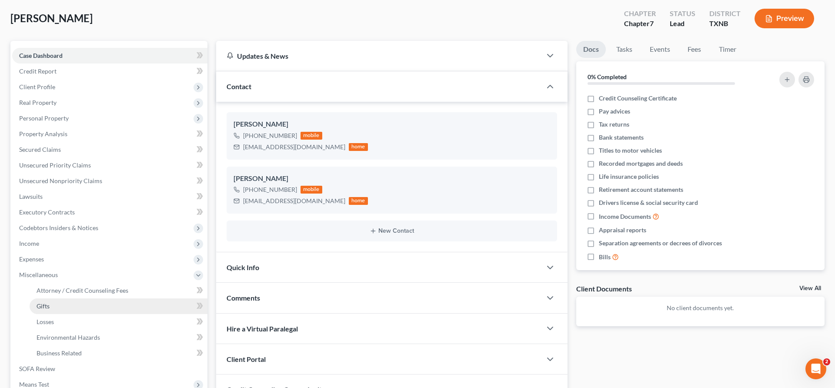
scroll to position [89, 0]
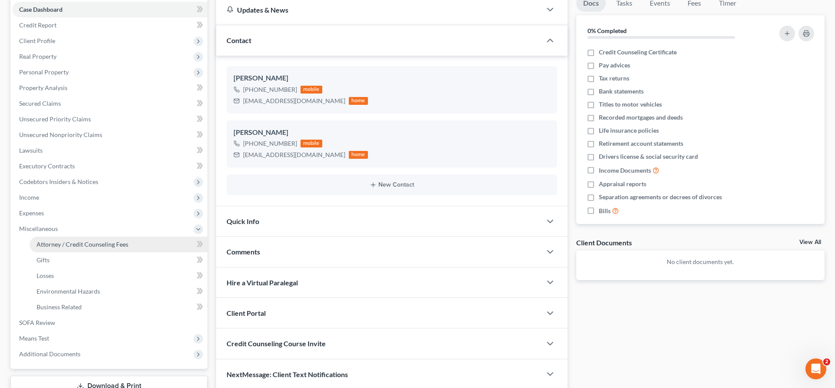
click at [84, 243] on span "Attorney / Credit Counseling Fees" at bounding box center [83, 243] width 92 height 7
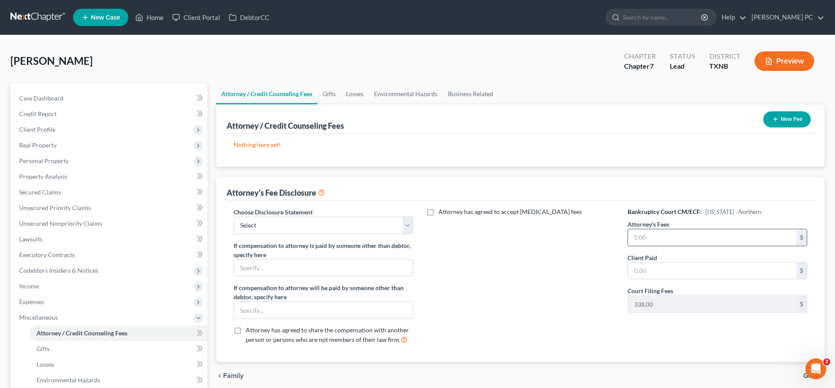
click at [659, 240] on input "text" at bounding box center [712, 237] width 168 height 17
type input "2,412"
drag, startPoint x: 647, startPoint y: 271, endPoint x: 594, endPoint y: 271, distance: 52.2
click at [628, 271] on input "338" at bounding box center [712, 271] width 168 height 17
type input "2,750"
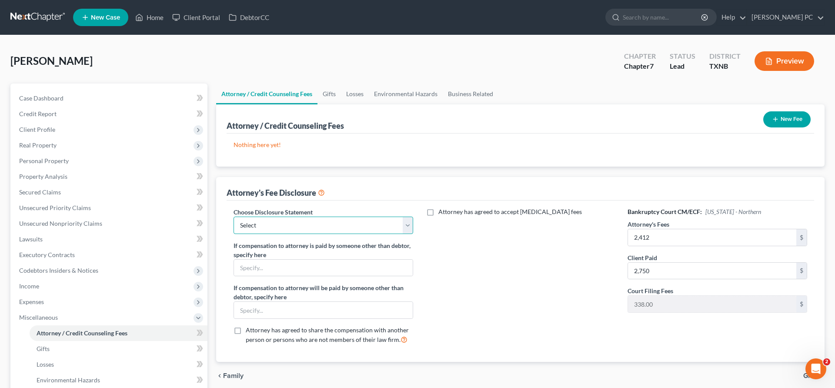
click at [233, 217] on select "Select Chapter 7 Disclosure" at bounding box center [323, 225] width 180 height 17
select select "0"
click option "Chapter 7 Disclosure" at bounding box center [0, 0] width 0 height 0
click at [301, 263] on input "text" at bounding box center [323, 268] width 179 height 17
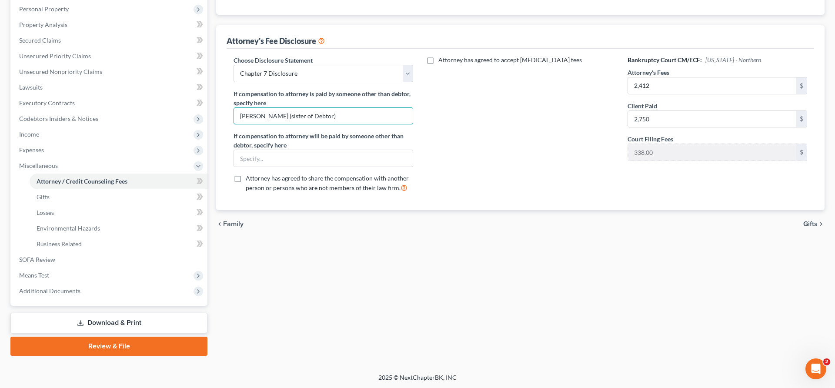
type input "[PERSON_NAME] (sister of Debtor)"
click at [813, 222] on span "Gifts" at bounding box center [810, 223] width 14 height 7
